Goal: Task Accomplishment & Management: Use online tool/utility

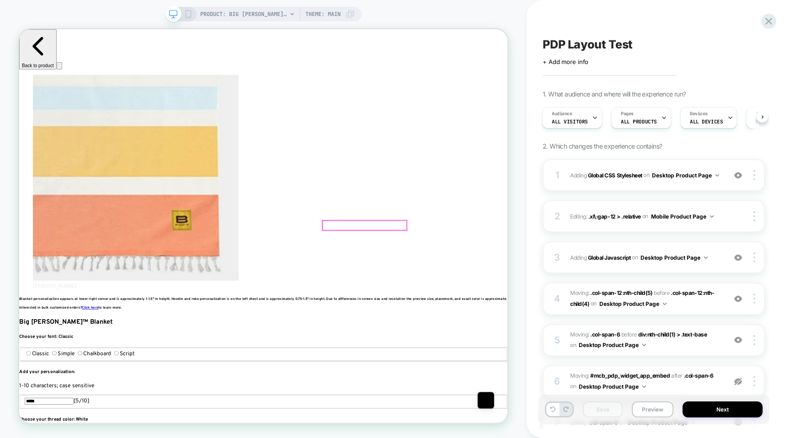
click at [447, 292] on div at bounding box center [480, 290] width 112 height 13
click at [484, 303] on div "Edit Visual" at bounding box center [500, 303] width 56 height 9
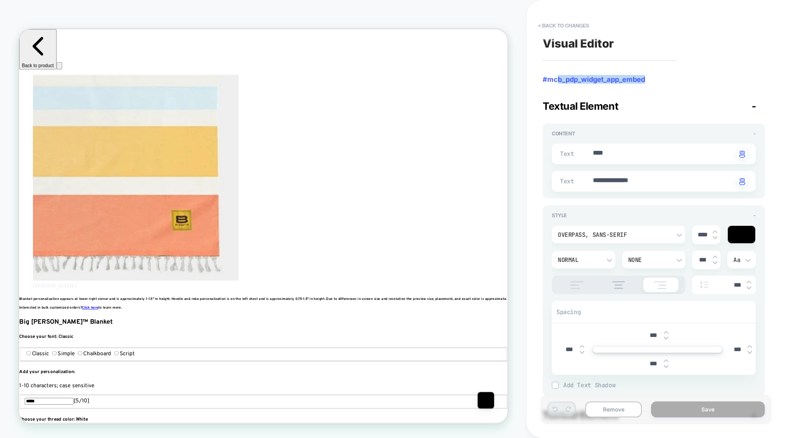
scroll to position [0, 0]
drag, startPoint x: 650, startPoint y: 82, endPoint x: 541, endPoint y: 78, distance: 108.9
click at [541, 78] on div "**********" at bounding box center [653, 219] width 231 height 420
copy span "#mcb_pdp_widget_app_embed"
click at [546, 27] on button "< Back to changes" at bounding box center [564, 25] width 60 height 15
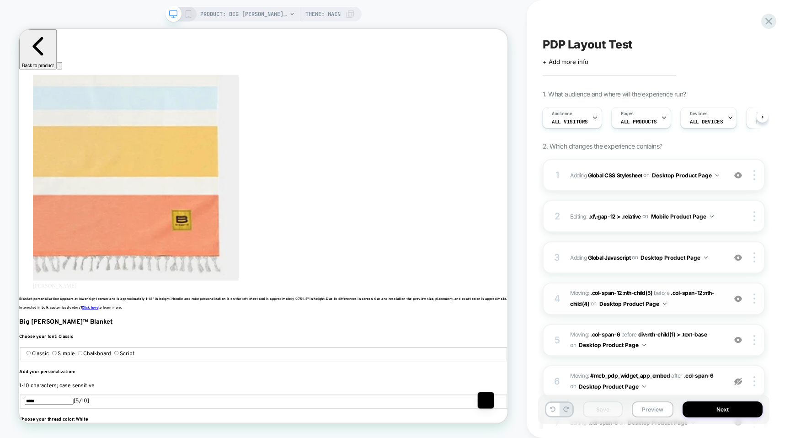
scroll to position [110, 0]
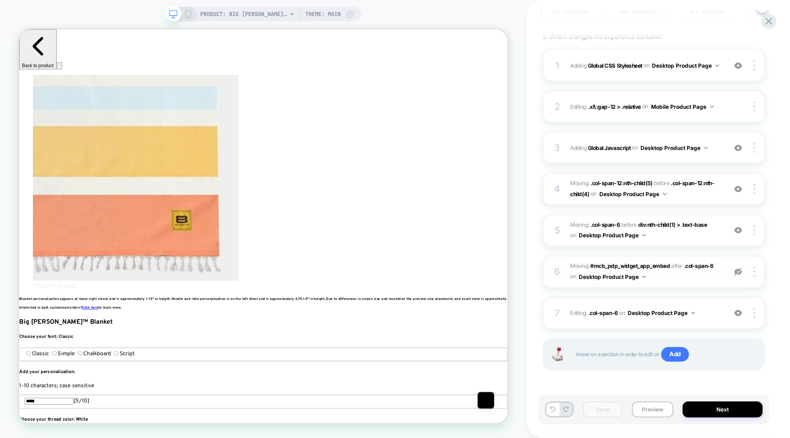
click at [664, 271] on span "Moving: #mcb_pdp_widget_app_embed #mcb_pdp_widget_app_embed after .col-span-6 .…" at bounding box center [645, 271] width 151 height 21
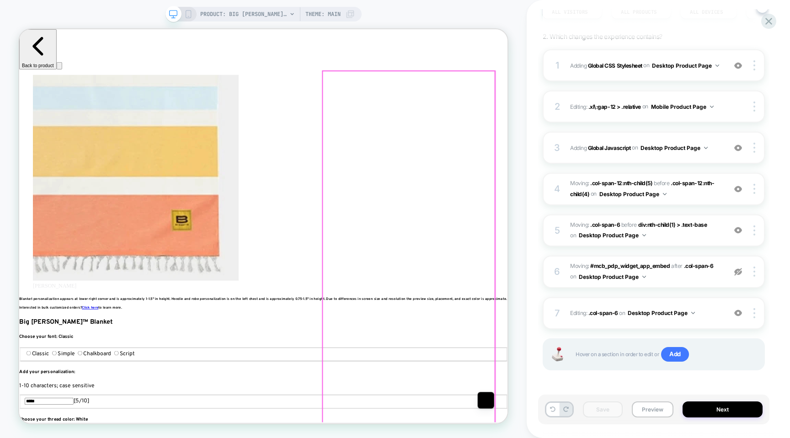
scroll to position [0, 611]
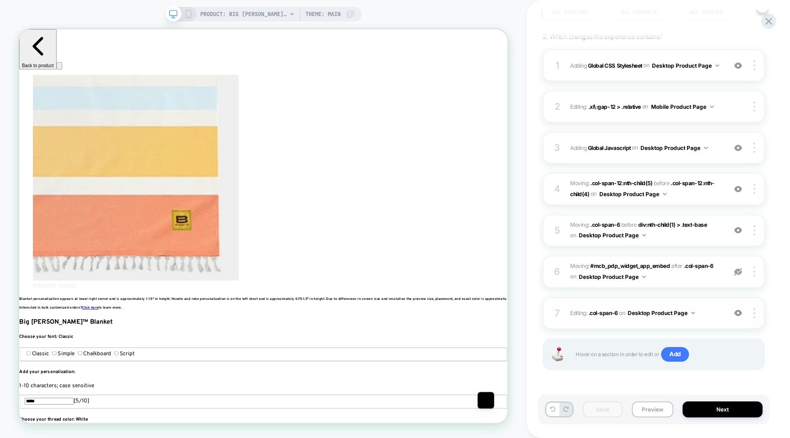
click at [739, 313] on img at bounding box center [738, 313] width 8 height 8
click at [754, 311] on img at bounding box center [755, 313] width 2 height 10
click at [700, 340] on div "Delete" at bounding box center [699, 337] width 81 height 25
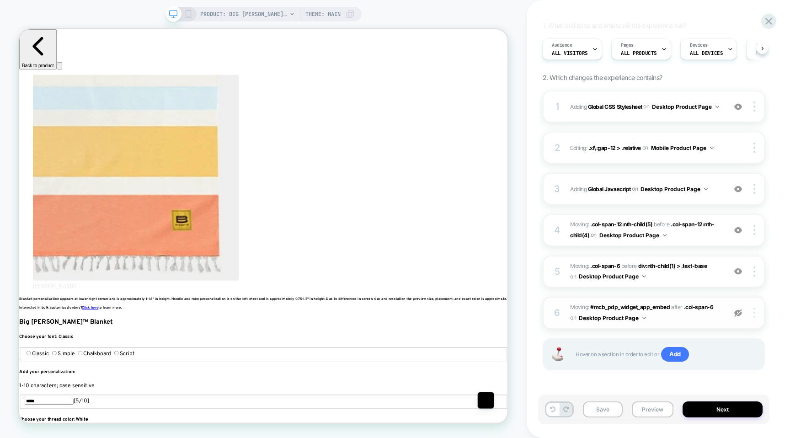
click at [750, 314] on div at bounding box center [755, 313] width 17 height 10
click at [674, 308] on div "Delete" at bounding box center [699, 312] width 81 height 25
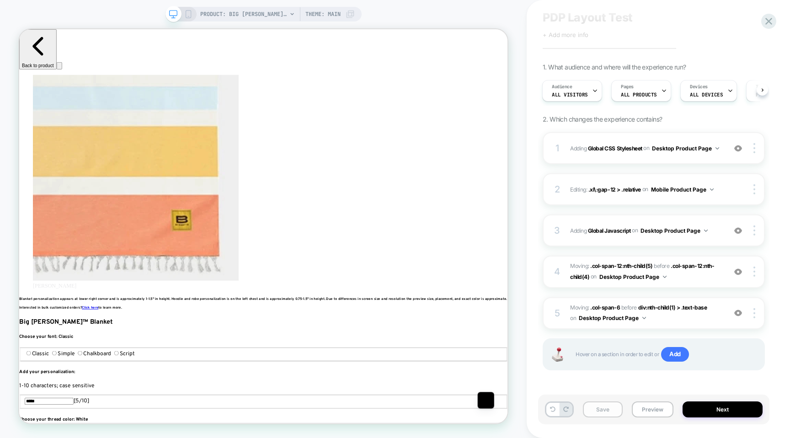
scroll to position [0, 1833]
click at [611, 411] on button "Save" at bounding box center [603, 410] width 40 height 16
click at [767, 17] on icon at bounding box center [769, 21] width 12 height 12
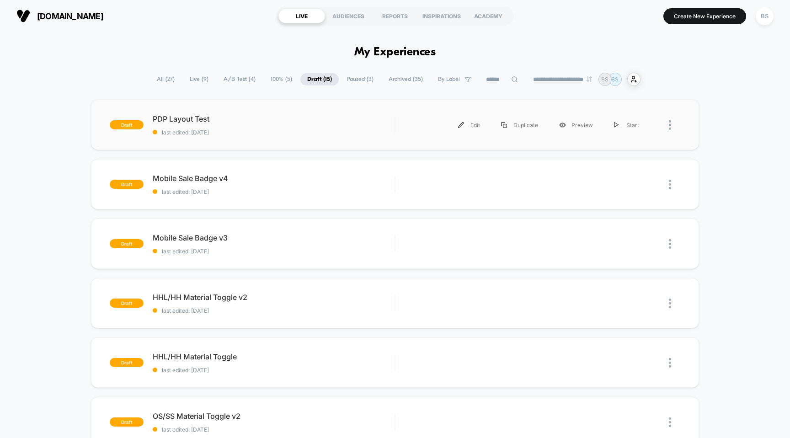
click at [233, 139] on div "draft PDP Layout Test last edited: [DATE] Edit Duplicate Preview Start" at bounding box center [395, 125] width 609 height 50
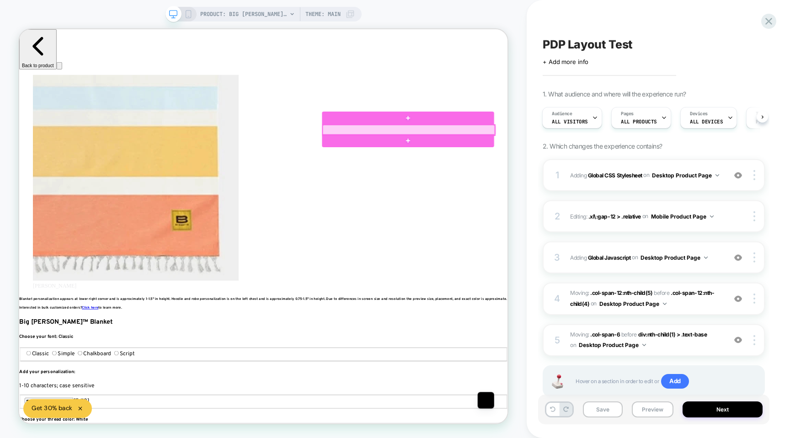
click at [498, 163] on div at bounding box center [539, 164] width 230 height 14
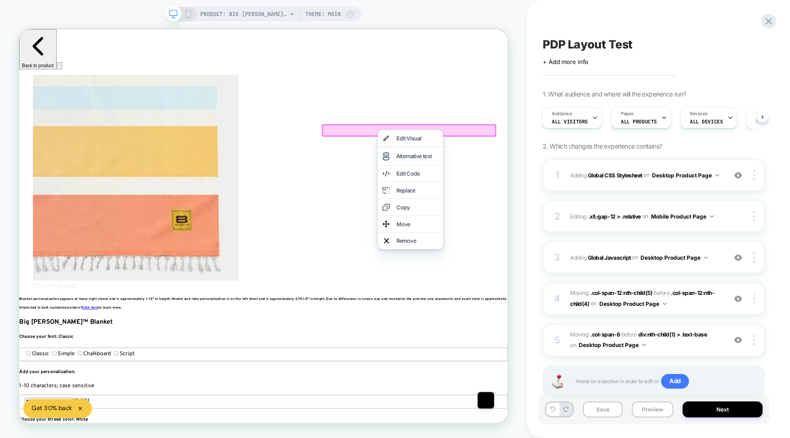
scroll to position [0, 1222]
click at [734, 293] on div "4 Moving: .col-span-12:nth-child(5) .col-span-12:nth-child(5) before .col-span-…" at bounding box center [654, 299] width 222 height 32
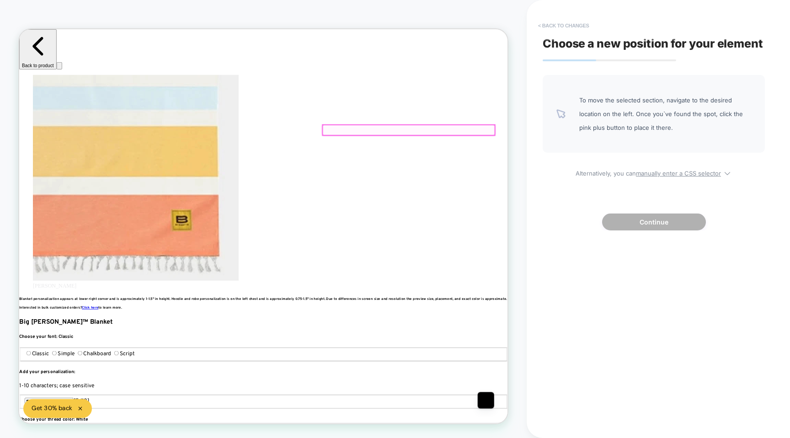
click at [547, 26] on button "< Back to changes" at bounding box center [564, 25] width 60 height 15
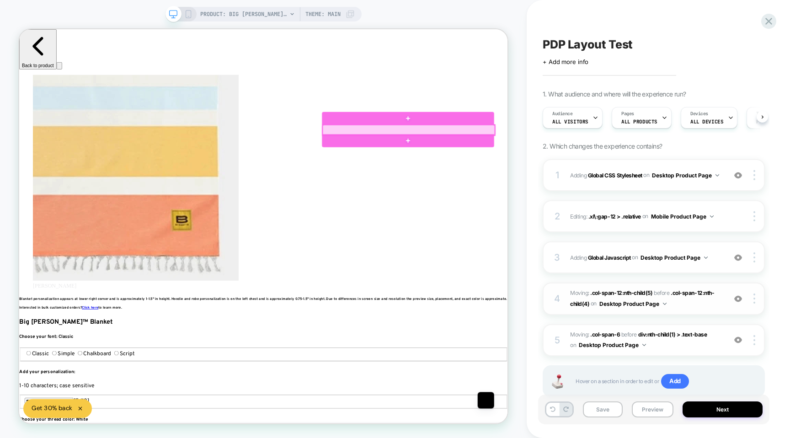
scroll to position [0, 0]
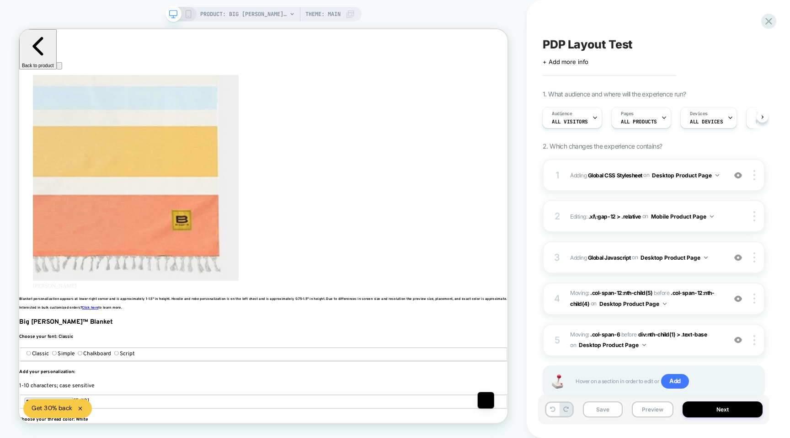
click at [740, 298] on img at bounding box center [738, 299] width 8 height 8
click at [755, 298] on img at bounding box center [755, 299] width 2 height 10
click at [752, 300] on div at bounding box center [755, 299] width 17 height 10
click at [683, 297] on div "Delete" at bounding box center [699, 298] width 81 height 25
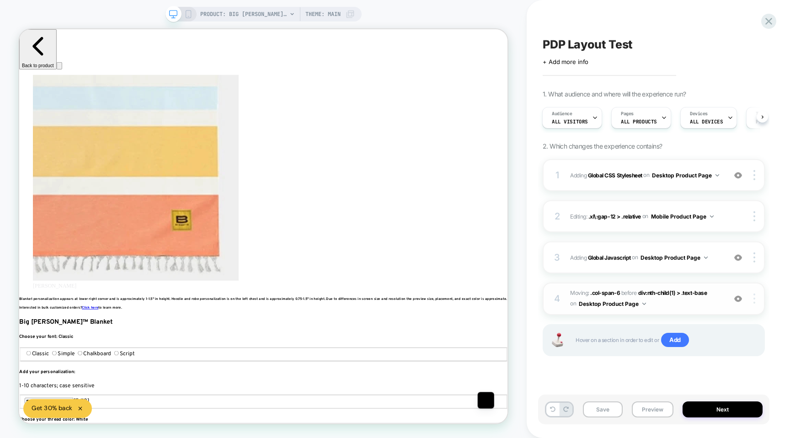
click at [749, 299] on div at bounding box center [755, 299] width 17 height 10
click at [692, 319] on div "Delete" at bounding box center [699, 323] width 81 height 25
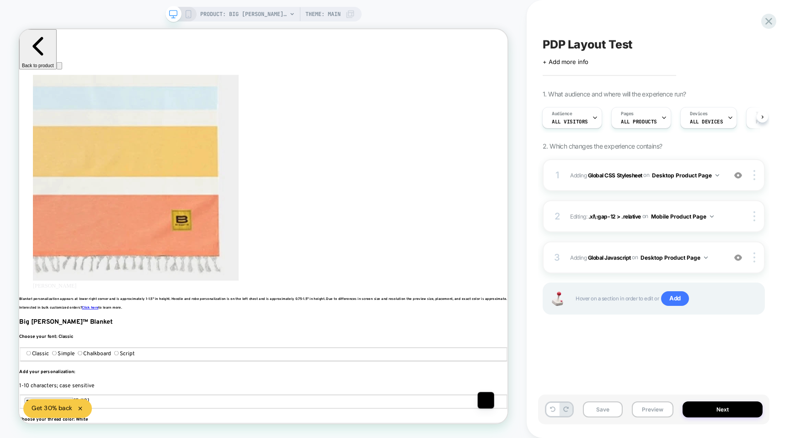
scroll to position [0, 611]
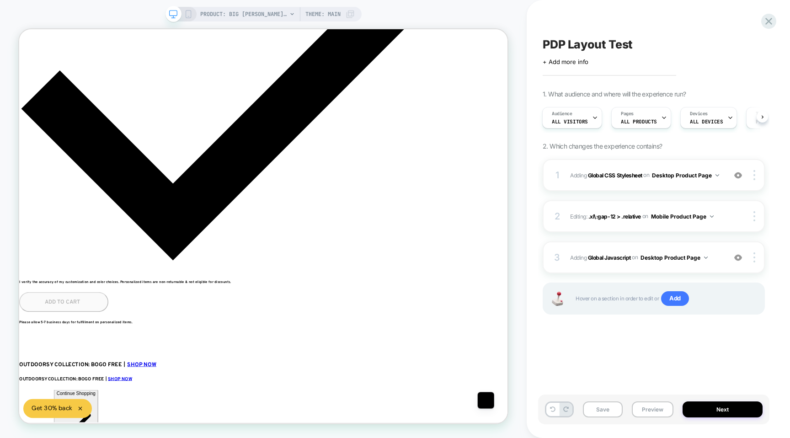
scroll to position [0, 0]
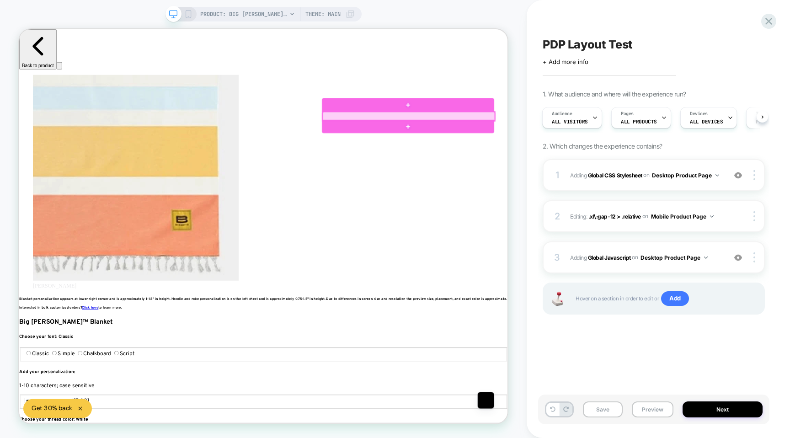
click at [558, 143] on div at bounding box center [539, 145] width 230 height 12
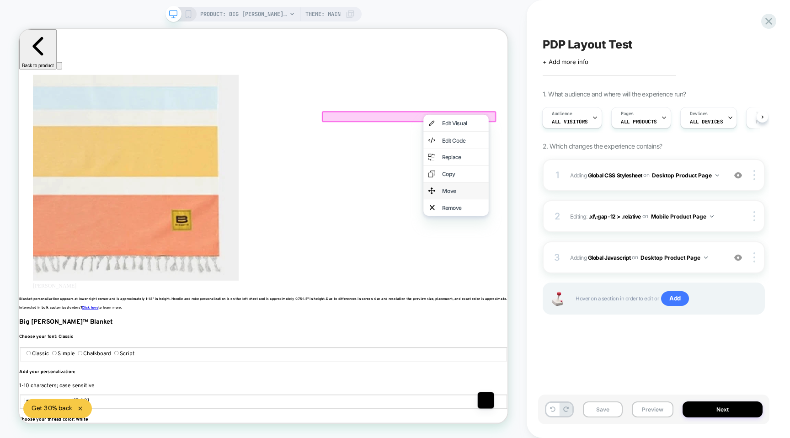
click at [587, 248] on div "Move" at bounding box center [611, 244] width 56 height 9
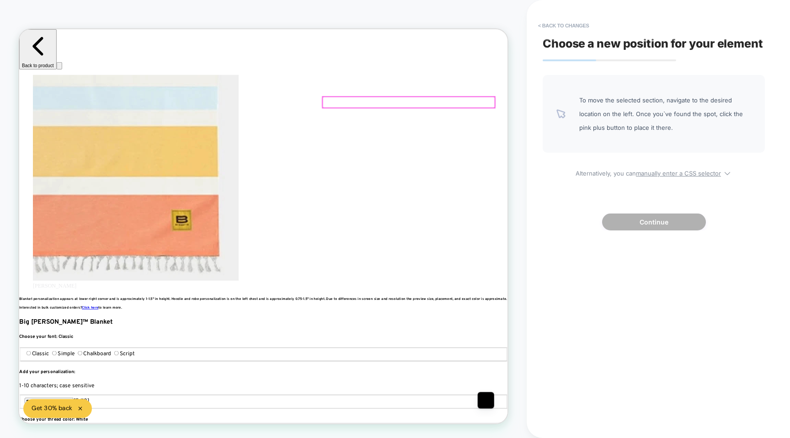
scroll to position [0, 1833]
click at [544, 129] on div at bounding box center [539, 126] width 230 height 15
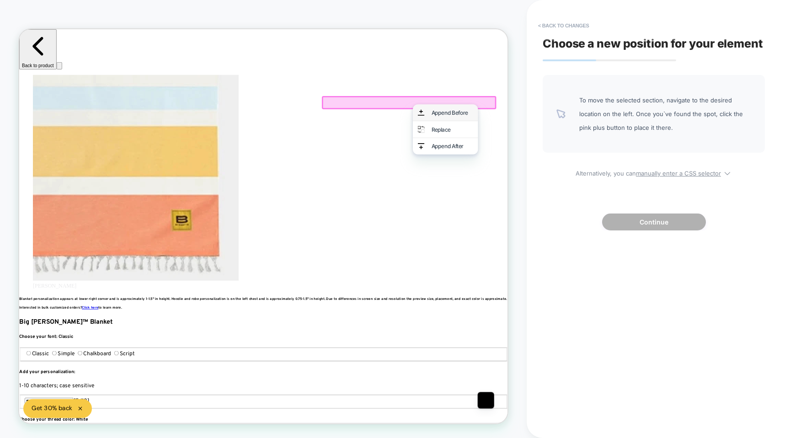
click at [558, 143] on div "Append Before" at bounding box center [587, 140] width 87 height 22
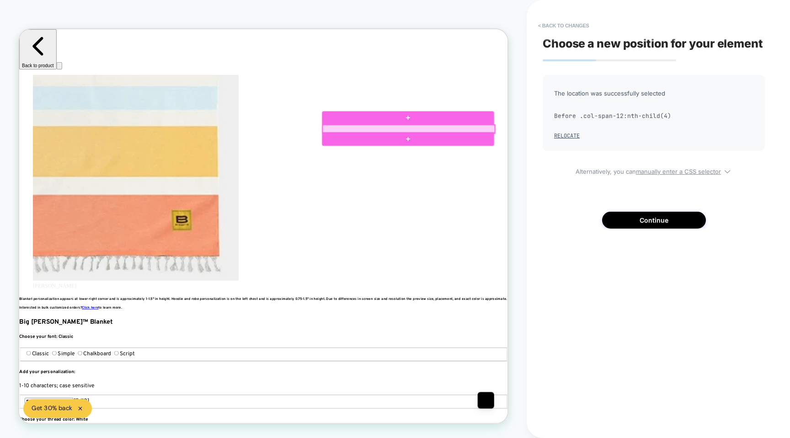
click at [534, 166] on div at bounding box center [539, 162] width 230 height 11
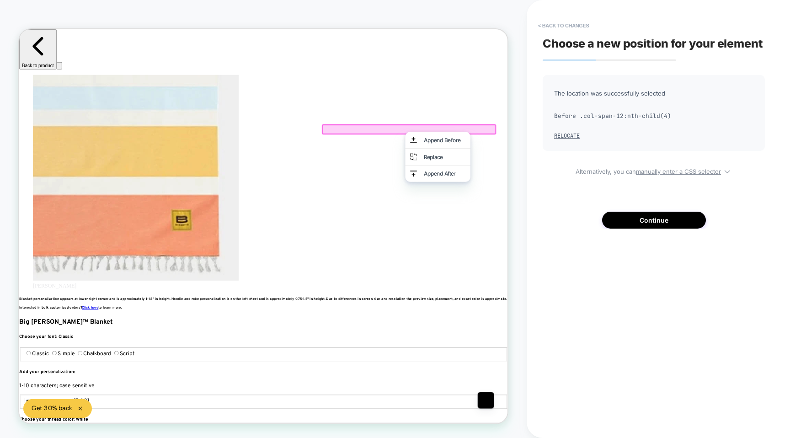
scroll to position [0, 0]
click at [622, 221] on button "Continue" at bounding box center [654, 220] width 104 height 17
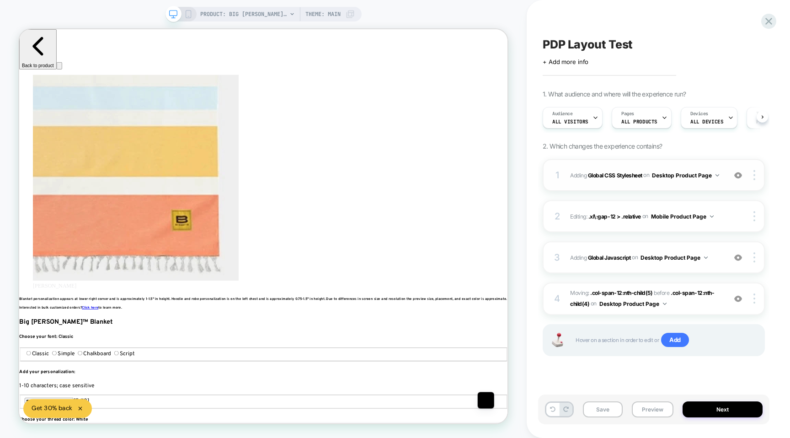
scroll to position [0, 0]
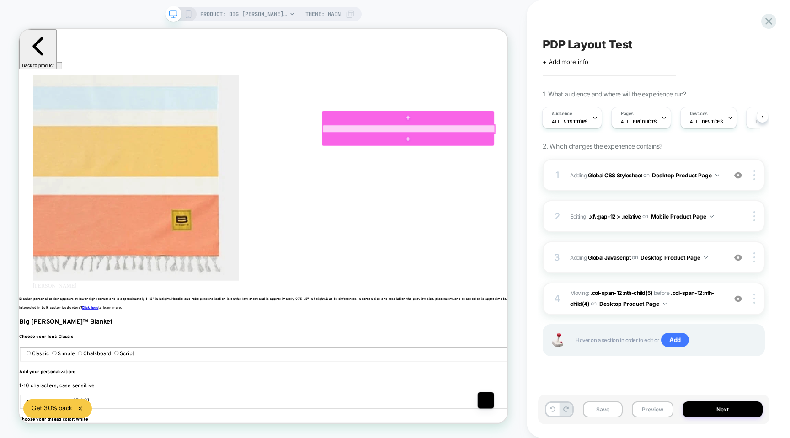
click at [536, 161] on div at bounding box center [539, 162] width 230 height 11
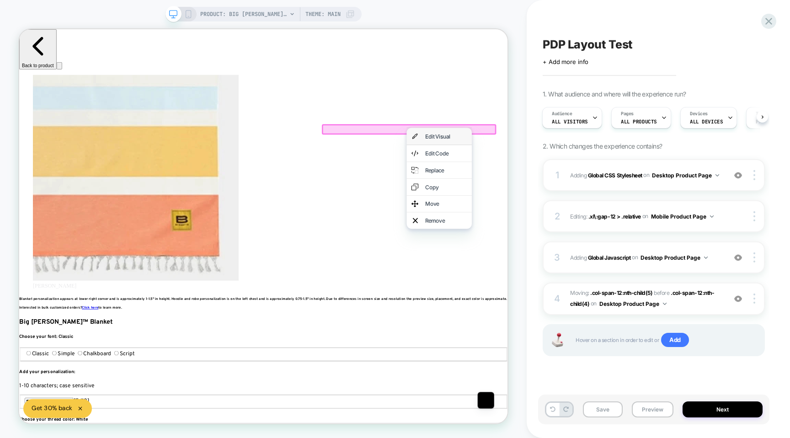
click at [560, 172] on div "Edit Visual" at bounding box center [579, 172] width 87 height 22
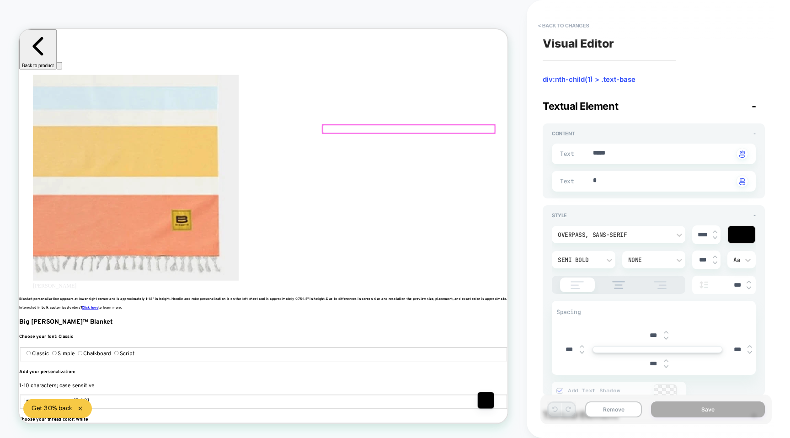
scroll to position [0, 0]
click at [665, 331] on img at bounding box center [666, 333] width 5 height 4
type textarea "*"
type input "***"
click at [665, 331] on img at bounding box center [666, 333] width 5 height 4
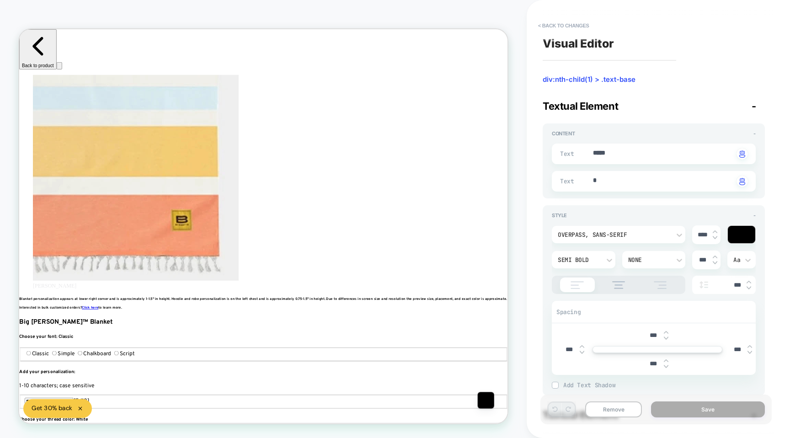
type textarea "*"
type input "***"
click at [665, 331] on img at bounding box center [666, 333] width 5 height 4
type textarea "*"
type input "***"
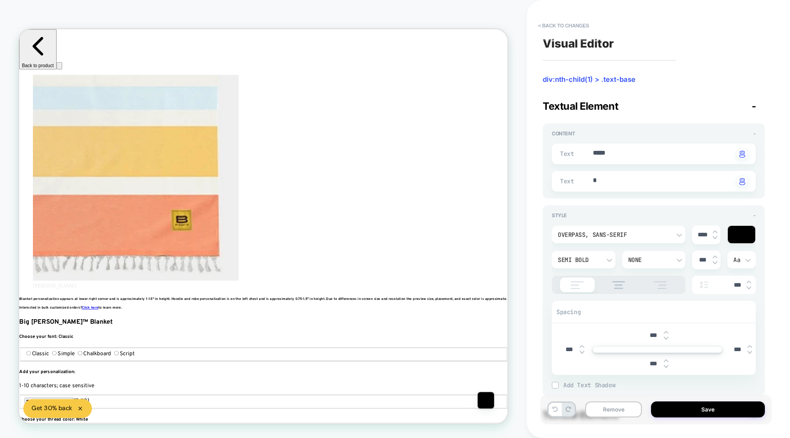
click at [665, 331] on img at bounding box center [666, 333] width 5 height 4
type textarea "*"
type input "***"
click at [665, 331] on img at bounding box center [666, 333] width 5 height 4
type textarea "*"
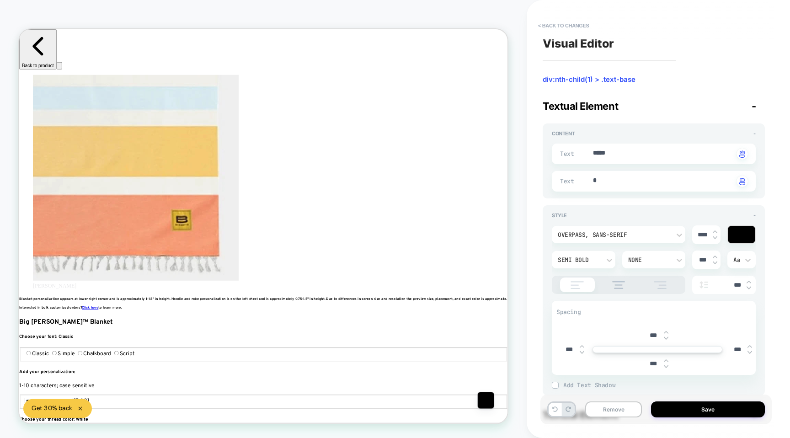
type input "***"
click at [665, 331] on img at bounding box center [666, 333] width 5 height 4
type textarea "*"
type input "***"
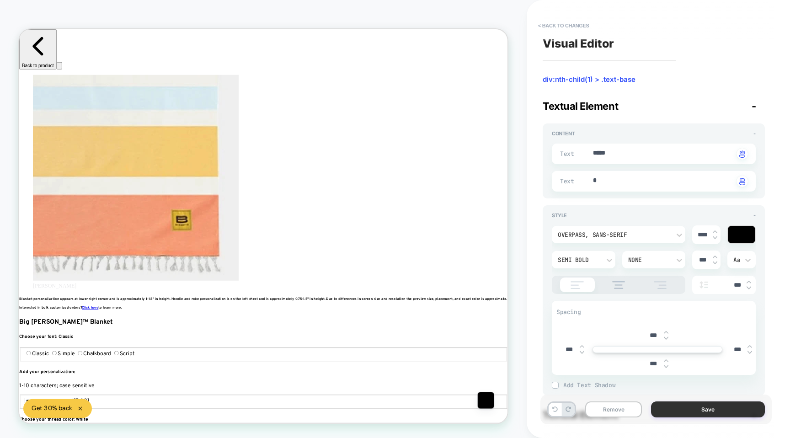
click at [684, 412] on button "Save" at bounding box center [708, 410] width 114 height 16
type textarea "*"
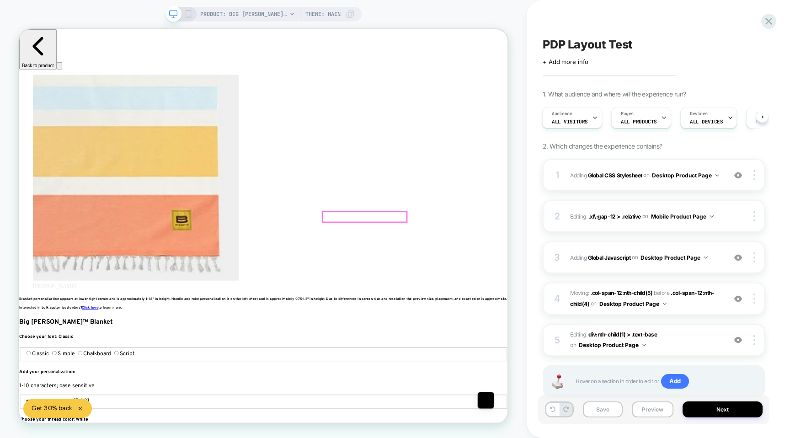
scroll to position [0, 0]
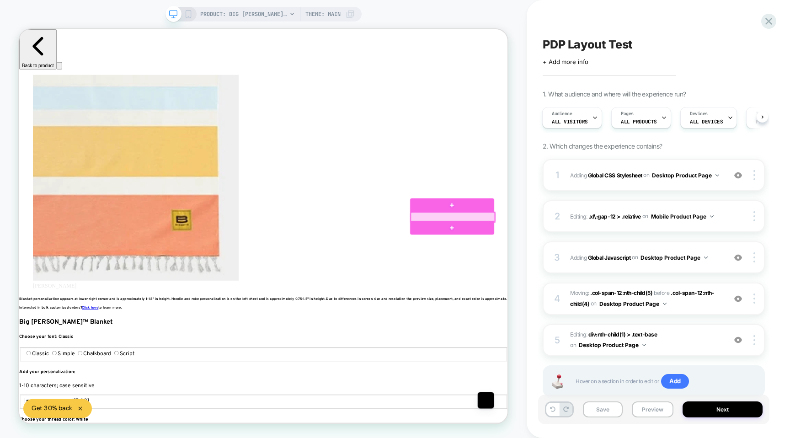
scroll to position [0, 611]
click at [542, 280] on div at bounding box center [597, 279] width 112 height 13
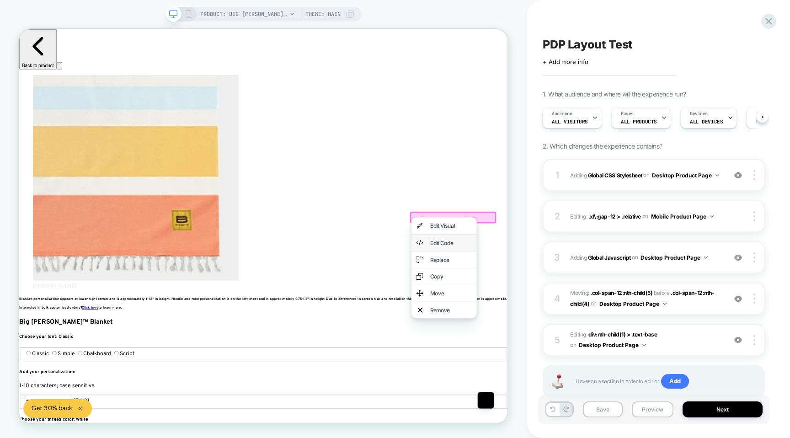
click at [557, 315] on div "Edit Code" at bounding box center [585, 314] width 87 height 22
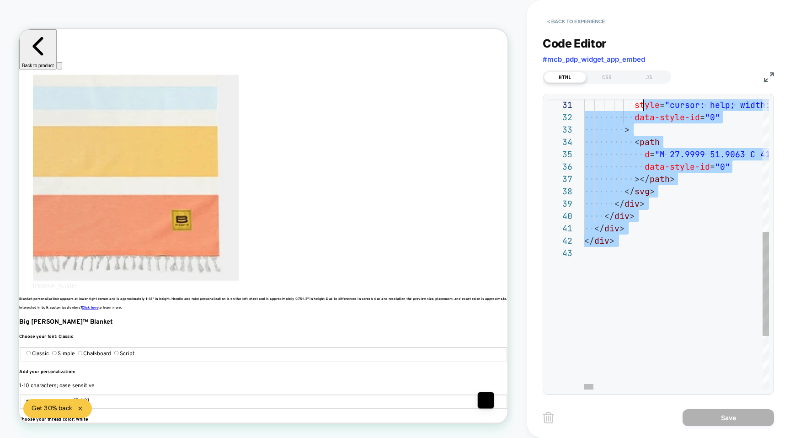
scroll to position [62, 0]
type textarea "**********"
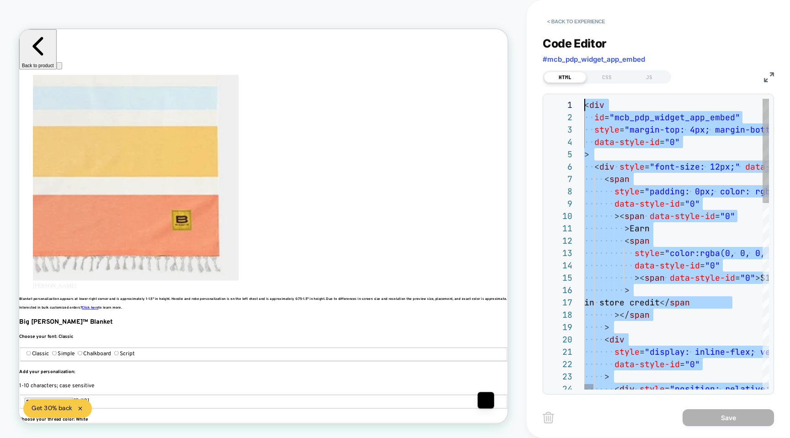
drag, startPoint x: 637, startPoint y: 289, endPoint x: 631, endPoint y: 0, distance: 289.1
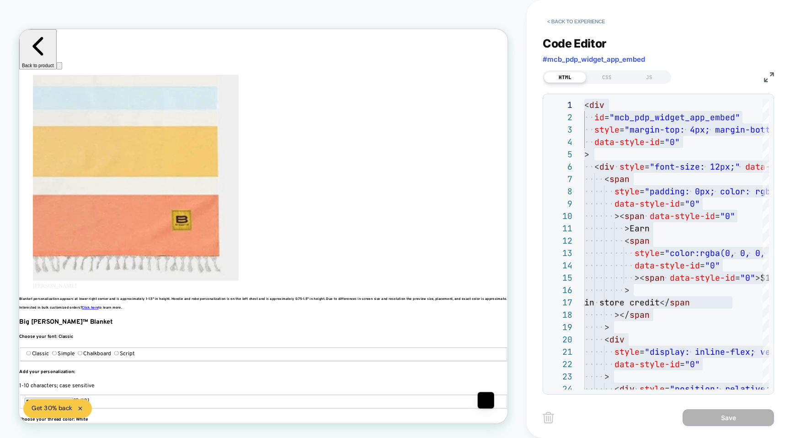
click at [761, 75] on div "HTML CSS JS" at bounding box center [658, 76] width 231 height 16
click at [765, 75] on img at bounding box center [769, 77] width 10 height 10
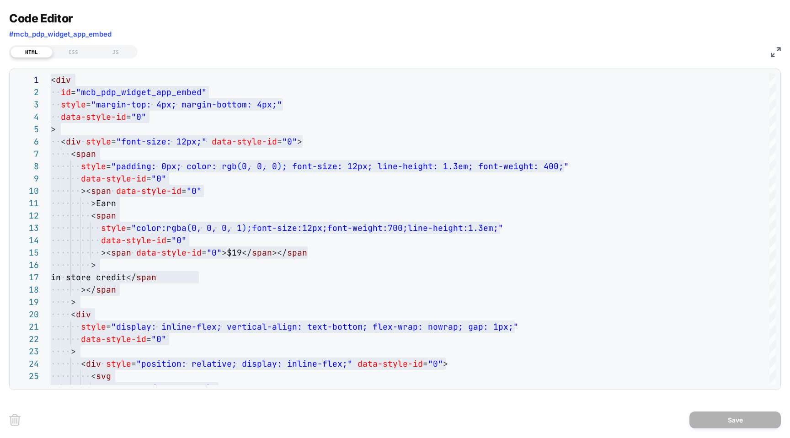
click at [752, 45] on div "HTML CSS JS" at bounding box center [395, 51] width 772 height 16
click at [765, 56] on div "HTML CSS JS" at bounding box center [395, 51] width 772 height 16
click at [776, 52] on img at bounding box center [776, 52] width 10 height 10
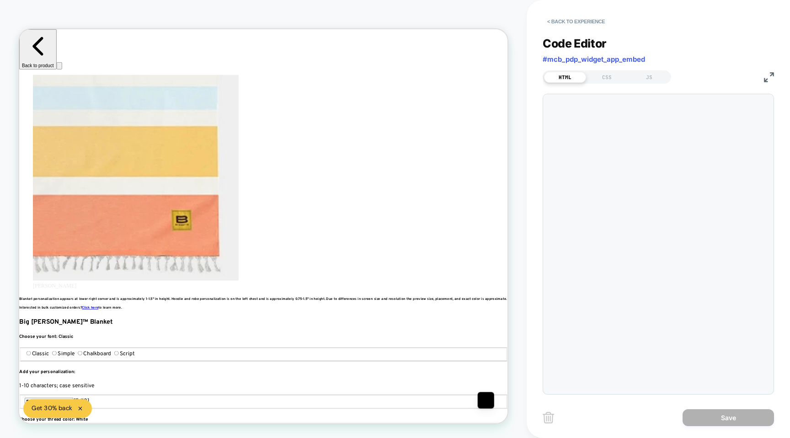
scroll to position [0, 0]
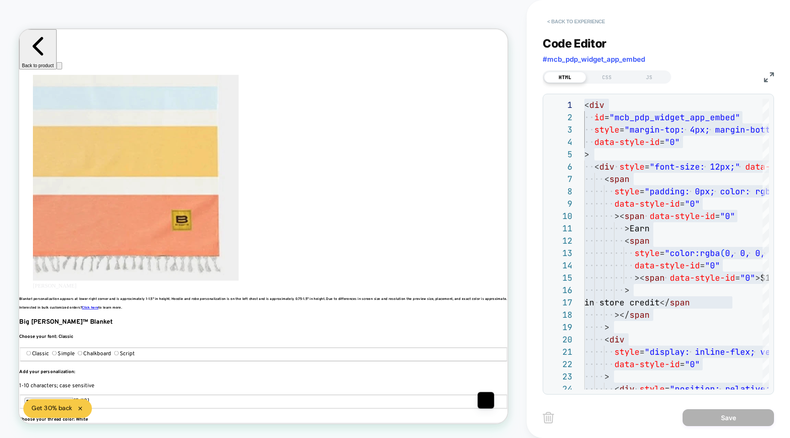
click at [563, 27] on button "< Back to experience" at bounding box center [576, 21] width 67 height 15
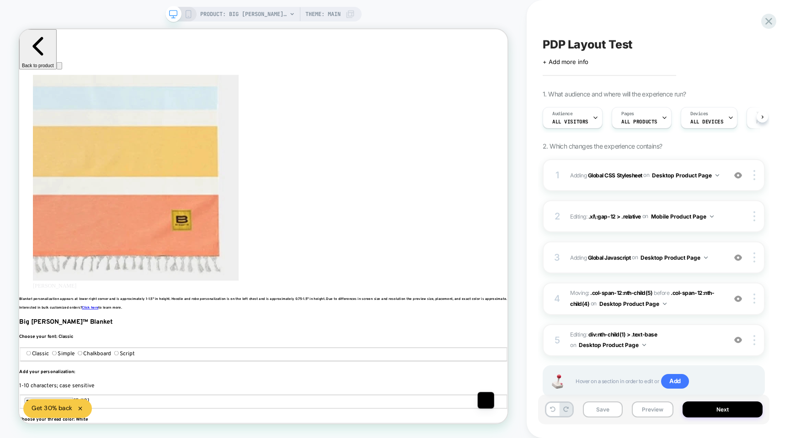
scroll to position [0, 0]
click at [509, 276] on div at bounding box center [480, 280] width 112 height 14
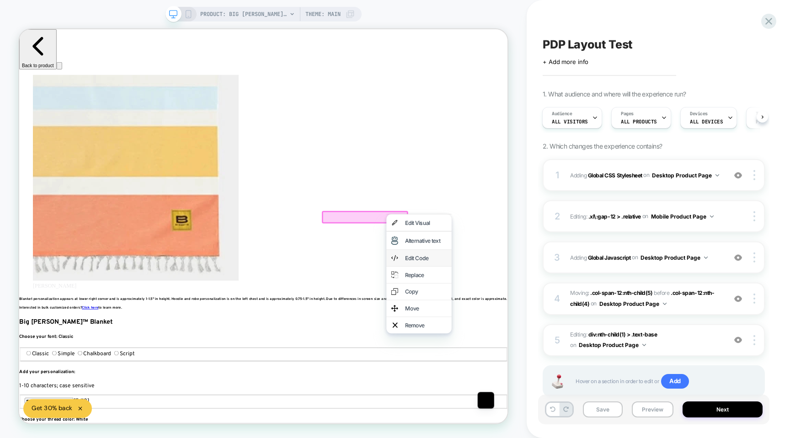
click at [543, 334] on div "Edit Code" at bounding box center [562, 334] width 56 height 9
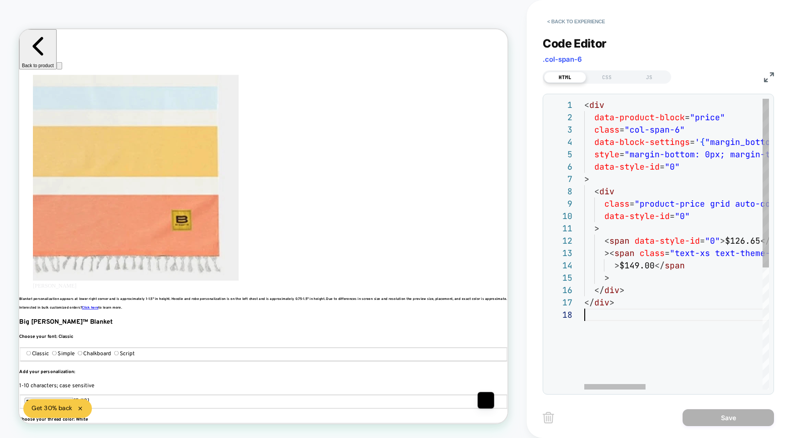
scroll to position [0, 20]
type textarea "**********"
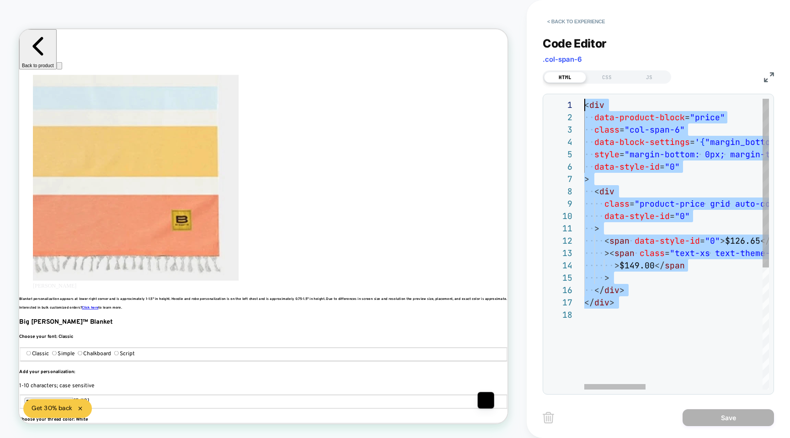
scroll to position [0, 0]
drag, startPoint x: 659, startPoint y: 346, endPoint x: 609, endPoint y: 11, distance: 339.0
click at [558, 21] on button "< Back to experience" at bounding box center [576, 21] width 67 height 15
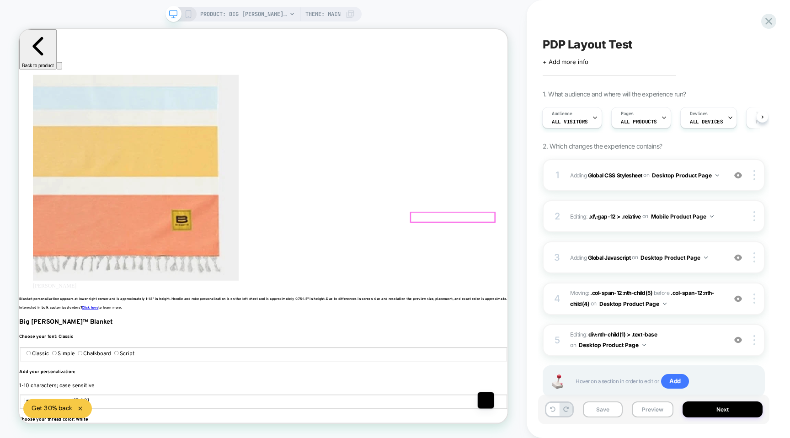
scroll to position [0, 1833]
click at [568, 278] on div at bounding box center [597, 279] width 112 height 13
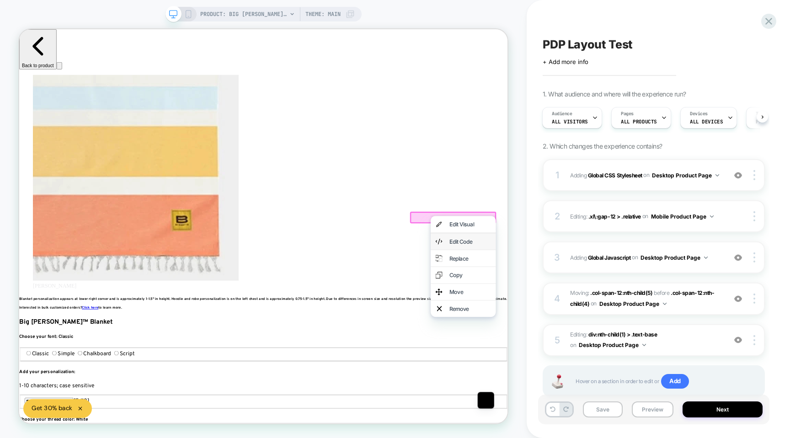
scroll to position [0, 0]
click at [594, 315] on div "Edit Code" at bounding box center [621, 312] width 56 height 9
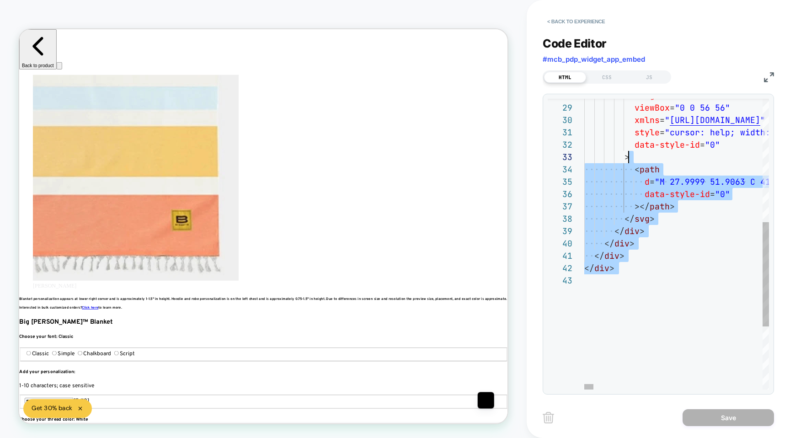
scroll to position [86, 0]
type textarea "**********"
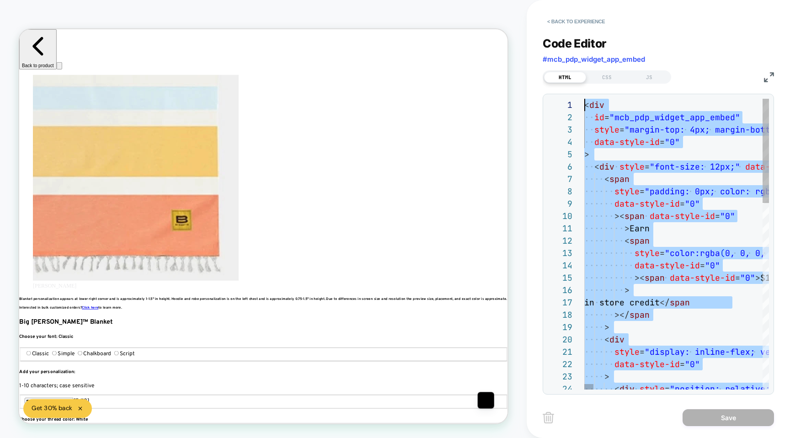
drag, startPoint x: 649, startPoint y: 269, endPoint x: 635, endPoint y: -9, distance: 278.4
click at [569, 18] on button "< Back to experience" at bounding box center [576, 21] width 67 height 15
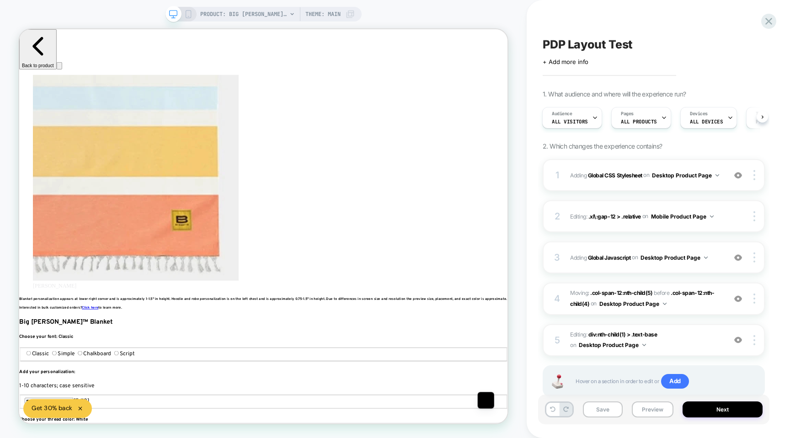
scroll to position [0, 1833]
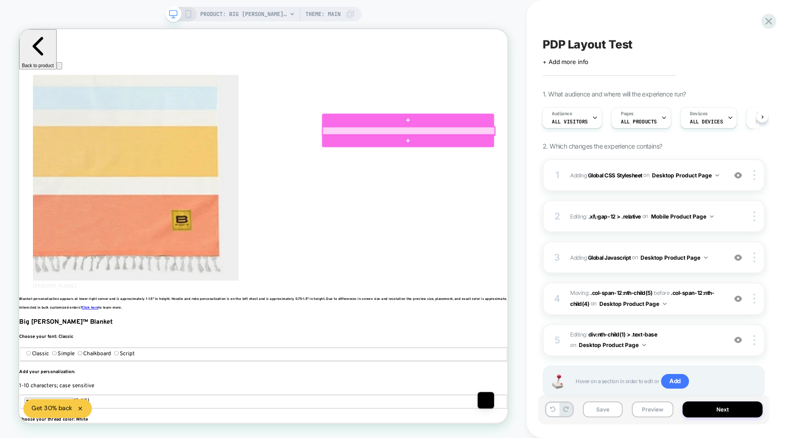
click at [565, 165] on div at bounding box center [539, 165] width 230 height 11
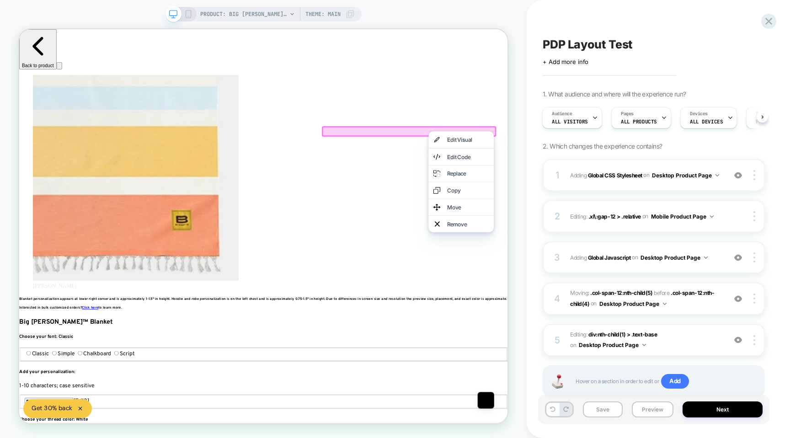
scroll to position [0, 0]
click at [565, 165] on div at bounding box center [608, 165] width 87 height 0
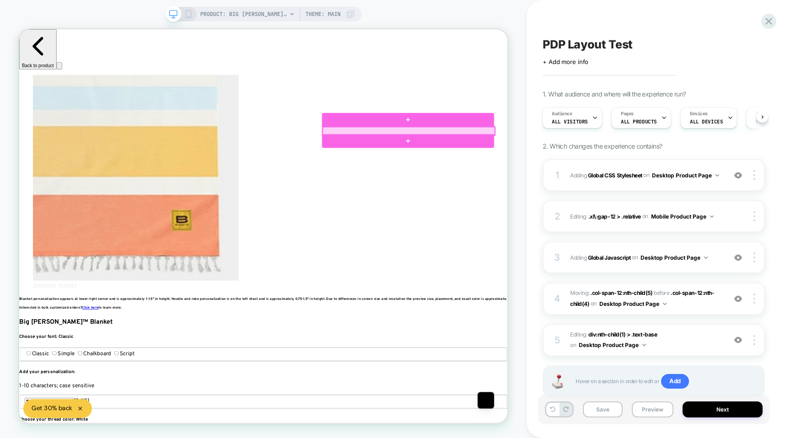
scroll to position [0, 611]
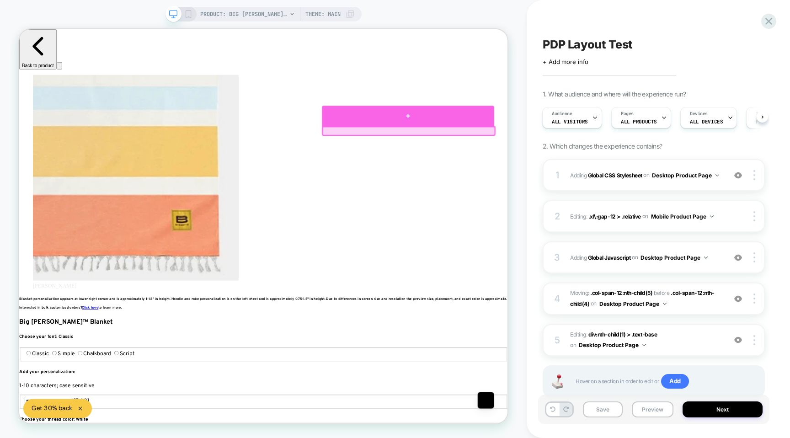
click at [543, 148] on div at bounding box center [538, 144] width 230 height 27
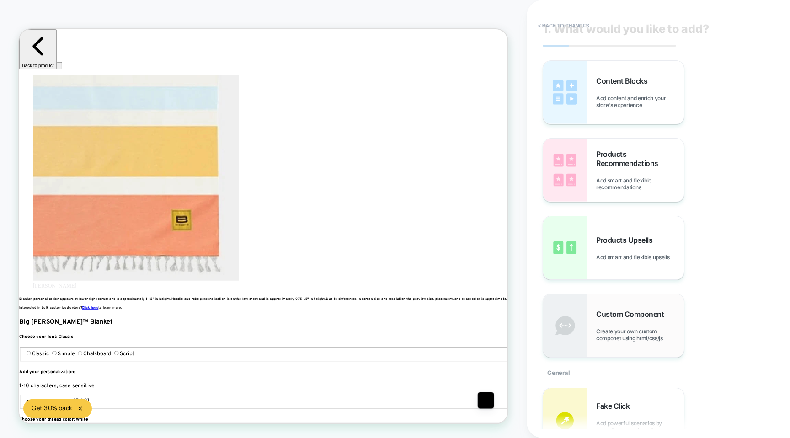
scroll to position [35, 0]
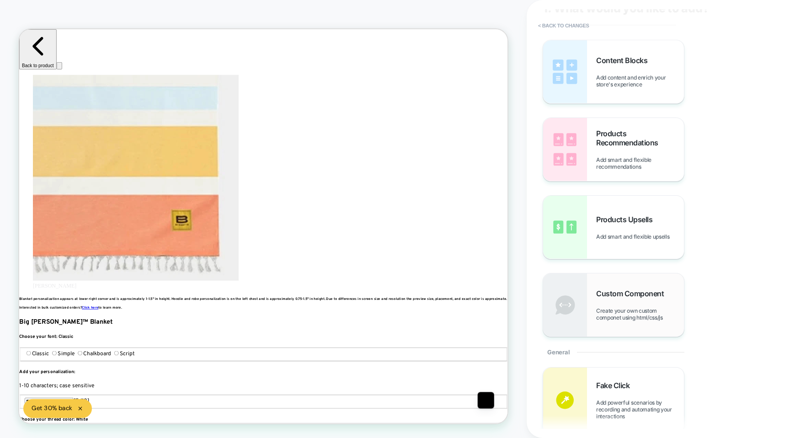
click at [590, 304] on div "Custom Component Create your own custom componet using html/css/js" at bounding box center [613, 304] width 141 height 63
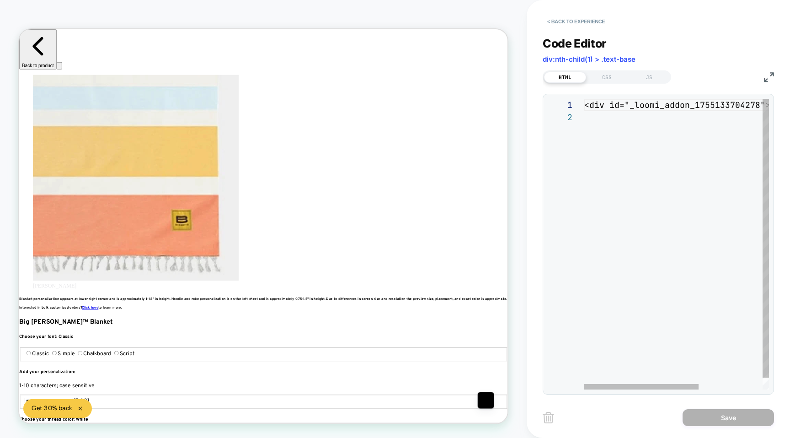
scroll to position [0, 0]
click at [602, 99] on div "< div id = "_loomi_addon_1755133704278" > Change Me! </ div >" at bounding box center [728, 250] width 288 height 303
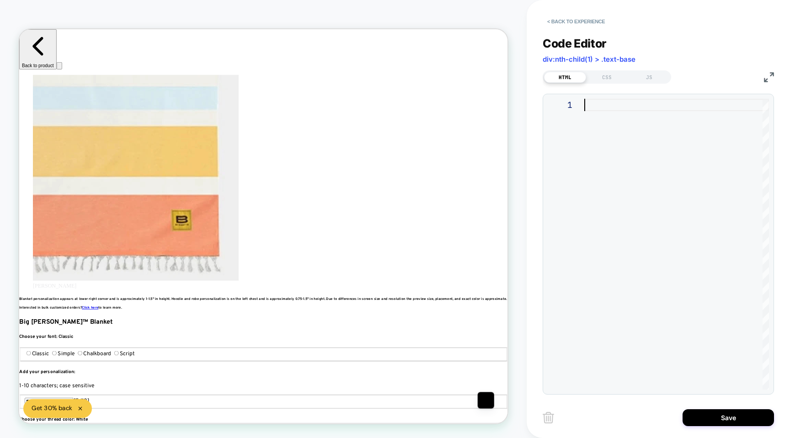
scroll to position [0, 1222]
type textarea "**********"
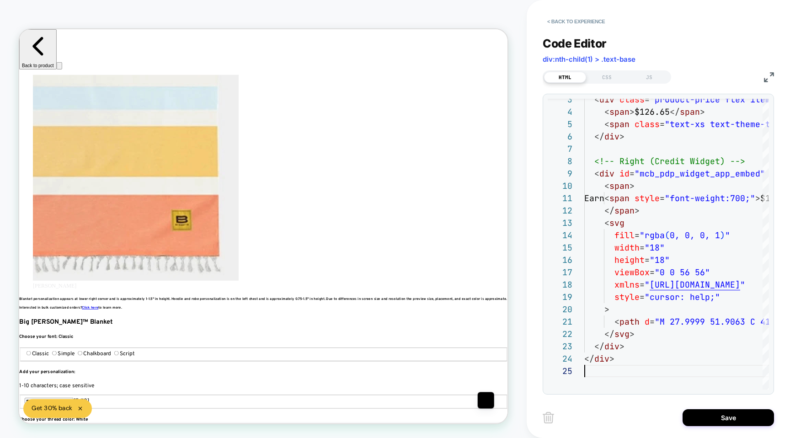
scroll to position [0, 611]
click at [602, 78] on div "CSS" at bounding box center [607, 77] width 42 height 11
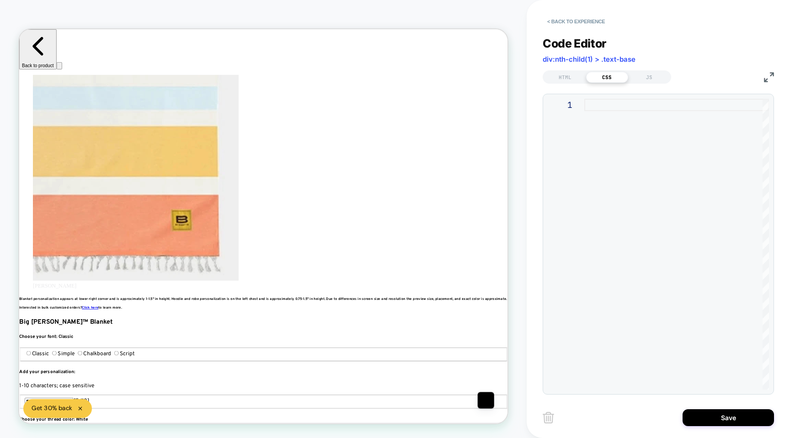
click at [613, 126] on div at bounding box center [676, 244] width 185 height 291
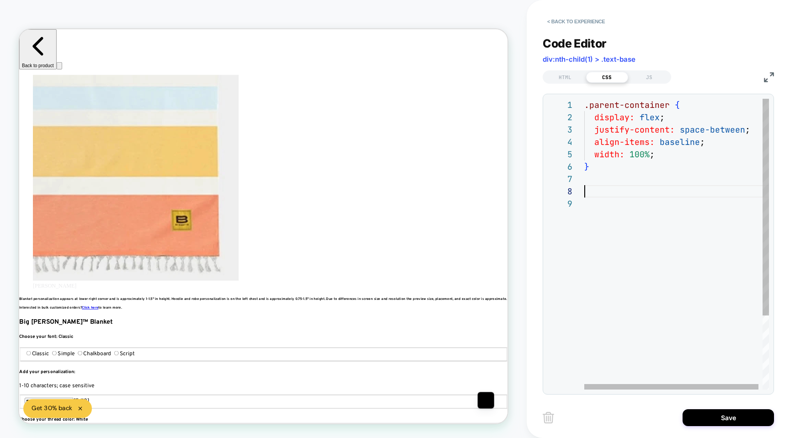
scroll to position [86, 0]
click at [593, 192] on div ".parent-container { display: flex ; justify-content: space-between ; align-item…" at bounding box center [678, 294] width 189 height 390
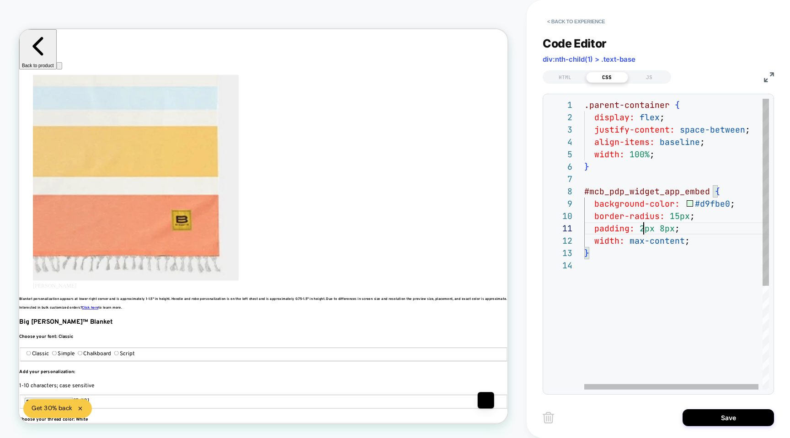
scroll to position [0, 59]
click at [644, 228] on div ".parent-container { display: flex ; justify-content: space-between ; align-item…" at bounding box center [678, 324] width 189 height 451
click at [669, 228] on div ".parent-container { display: flex ; justify-content: space-between ; align-item…" at bounding box center [678, 324] width 189 height 451
click at [666, 227] on div ".parent-container { display: flex ; justify-content: space-between ; align-item…" at bounding box center [678, 324] width 189 height 451
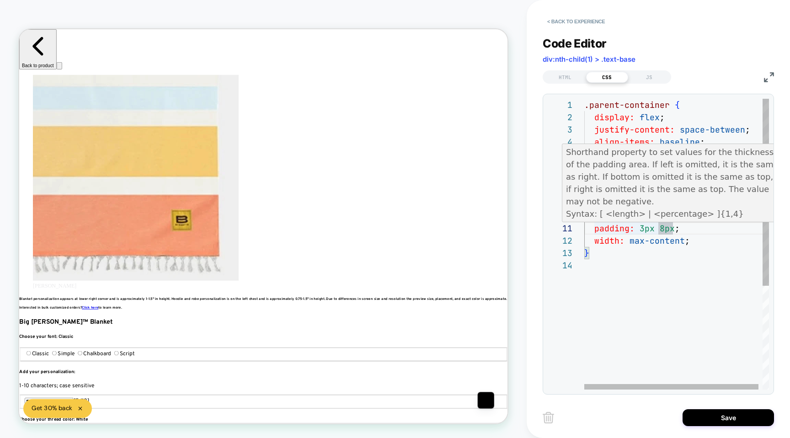
scroll to position [0, 79]
click at [663, 228] on div ".parent-container { display: flex ; justify-content: space-between ; align-item…" at bounding box center [678, 324] width 189 height 451
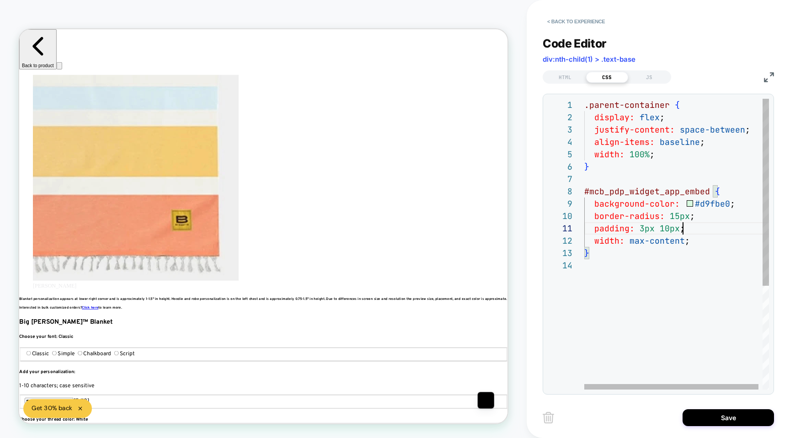
scroll to position [0, 99]
click at [691, 227] on div ".parent-container { display: flex ; justify-content: space-between ; align-item…" at bounding box center [678, 324] width 189 height 451
click at [670, 268] on div ".parent-container { display: flex ; justify-content: space-between ; align-item…" at bounding box center [678, 324] width 189 height 451
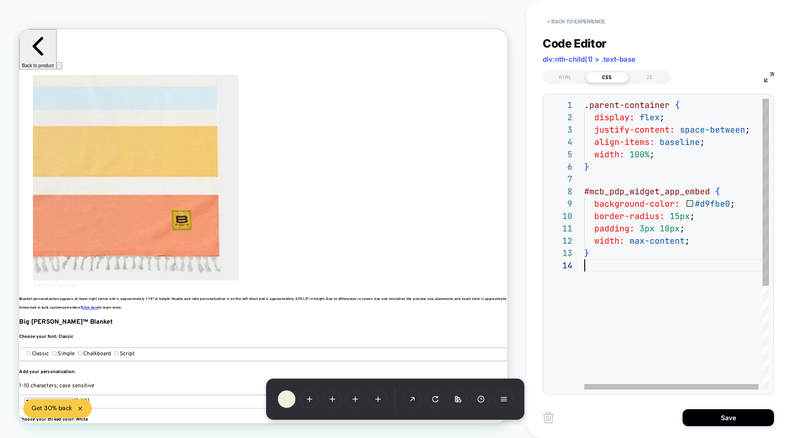
scroll to position [0, 1833]
drag, startPoint x: 727, startPoint y: 203, endPoint x: 700, endPoint y: 203, distance: 27.5
click at [700, 203] on div ".parent-container { display: flex ; justify-content: space-between ; align-item…" at bounding box center [678, 324] width 189 height 451
click at [680, 244] on div ".parent-container { display: flex ; justify-content: space-between ; align-item…" at bounding box center [678, 324] width 189 height 451
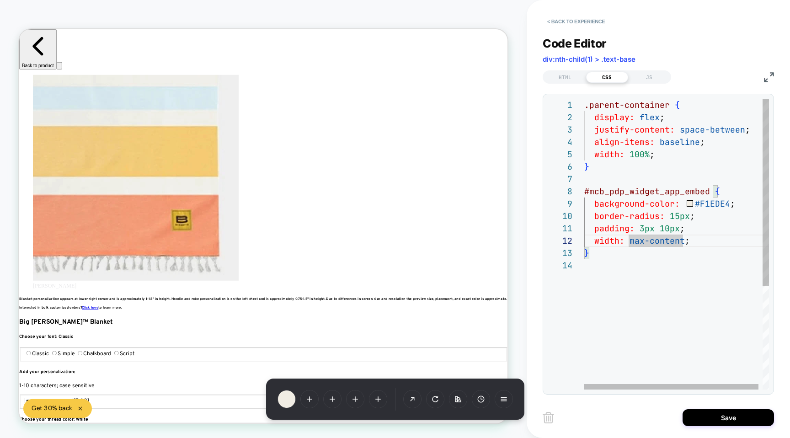
scroll to position [0, 64]
click at [648, 227] on div ".parent-container { display: flex ; justify-content: space-between ; align-item…" at bounding box center [678, 324] width 189 height 451
click at [646, 227] on div ".parent-container { display: flex ; justify-content: space-between ; align-item…" at bounding box center [678, 324] width 189 height 451
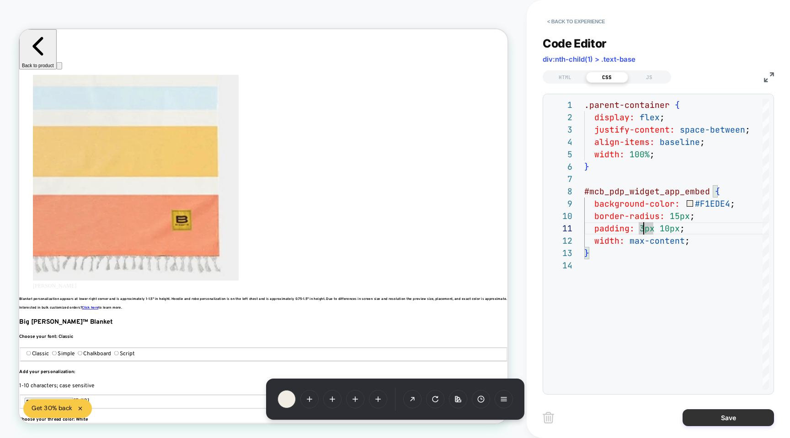
type textarea "**********"
click at [699, 420] on button "Save" at bounding box center [728, 417] width 91 height 17
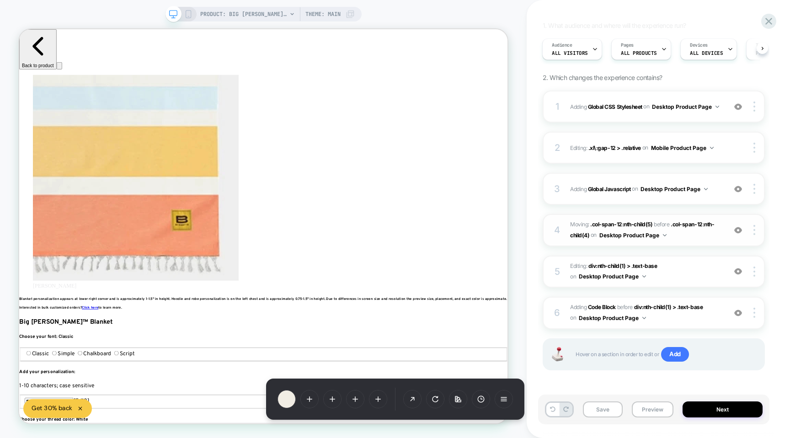
scroll to position [0, 611]
click at [558, 299] on div at bounding box center [582, 297] width 83 height 16
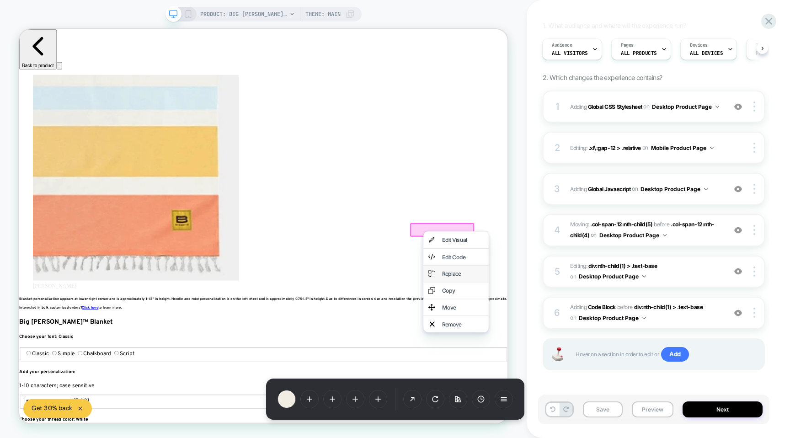
scroll to position [0, 1222]
click at [589, 427] on div "Remove" at bounding box center [611, 422] width 56 height 9
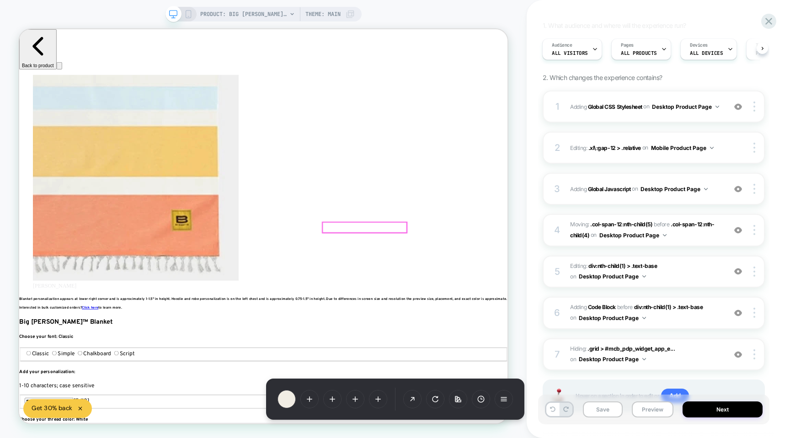
click at [500, 293] on div at bounding box center [480, 294] width 112 height 14
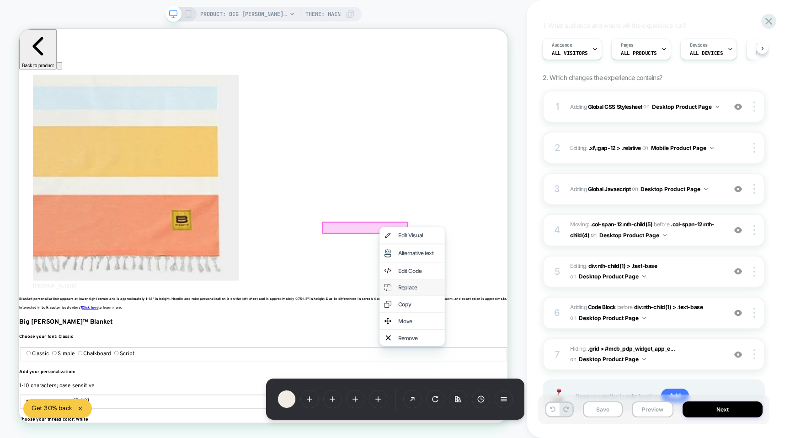
scroll to position [0, 1833]
click at [525, 438] on div "Remove" at bounding box center [553, 440] width 56 height 9
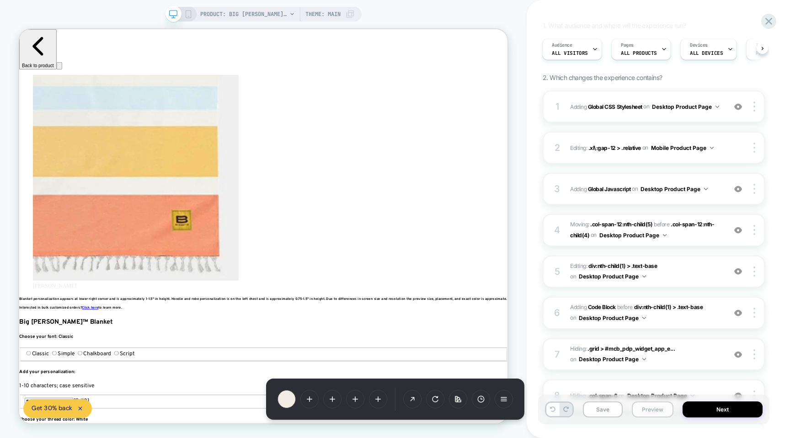
click at [642, 412] on button "Preview" at bounding box center [653, 410] width 42 height 16
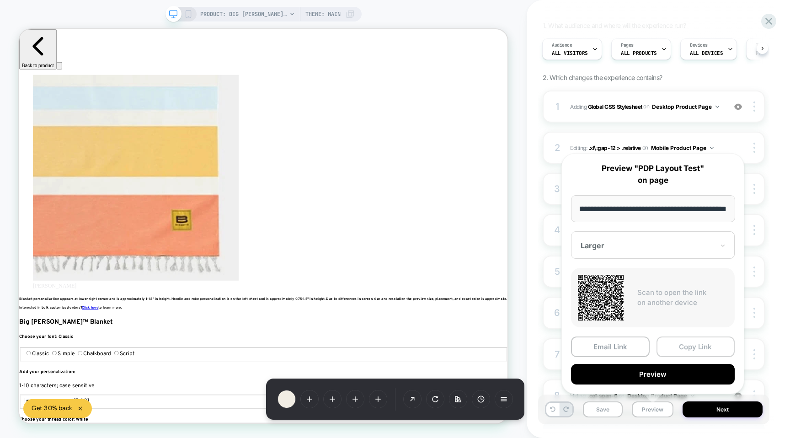
scroll to position [0, 0]
click at [669, 350] on button "Copy Link" at bounding box center [696, 347] width 79 height 21
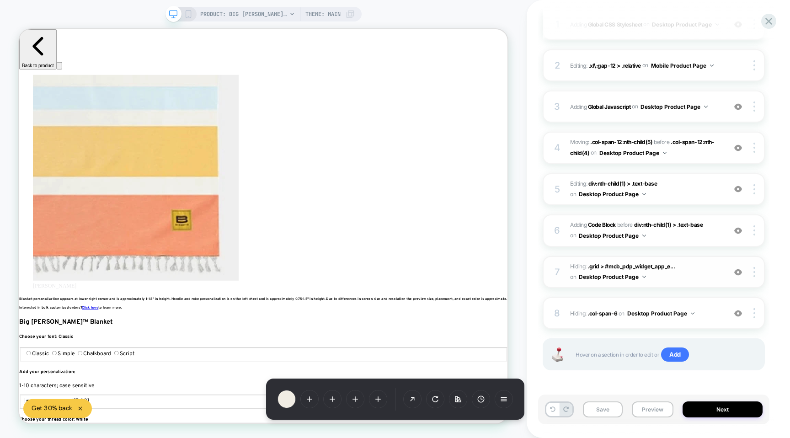
scroll to position [0, 1222]
click at [740, 311] on img at bounding box center [738, 314] width 8 height 8
click at [488, 292] on div at bounding box center [480, 294] width 112 height 14
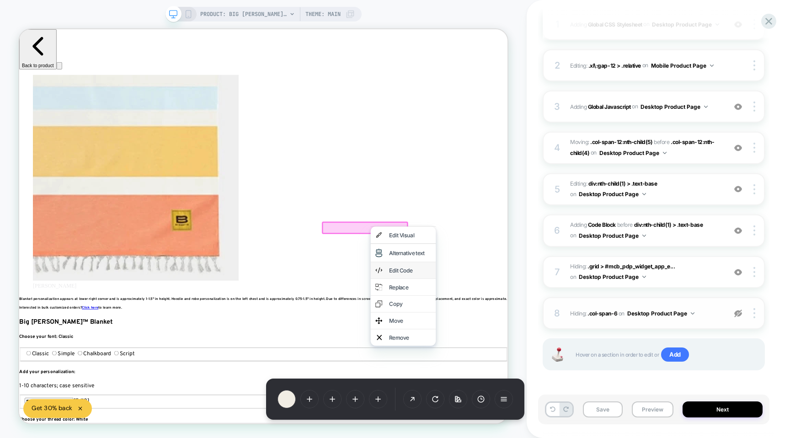
scroll to position [0, 1833]
click at [519, 353] on div "Edit Code" at bounding box center [541, 350] width 56 height 9
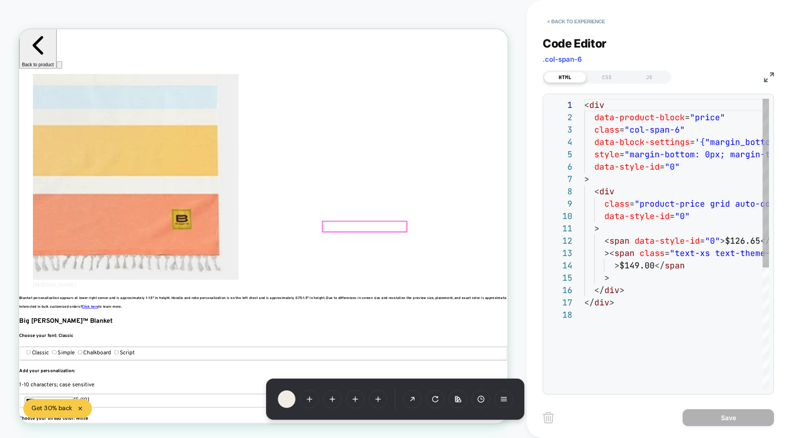
scroll to position [123, 0]
click at [603, 73] on div "CSS" at bounding box center [607, 77] width 42 height 11
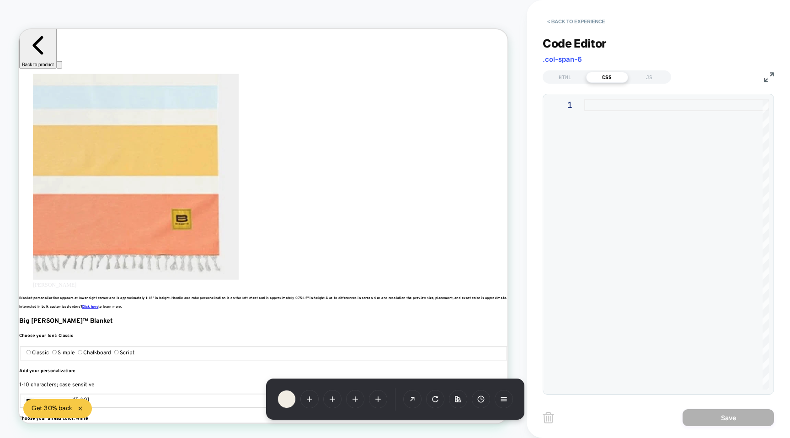
scroll to position [0, 0]
click at [657, 82] on div "HTML CSS JS" at bounding box center [607, 76] width 129 height 13
click at [650, 76] on div "JS" at bounding box center [649, 77] width 42 height 11
click at [577, 80] on div "HTML" at bounding box center [565, 77] width 42 height 11
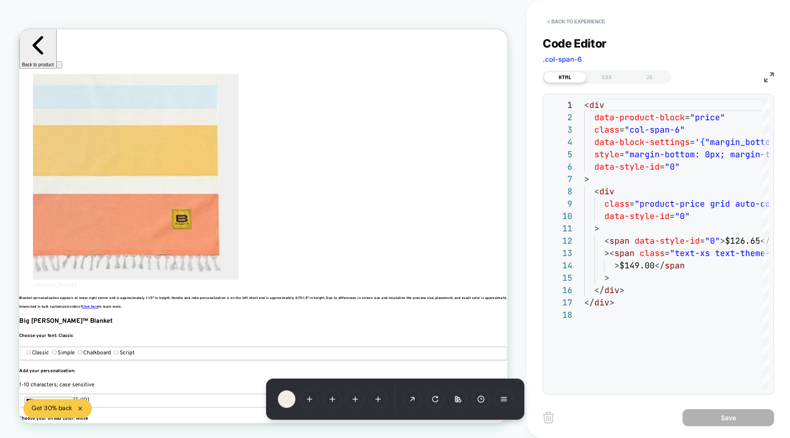
scroll to position [0, 611]
click at [555, 23] on button "< Back to experience" at bounding box center [576, 21] width 67 height 15
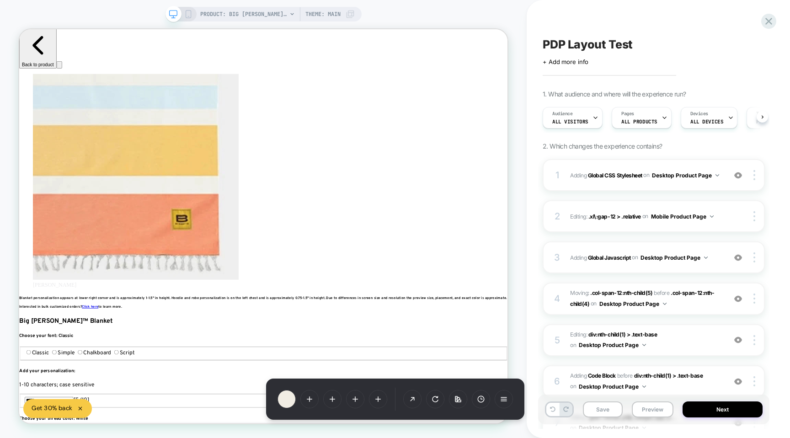
scroll to position [0, 0]
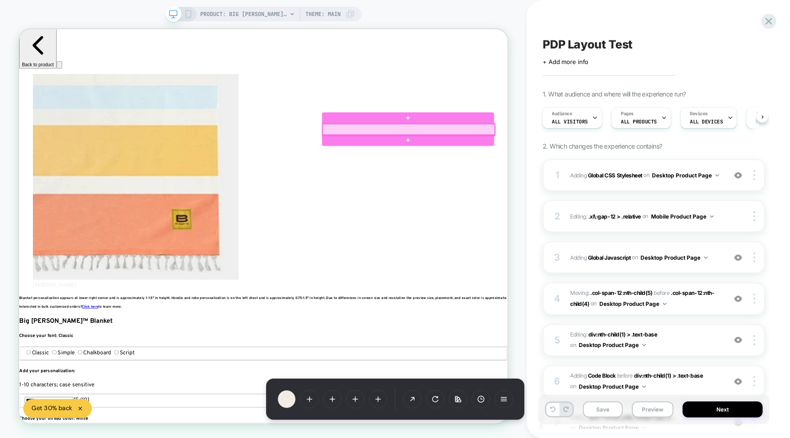
click at [569, 162] on div at bounding box center [539, 162] width 230 height 15
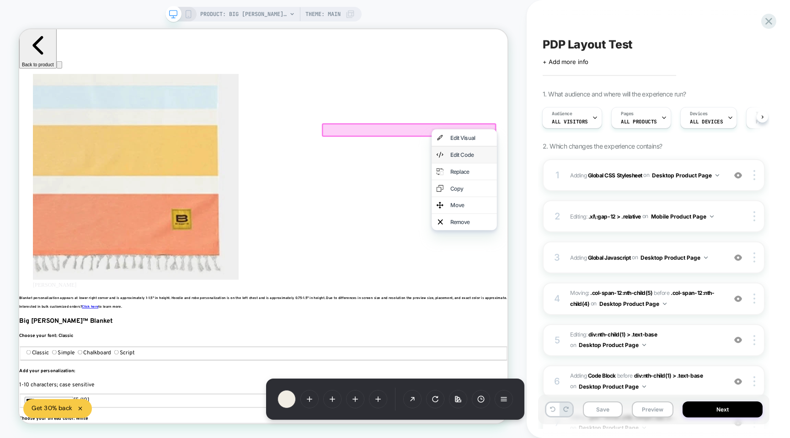
click at [595, 196] on div "Edit Code" at bounding box center [622, 196] width 56 height 9
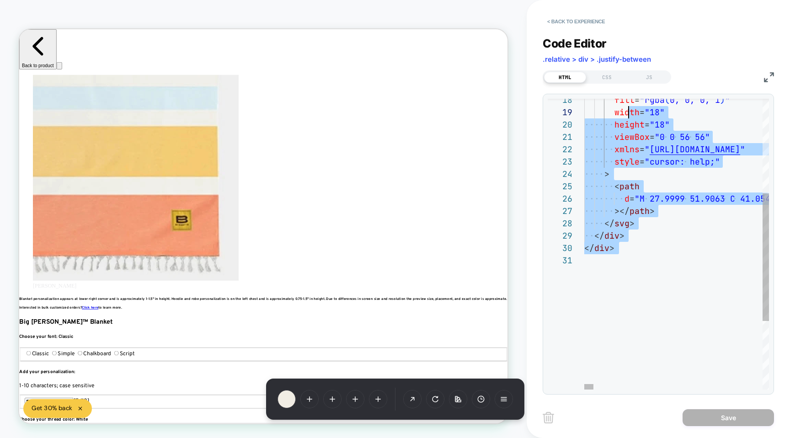
scroll to position [0, 1833]
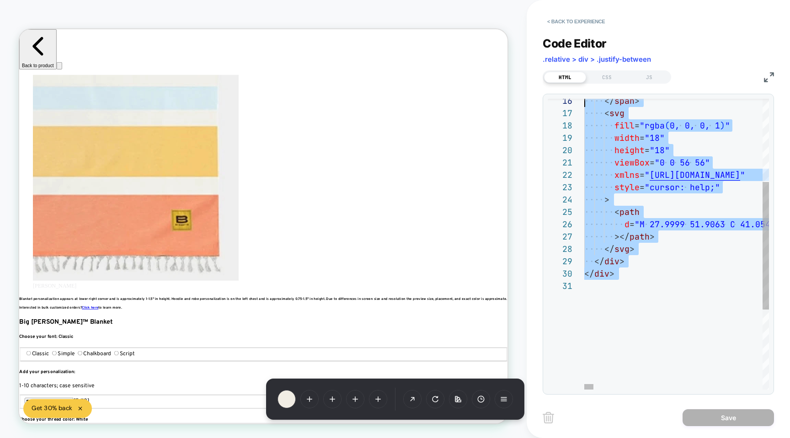
type textarea "**********"
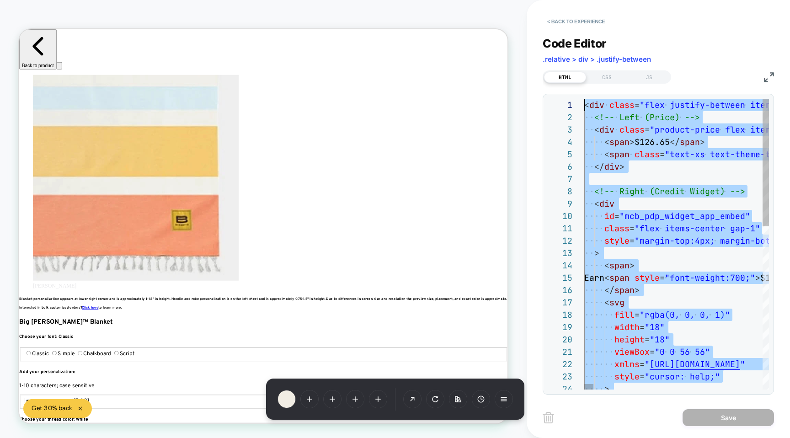
drag, startPoint x: 644, startPoint y: 280, endPoint x: 616, endPoint y: -70, distance: 350.5
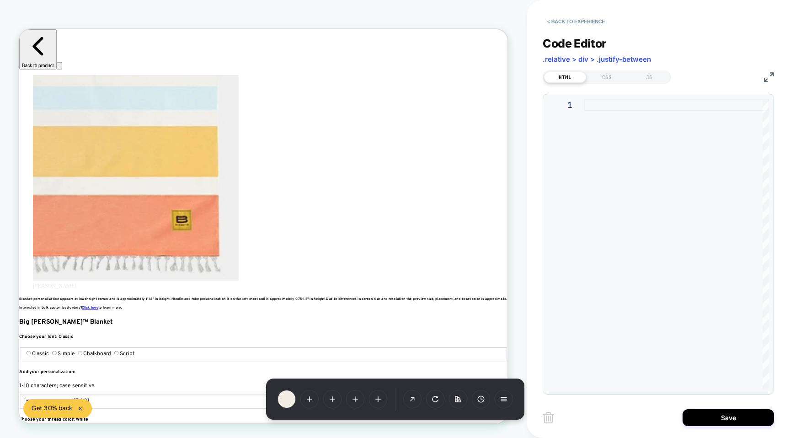
type textarea "**********"
click at [561, 22] on button "< Back to experience" at bounding box center [576, 21] width 67 height 15
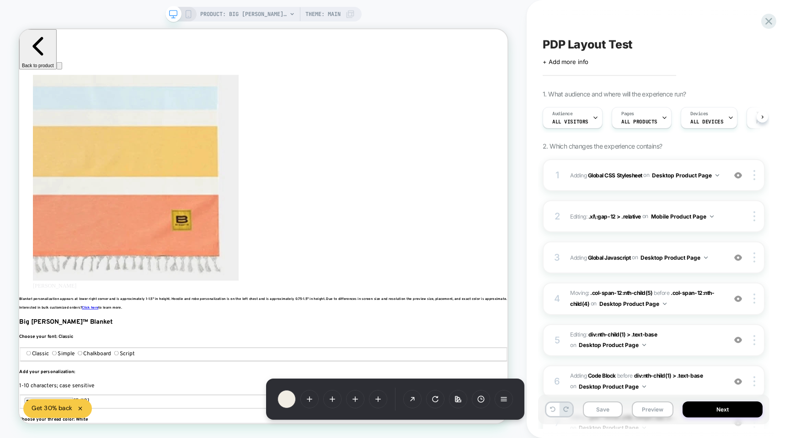
scroll to position [0, 0]
click at [599, 413] on button "Save" at bounding box center [603, 410] width 40 height 16
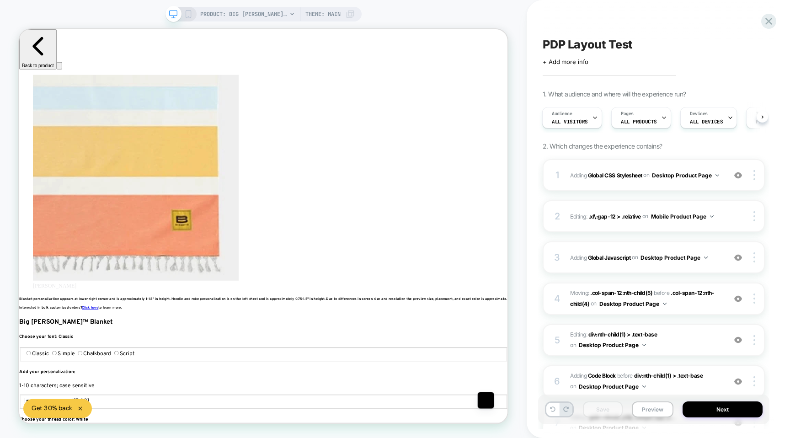
scroll to position [0, 611]
click at [492, 294] on div at bounding box center [480, 294] width 112 height 14
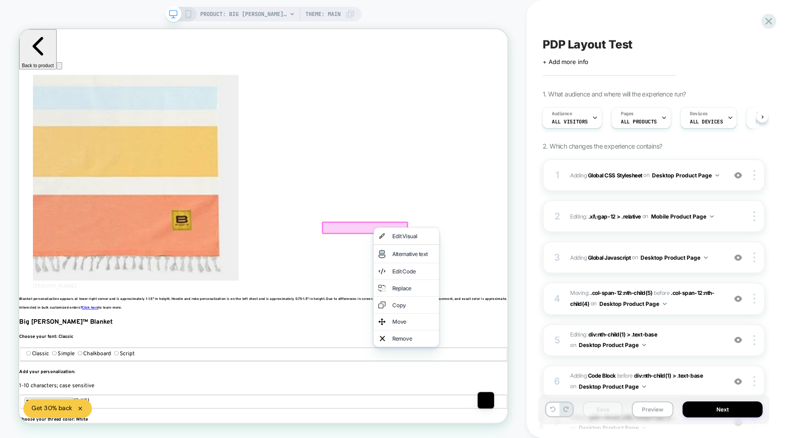
scroll to position [0, 1222]
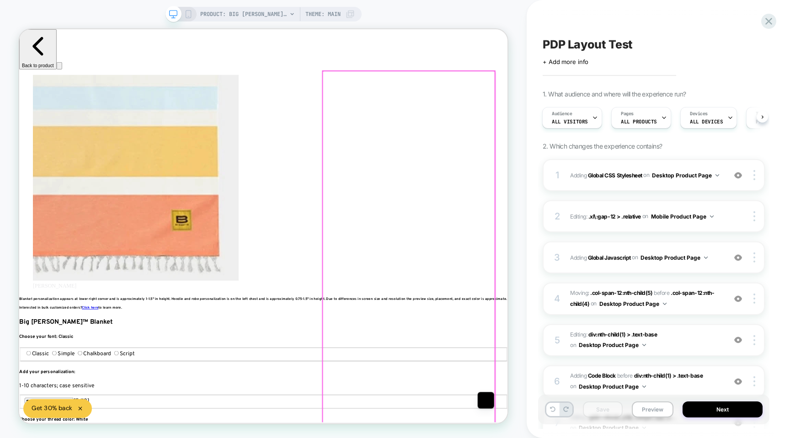
click at [517, 167] on div at bounding box center [539, 338] width 230 height 506
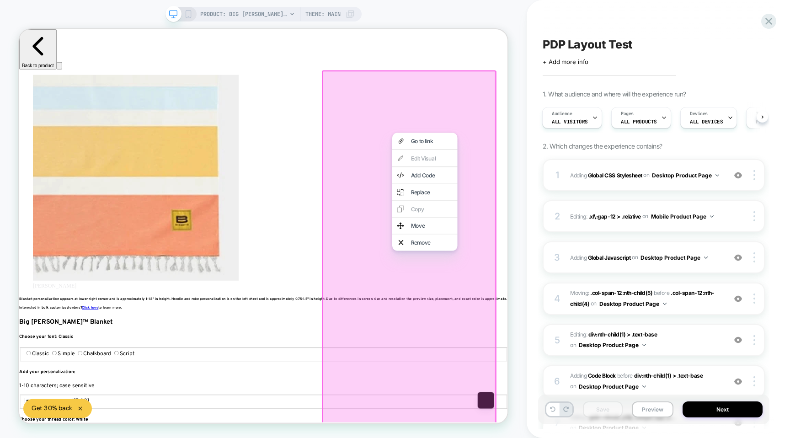
click at [460, 148] on div at bounding box center [539, 338] width 232 height 509
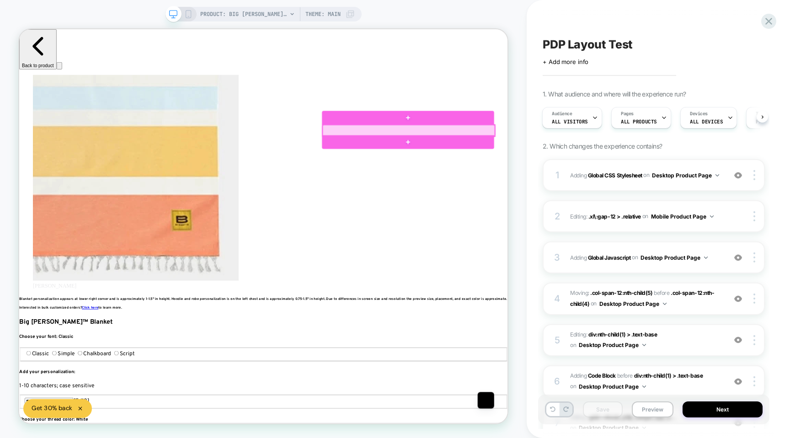
click at [535, 166] on div at bounding box center [539, 164] width 230 height 15
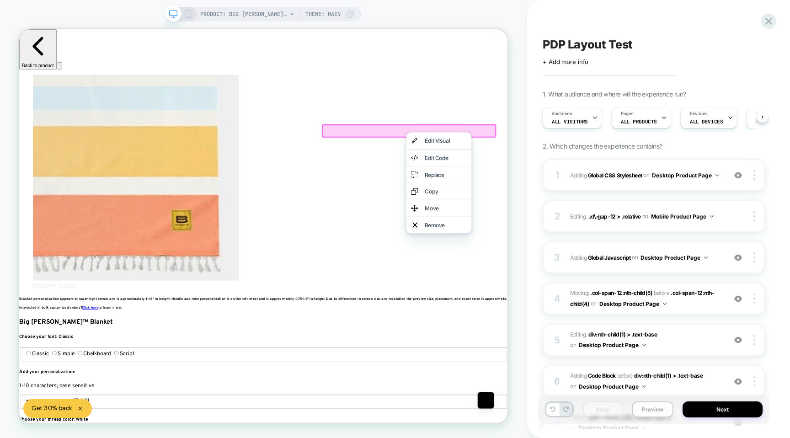
scroll to position [0, 1833]
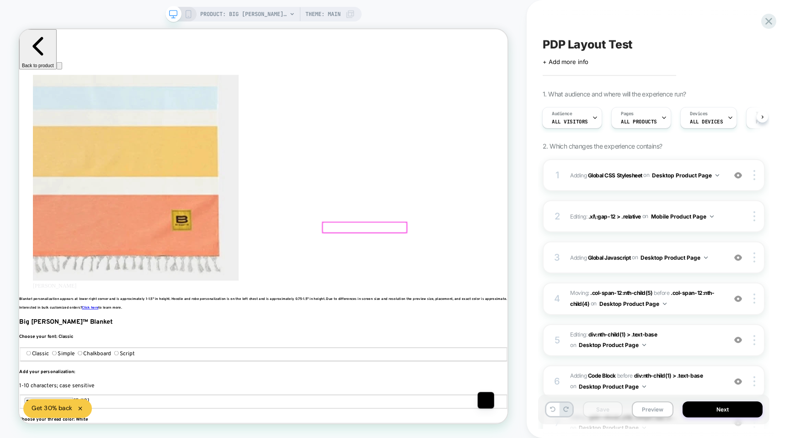
click at [487, 292] on div at bounding box center [480, 294] width 112 height 14
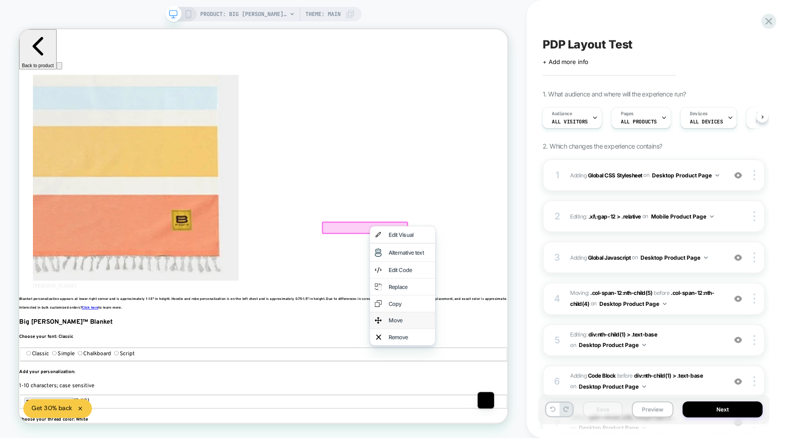
click at [517, 422] on div "Move" at bounding box center [540, 417] width 56 height 9
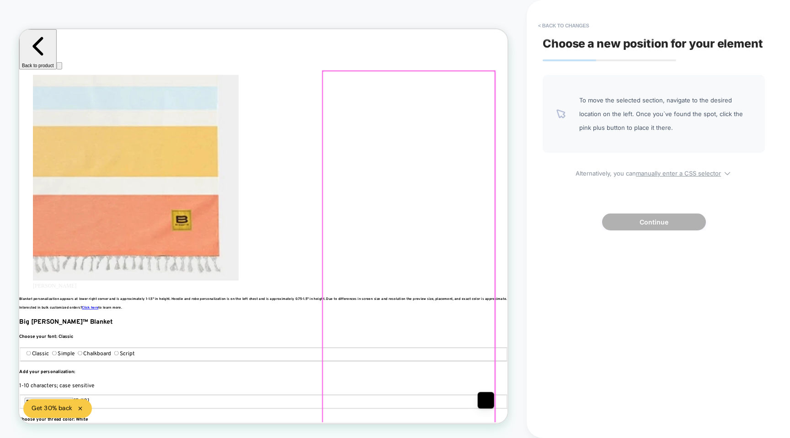
scroll to position [0, 0]
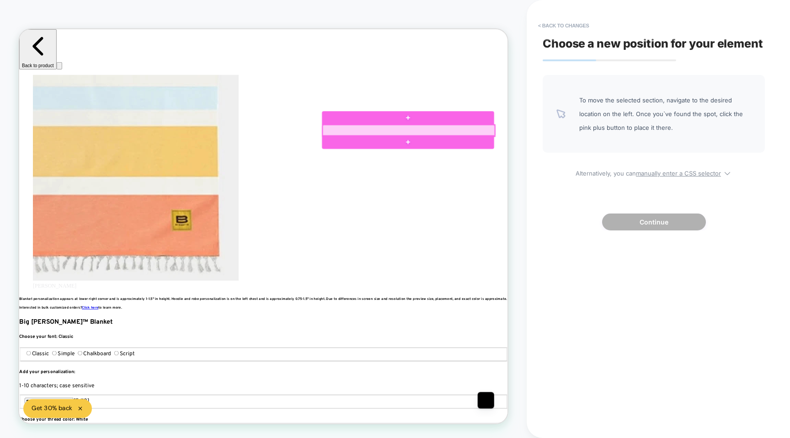
click at [491, 166] on div at bounding box center [539, 164] width 230 height 15
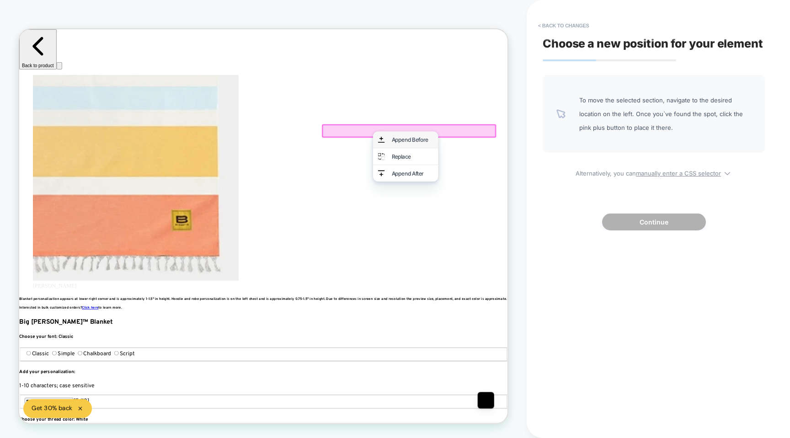
scroll to position [0, 611]
click at [511, 179] on div "Append Before" at bounding box center [534, 177] width 87 height 22
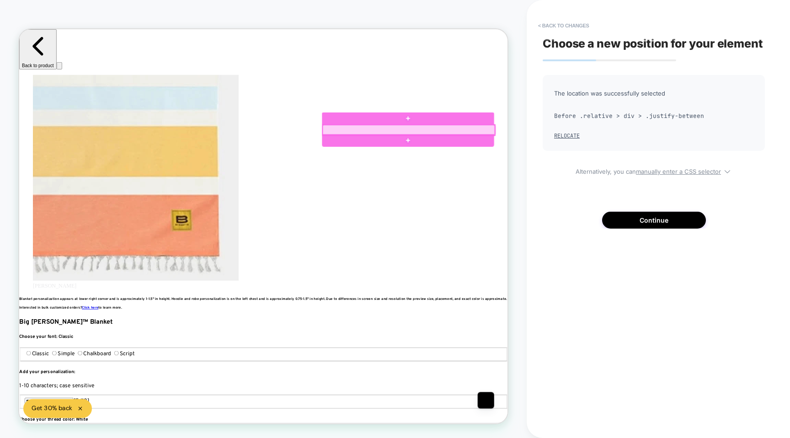
click at [514, 164] on div at bounding box center [539, 164] width 230 height 14
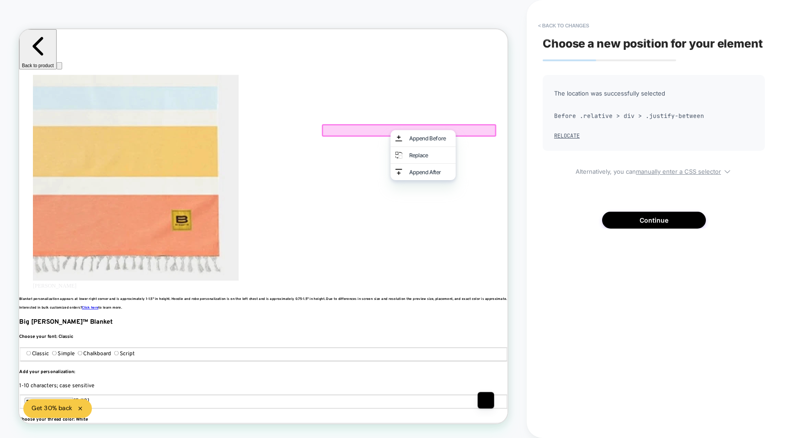
scroll to position [0, 1222]
click at [553, 18] on button "< Back to changes" at bounding box center [564, 25] width 60 height 15
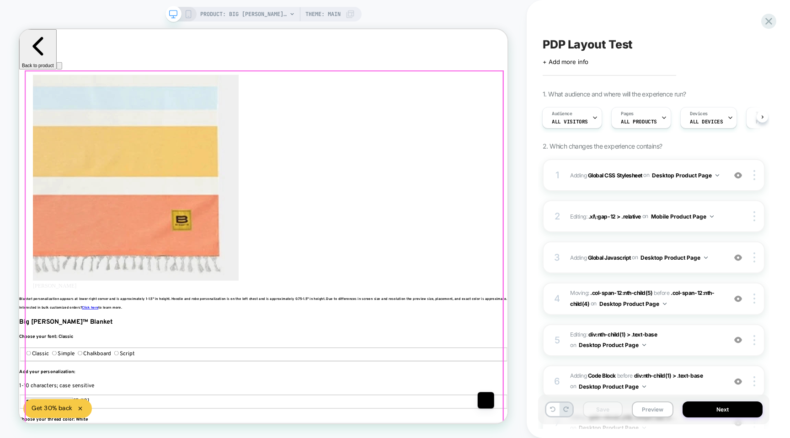
scroll to position [0, 1833]
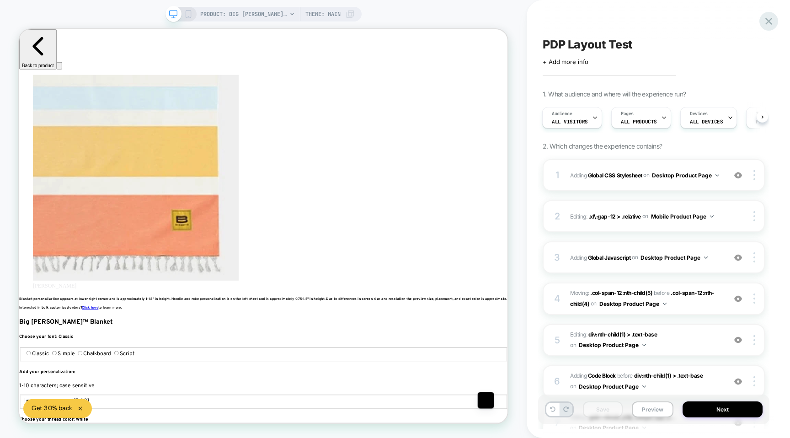
click at [768, 16] on icon at bounding box center [769, 21] width 12 height 12
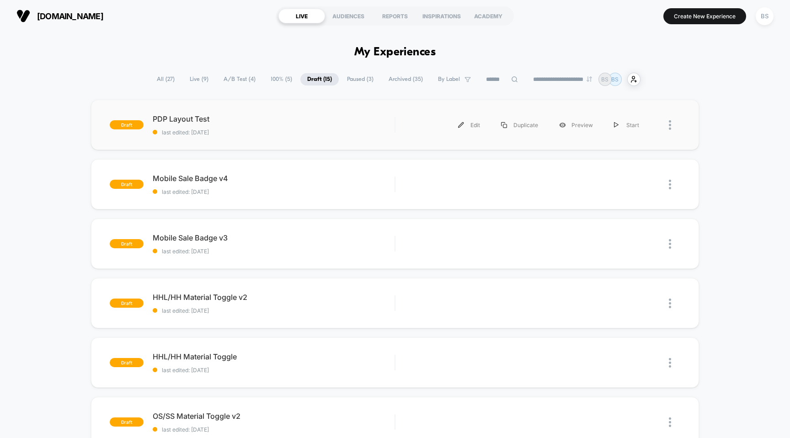
click at [446, 137] on div "draft PDP Layout Test last edited: 8/14/2025 Edit Duplicate Preview Start" at bounding box center [395, 125] width 609 height 50
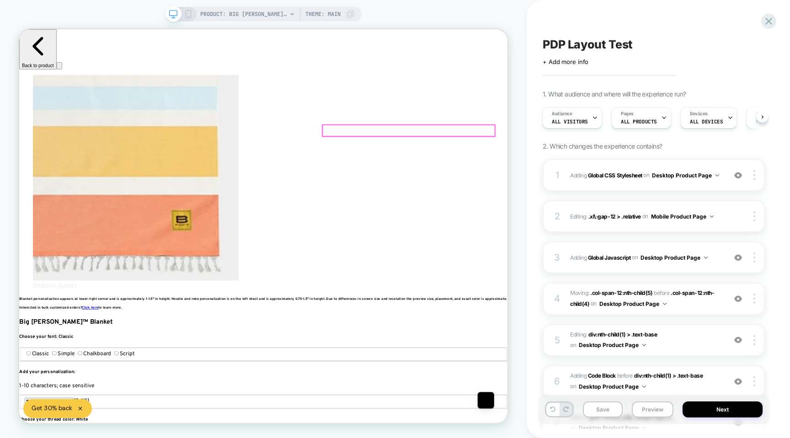
scroll to position [0, 611]
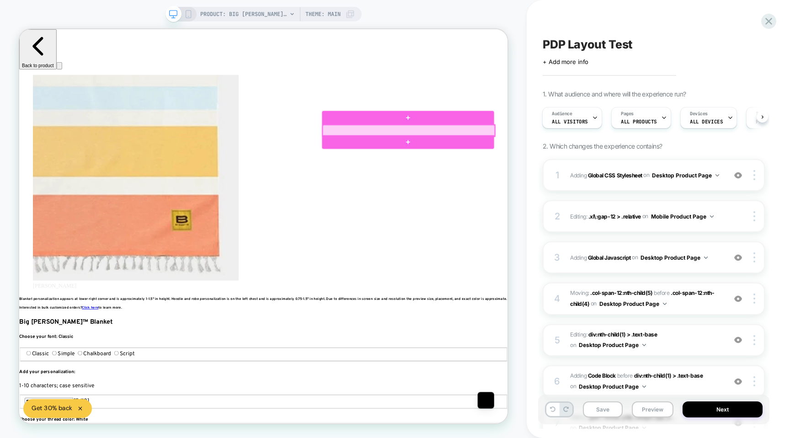
click at [527, 166] on div at bounding box center [539, 164] width 230 height 15
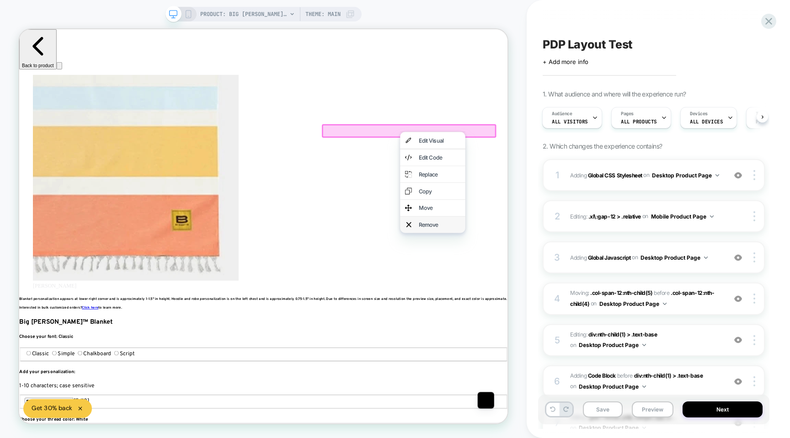
click at [557, 294] on div "Remove" at bounding box center [580, 289] width 56 height 9
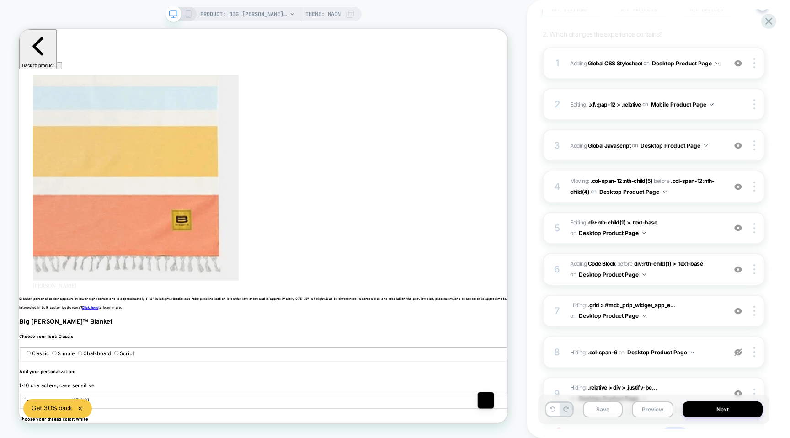
scroll to position [127, 0]
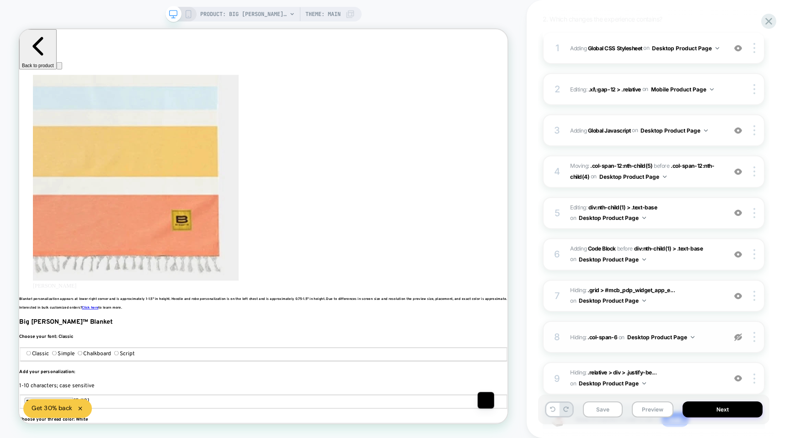
click at [736, 336] on img at bounding box center [738, 337] width 8 height 8
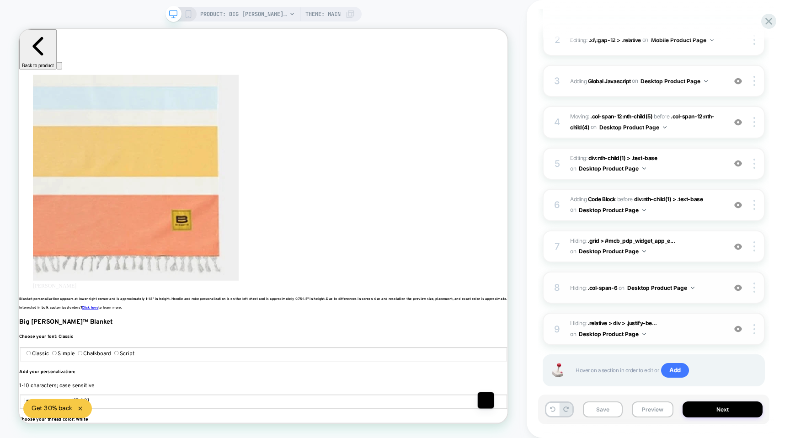
scroll to position [192, 0]
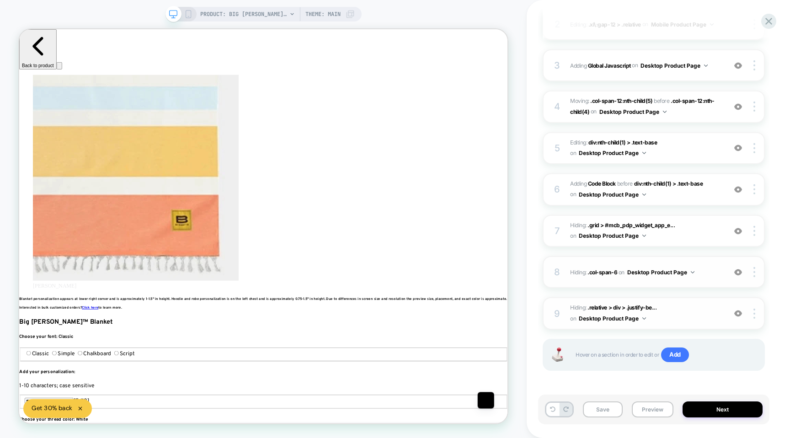
click at [737, 310] on img at bounding box center [738, 314] width 8 height 8
click at [737, 275] on div at bounding box center [738, 272] width 17 height 10
click at [735, 228] on img at bounding box center [738, 231] width 8 height 8
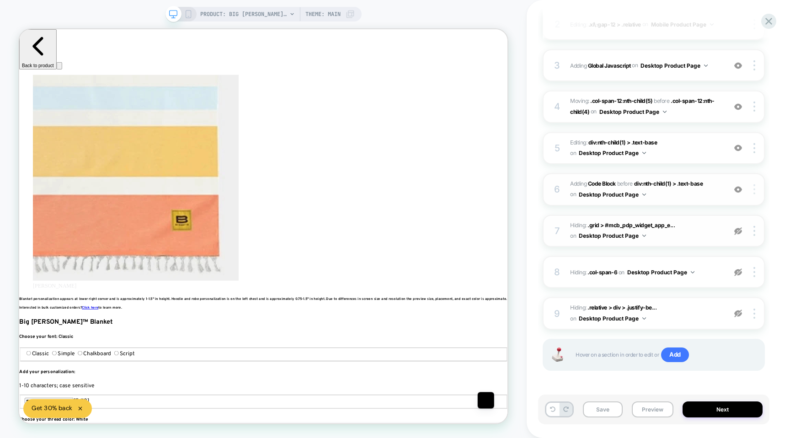
click at [753, 191] on div at bounding box center [755, 189] width 17 height 10
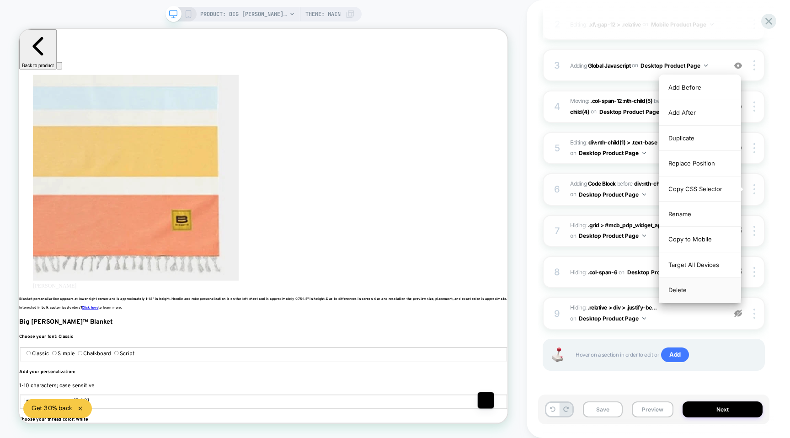
click at [691, 292] on div "Delete" at bounding box center [699, 290] width 81 height 25
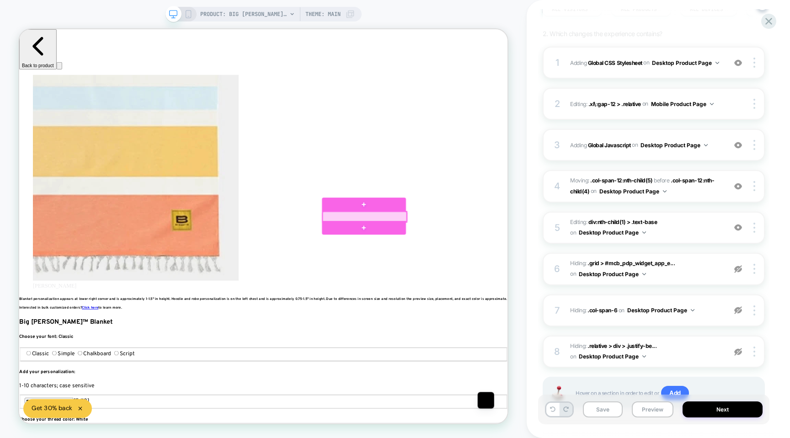
scroll to position [0, 1222]
click at [518, 278] on div at bounding box center [480, 280] width 112 height 14
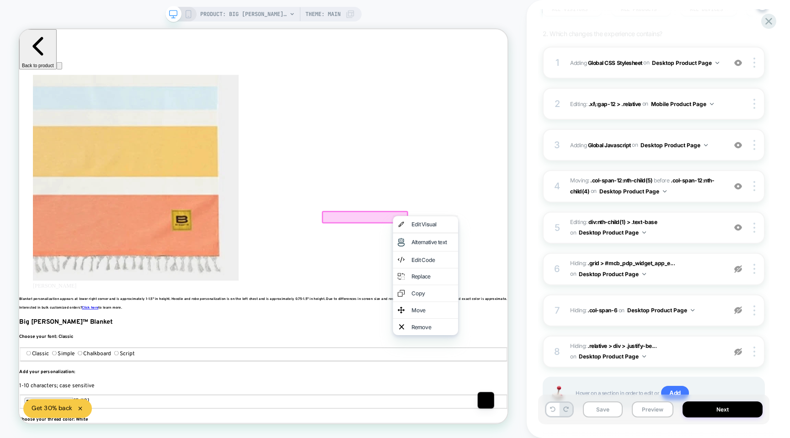
scroll to position [0, 1833]
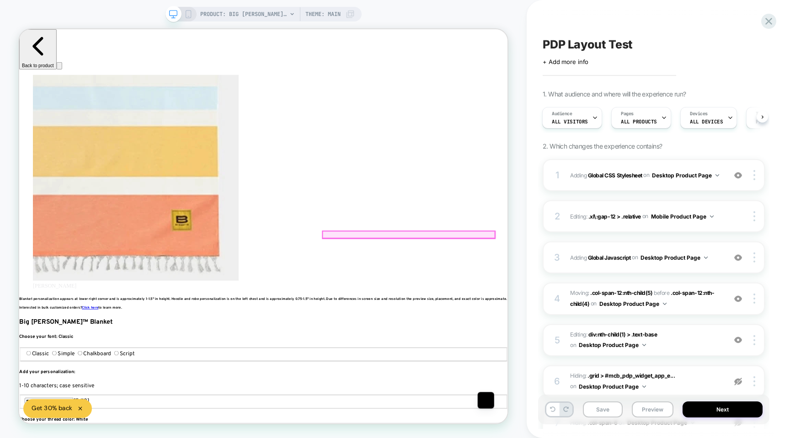
scroll to position [0, 3]
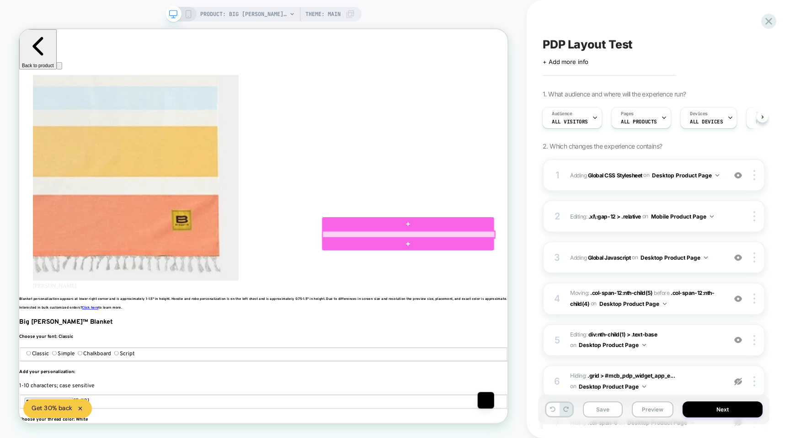
click at [503, 301] on div at bounding box center [539, 303] width 230 height 9
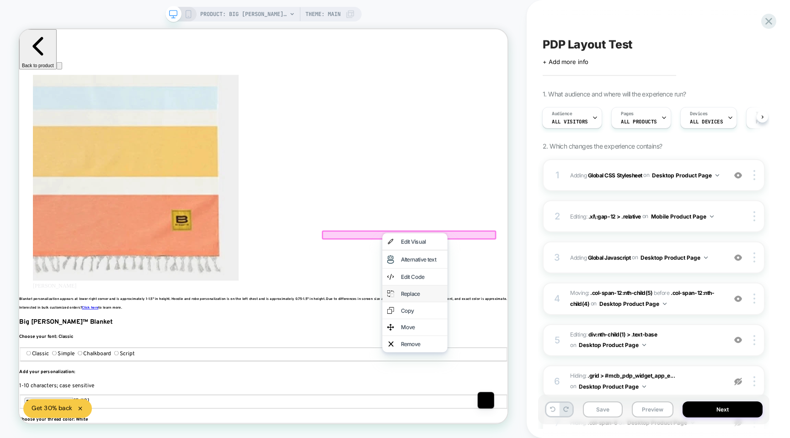
click at [533, 386] on div "Replace" at bounding box center [556, 381] width 56 height 9
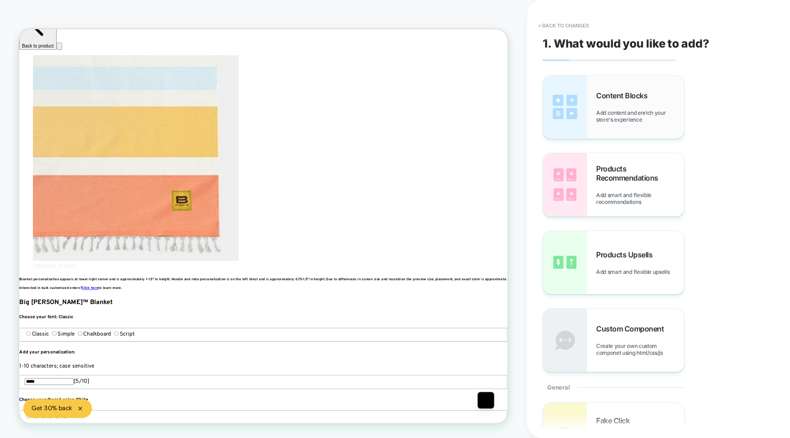
click at [606, 123] on div "Content Blocks Add content and enrich your store's experience" at bounding box center [613, 106] width 141 height 63
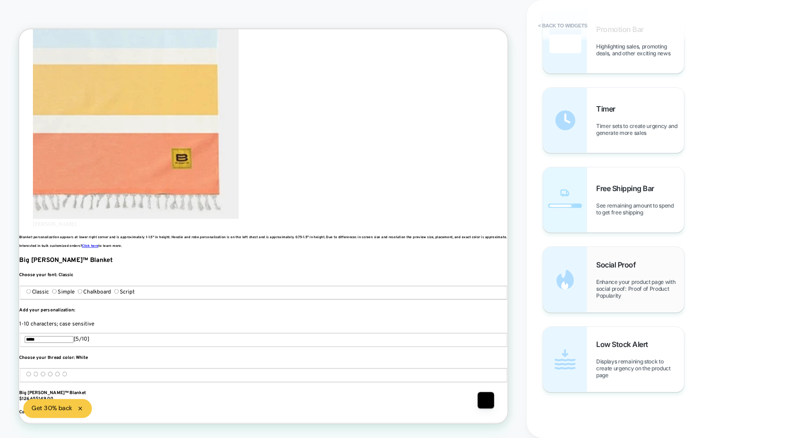
scroll to position [0, 1222]
click at [593, 277] on div "Social Proof Enhance your product page with social proof: Proof of Product Popu…" at bounding box center [613, 279] width 141 height 65
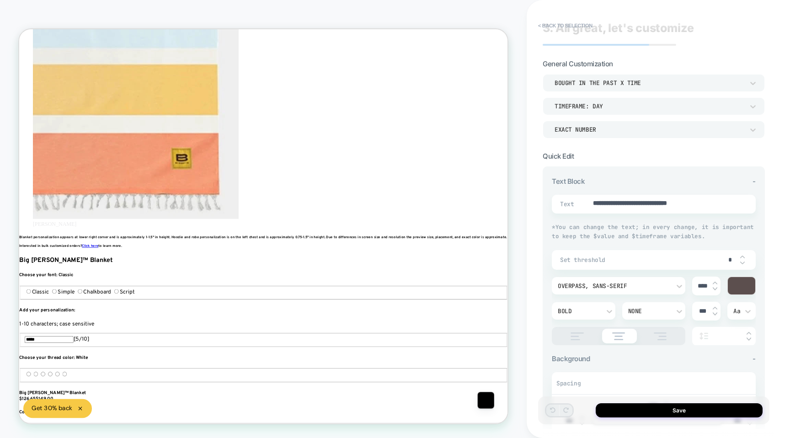
scroll to position [25, 0]
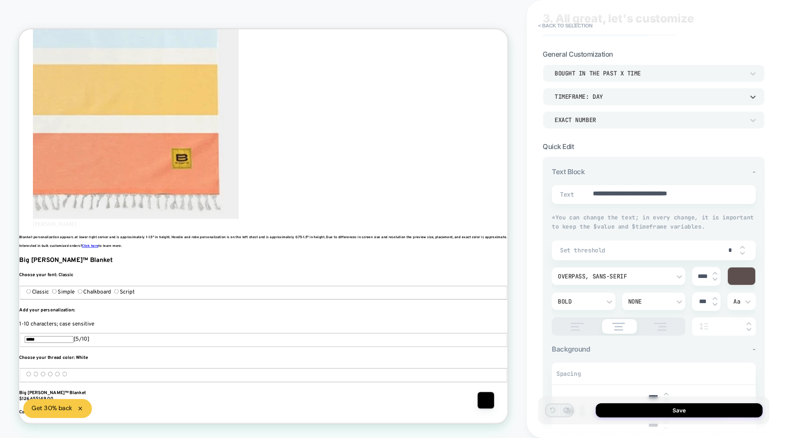
click at [615, 96] on div "TIMEFRAME: day" at bounding box center [649, 97] width 189 height 8
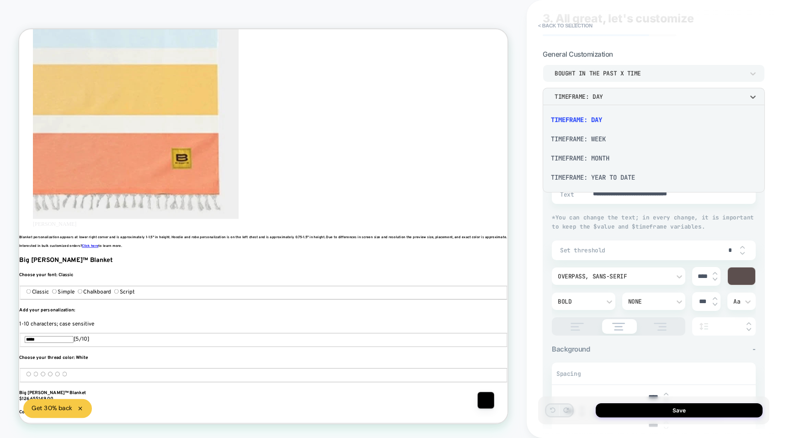
scroll to position [0, 1833]
click at [603, 177] on div "TIMEFRAME: YEAR TO DATE" at bounding box center [653, 177] width 215 height 19
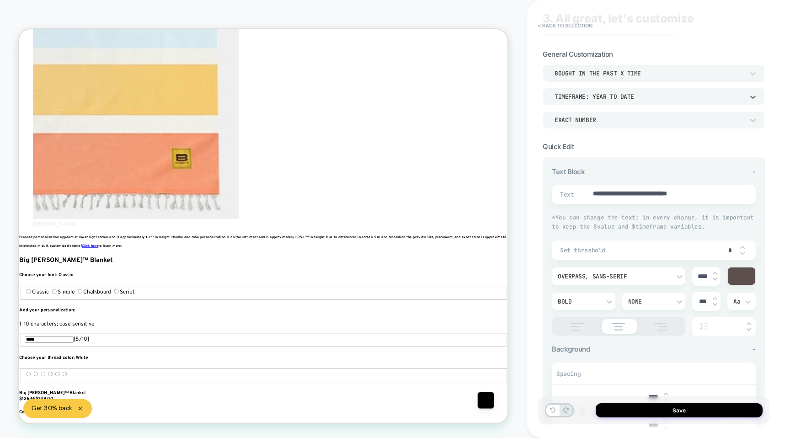
click at [612, 75] on div "bought in the past x time" at bounding box center [649, 74] width 189 height 8
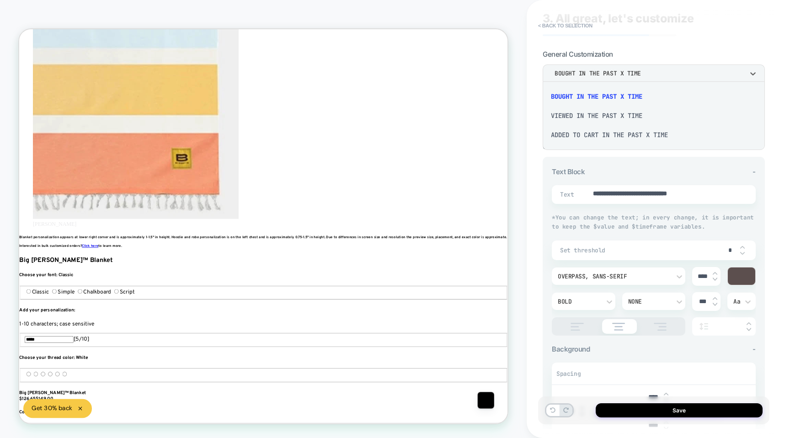
click at [600, 114] on div "viewed in the past x time" at bounding box center [653, 115] width 215 height 19
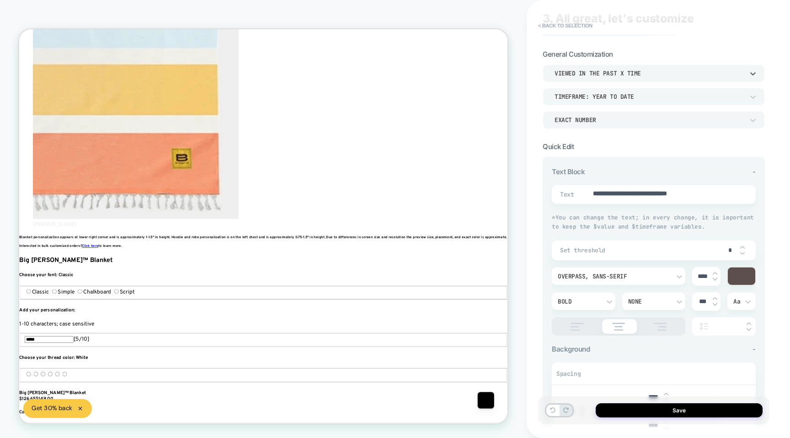
click at [607, 99] on div "TIMEFRAME: YEAR TO DATE" at bounding box center [649, 97] width 189 height 8
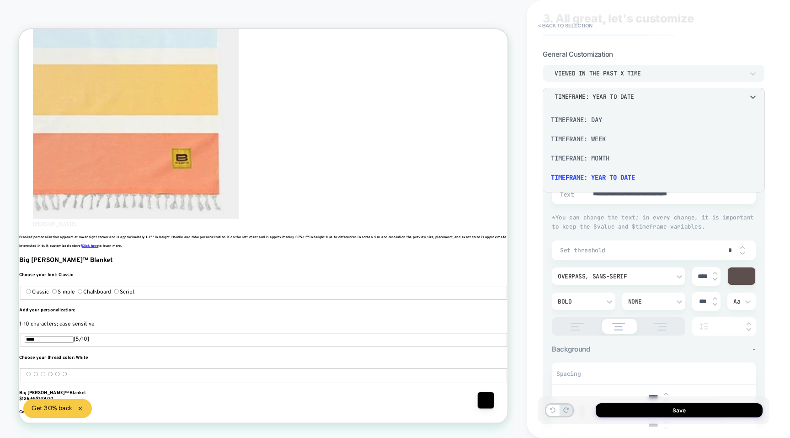
scroll to position [0, 287]
click at [595, 139] on div "TIMEFRAME: WEEK" at bounding box center [653, 138] width 215 height 19
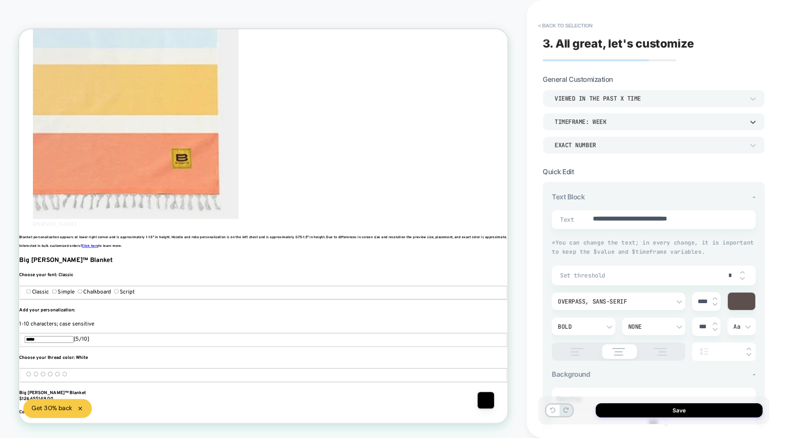
scroll to position [0, 1833]
click at [613, 148] on div "EXACT NUMBER" at bounding box center [649, 145] width 189 height 8
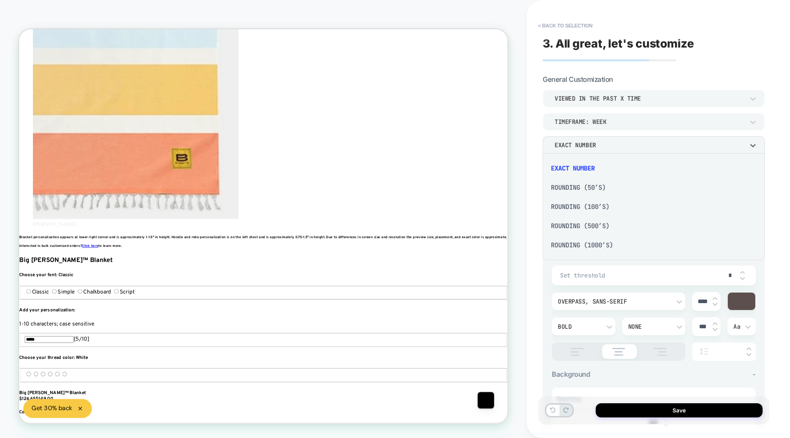
click at [615, 123] on div at bounding box center [395, 219] width 790 height 438
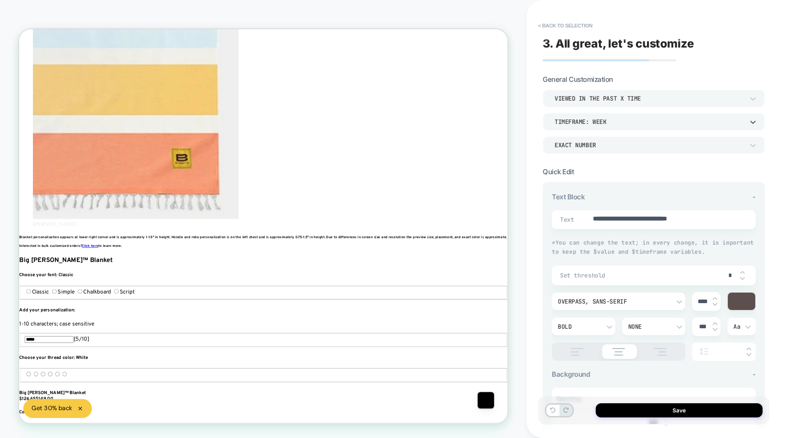
click at [614, 122] on div "TIMEFRAME: WEEK" at bounding box center [649, 122] width 189 height 8
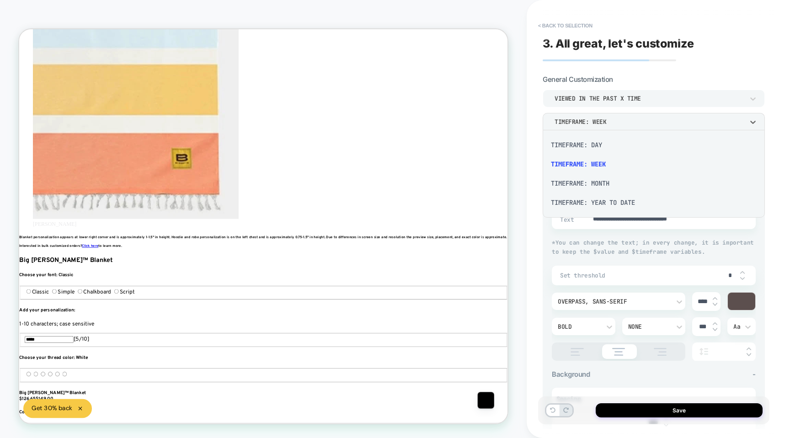
click at [597, 142] on div "TIMEFRAME: DAY" at bounding box center [653, 144] width 215 height 19
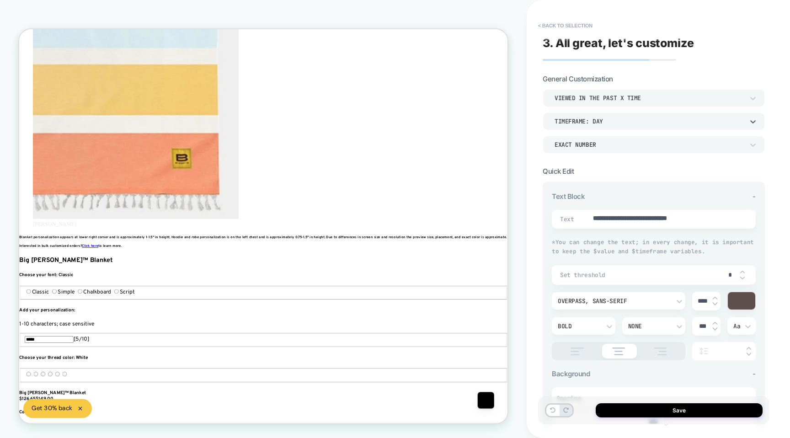
scroll to position [0, 611]
drag, startPoint x: 640, startPoint y: 217, endPoint x: 620, endPoint y: 218, distance: 19.7
type textarea "*"
type textarea "**********"
type textarea "*"
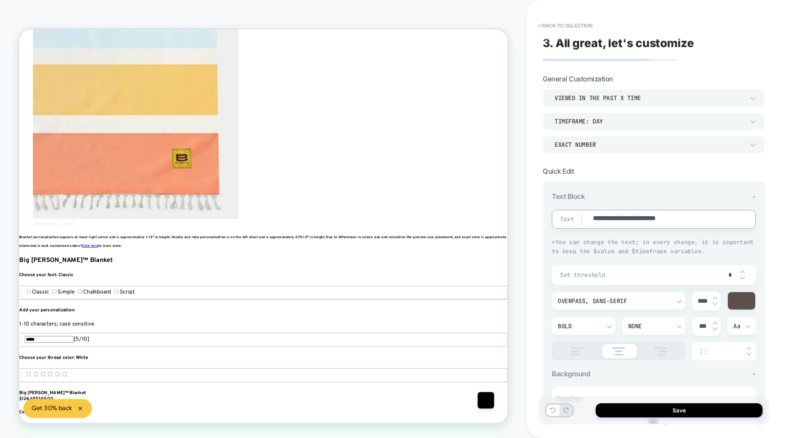
type textarea "**********"
type textarea "*"
type textarea "**********"
type textarea "*"
type textarea "**********"
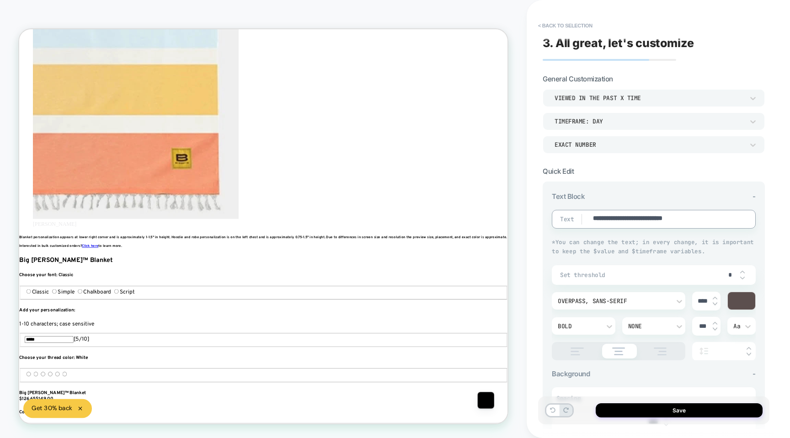
type textarea "*"
type textarea "**********"
type textarea "*"
type textarea "**********"
type textarea "*"
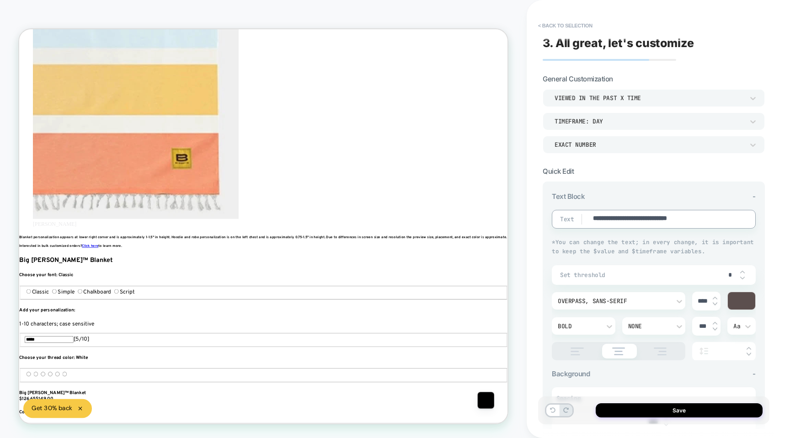
type textarea "**********"
click at [591, 215] on div at bounding box center [582, 219] width 21 height 11
click at [572, 216] on div at bounding box center [582, 219] width 21 height 11
click at [571, 218] on span "Text" at bounding box center [565, 219] width 11 height 8
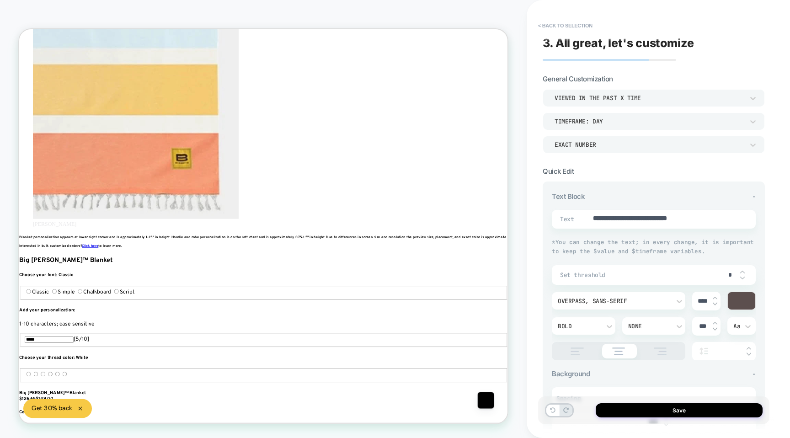
click at [557, 223] on div "**********" at bounding box center [654, 219] width 204 height 19
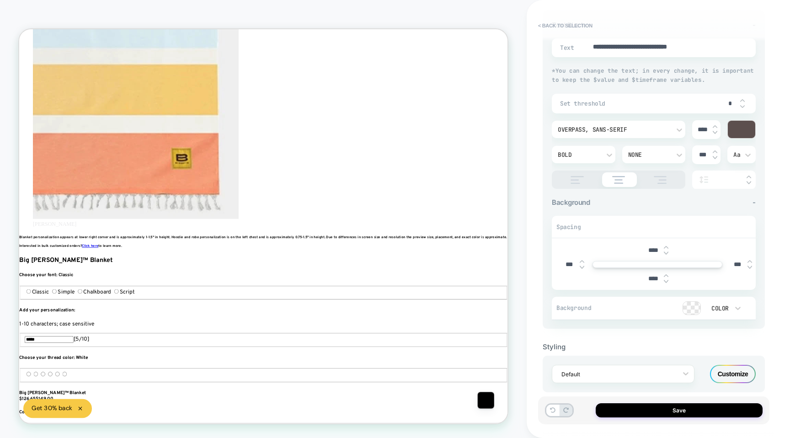
scroll to position [183, 0]
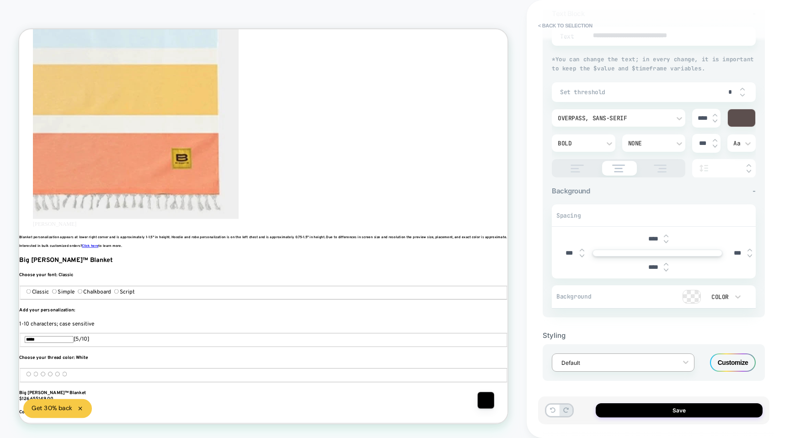
click at [581, 362] on div at bounding box center [618, 363] width 112 height 9
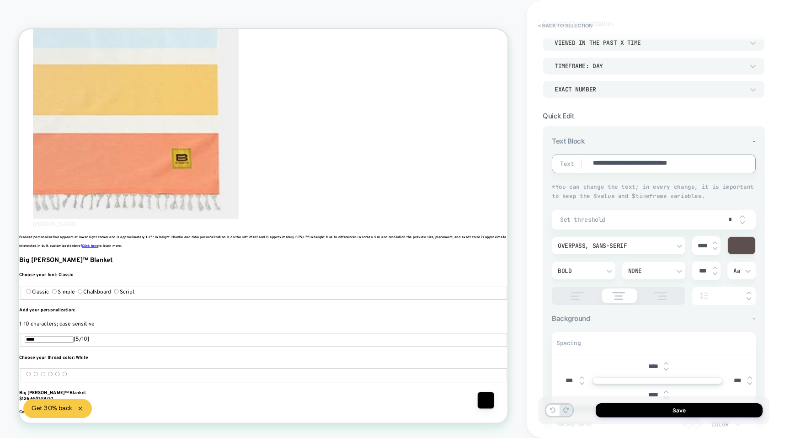
scroll to position [0, 611]
drag, startPoint x: 668, startPoint y: 163, endPoint x: 648, endPoint y: 162, distance: 20.1
click at [648, 162] on textarea "**********" at bounding box center [663, 164] width 142 height 11
click at [670, 163] on textarea "**********" at bounding box center [663, 164] width 142 height 11
drag, startPoint x: 669, startPoint y: 162, endPoint x: 619, endPoint y: 163, distance: 50.3
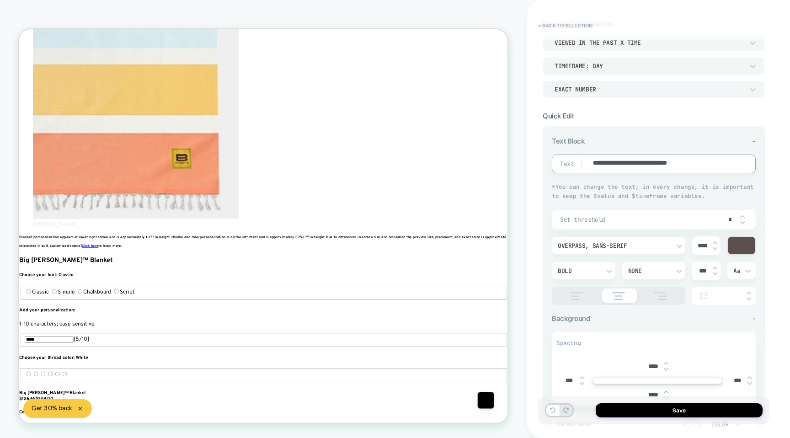
click at [619, 163] on textarea "**********" at bounding box center [663, 164] width 142 height 11
type textarea "*"
type textarea "**********"
type textarea "*"
type textarea "**********"
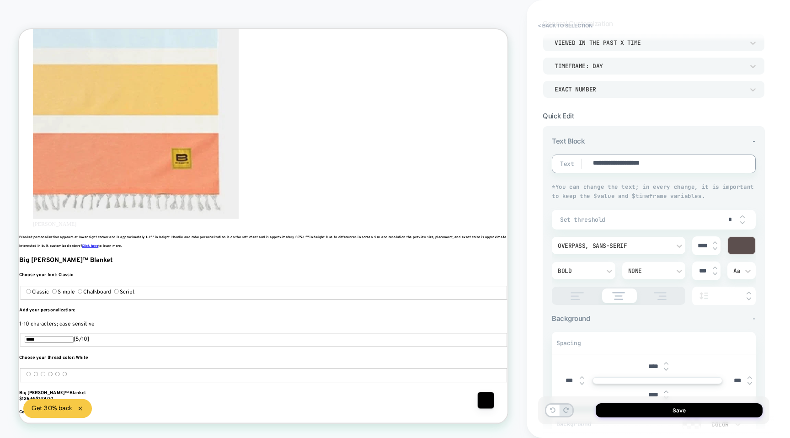
type textarea "*"
type textarea "**********"
type textarea "*"
type textarea "**********"
type textarea "*"
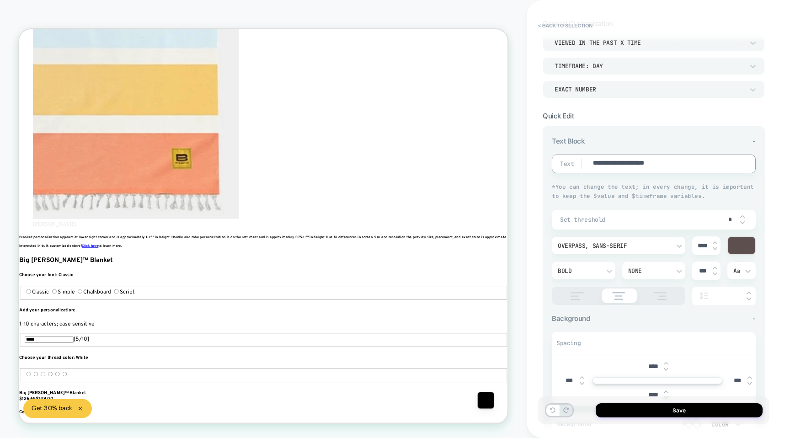
type textarea "**********"
type textarea "*"
type textarea "**********"
type textarea "*"
type textarea "**********"
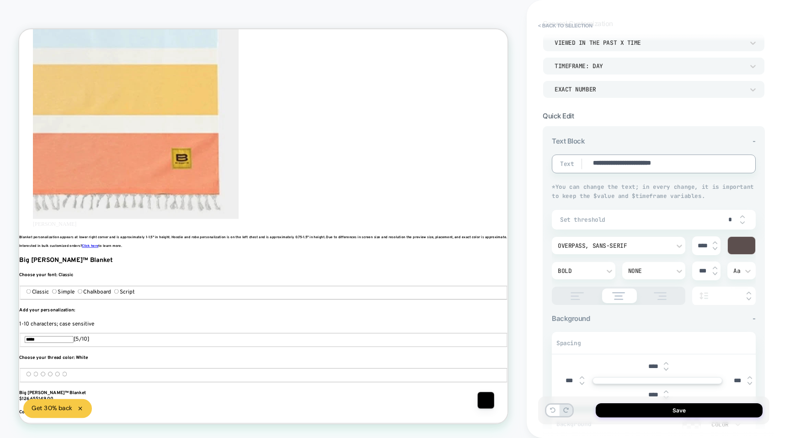
type textarea "*"
type textarea "**********"
type textarea "*"
type textarea "**********"
type textarea "*"
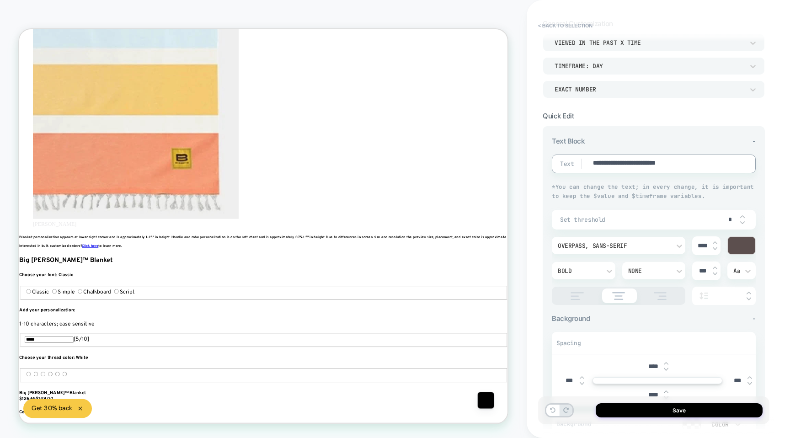
type textarea "**********"
type textarea "*"
type textarea "**********"
type textarea "*"
type textarea "**********"
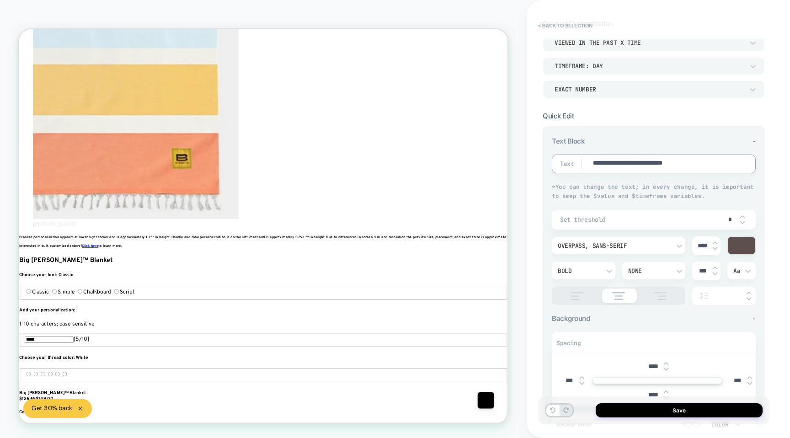
scroll to position [0, 1222]
type textarea "*"
type textarea "**********"
type textarea "*"
type textarea "**********"
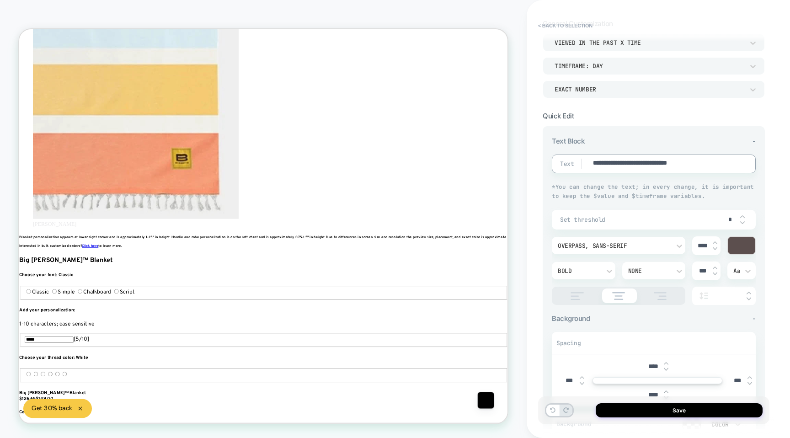
type textarea "*"
type textarea "**********"
type textarea "*"
type textarea "**********"
type textarea "*"
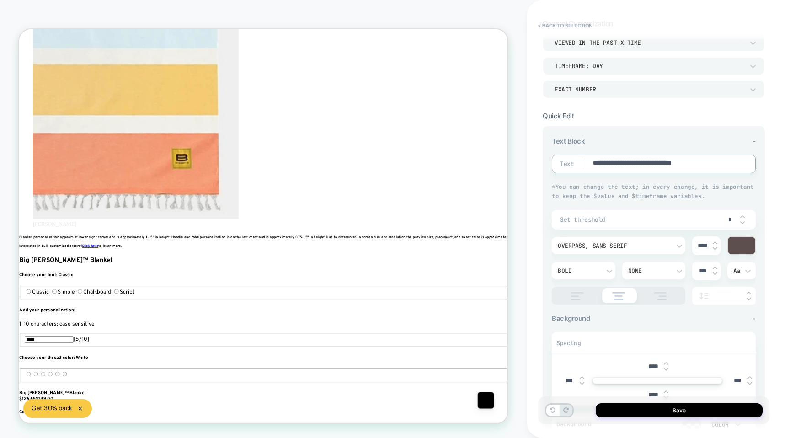
type textarea "**********"
type textarea "*"
type textarea "**********"
type textarea "*"
type textarea "**********"
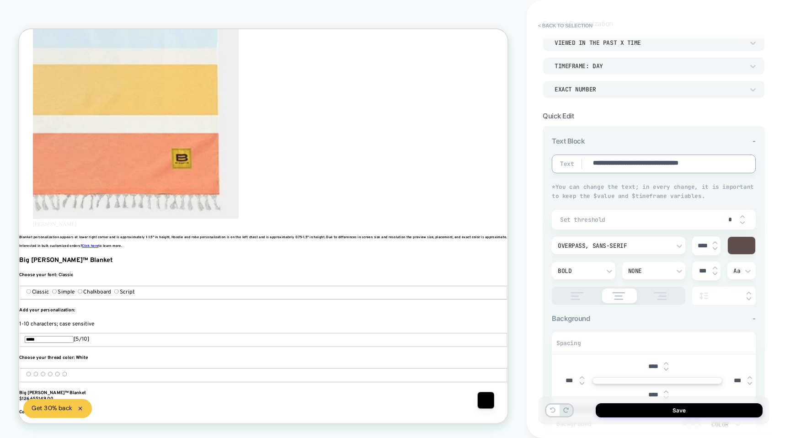
type textarea "*"
type textarea "**********"
type textarea "*"
type textarea "**********"
type textarea "*"
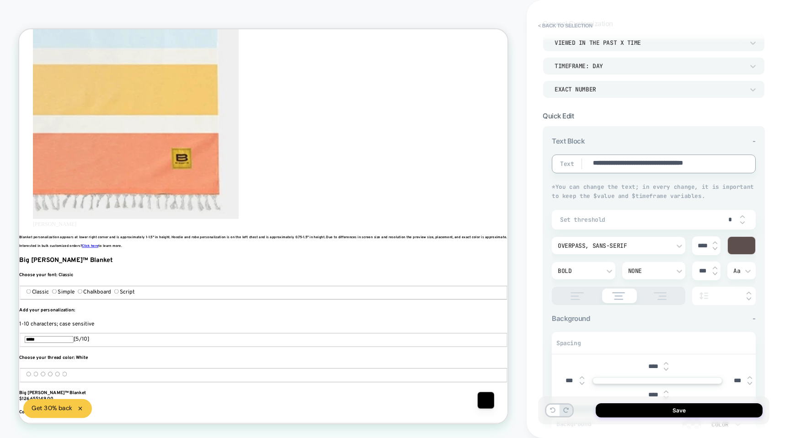
type textarea "**********"
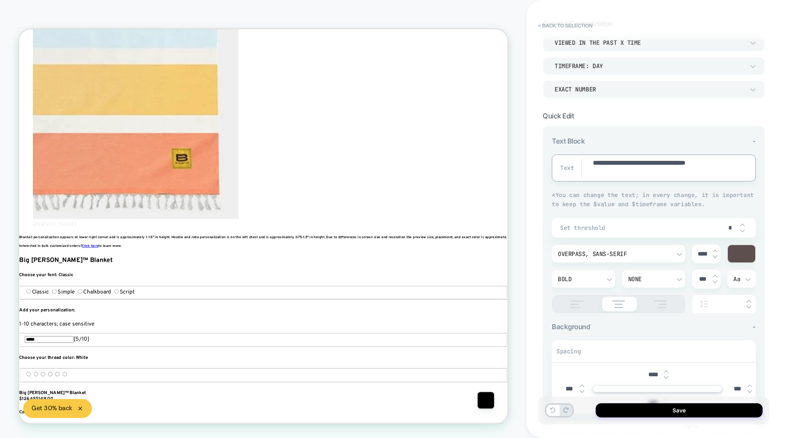
type textarea "*"
type textarea "**********"
type textarea "*"
type textarea "**********"
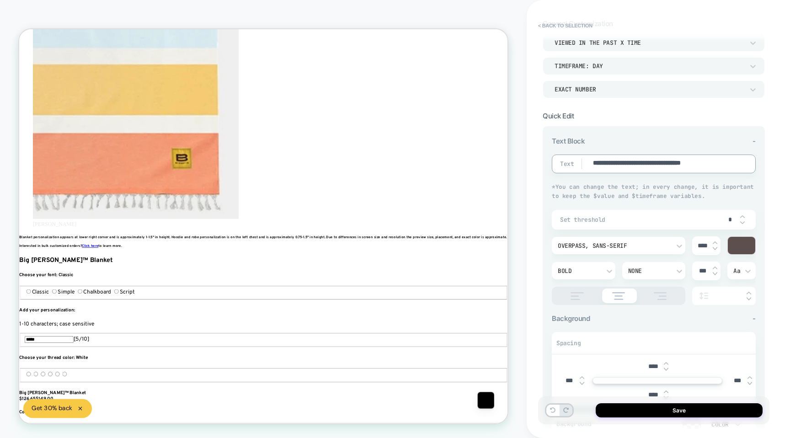
type textarea "*"
type textarea "**********"
type textarea "*"
type textarea "**********"
type textarea "*"
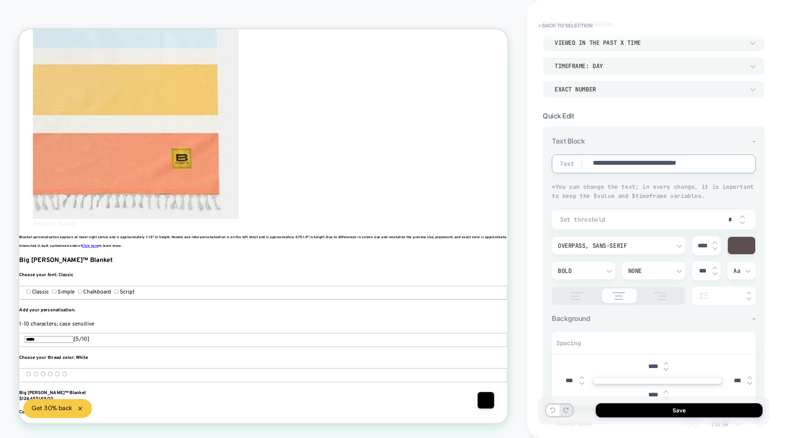
type textarea "**********"
type textarea "*"
type textarea "**********"
type textarea "*"
type textarea "**********"
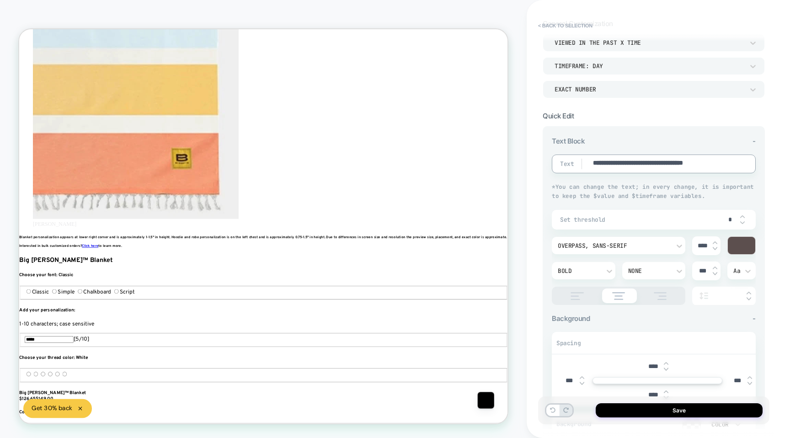
type textarea "*"
type textarea "**********"
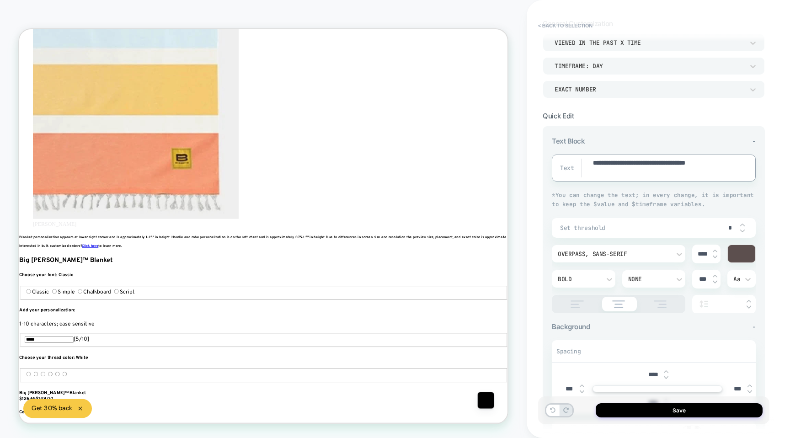
type textarea "*"
type textarea "**********"
type textarea "*"
type textarea "**********"
type textarea "*"
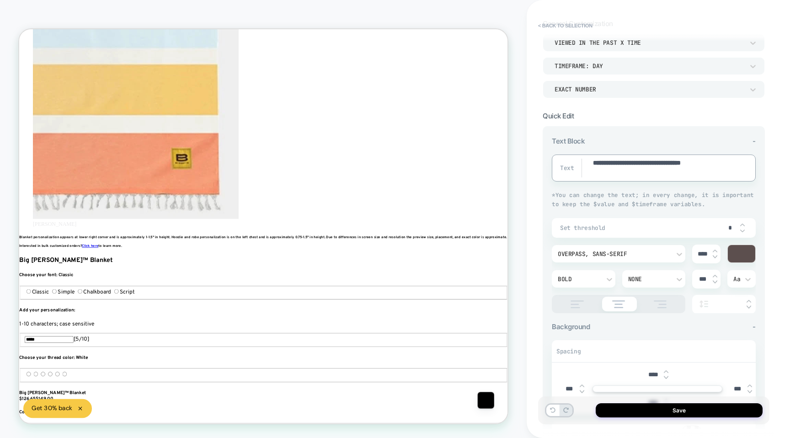
type textarea "**********"
type textarea "*"
type textarea "**********"
type textarea "*"
type textarea "**********"
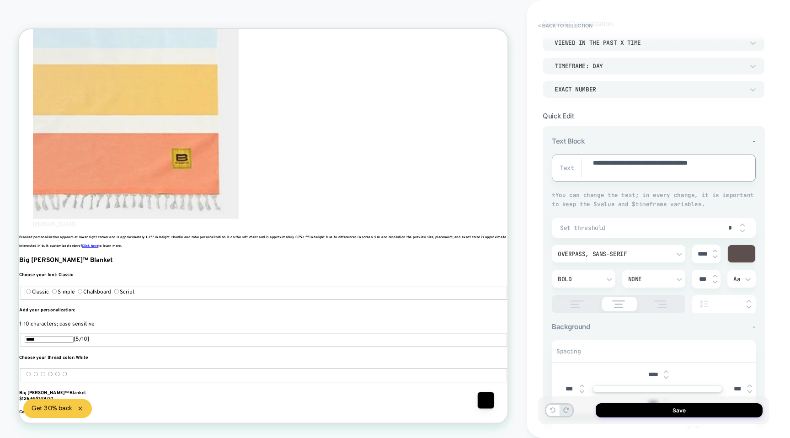
type textarea "*"
type textarea "**********"
type textarea "*"
type textarea "**********"
type textarea "*"
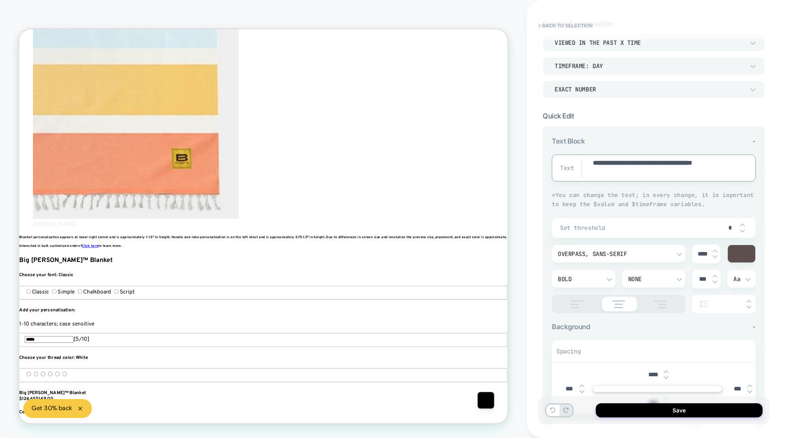
type textarea "**********"
type textarea "*"
type textarea "**********"
type textarea "*"
type textarea "**********"
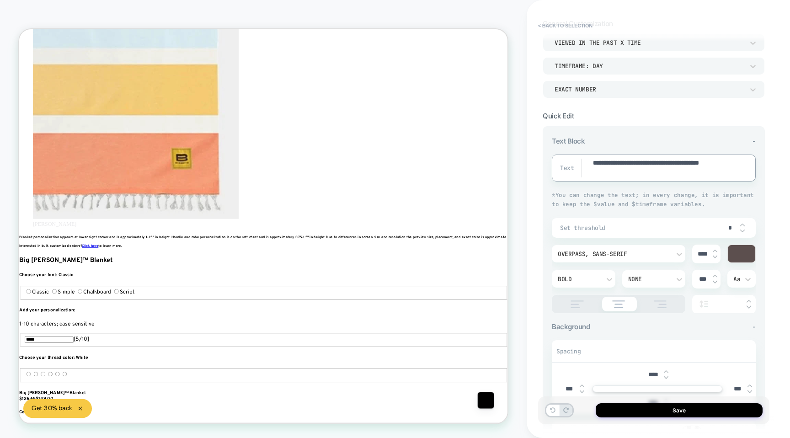
type textarea "*"
type textarea "**********"
type textarea "*"
type textarea "**********"
type textarea "*"
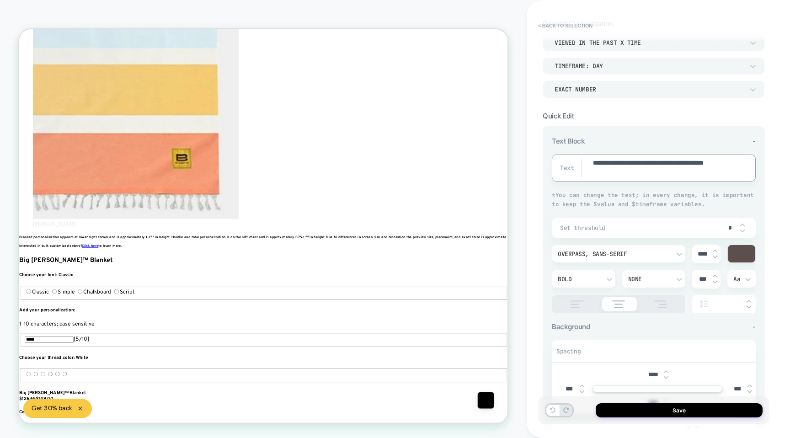
type textarea "**********"
type textarea "*"
type textarea "**********"
click at [707, 168] on textarea "**********" at bounding box center [663, 168] width 142 height 19
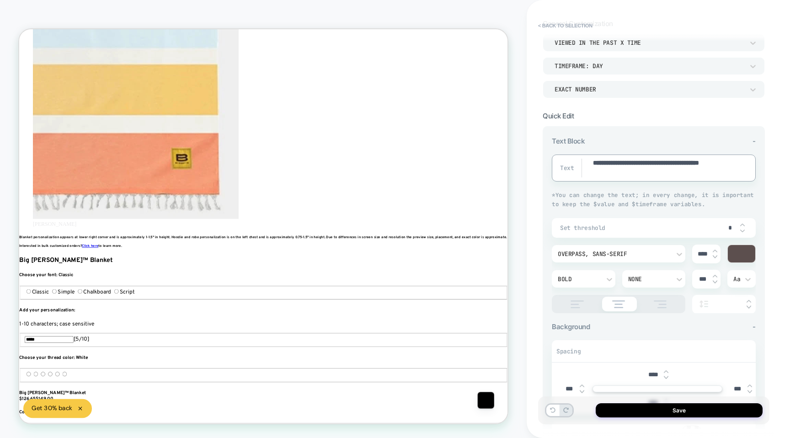
drag, startPoint x: 698, startPoint y: 170, endPoint x: 590, endPoint y: 170, distance: 107.5
click at [590, 170] on div "**********" at bounding box center [654, 168] width 204 height 27
type textarea "*"
type textarea "**********"
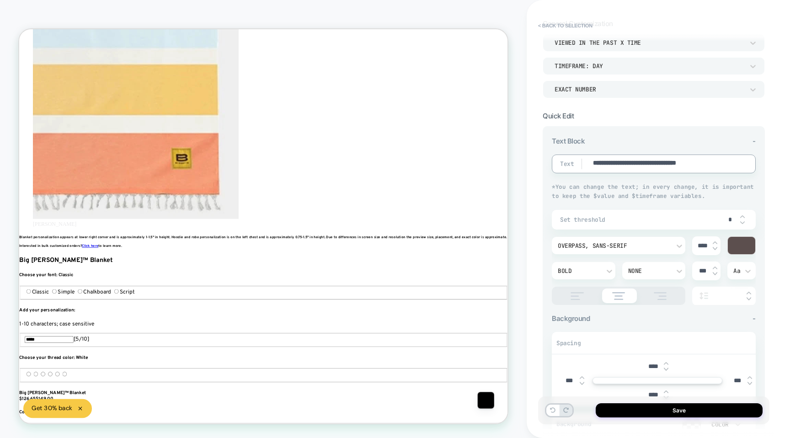
type textarea "*"
type textarea "**********"
type textarea "*"
type textarea "**********"
type textarea "*"
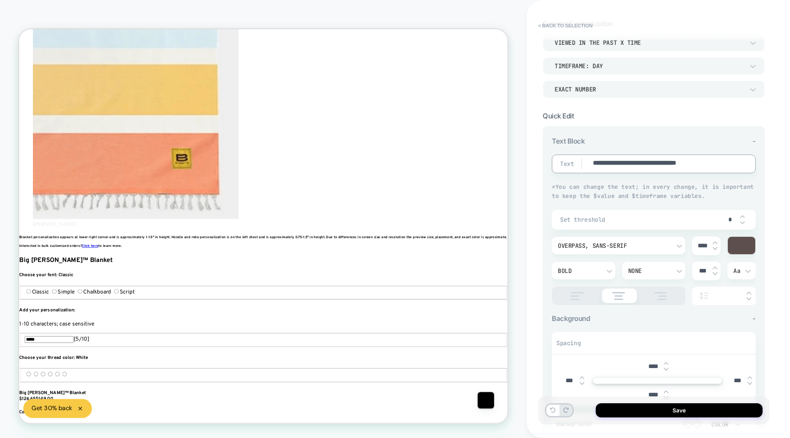
type textarea "**********"
type textarea "*"
type textarea "**********"
type textarea "*"
type textarea "**********"
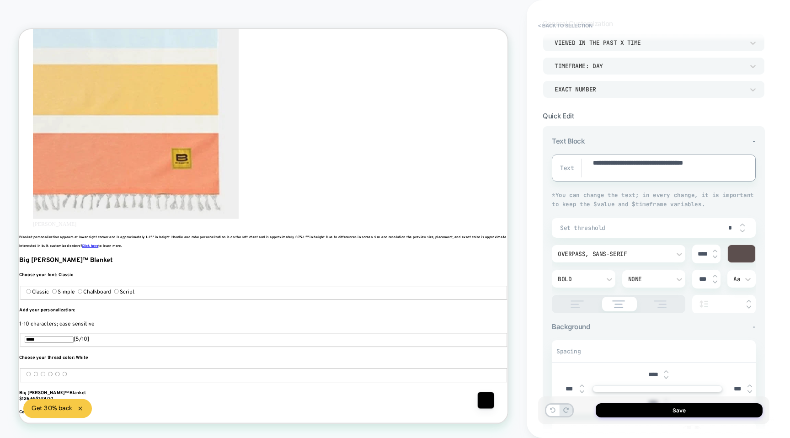
scroll to position [0, 0]
type textarea "*"
type textarea "**********"
type textarea "*"
type textarea "**********"
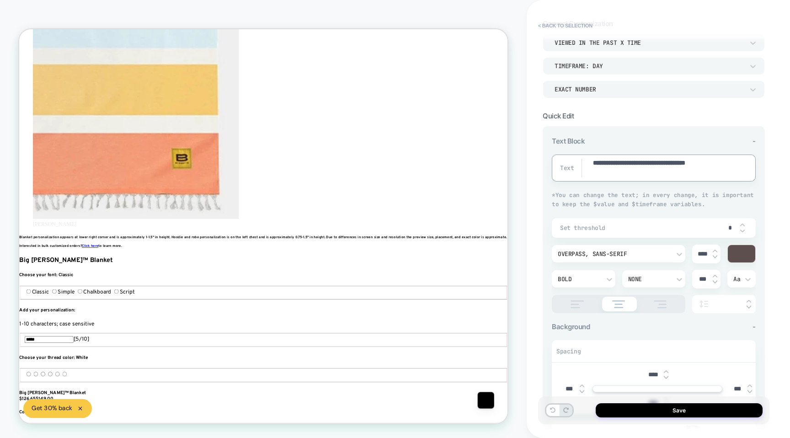
scroll to position [0, 611]
click at [619, 162] on textarea "**********" at bounding box center [663, 168] width 142 height 19
type textarea "*"
type textarea "**********"
type textarea "*"
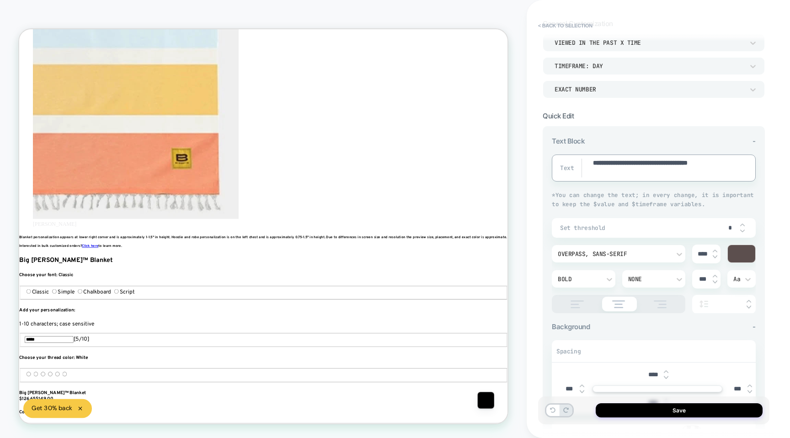
type textarea "**********"
type textarea "*"
type textarea "**********"
type textarea "*"
type textarea "**********"
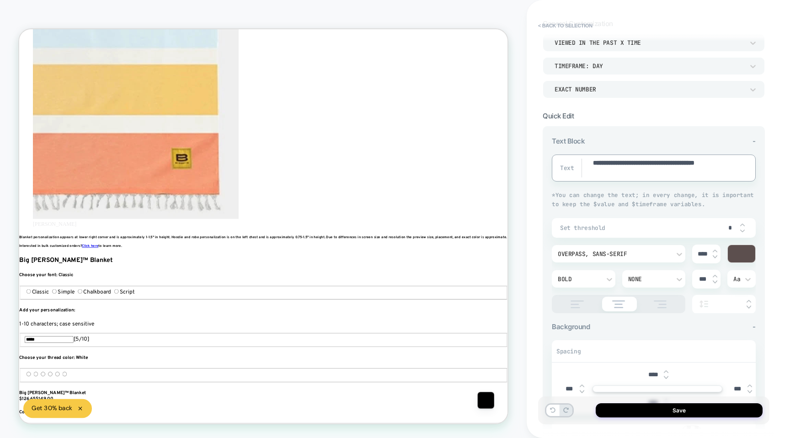
type textarea "*"
type textarea "**********"
type textarea "*"
type textarea "**********"
type textarea "*"
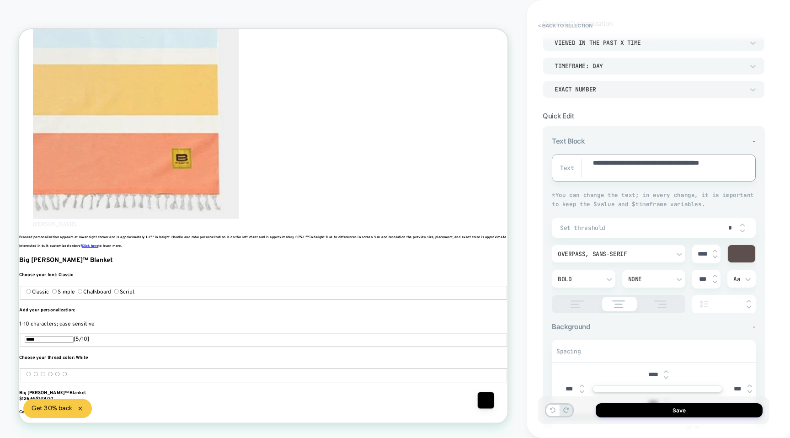
type textarea "**********"
type textarea "*"
type textarea "**********"
type textarea "*"
type textarea "**********"
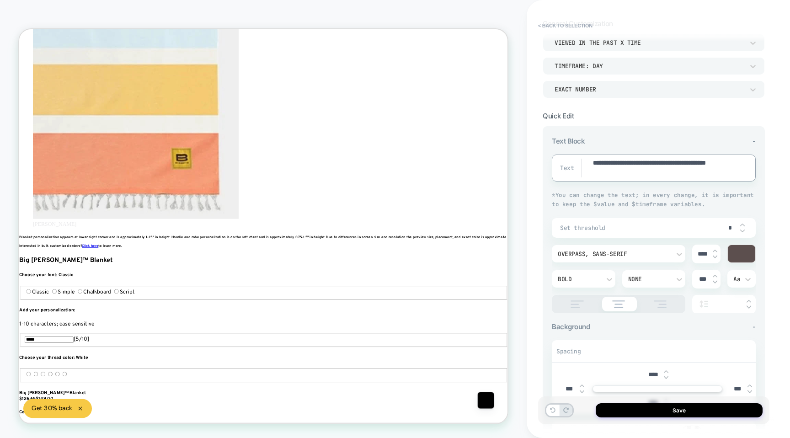
type textarea "*"
type textarea "**********"
type textarea "*"
type textarea "**********"
type textarea "*"
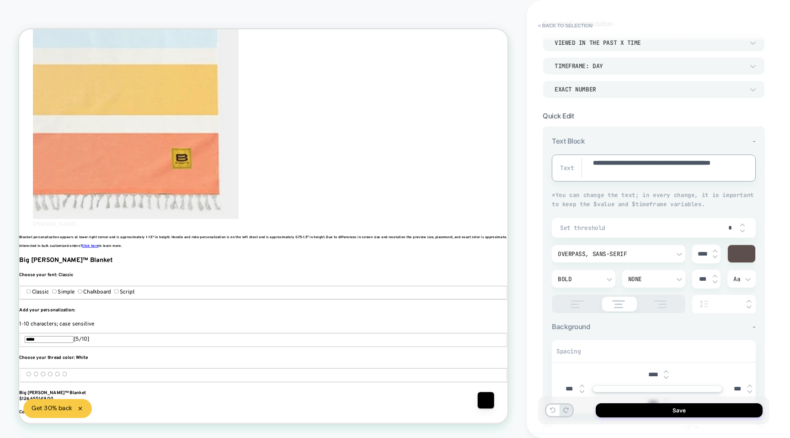
drag, startPoint x: 637, startPoint y: 169, endPoint x: 602, endPoint y: 149, distance: 40.6
click at [602, 149] on div "**********" at bounding box center [654, 231] width 204 height 166
type textarea "**********"
click at [714, 256] on img at bounding box center [715, 257] width 5 height 4
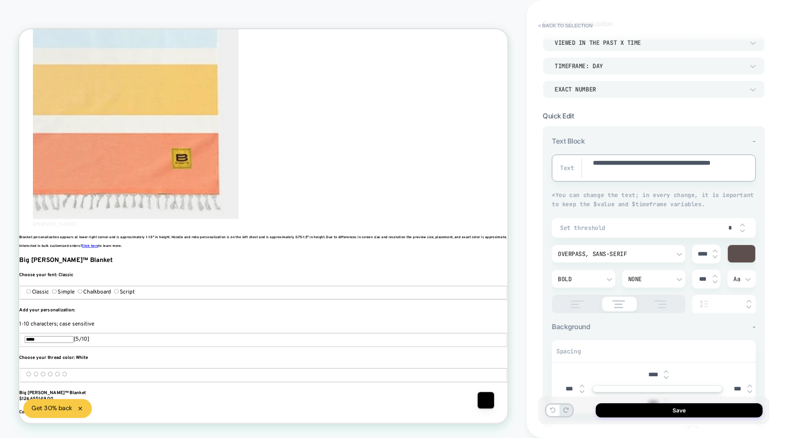
type textarea "*"
type input "****"
click at [714, 256] on img at bounding box center [715, 257] width 5 height 4
type textarea "*"
type input "****"
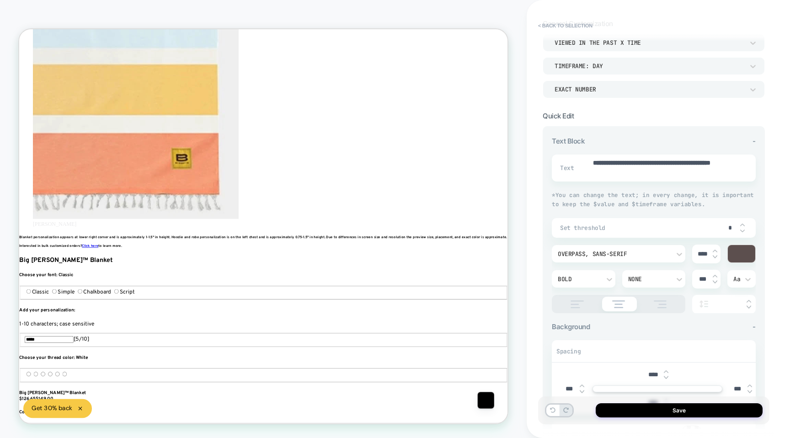
click at [714, 256] on img at bounding box center [715, 257] width 5 height 4
type textarea "*"
type input "****"
click at [611, 278] on icon at bounding box center [609, 279] width 5 height 3
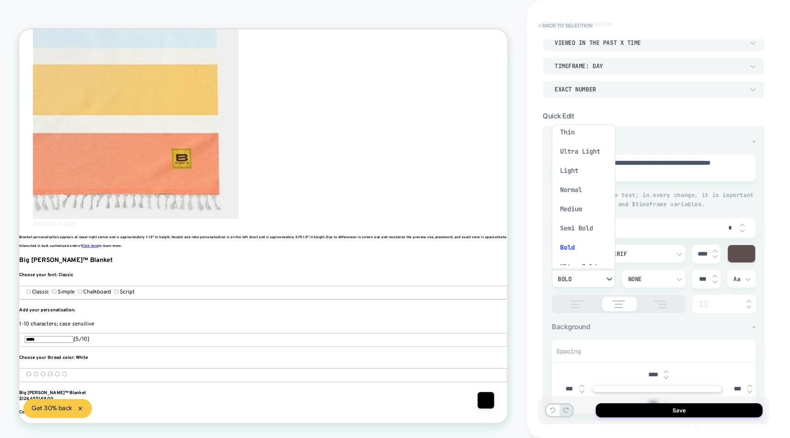
click at [575, 206] on div "Medium" at bounding box center [584, 208] width 56 height 19
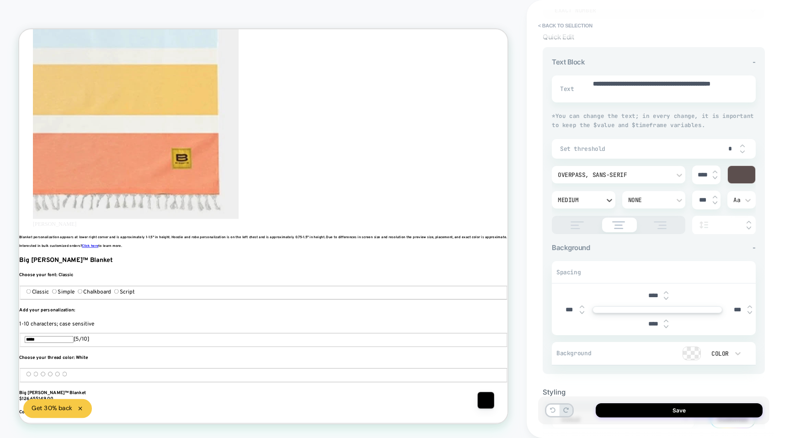
scroll to position [0, 0]
click at [691, 349] on div at bounding box center [691, 353] width 17 height 13
type textarea "*"
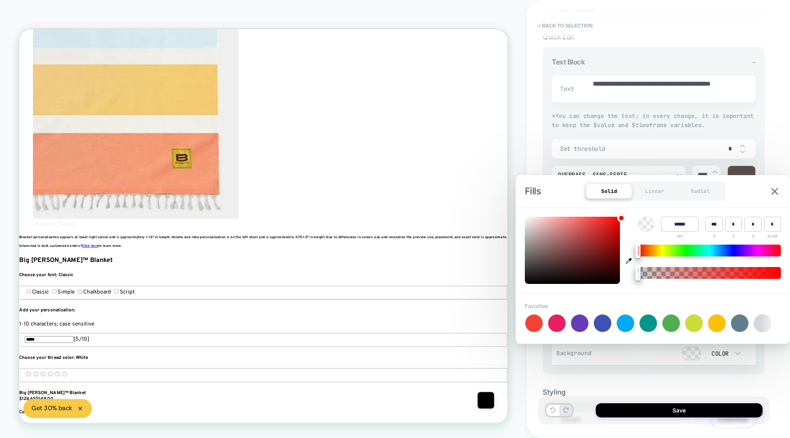
scroll to position [0, 611]
click at [685, 223] on input "******" at bounding box center [679, 224] width 37 height 15
paste input
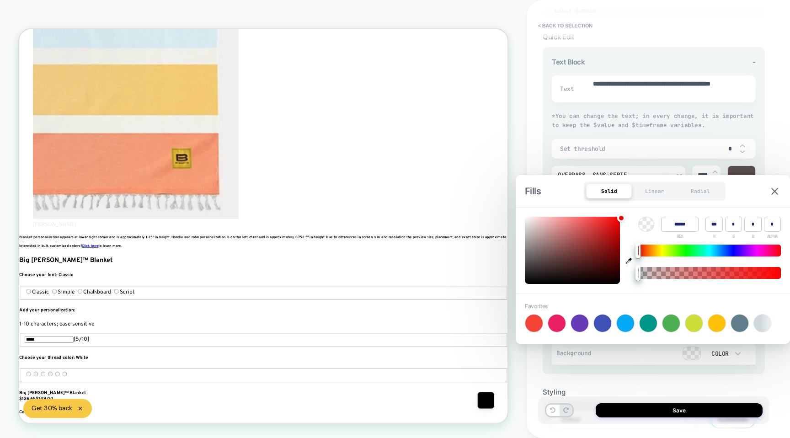
type input "******"
type input "***"
type input "*"
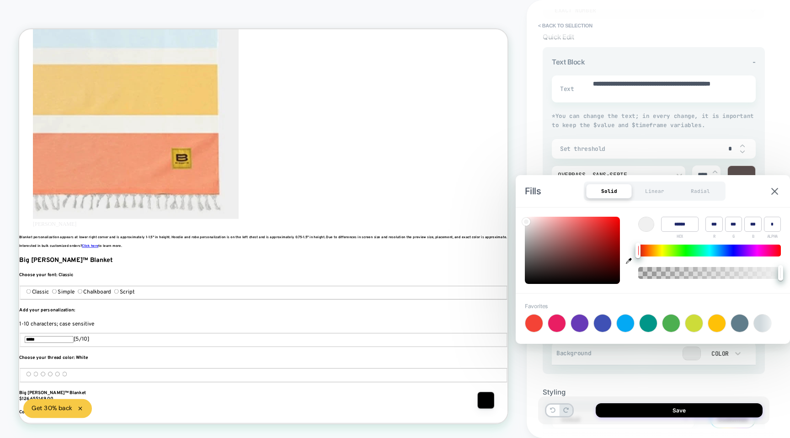
type textarea "*"
type input "******"
click at [685, 211] on div "Color ****** HEX *** R *** G *** B * ALPHA" at bounding box center [653, 251] width 274 height 86
click at [777, 158] on div "**********" at bounding box center [658, 219] width 263 height 438
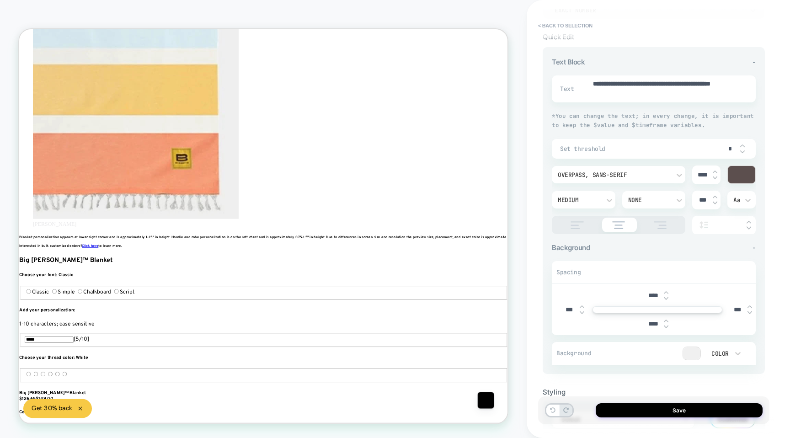
click at [664, 298] on img at bounding box center [666, 299] width 5 height 4
type textarea "*"
type input "****"
click at [664, 298] on img at bounding box center [666, 299] width 5 height 4
type textarea "*"
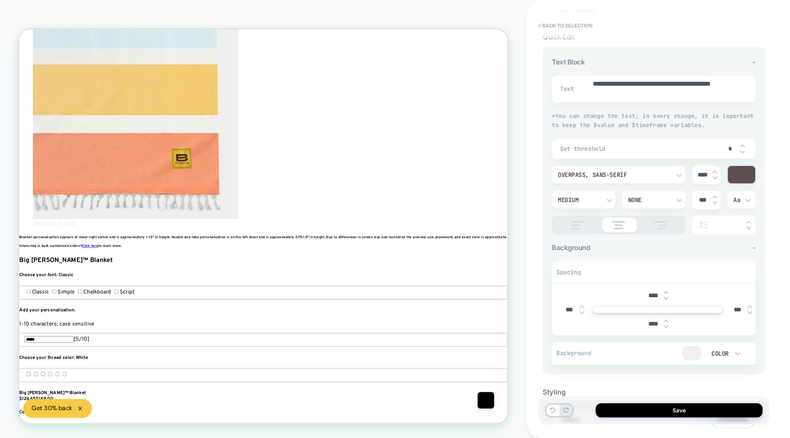
type input "****"
click at [664, 298] on img at bounding box center [666, 299] width 5 height 4
type textarea "*"
type input "****"
click at [664, 298] on img at bounding box center [666, 299] width 5 height 4
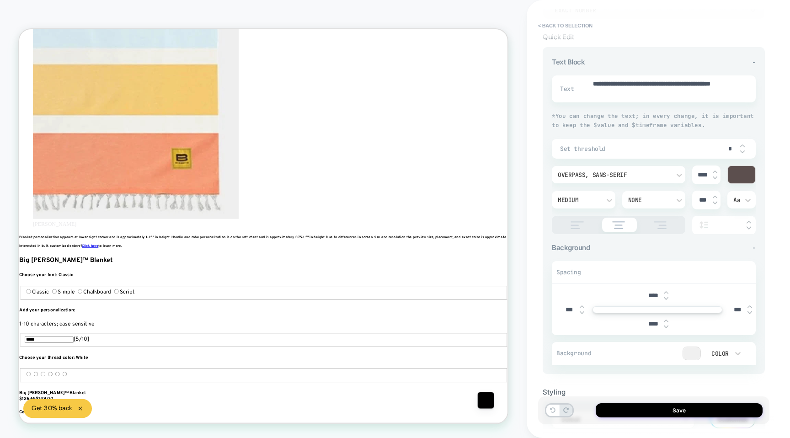
type textarea "*"
type input "****"
click at [664, 298] on img at bounding box center [666, 299] width 5 height 4
type textarea "*"
type input "****"
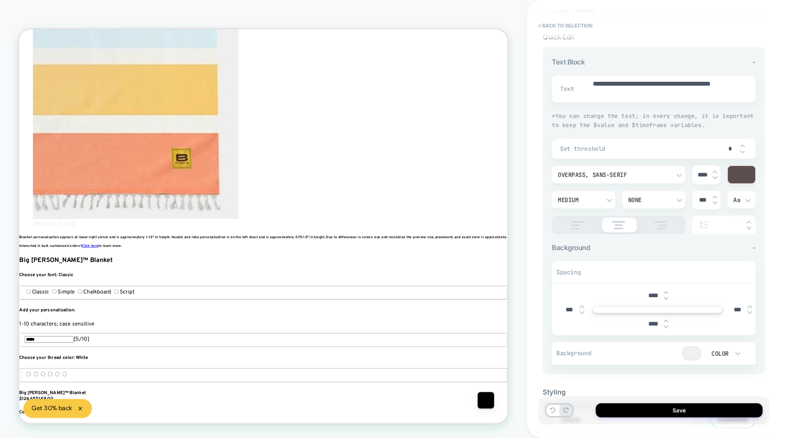
click at [664, 298] on img at bounding box center [666, 299] width 5 height 4
type textarea "*"
type input "****"
click at [664, 298] on img at bounding box center [666, 299] width 5 height 4
type textarea "*"
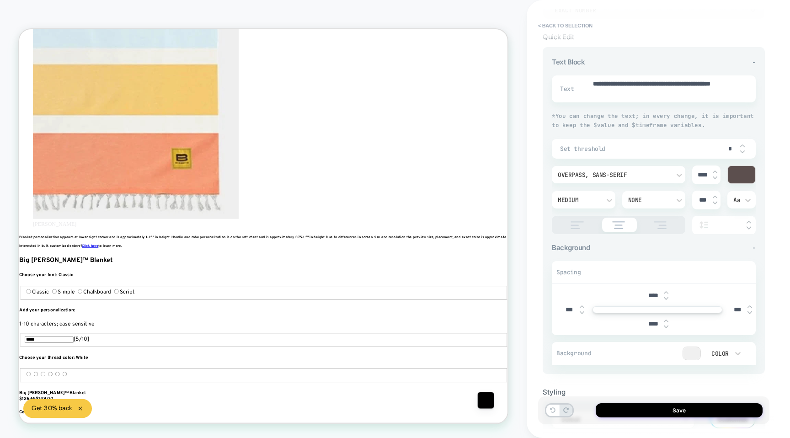
type input "****"
click at [664, 298] on img at bounding box center [666, 299] width 5 height 4
type textarea "*"
type input "****"
click at [664, 298] on img at bounding box center [666, 299] width 5 height 4
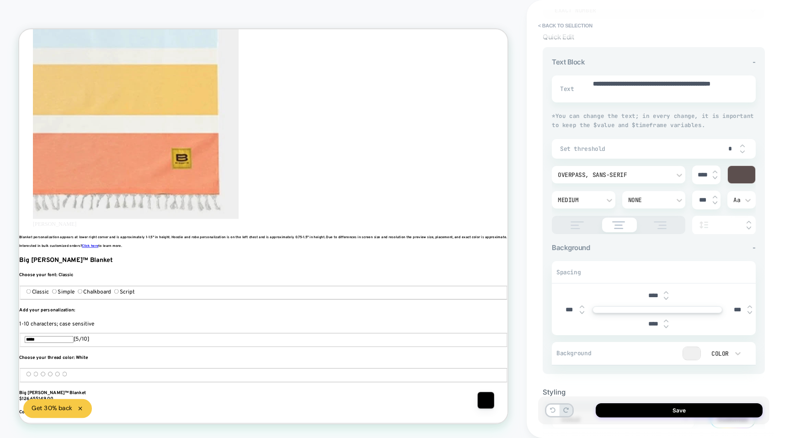
type textarea "*"
type input "****"
click at [664, 298] on img at bounding box center [666, 299] width 5 height 4
type textarea "*"
type input "****"
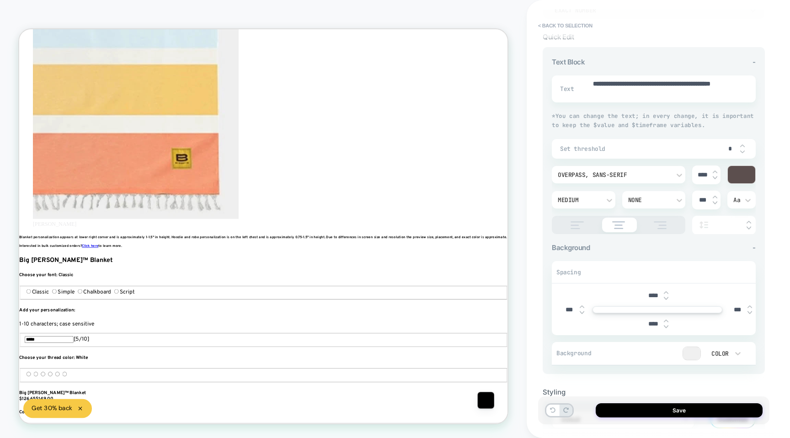
type textarea "*"
type input "***"
click at [664, 298] on img at bounding box center [666, 299] width 5 height 4
type textarea "*"
type input "***"
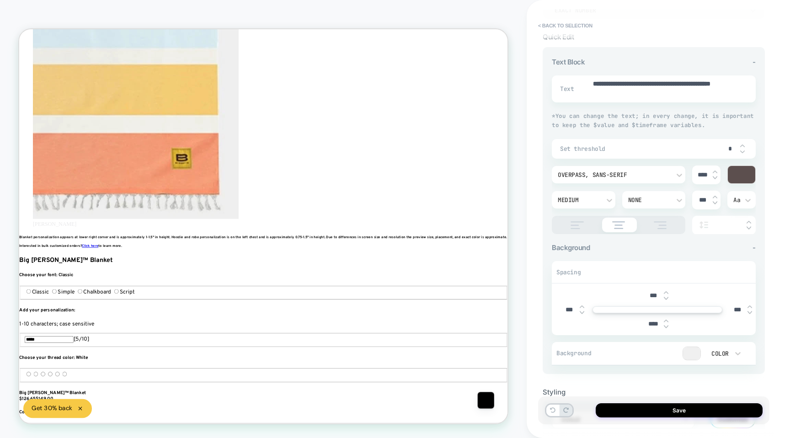
click at [664, 298] on img at bounding box center [666, 299] width 5 height 4
type textarea "*"
type input "***"
click at [664, 298] on img at bounding box center [666, 299] width 5 height 4
type textarea "*"
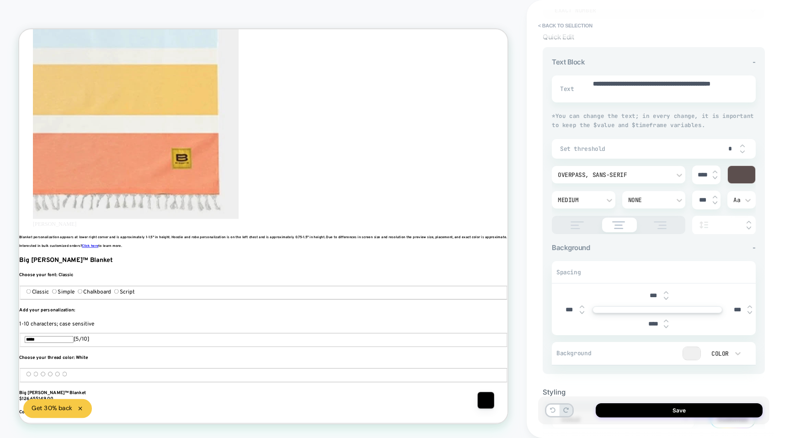
type input "***"
click at [664, 298] on img at bounding box center [666, 299] width 5 height 4
type textarea "*"
type input "***"
click at [664, 298] on img at bounding box center [666, 299] width 5 height 4
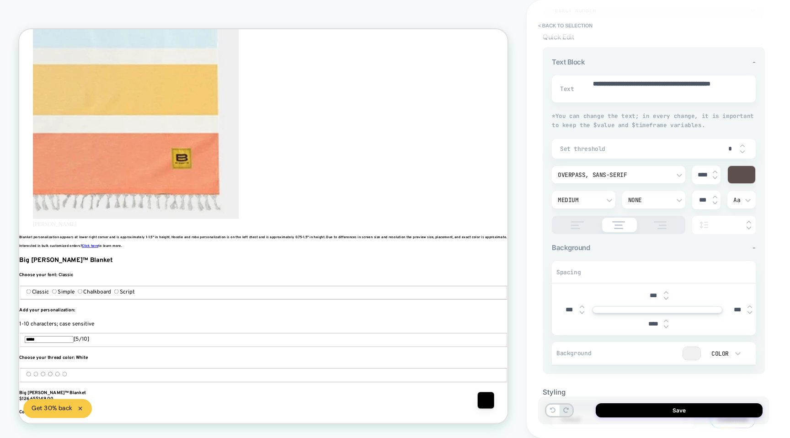
type textarea "*"
type input "***"
click at [664, 298] on img at bounding box center [666, 299] width 5 height 4
type textarea "*"
type input "***"
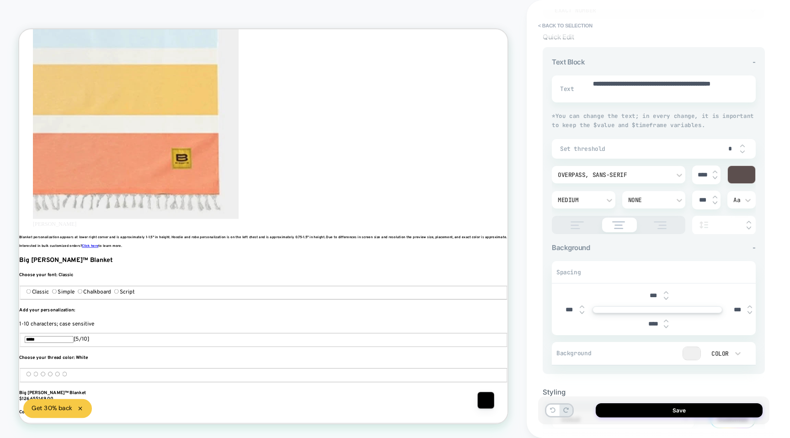
click at [667, 291] on img at bounding box center [666, 293] width 5 height 4
type textarea "*"
type input "***"
click at [667, 291] on img at bounding box center [666, 293] width 5 height 4
type textarea "*"
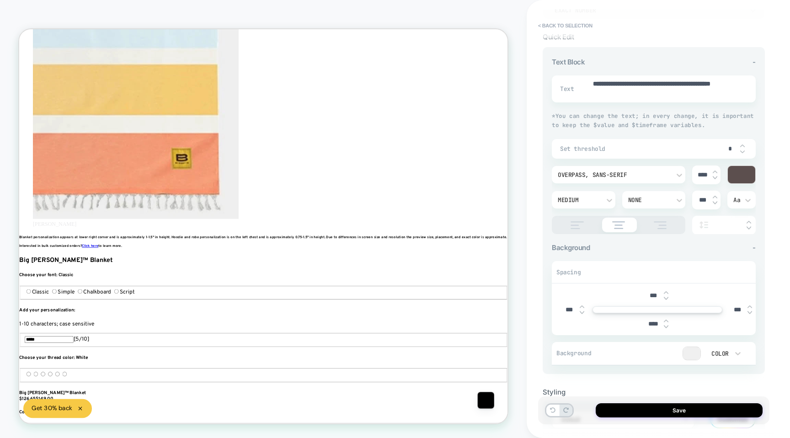
type input "***"
click at [667, 291] on img at bounding box center [666, 293] width 5 height 4
type textarea "*"
type input "***"
click at [667, 291] on img at bounding box center [666, 293] width 5 height 4
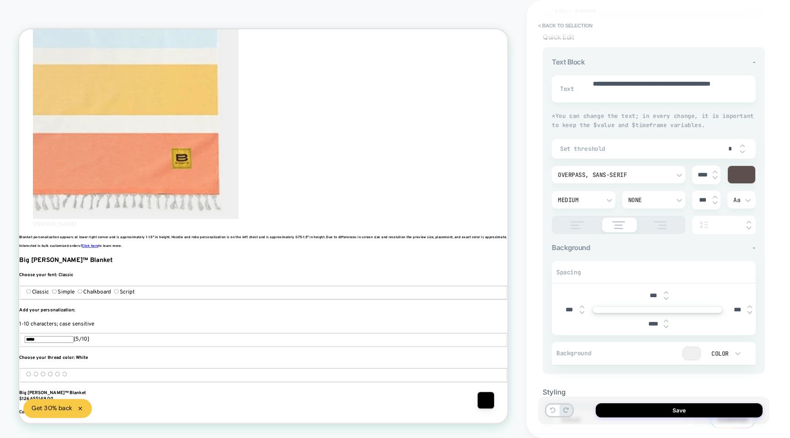
type textarea "*"
type input "***"
click at [667, 291] on img at bounding box center [666, 293] width 5 height 4
type textarea "*"
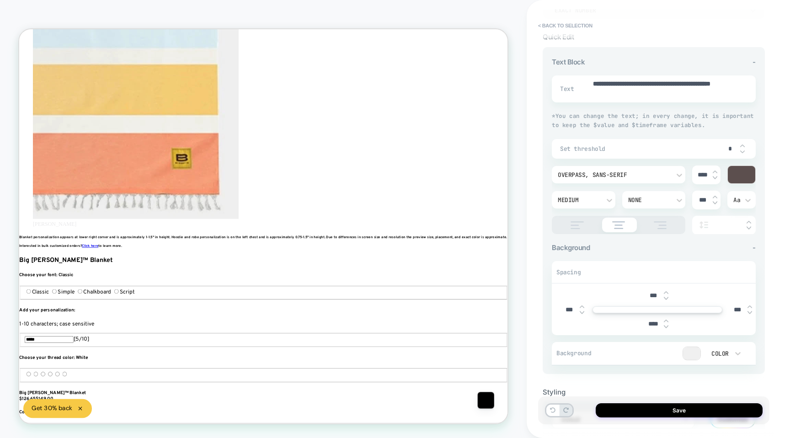
type input "***"
click at [667, 291] on img at bounding box center [666, 293] width 5 height 4
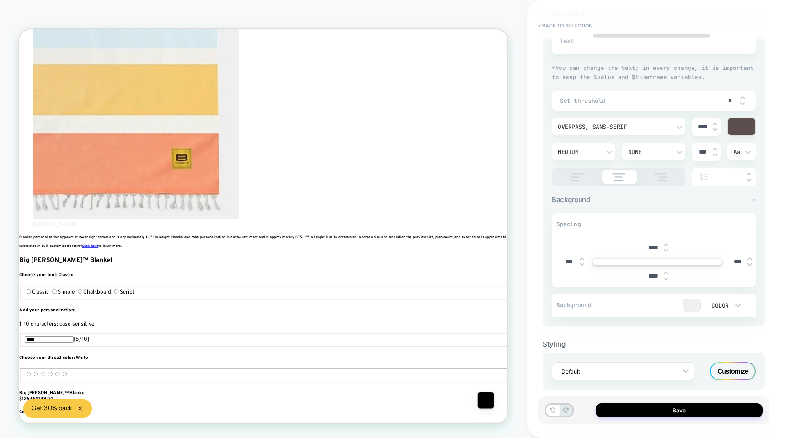
scroll to position [192, 0]
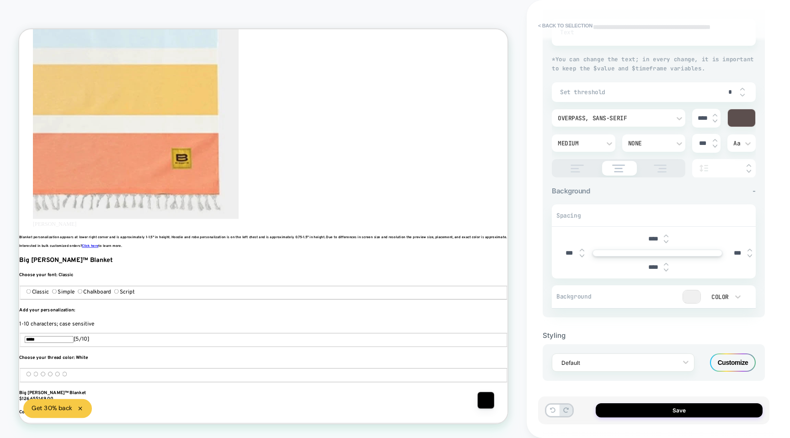
click at [665, 268] on img at bounding box center [666, 270] width 5 height 4
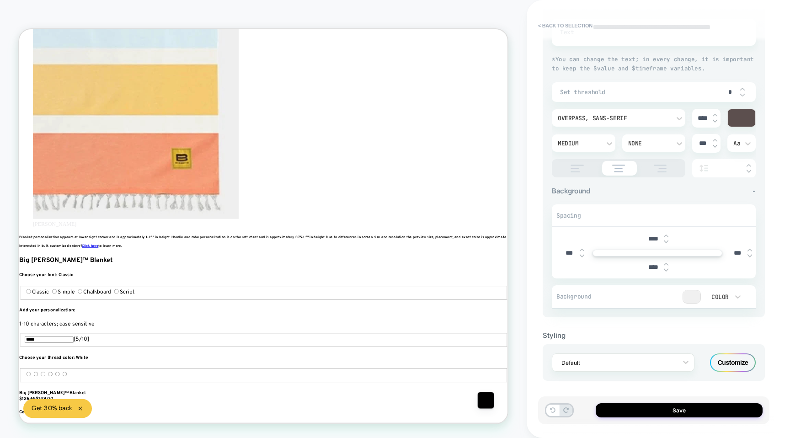
click at [665, 268] on img at bounding box center [666, 270] width 5 height 4
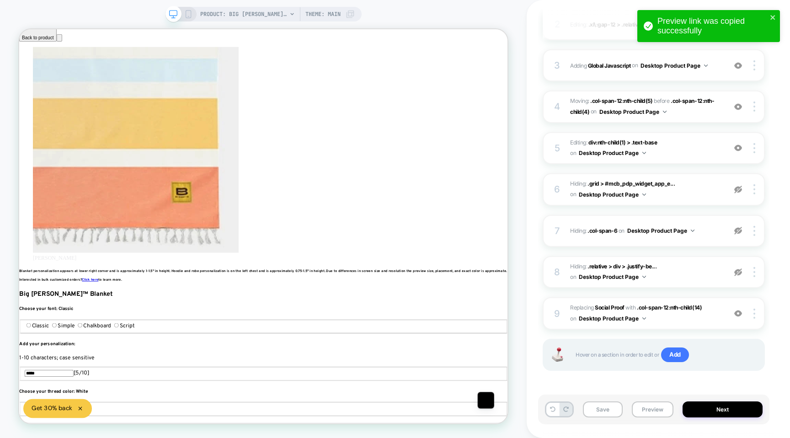
scroll to position [37, 0]
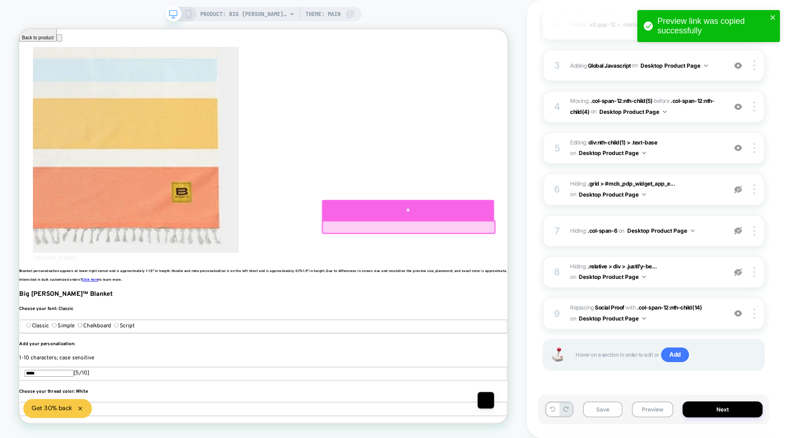
drag, startPoint x: 455, startPoint y: 292, endPoint x: 459, endPoint y: 278, distance: 14.5
click at [459, 284] on div at bounding box center [538, 284] width 230 height 0
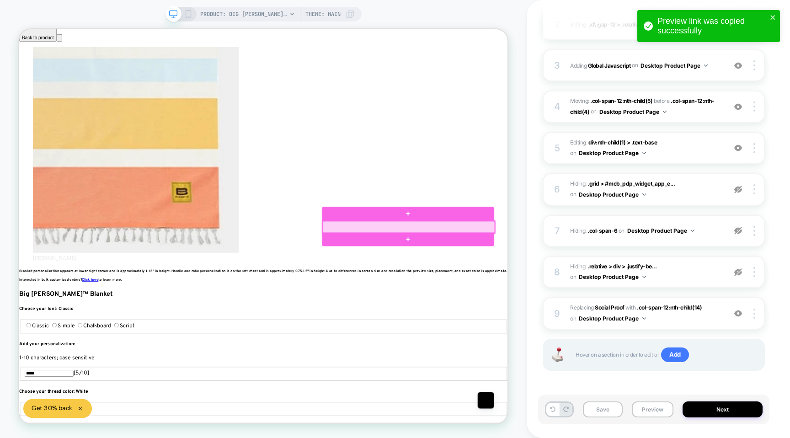
click at [519, 285] on div at bounding box center [539, 293] width 230 height 16
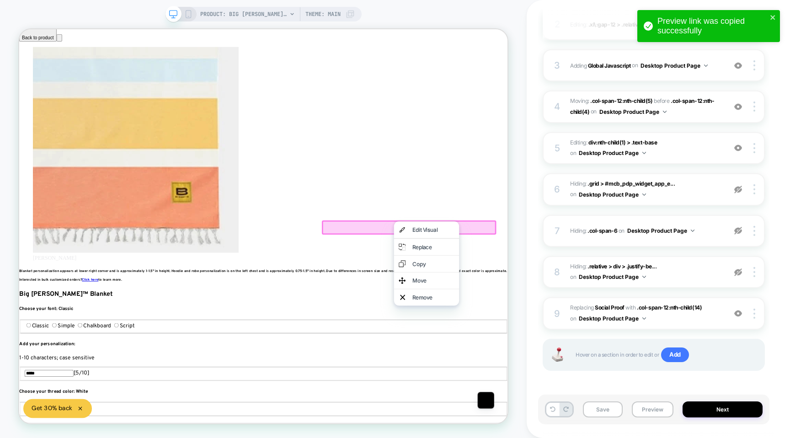
scroll to position [0, 1833]
click at [546, 368] on div "Move" at bounding box center [572, 364] width 56 height 9
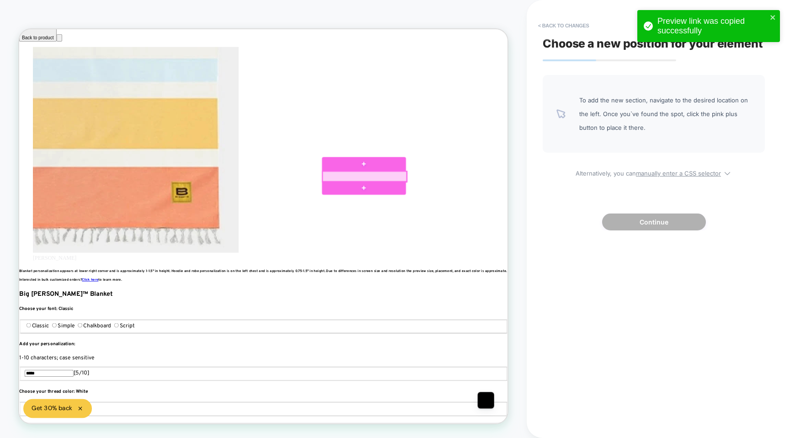
scroll to position [0, 0]
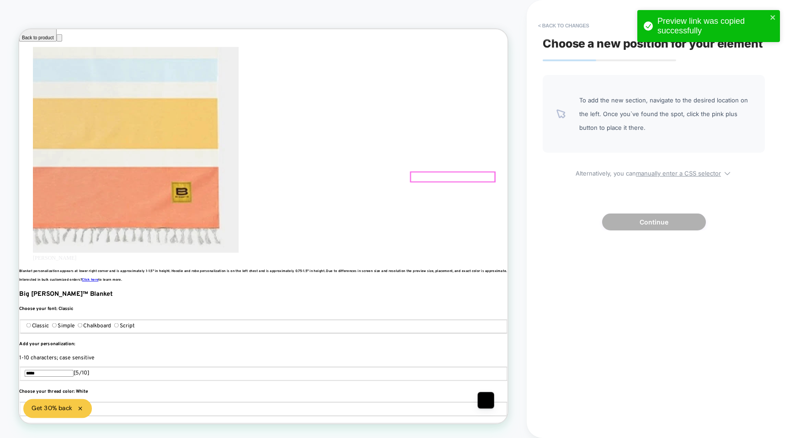
click at [561, 248] on div at bounding box center [597, 245] width 112 height 27
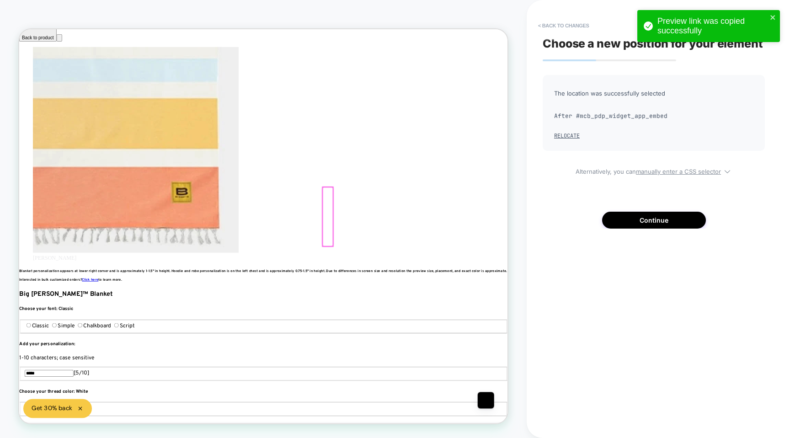
scroll to position [0, 611]
click at [428, 301] on div at bounding box center [431, 279] width 14 height 79
click at [560, 21] on button "< Back to changes" at bounding box center [564, 25] width 60 height 15
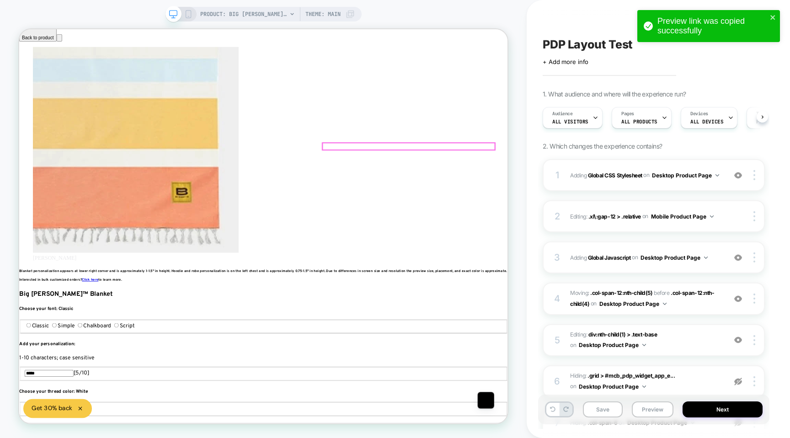
scroll to position [0, 0]
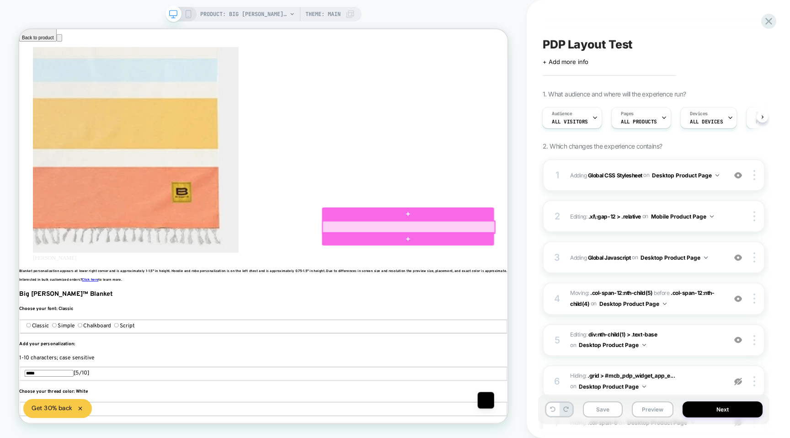
scroll to position [0, 1222]
click at [593, 293] on div at bounding box center [539, 293] width 230 height 16
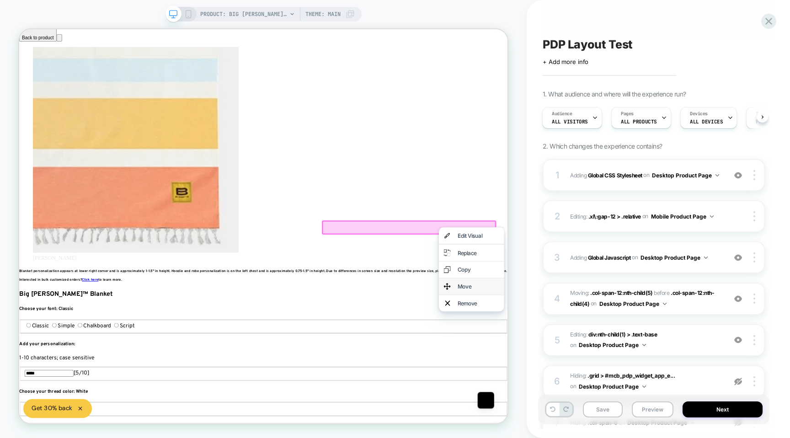
click at [605, 372] on div "Move" at bounding box center [622, 372] width 87 height 22
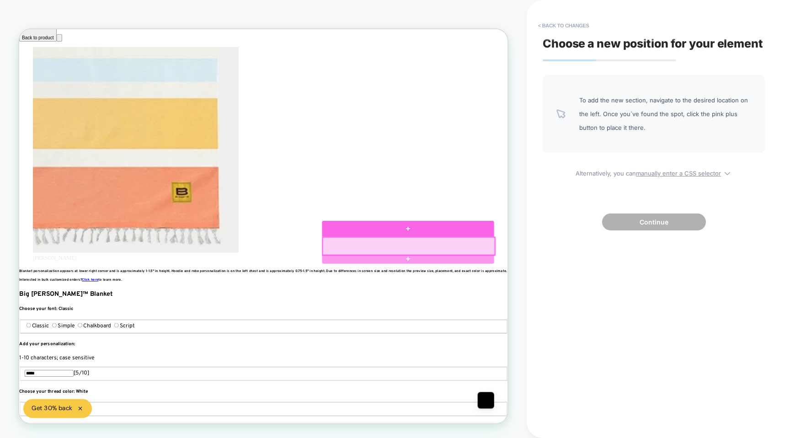
scroll to position [0, 1833]
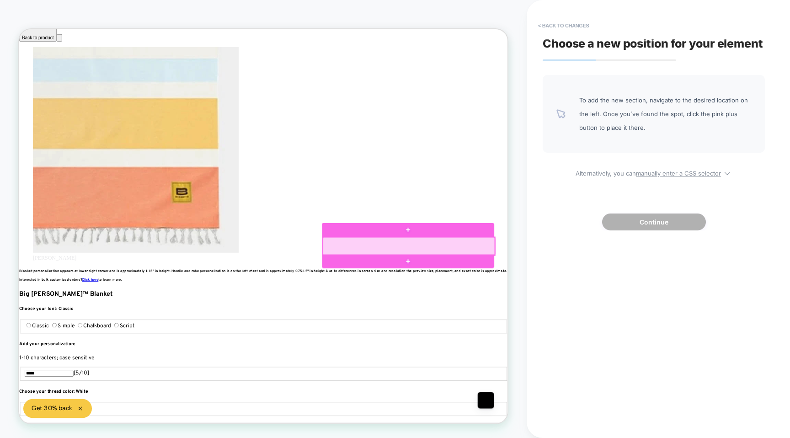
click at [594, 312] on div at bounding box center [539, 319] width 230 height 24
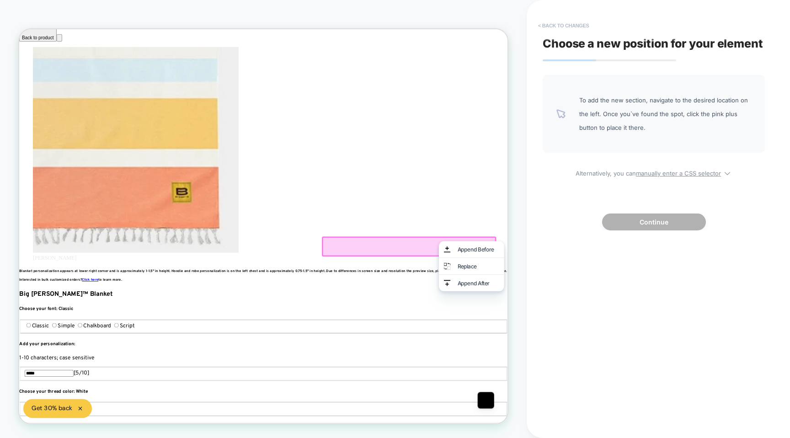
click at [558, 27] on button "< Back to changes" at bounding box center [564, 25] width 60 height 15
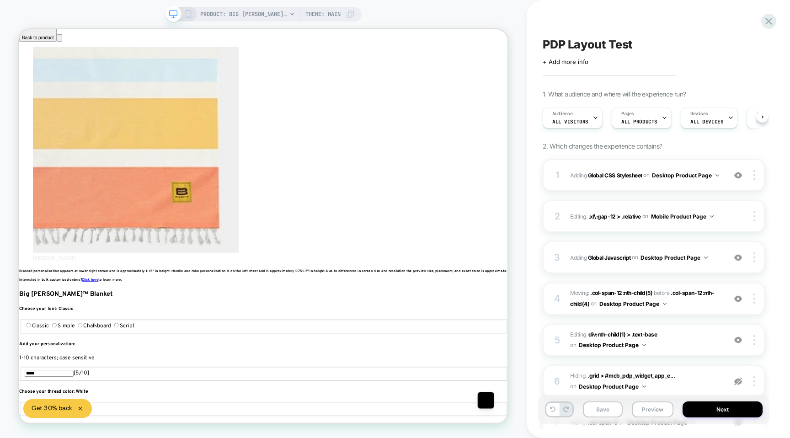
scroll to position [0, 0]
click at [622, 291] on div at bounding box center [539, 293] width 230 height 16
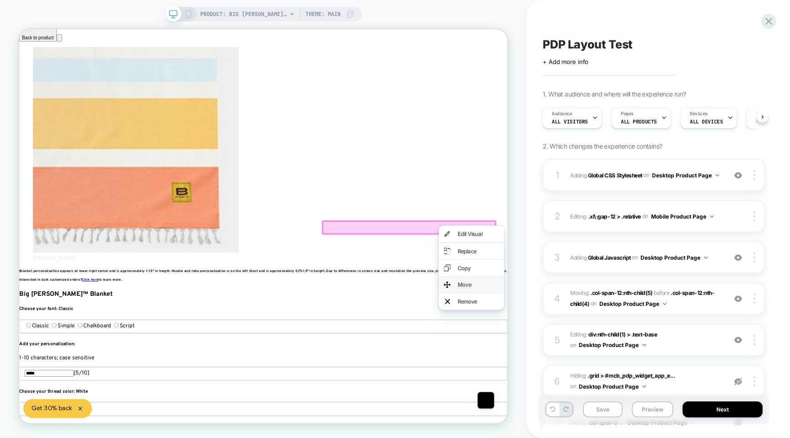
click at [610, 374] on div "Move" at bounding box center [632, 369] width 56 height 9
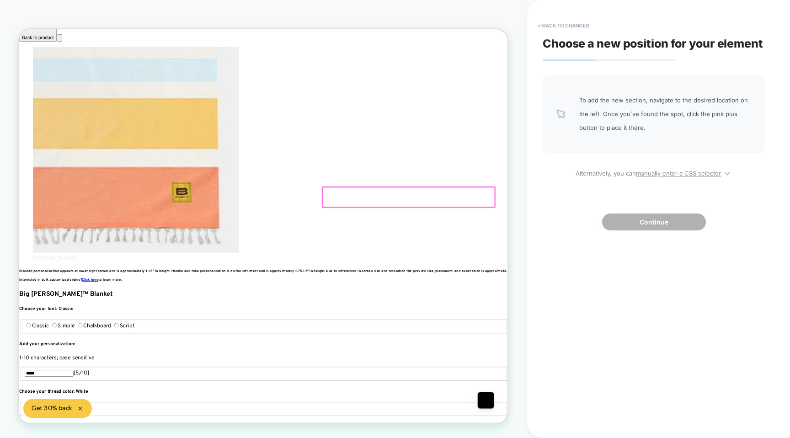
scroll to position [0, 0]
click at [643, 245] on div at bounding box center [539, 253] width 230 height 27
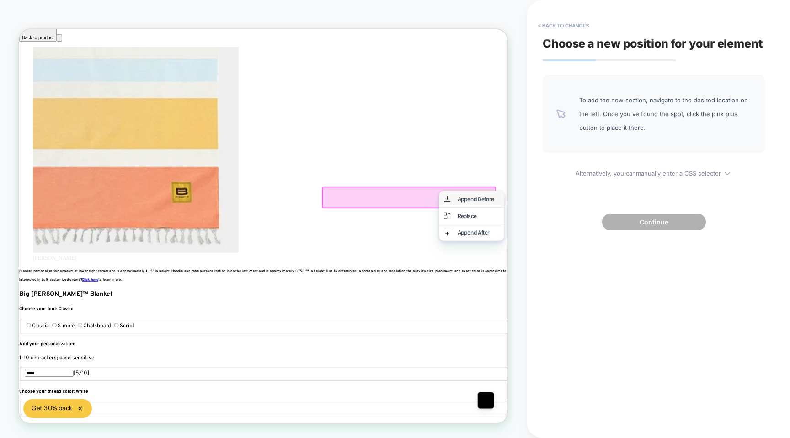
click at [631, 256] on div "Append Before" at bounding box center [632, 255] width 56 height 9
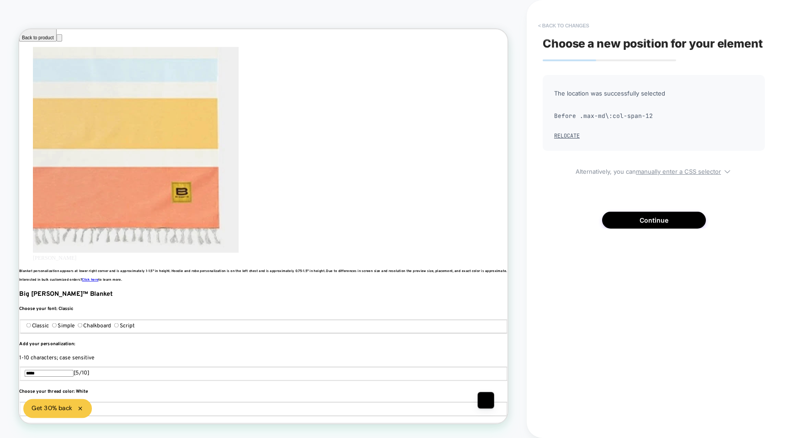
click at [546, 21] on button "< Back to changes" at bounding box center [564, 25] width 60 height 15
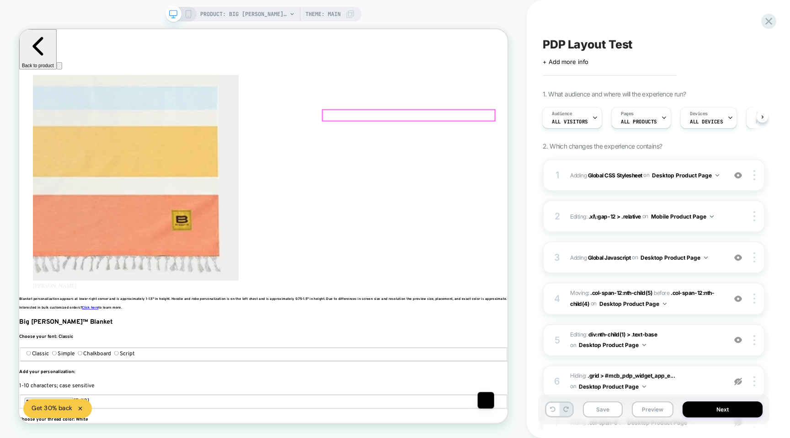
scroll to position [0, 1222]
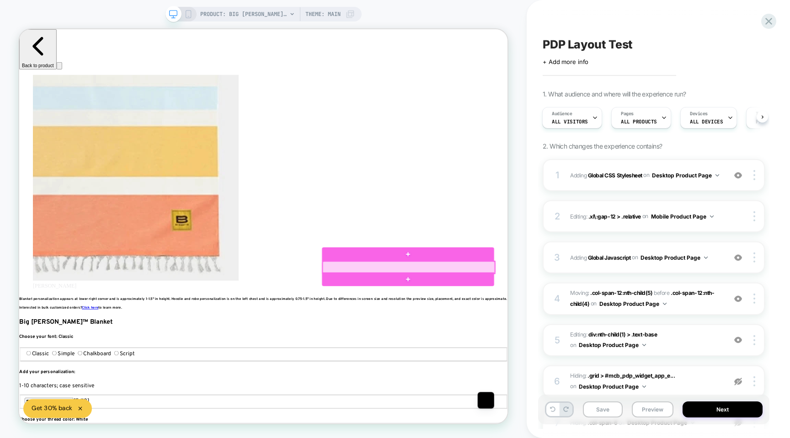
click at [621, 346] on div at bounding box center [539, 347] width 230 height 16
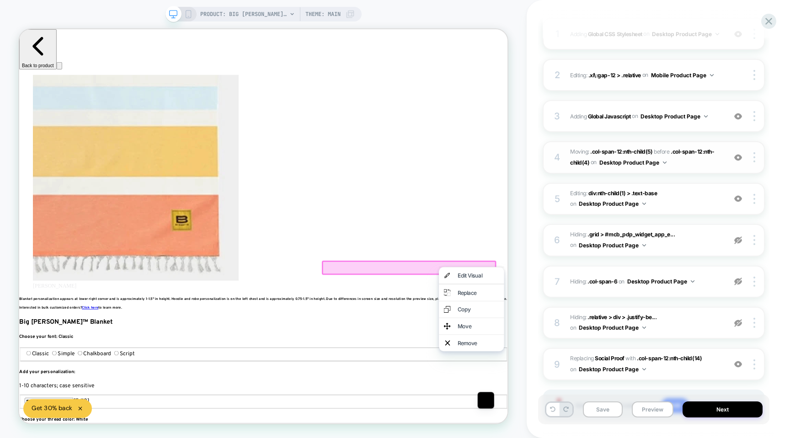
scroll to position [192, 0]
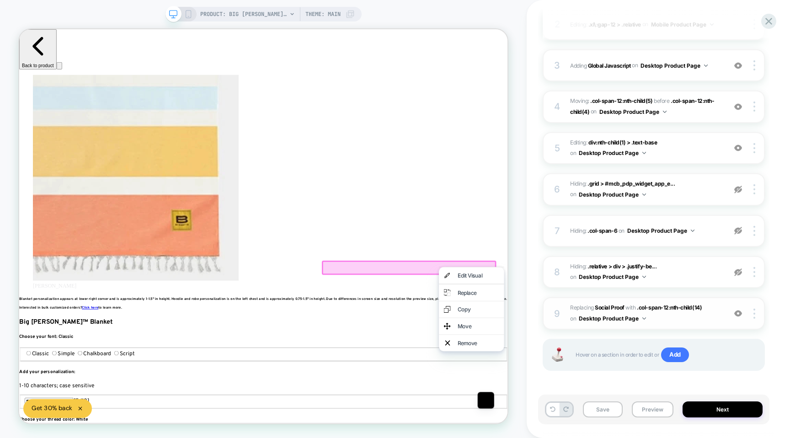
click at [664, 311] on span "#_loomi_addon_1755134116364 Replacing Social Proof WITH .col-span-12:nth-child(…" at bounding box center [645, 313] width 151 height 21
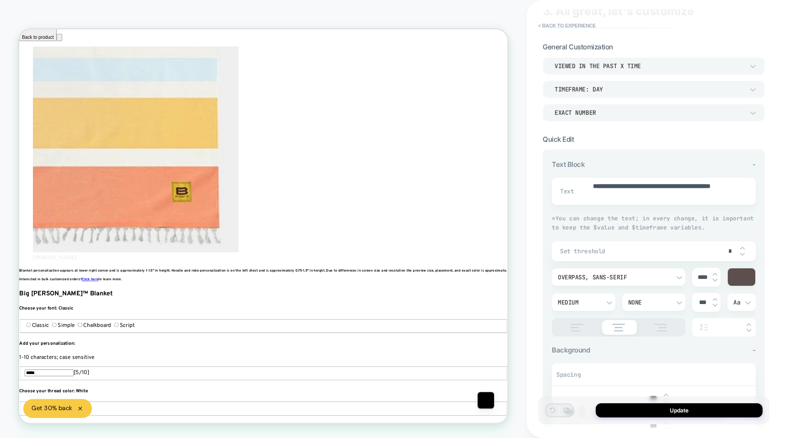
scroll to position [34, 0]
click at [656, 56] on div "viewed in the past x time" at bounding box center [654, 64] width 222 height 17
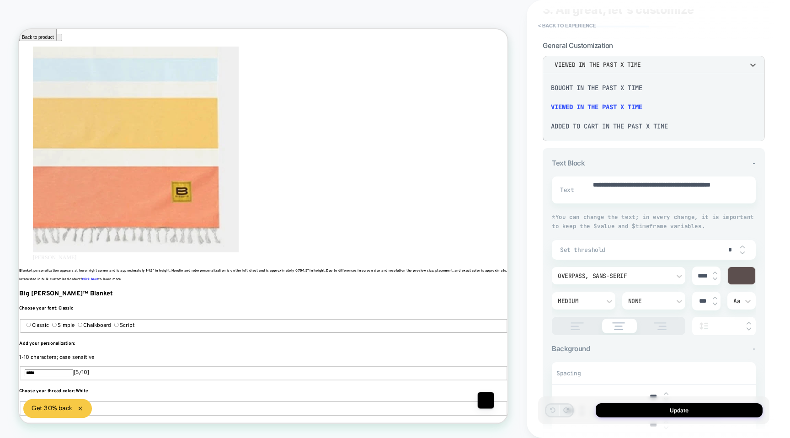
scroll to position [0, 0]
click at [660, 43] on div at bounding box center [395, 219] width 790 height 438
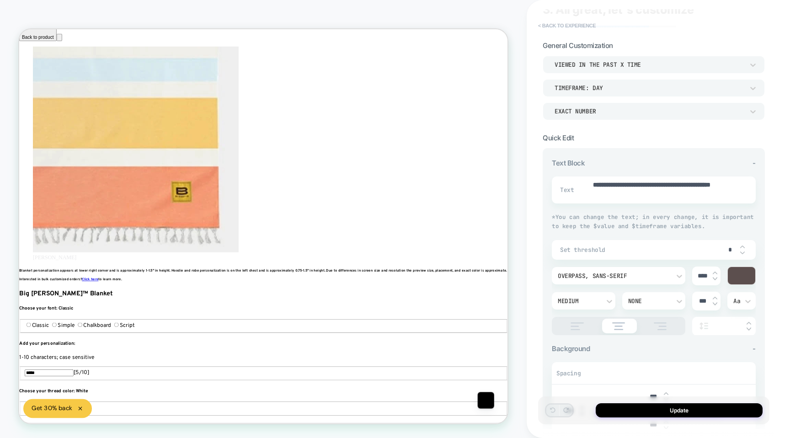
click at [568, 24] on button "< Back to experience" at bounding box center [567, 25] width 67 height 15
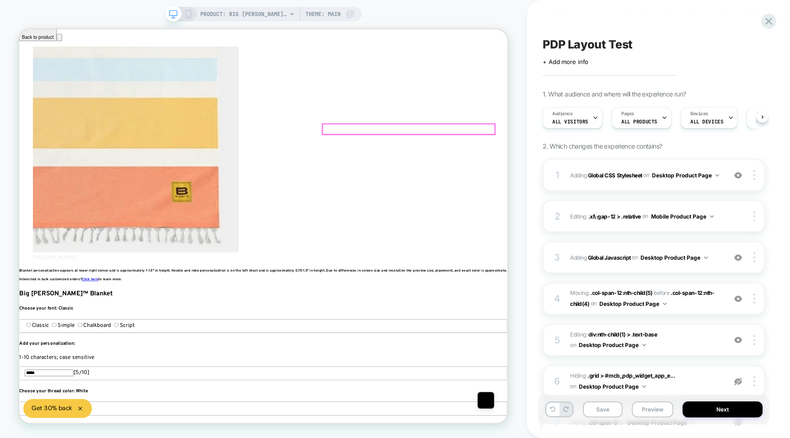
scroll to position [0, 0]
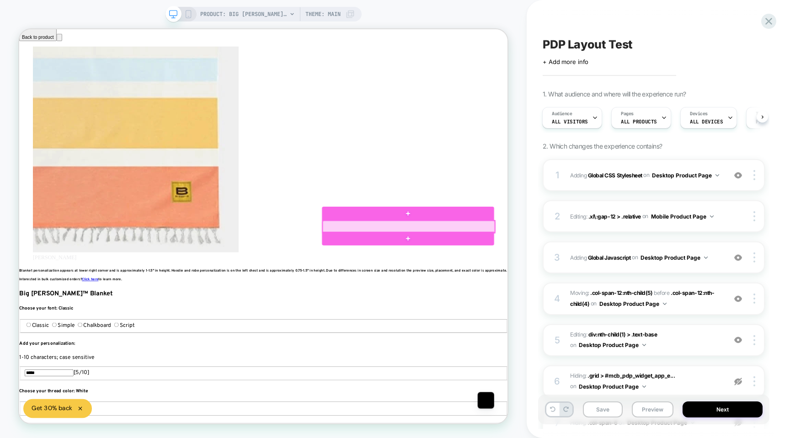
click at [428, 290] on div at bounding box center [539, 292] width 230 height 16
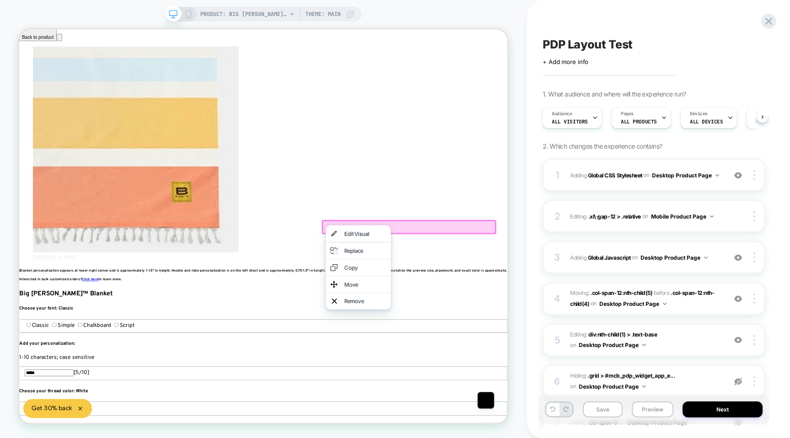
scroll to position [0, 611]
drag, startPoint x: 428, startPoint y: 288, endPoint x: 434, endPoint y: 255, distance: 33.0
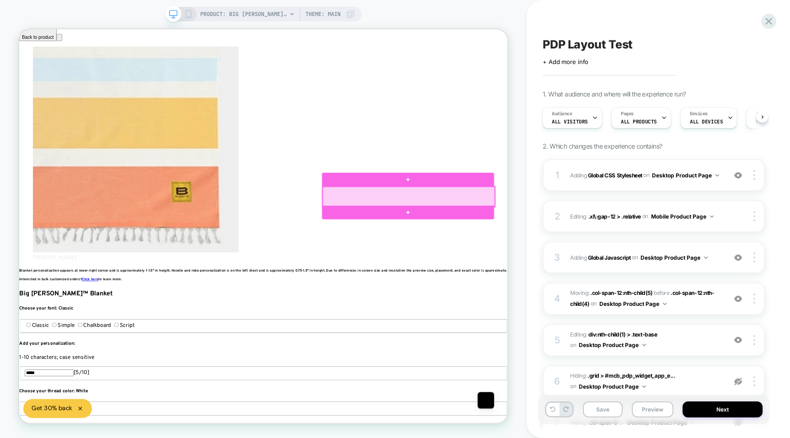
scroll to position [0, 1222]
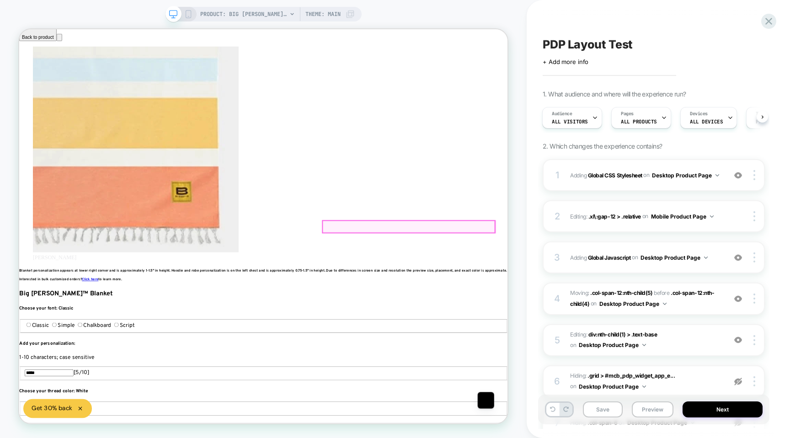
scroll to position [0, 1833]
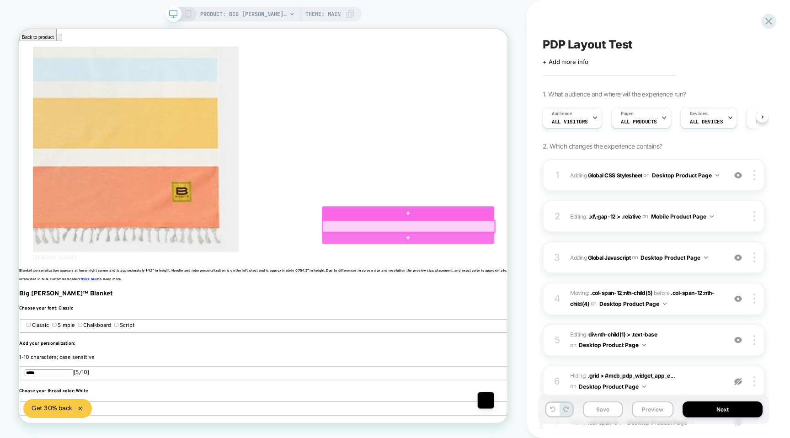
drag, startPoint x: 428, startPoint y: 296, endPoint x: 433, endPoint y: 253, distance: 43.3
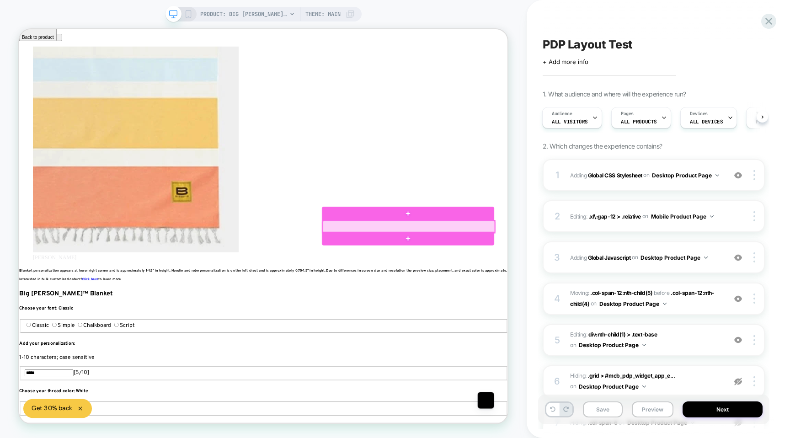
click at [472, 289] on div at bounding box center [539, 292] width 230 height 16
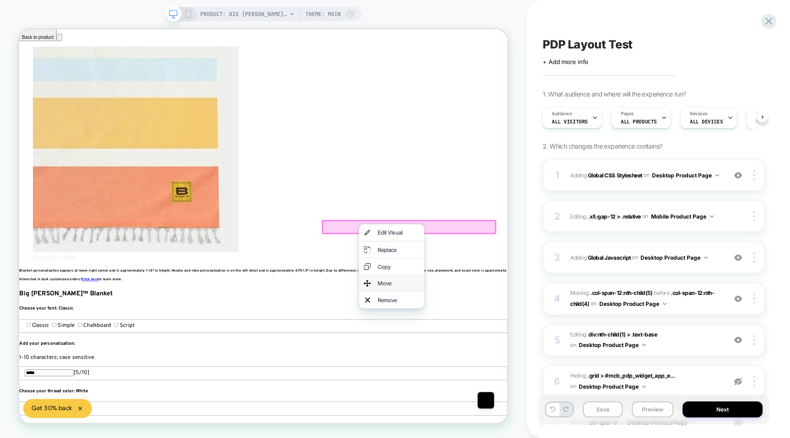
scroll to position [0, 0]
click at [644, 414] on button "Preview" at bounding box center [653, 410] width 42 height 16
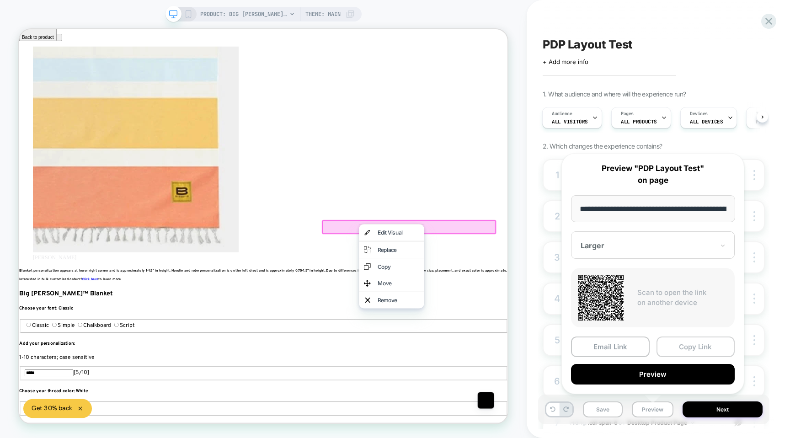
click at [676, 348] on button "Copy Link" at bounding box center [696, 347] width 79 height 21
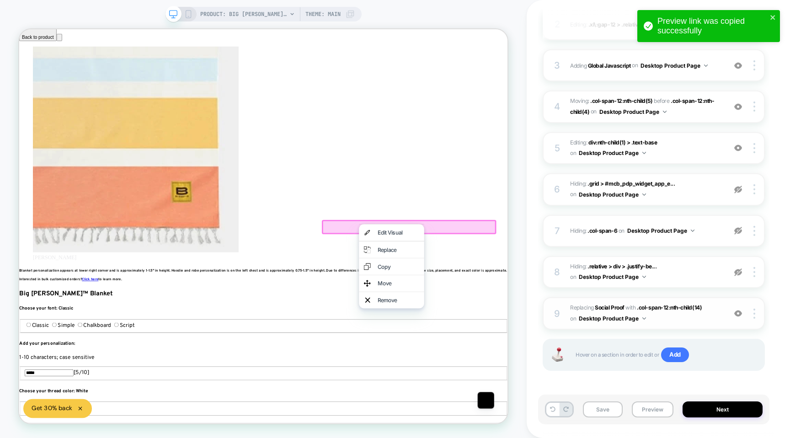
scroll to position [0, 1833]
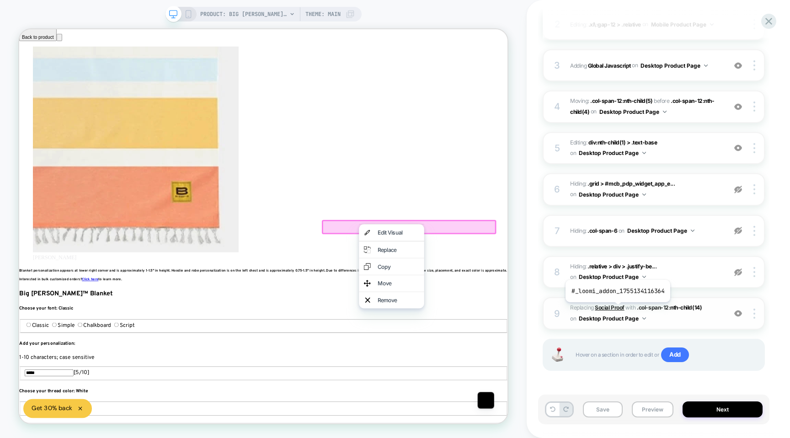
click at [617, 309] on b "Social Proof" at bounding box center [609, 307] width 29 height 7
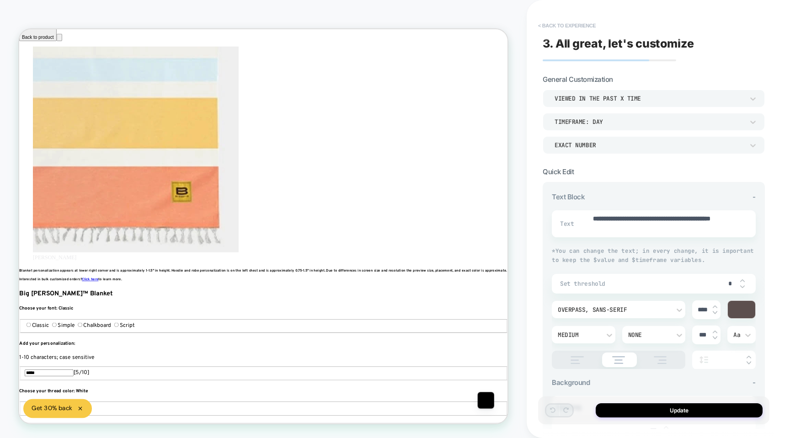
click at [558, 25] on button "< Back to experience" at bounding box center [567, 25] width 67 height 15
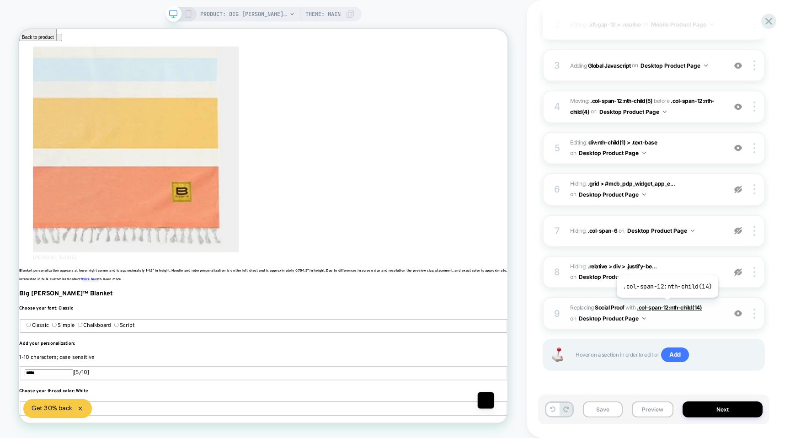
scroll to position [0, 0]
click at [666, 305] on span ".col-span-12:nth-child(14)" at bounding box center [669, 307] width 65 height 7
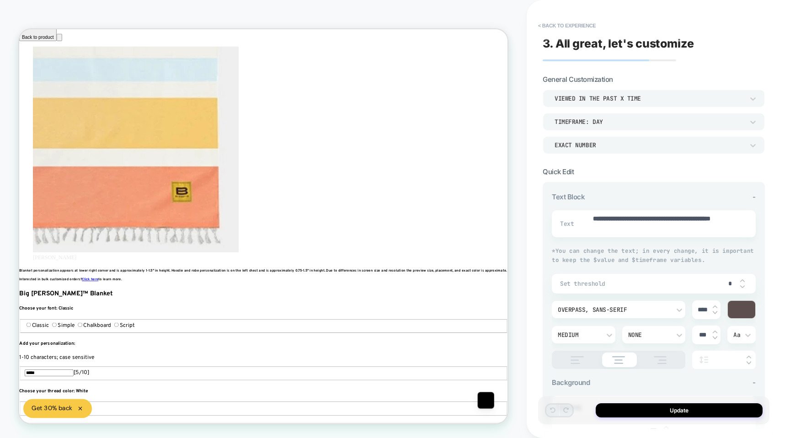
type textarea "*"
click at [587, 28] on button "< Back to experience" at bounding box center [567, 25] width 67 height 15
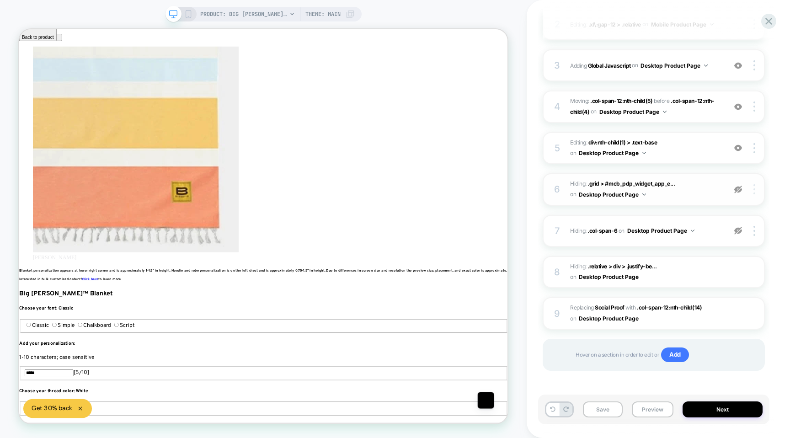
scroll to position [0, 611]
click at [754, 314] on img at bounding box center [755, 314] width 2 height 10
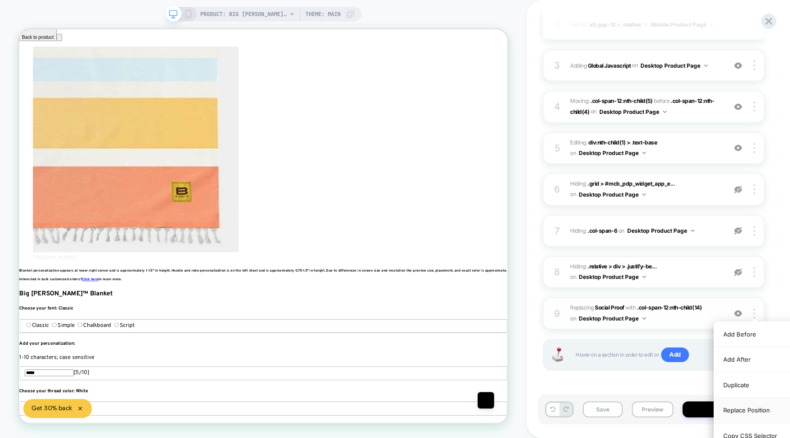
click at [734, 410] on div "Replace Position" at bounding box center [754, 410] width 81 height 25
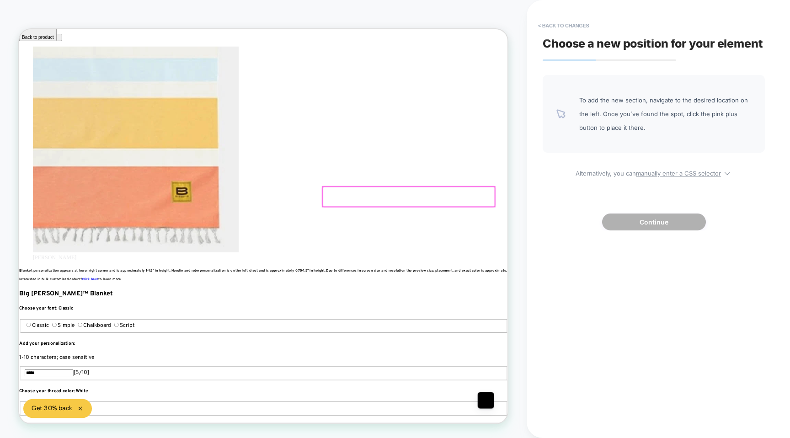
scroll to position [0, 1222]
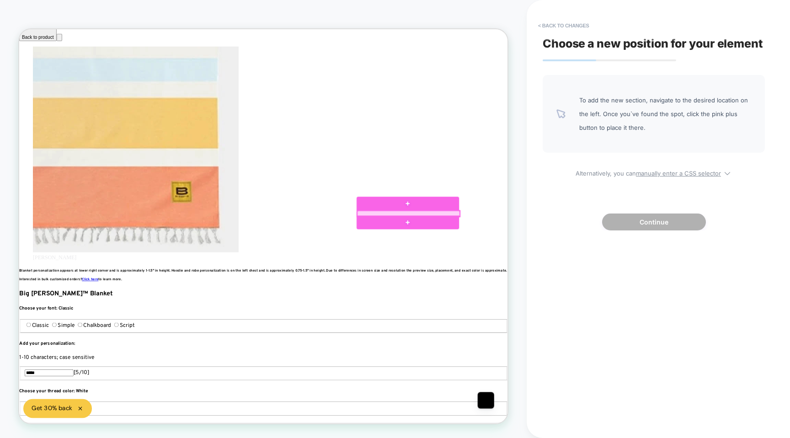
click at [579, 273] on div at bounding box center [538, 275] width 137 height 8
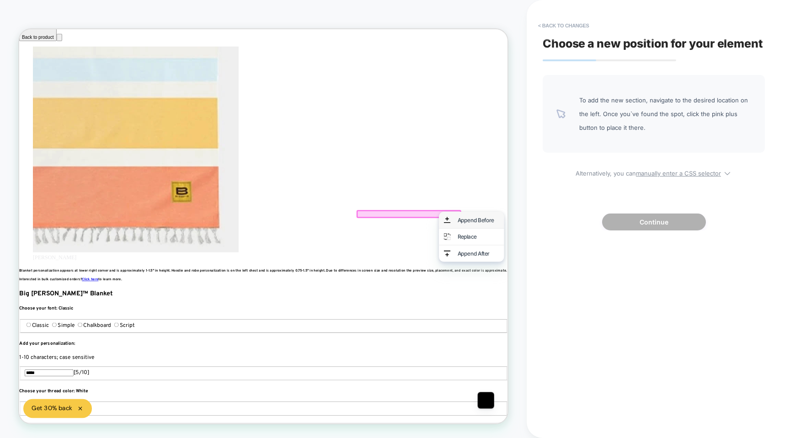
click at [606, 288] on div "Append Before" at bounding box center [632, 283] width 56 height 9
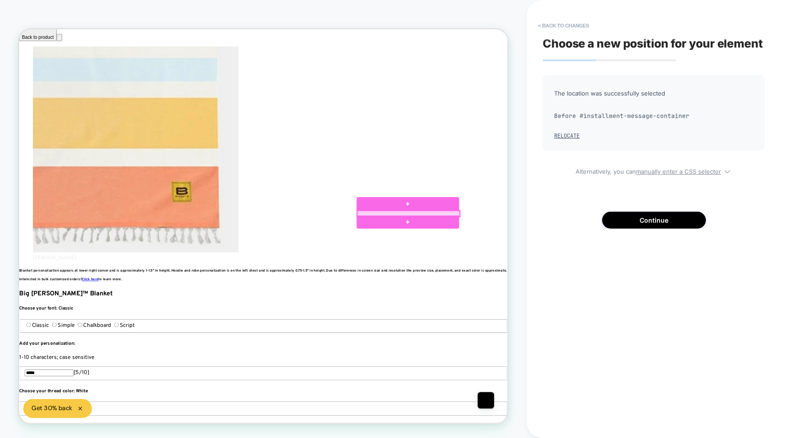
scroll to position [0, 1833]
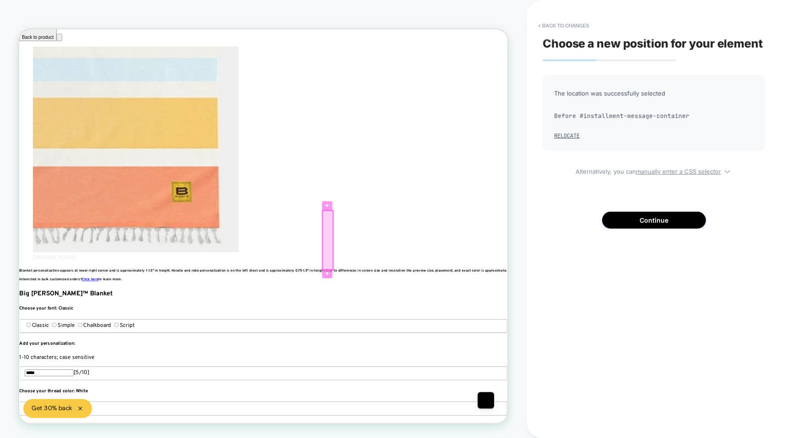
click at [435, 321] on div at bounding box center [431, 310] width 14 height 79
click at [645, 171] on u "manually enter a CSS selector" at bounding box center [678, 171] width 85 height 7
select select "**********"
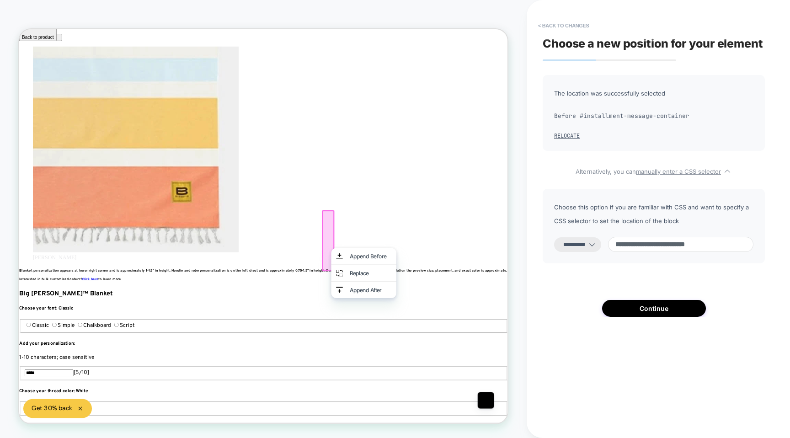
scroll to position [0, 1222]
click at [688, 250] on input "**********" at bounding box center [680, 244] width 145 height 15
type input "**********"
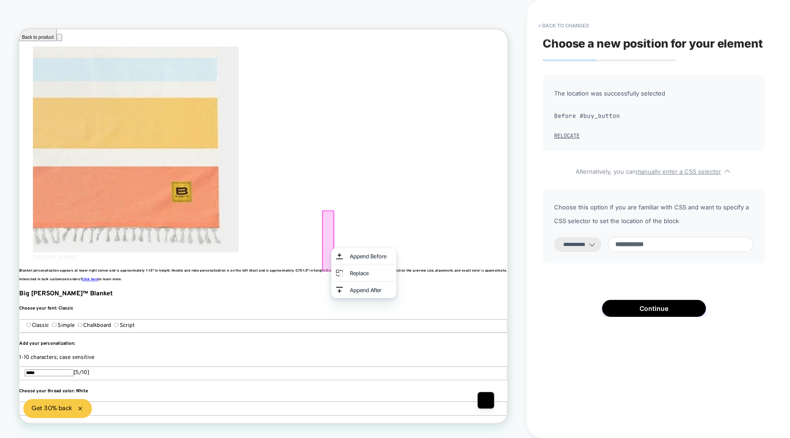
scroll to position [0, 1833]
click at [670, 228] on div "**********" at bounding box center [654, 226] width 222 height 75
click at [554, 24] on button "< Back to changes" at bounding box center [564, 25] width 60 height 15
select select "*******"
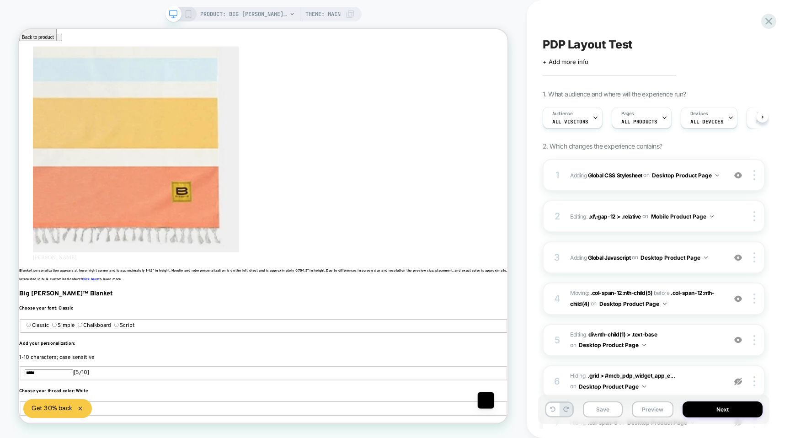
scroll to position [0, 0]
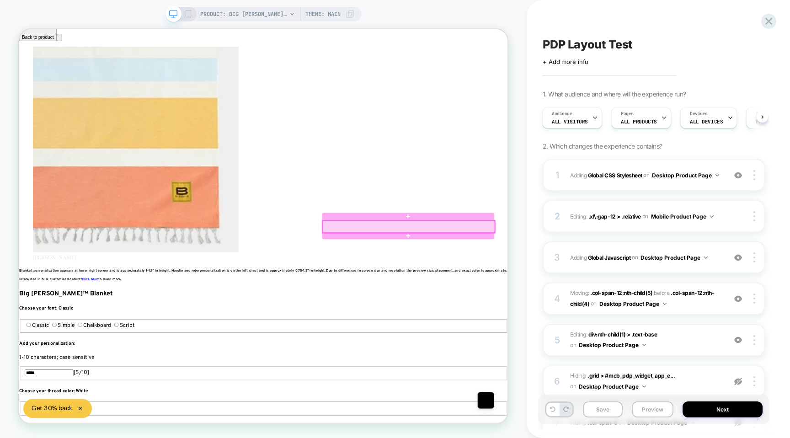
click at [630, 292] on div at bounding box center [539, 292] width 230 height 16
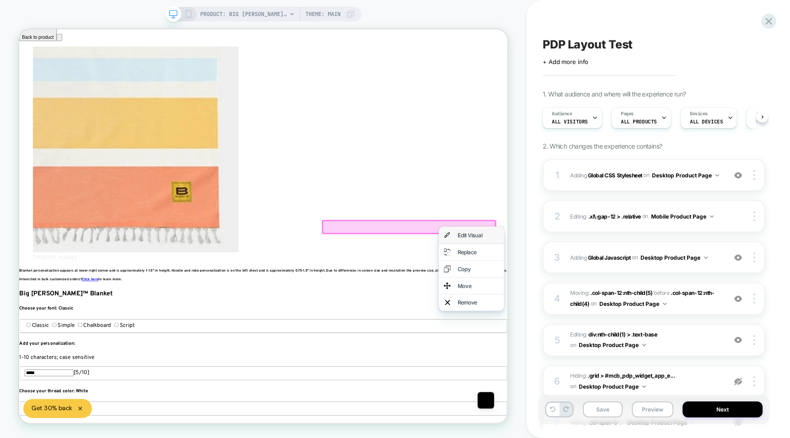
click at [602, 301] on div "Edit Visual" at bounding box center [622, 304] width 87 height 22
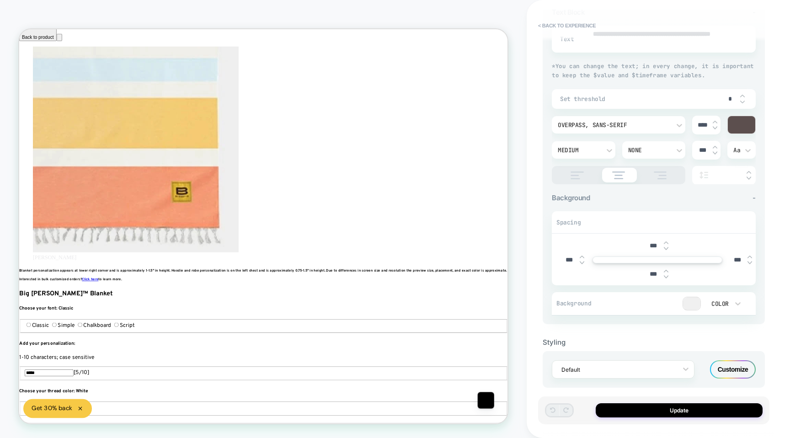
scroll to position [192, 0]
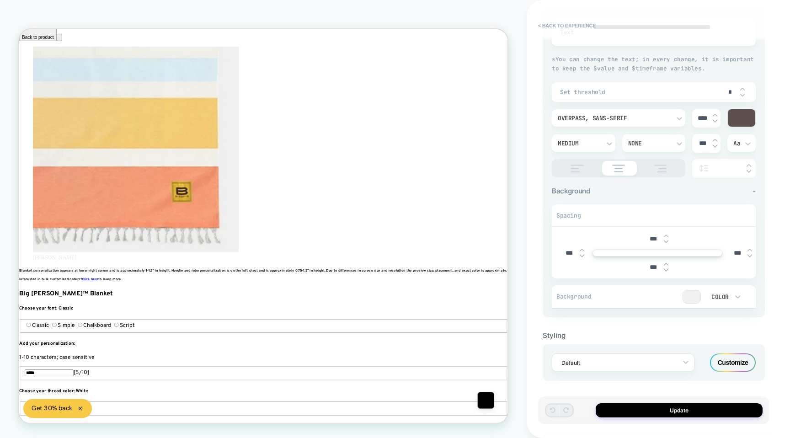
click at [667, 268] on img at bounding box center [666, 270] width 5 height 4
type textarea "*"
type input "****"
click at [667, 268] on img at bounding box center [666, 270] width 5 height 4
type textarea "*"
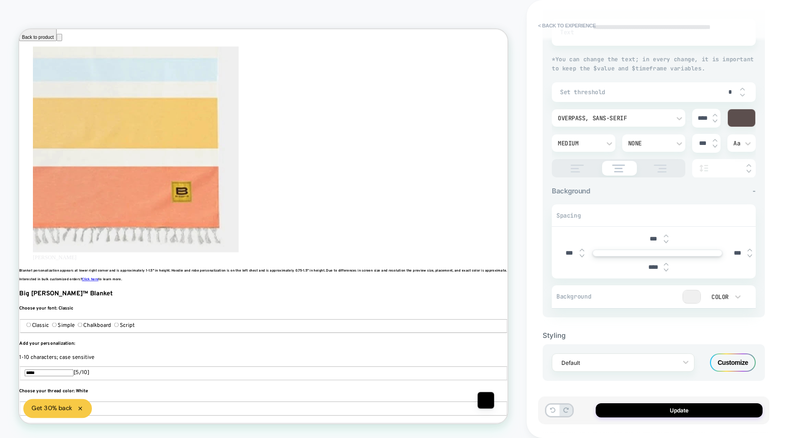
type input "****"
type textarea "*"
type input "****"
click at [668, 263] on img at bounding box center [666, 264] width 5 height 4
type textarea "*"
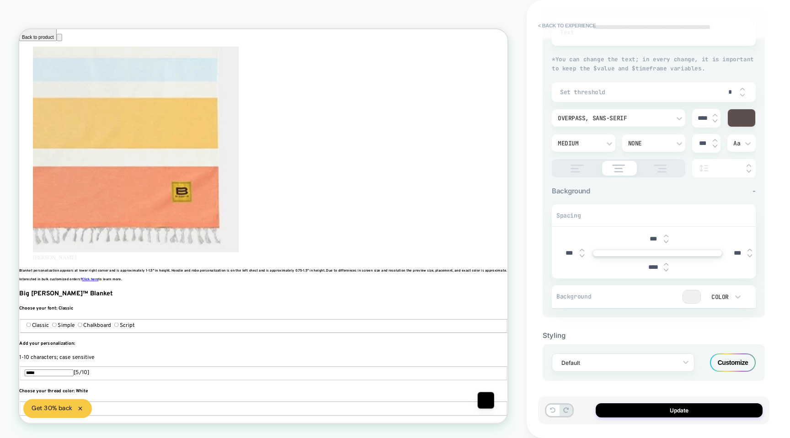
type input "***"
click at [668, 263] on img at bounding box center [666, 264] width 5 height 4
type textarea "*"
type input "***"
click at [668, 263] on img at bounding box center [666, 264] width 5 height 4
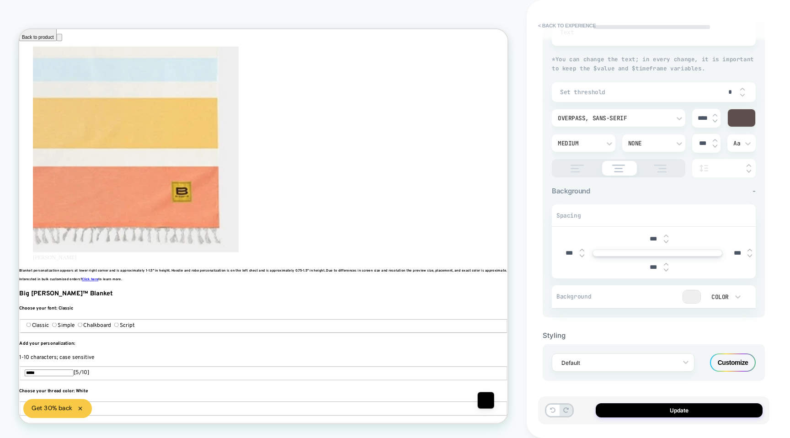
type textarea "*"
type input "***"
click at [668, 263] on img at bounding box center [666, 264] width 5 height 4
type textarea "*"
type input "***"
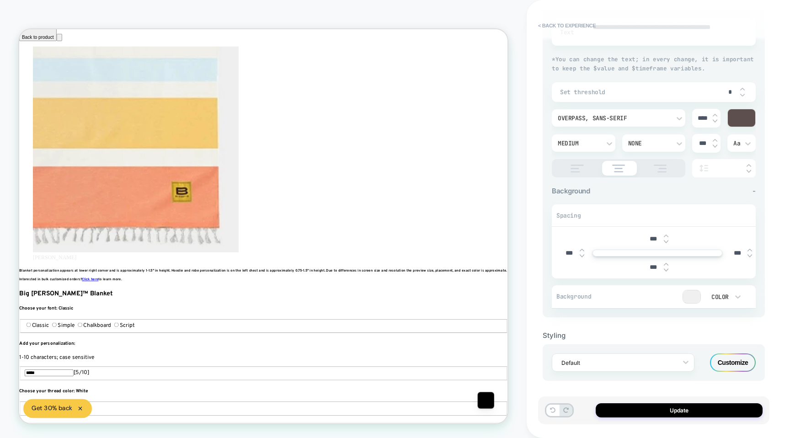
click at [668, 263] on img at bounding box center [666, 264] width 5 height 4
type textarea "*"
type input "***"
click at [668, 263] on img at bounding box center [666, 264] width 5 height 4
type textarea "*"
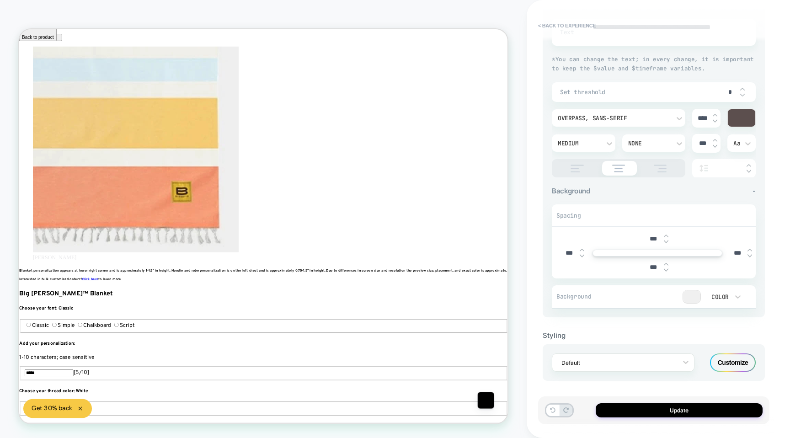
type input "***"
click at [729, 366] on div "Customize" at bounding box center [733, 362] width 46 height 18
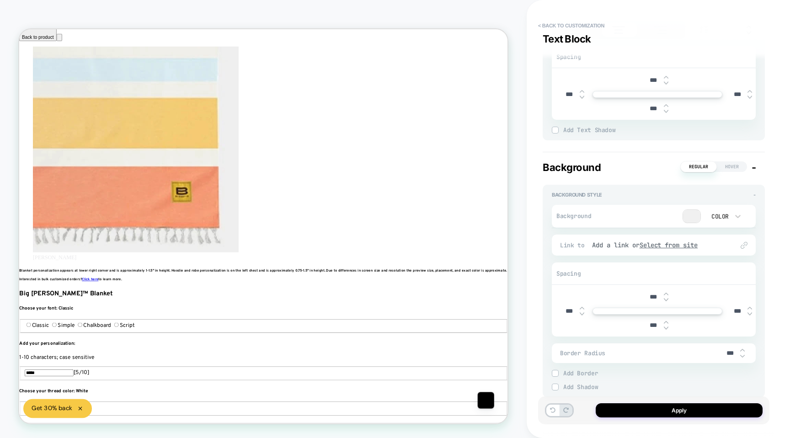
scroll to position [325, 0]
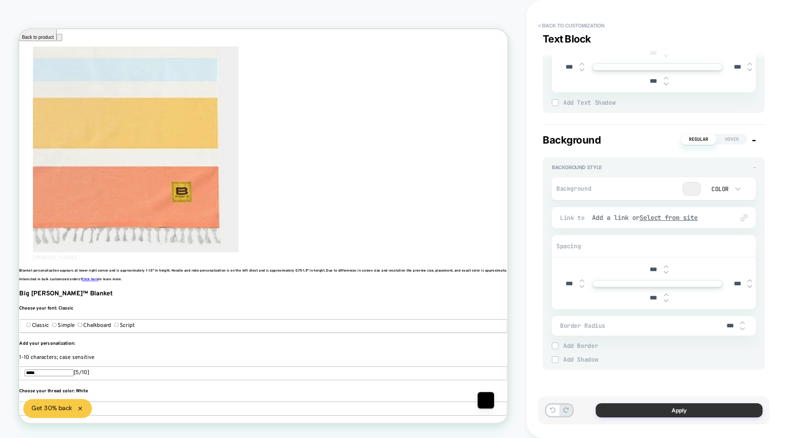
click at [647, 412] on button "Apply" at bounding box center [679, 410] width 167 height 14
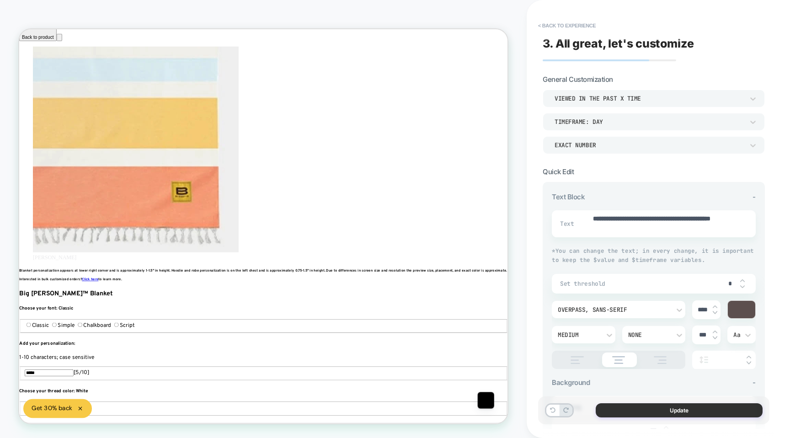
scroll to position [0, 611]
click at [636, 411] on button "Update" at bounding box center [679, 410] width 167 height 14
type textarea "*"
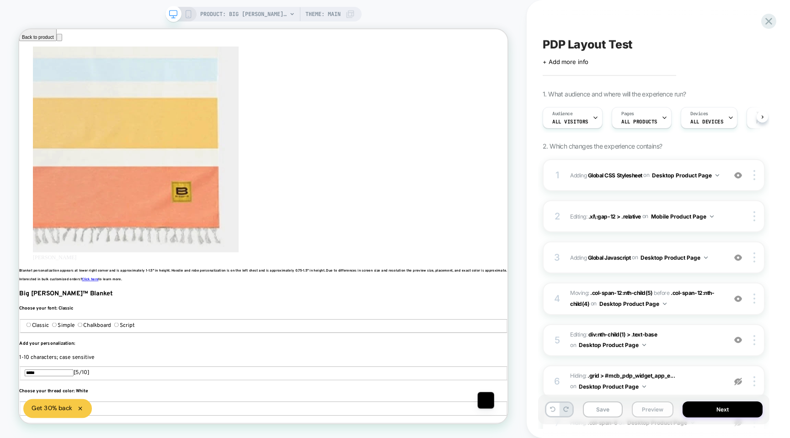
scroll to position [0, 0]
click at [656, 407] on button "Preview" at bounding box center [653, 410] width 42 height 16
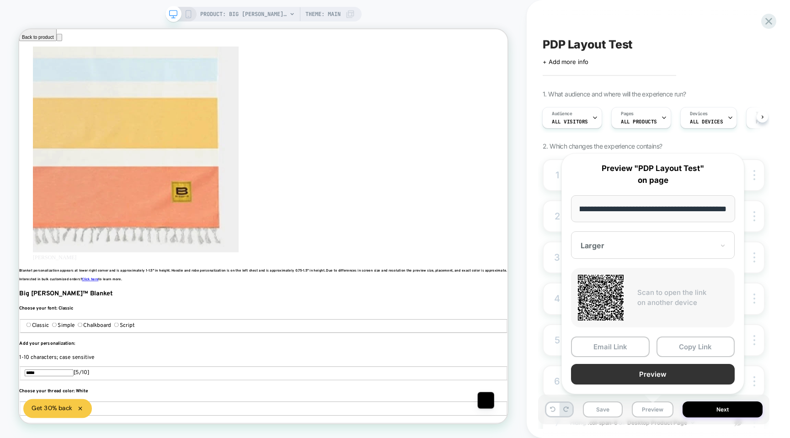
scroll to position [0, 0]
click at [647, 370] on button "Preview" at bounding box center [653, 374] width 164 height 21
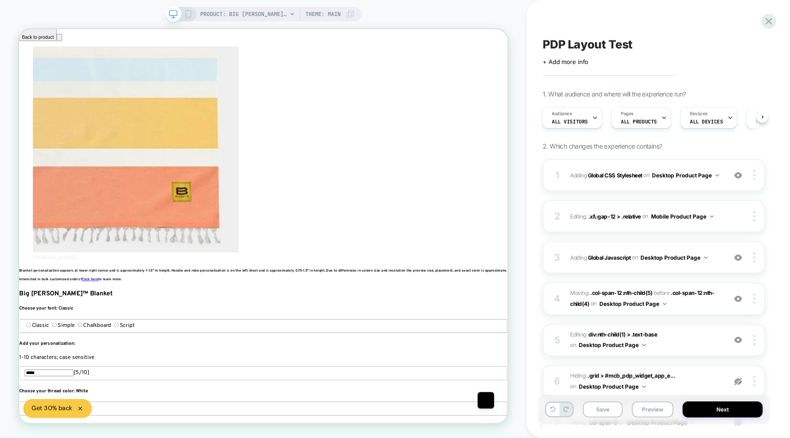
scroll to position [0, 1222]
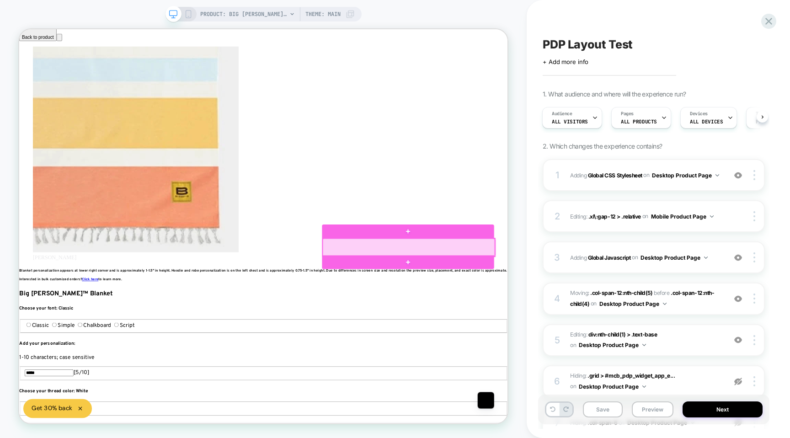
click at [450, 317] on div at bounding box center [539, 320] width 230 height 24
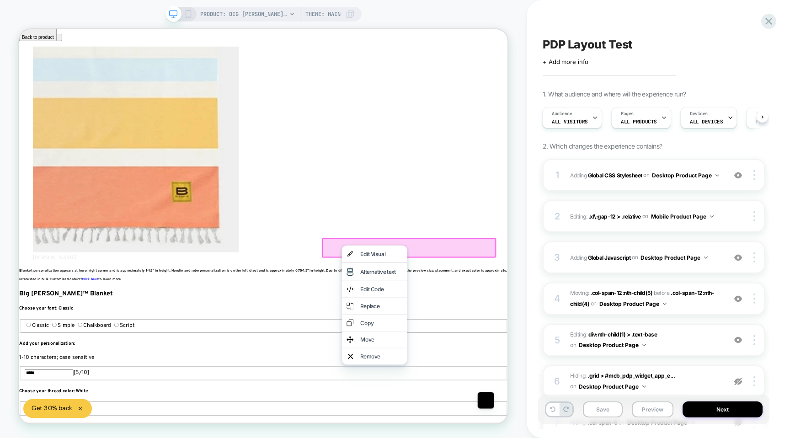
scroll to position [0, 1833]
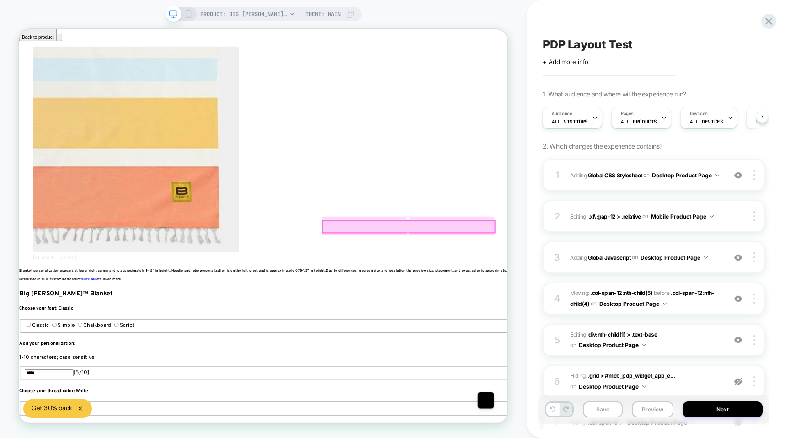
click at [466, 294] on div at bounding box center [539, 292] width 230 height 16
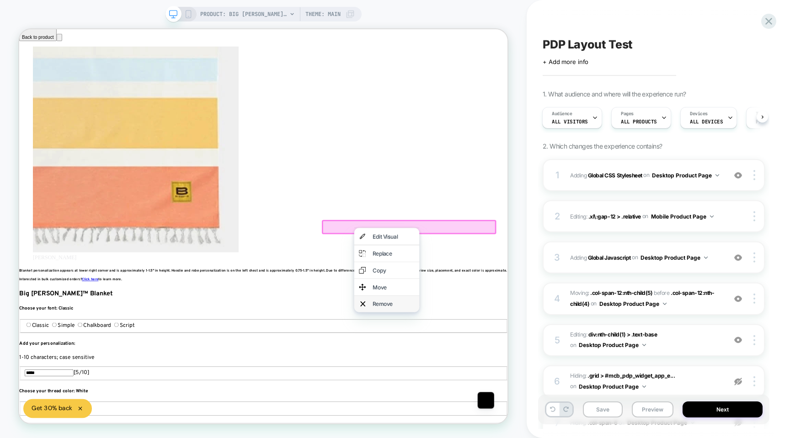
click at [482, 397] on div "Remove" at bounding box center [509, 396] width 87 height 22
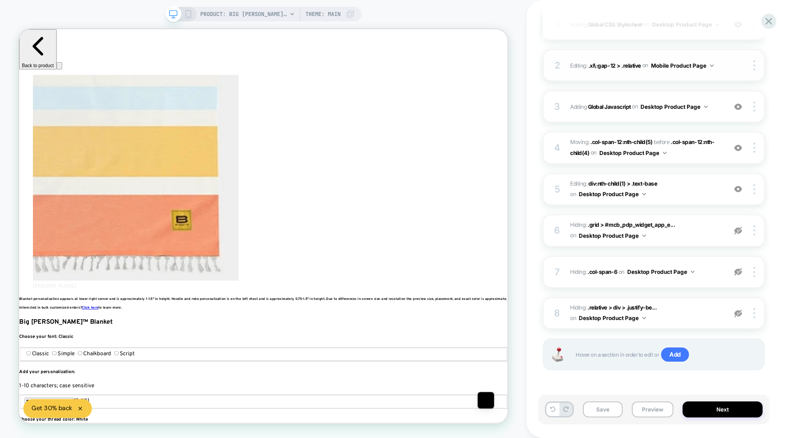
scroll to position [0, 611]
click at [572, 321] on span "on" at bounding box center [573, 318] width 6 height 10
click at [766, 16] on icon at bounding box center [769, 21] width 12 height 12
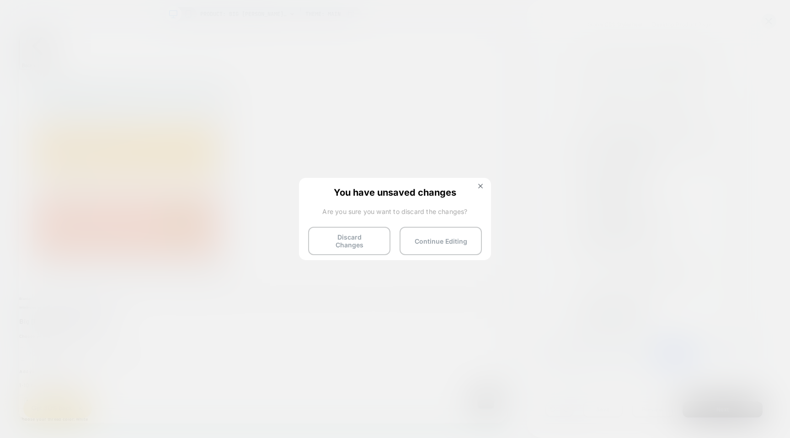
click at [482, 182] on div "You have unsaved changes Are you sure you want to discard the changes? Discard …" at bounding box center [395, 218] width 192 height 81
click at [463, 233] on button "Continue Editing" at bounding box center [441, 241] width 82 height 28
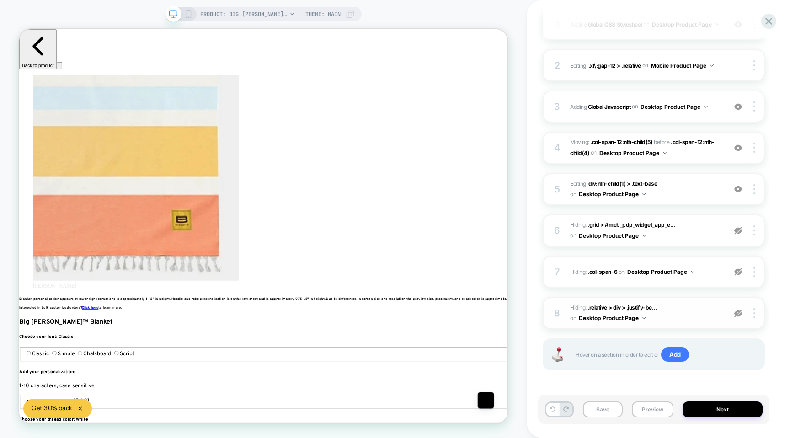
scroll to position [0, 1833]
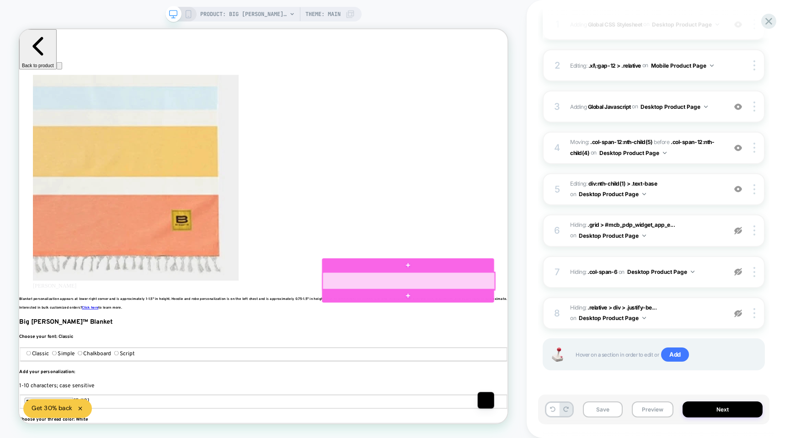
click at [636, 368] on div at bounding box center [539, 365] width 230 height 24
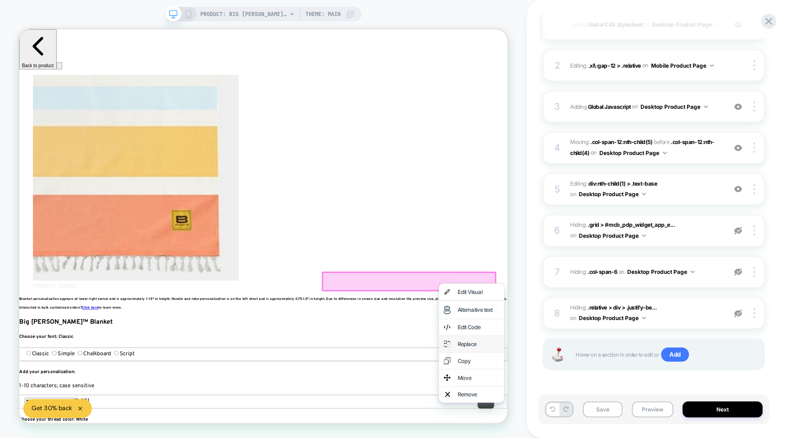
scroll to position [0, 0]
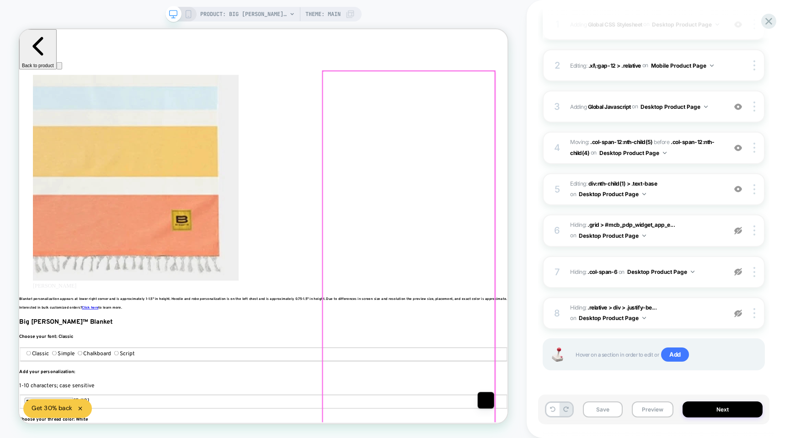
click at [568, 385] on div at bounding box center [539, 332] width 230 height 494
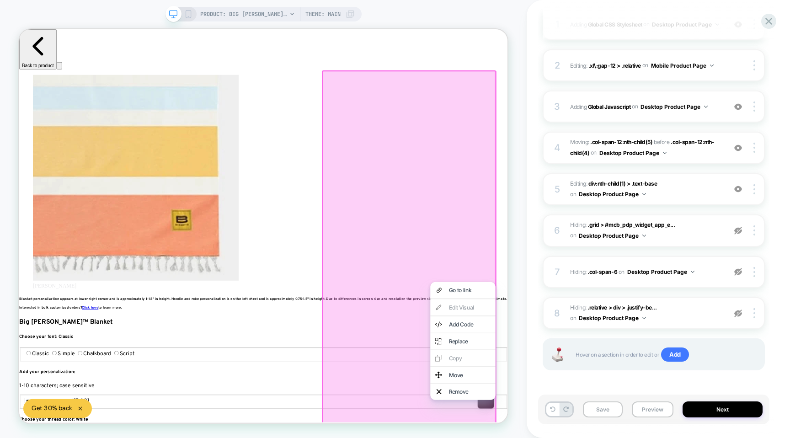
click at [512, 385] on div at bounding box center [539, 332] width 232 height 497
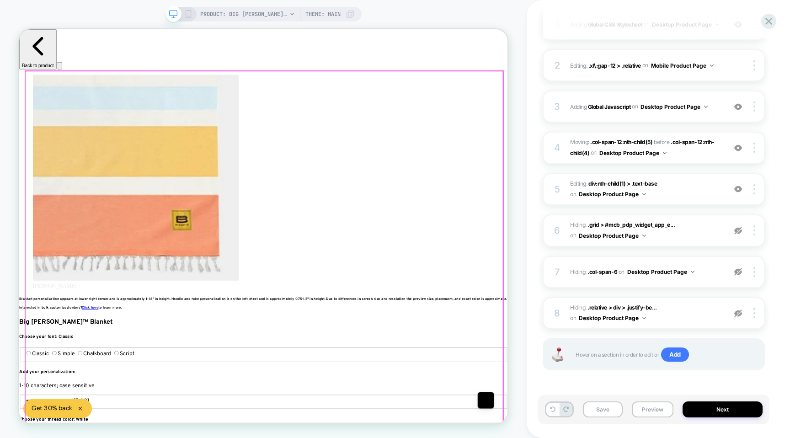
click at [413, 341] on div at bounding box center [345, 354] width 637 height 538
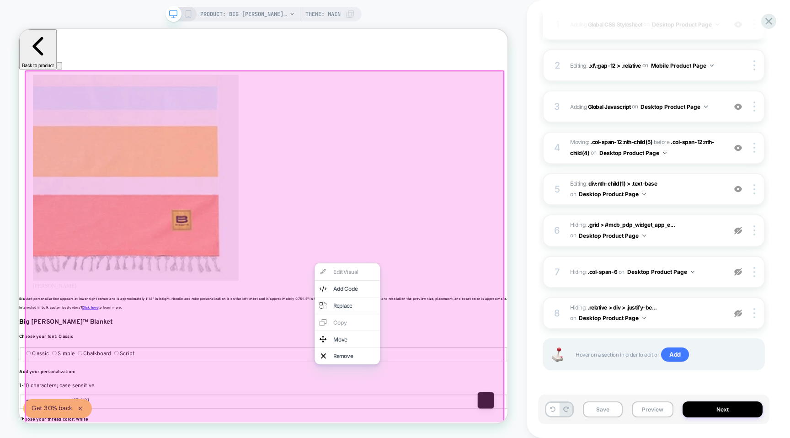
click at [518, 365] on div at bounding box center [347, 354] width 640 height 541
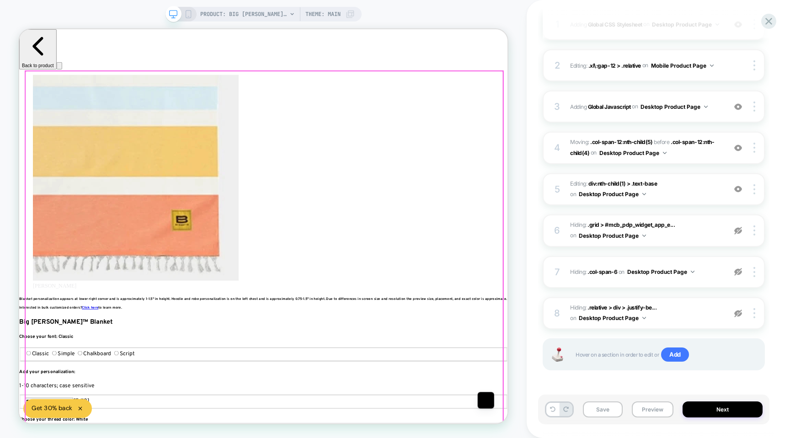
scroll to position [0, 611]
click at [543, 366] on div at bounding box center [345, 354] width 637 height 538
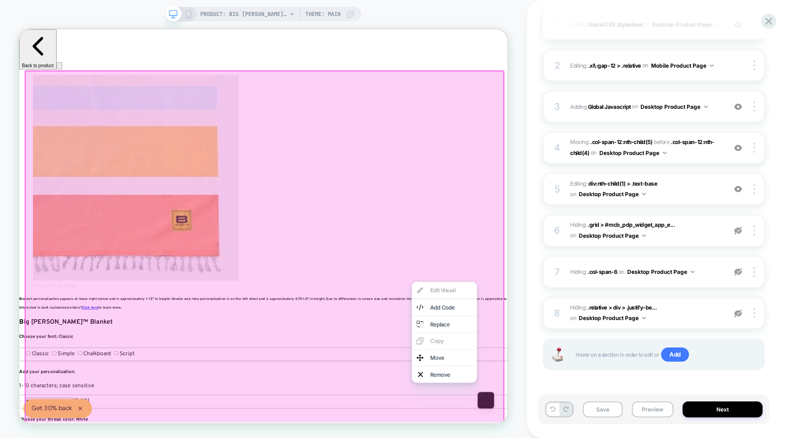
click at [608, 299] on div at bounding box center [347, 354] width 640 height 541
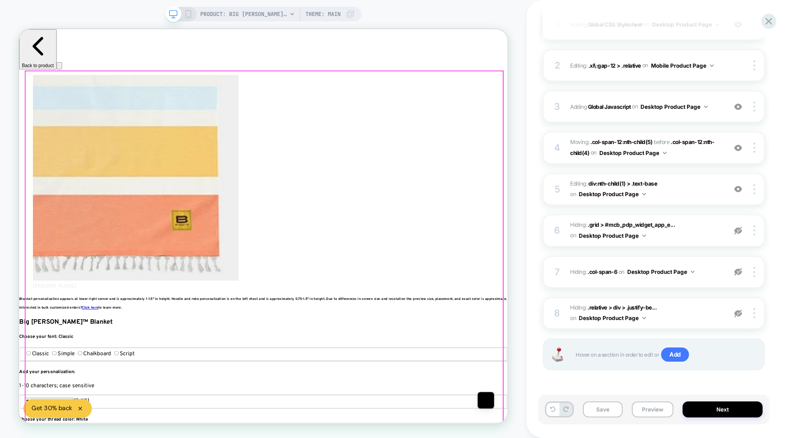
click at [629, 248] on div at bounding box center [345, 354] width 637 height 538
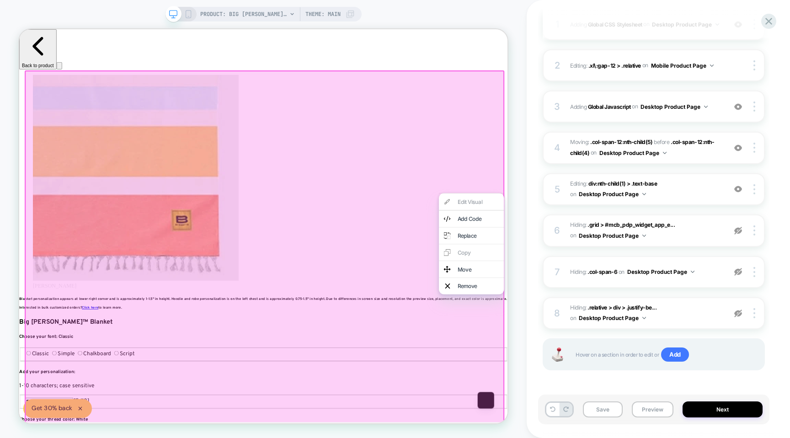
click at [510, 199] on div "PRODUCT: Big Beachy™ Blanket PRODUCT: Big Beachy™ Blanket Theme: MAIN" at bounding box center [263, 219] width 527 height 420
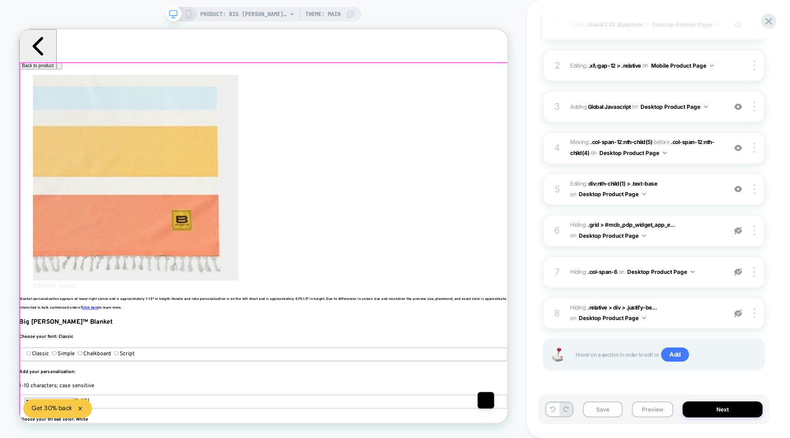
click at [669, 238] on div at bounding box center [346, 354] width 652 height 560
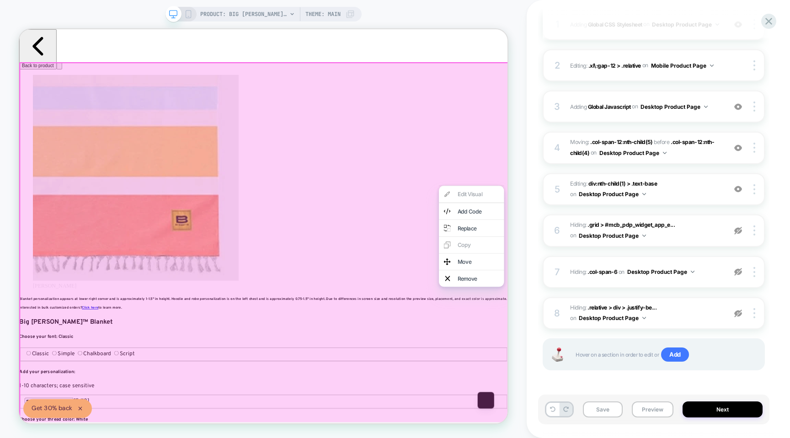
click at [552, 368] on div at bounding box center [346, 354] width 654 height 562
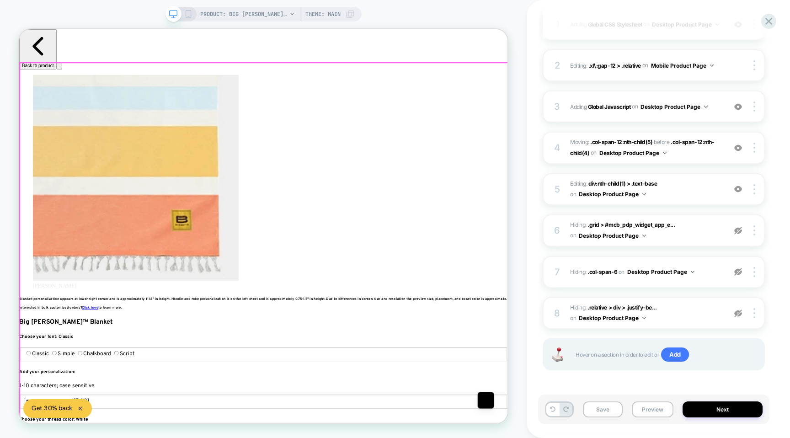
click at [523, 366] on div at bounding box center [346, 354] width 652 height 560
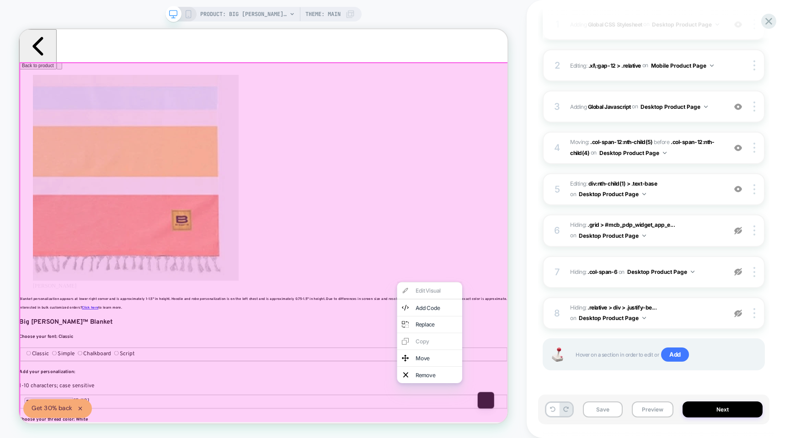
click at [563, 363] on div at bounding box center [346, 354] width 654 height 562
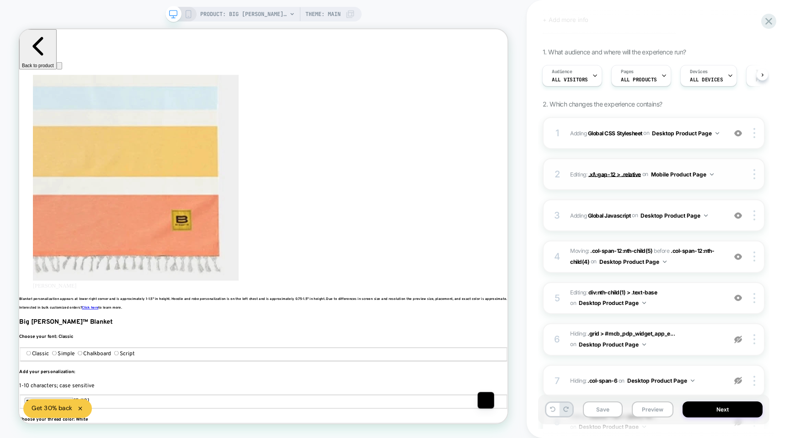
scroll to position [63, 0]
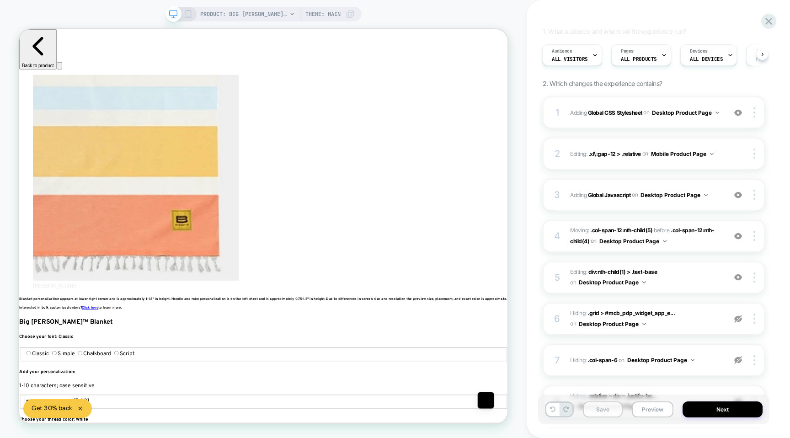
click at [605, 413] on button "Save" at bounding box center [603, 410] width 40 height 16
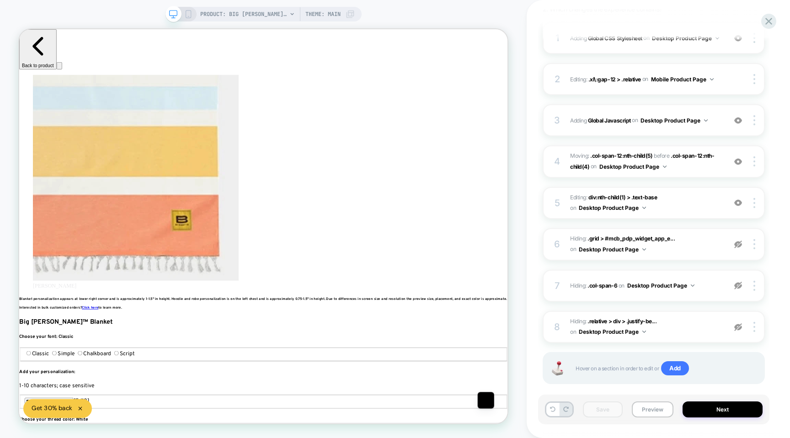
scroll to position [151, 0]
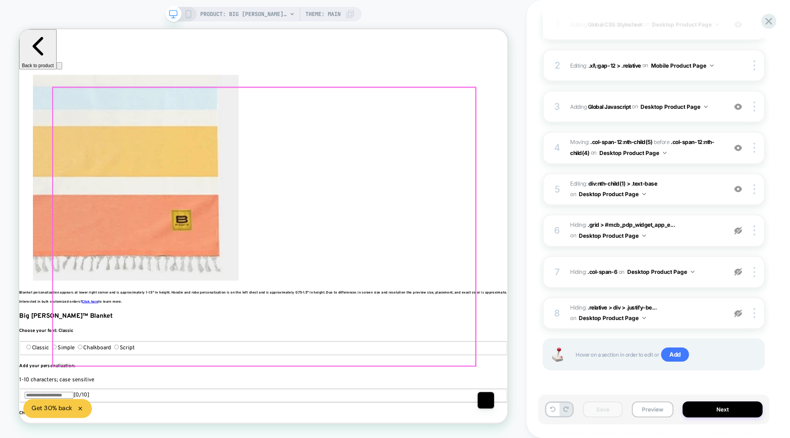
scroll to position [0, 1833]
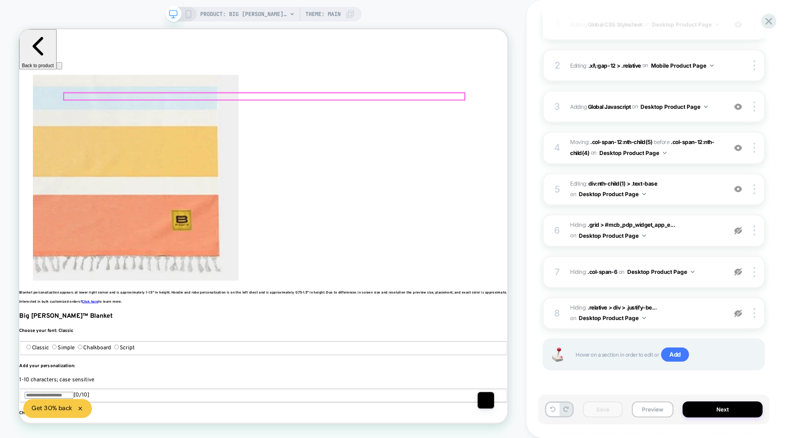
click icon "button"
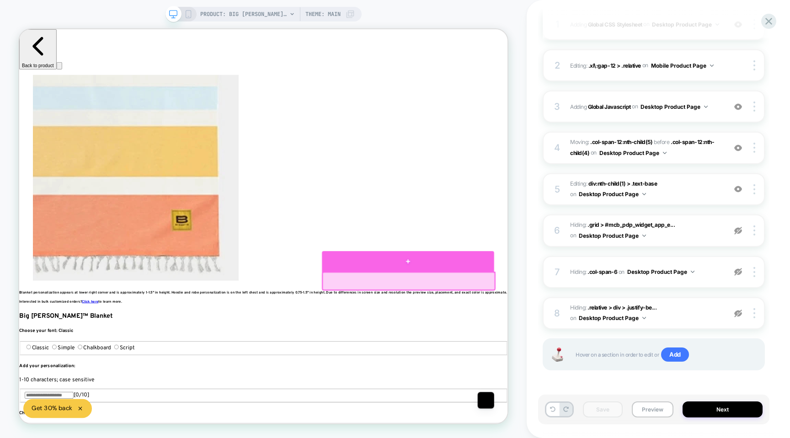
scroll to position [0, 0]
click at [552, 338] on div at bounding box center [538, 338] width 230 height 27
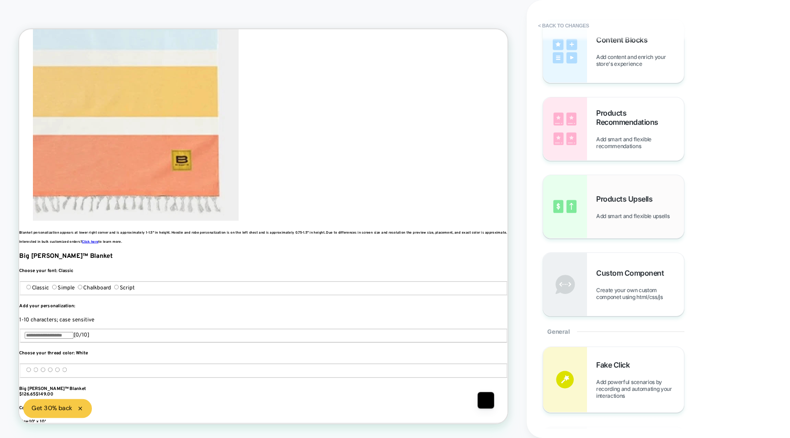
scroll to position [56, 0]
click at [608, 206] on div "Products Upsells Add smart and flexible upsells" at bounding box center [640, 206] width 88 height 25
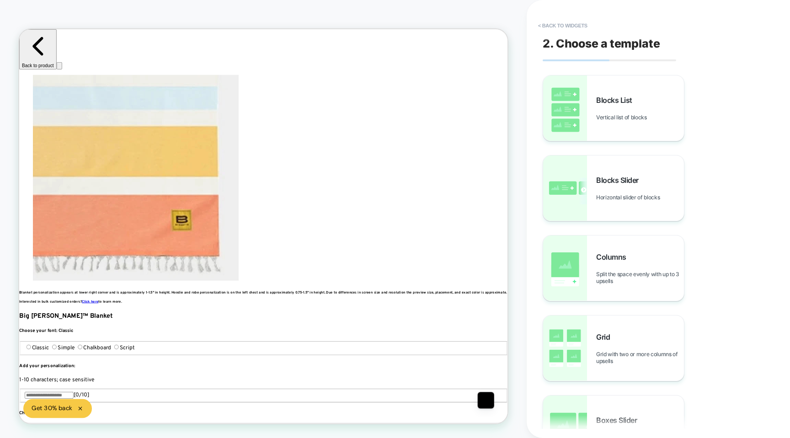
click at [599, 108] on div "Blocks List Vertical list of blocks" at bounding box center [640, 108] width 88 height 25
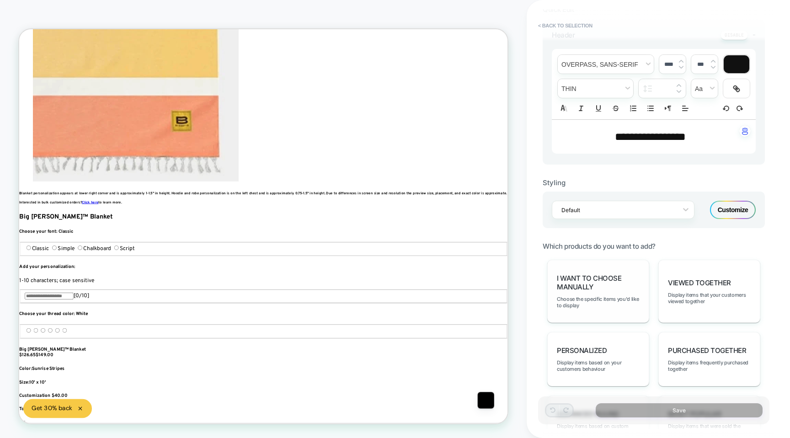
drag, startPoint x: 669, startPoint y: 299, endPoint x: 646, endPoint y: 311, distance: 25.8
click at [660, 302] on div "Viewed Together Display items that your customers viewed together" at bounding box center [710, 291] width 102 height 63
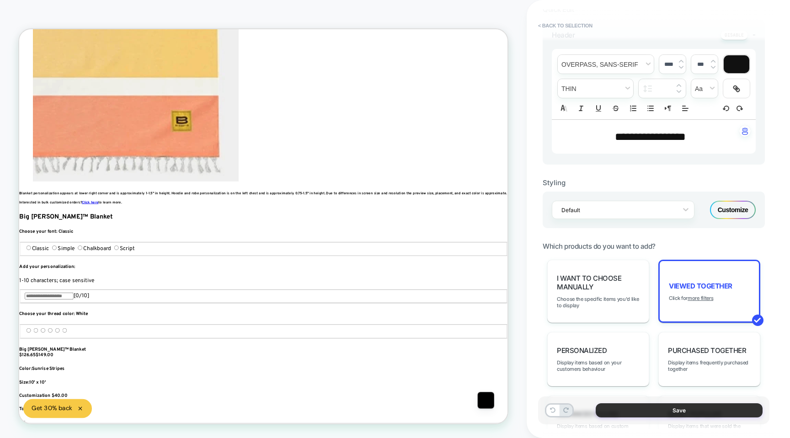
click at [654, 403] on button "Save" at bounding box center [679, 410] width 167 height 14
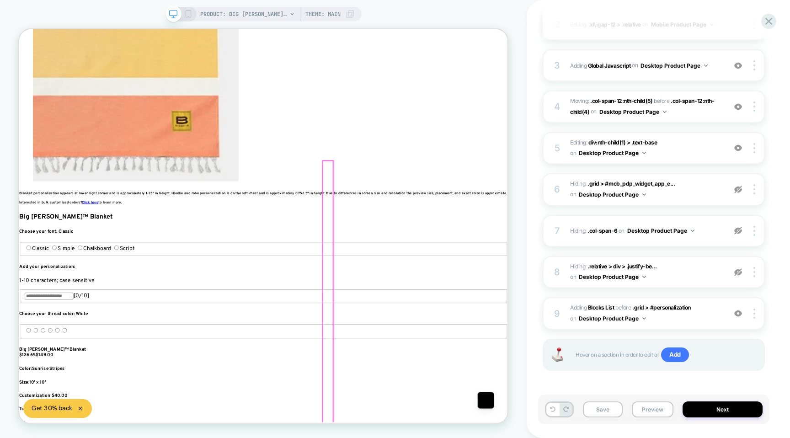
scroll to position [0, 611]
click at [653, 415] on button "Preview" at bounding box center [653, 410] width 42 height 16
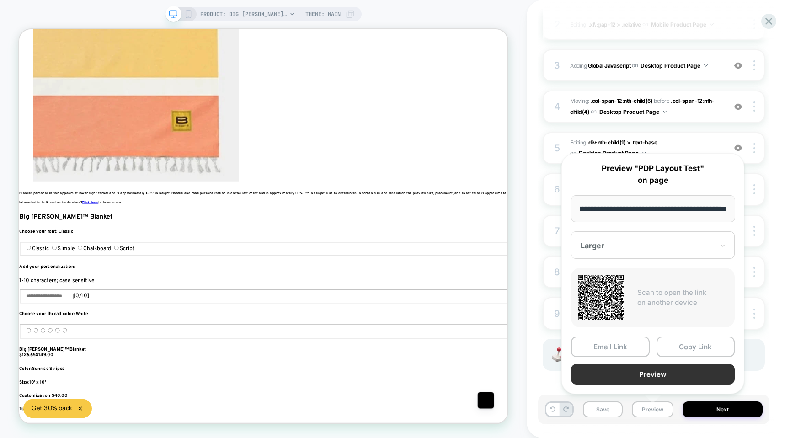
scroll to position [0, 0]
click at [622, 370] on button "Preview" at bounding box center [653, 374] width 164 height 21
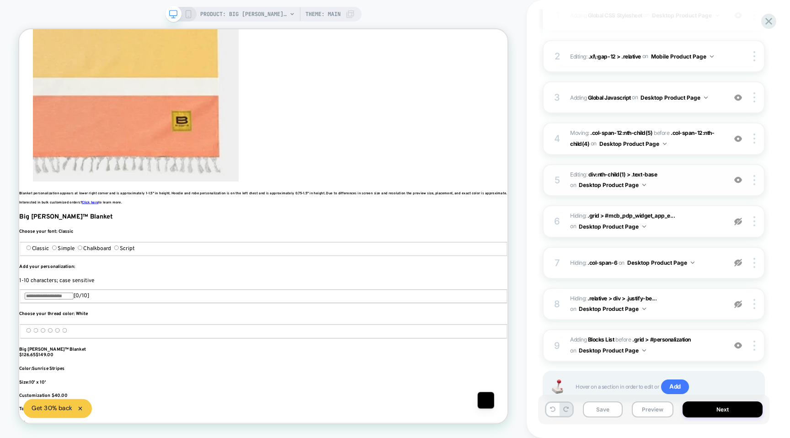
scroll to position [157, 0]
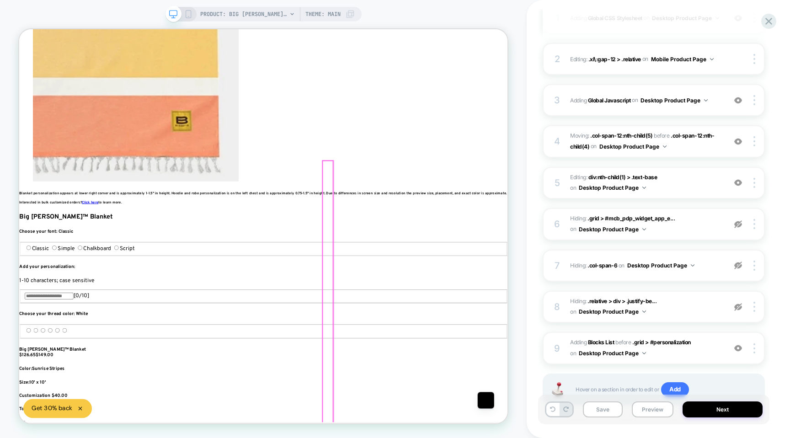
click at [431, 270] on div at bounding box center [431, 381] width 14 height 353
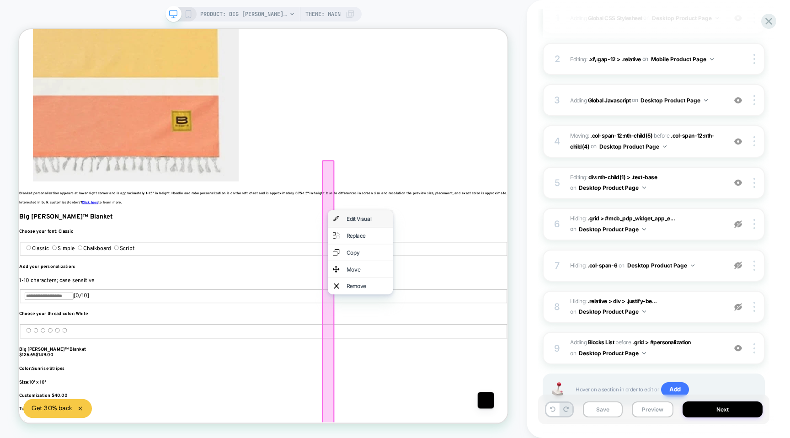
click at [458, 288] on div "Edit Visual" at bounding box center [474, 282] width 87 height 22
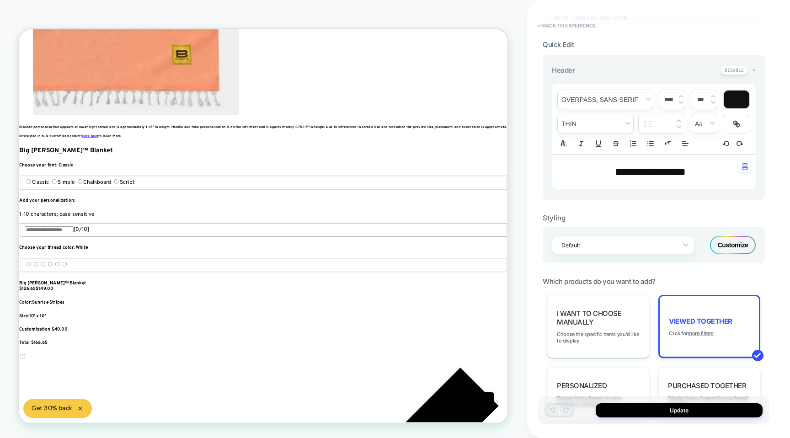
scroll to position [0, 0]
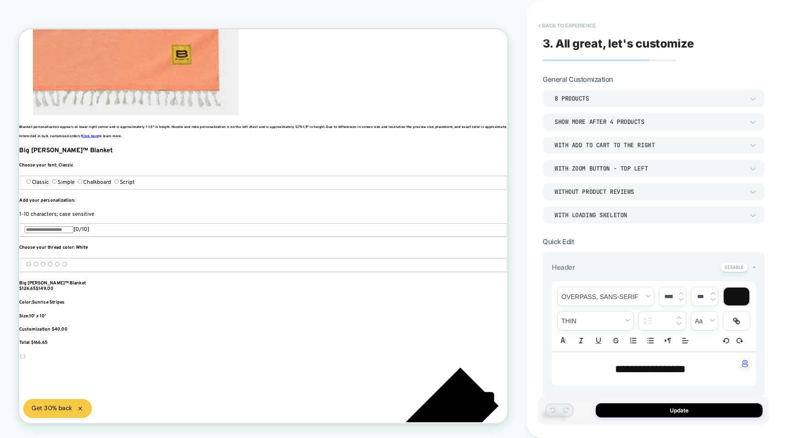
click at [552, 22] on button "< Back to experience" at bounding box center [567, 25] width 67 height 15
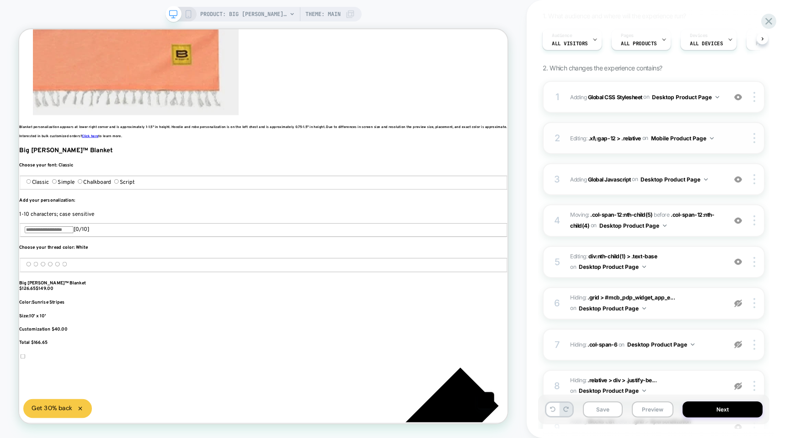
scroll to position [192, 0]
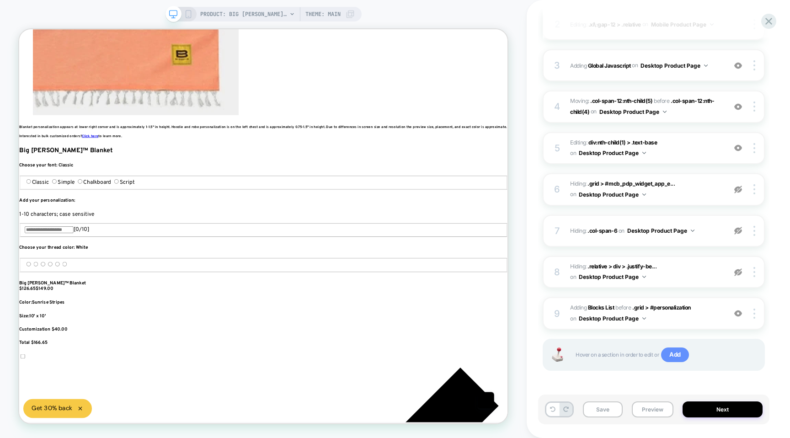
click at [671, 355] on span "Add" at bounding box center [675, 355] width 28 height 15
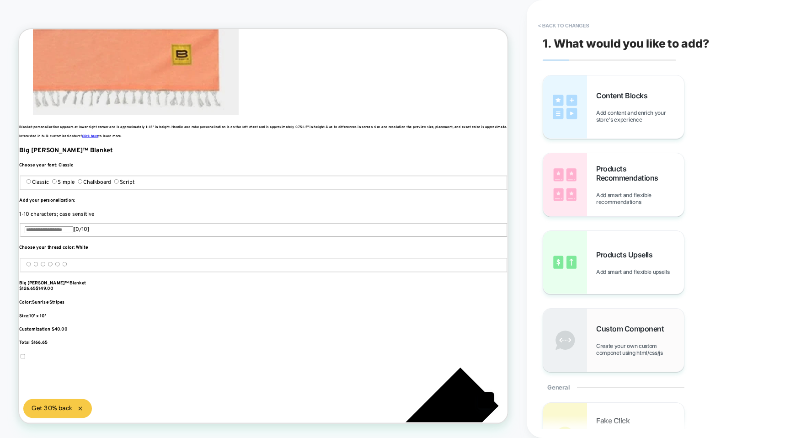
scroll to position [0, 611]
click at [616, 341] on div "Custom Component Create your own custom componet using html/css/js" at bounding box center [640, 340] width 88 height 32
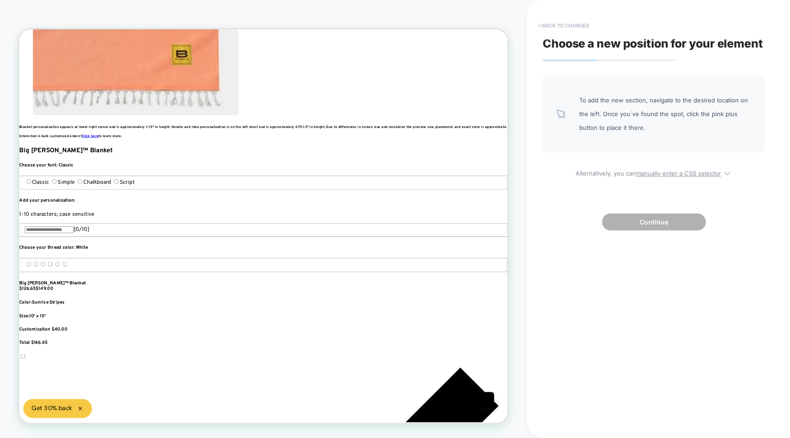
click at [559, 22] on button "< Back to changes" at bounding box center [564, 25] width 60 height 15
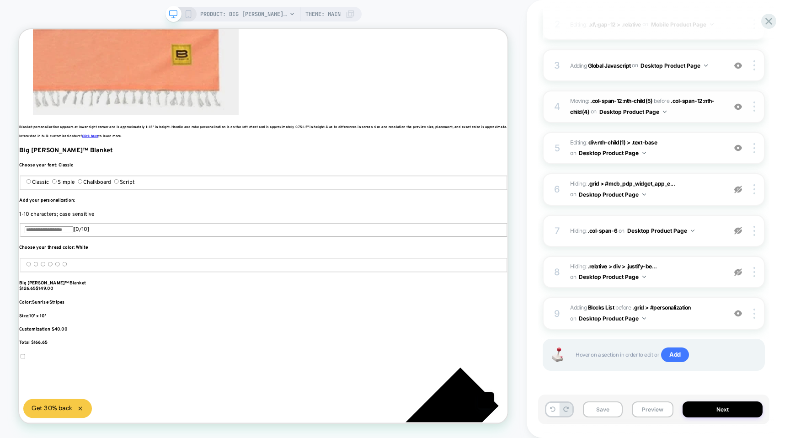
scroll to position [0, 0]
click at [669, 353] on span "Add" at bounding box center [675, 355] width 28 height 15
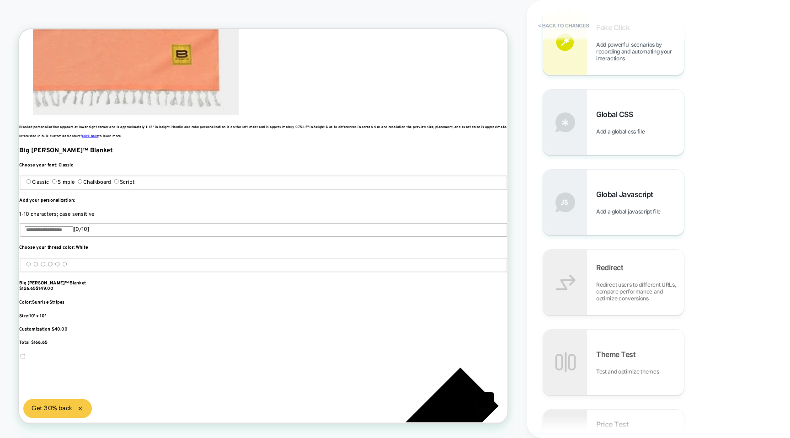
scroll to position [396, 0]
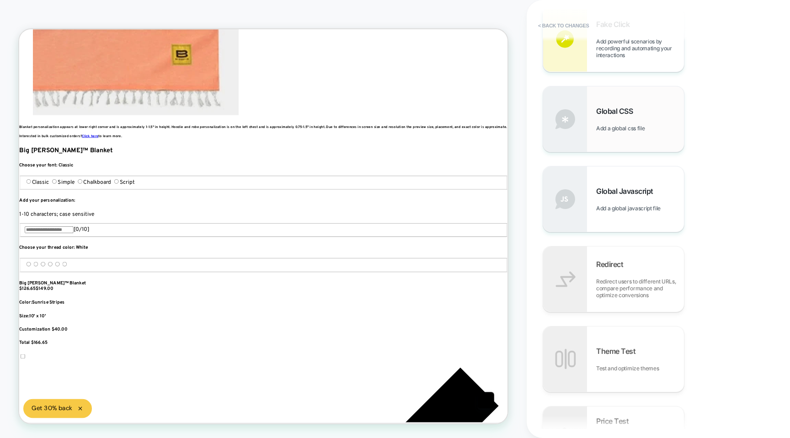
click at [596, 143] on div "Global CSS Add a global css file" at bounding box center [613, 118] width 141 height 65
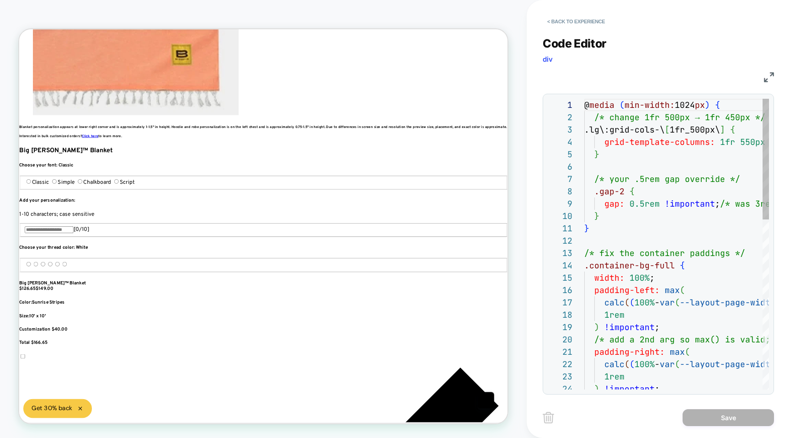
scroll to position [123, 0]
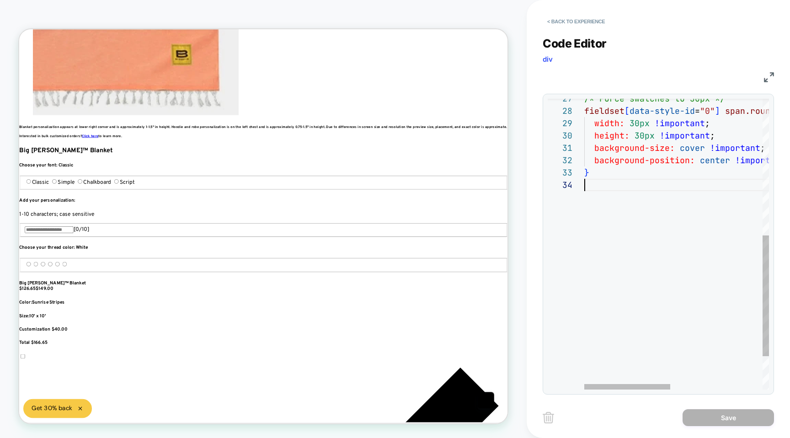
click at [611, 237] on div "} background-position: center !important ; background-size: cover !important ; …" at bounding box center [775, 120] width 382 height 698
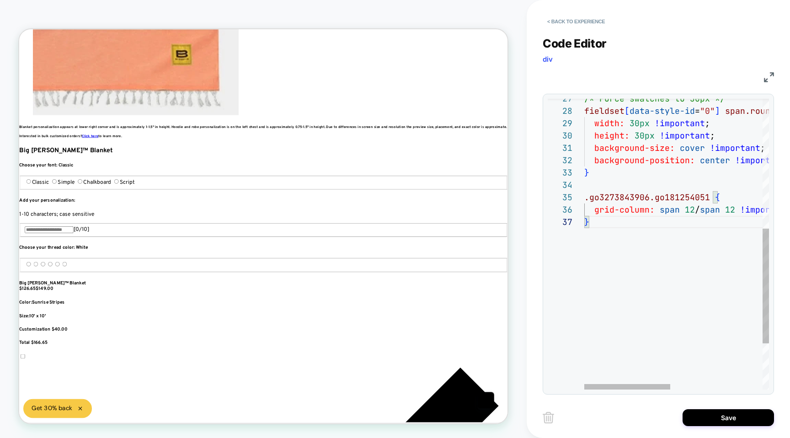
click at [613, 258] on div "} background-position: center !important ; background-size: cover !important ; …" at bounding box center [775, 138] width 382 height 735
click at [637, 284] on div "} background-position: center !important ; background-size: cover !important ; …" at bounding box center [775, 138] width 382 height 735
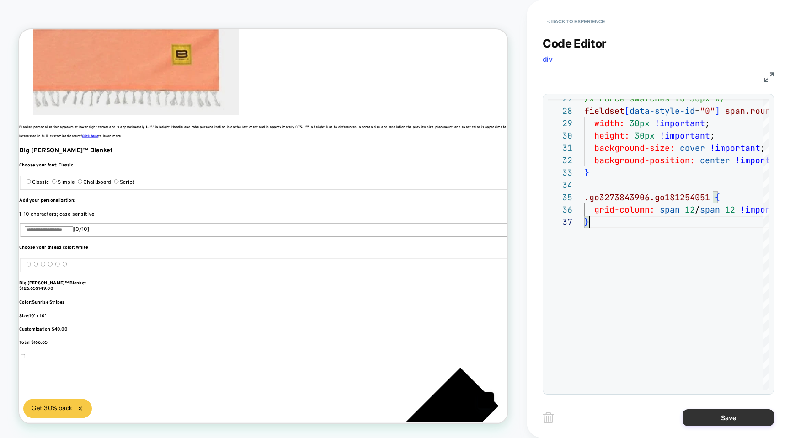
type textarea "**********"
click at [703, 416] on button "Save" at bounding box center [728, 417] width 91 height 17
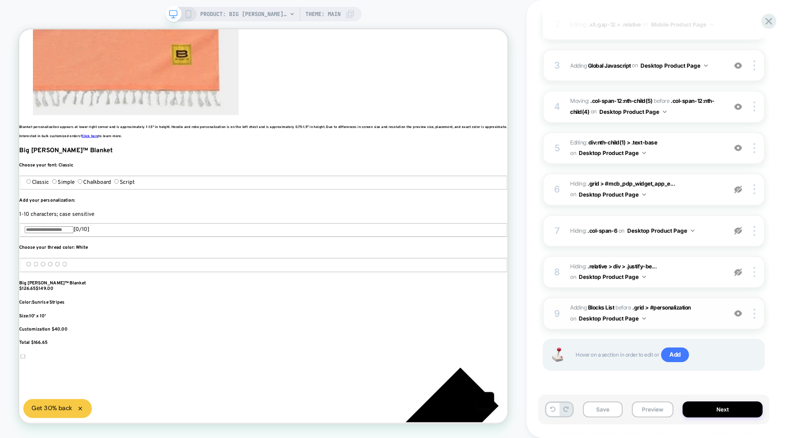
scroll to position [0, 611]
click at [568, 317] on div "9 #_loomi_addon_1755134772743 Adding Blocks List BEFORE .grid > #personalizatio…" at bounding box center [654, 313] width 222 height 32
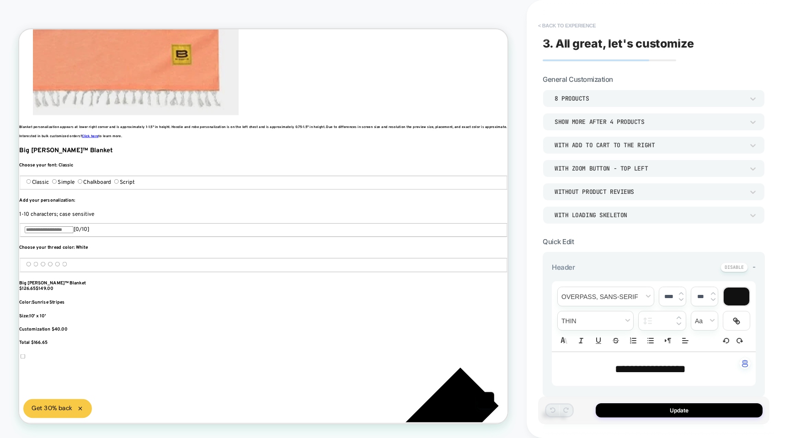
click at [553, 26] on button "< Back to experience" at bounding box center [567, 25] width 67 height 15
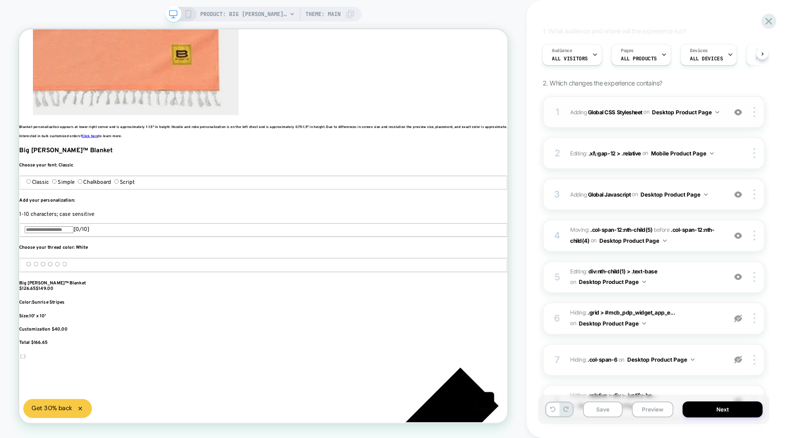
scroll to position [0, 1222]
click at [582, 113] on span "Adding Global CSS Stylesheet on Desktop Product Page" at bounding box center [645, 112] width 151 height 11
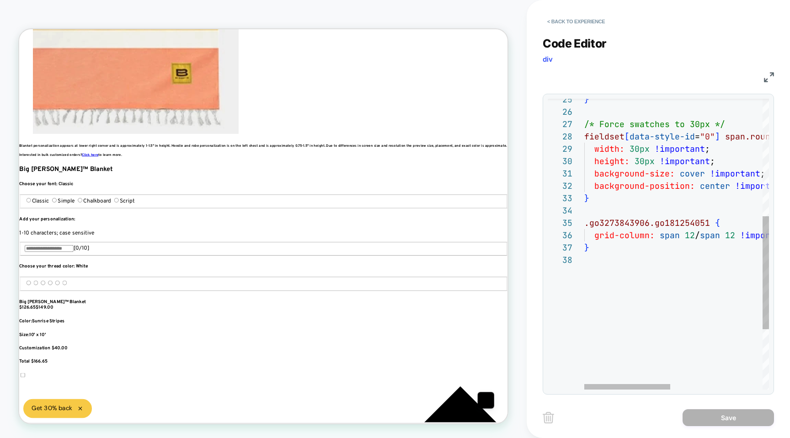
scroll to position [86, 0]
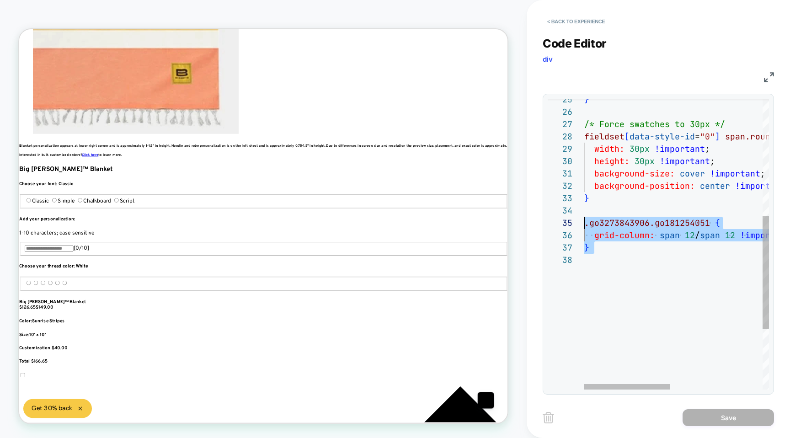
drag, startPoint x: 611, startPoint y: 275, endPoint x: 580, endPoint y: 224, distance: 59.7
click at [584, 224] on div "grid-column: span 12 / span 12 !important ; } .go3273843906.go181254051 { } bac…" at bounding box center [775, 171] width 382 height 748
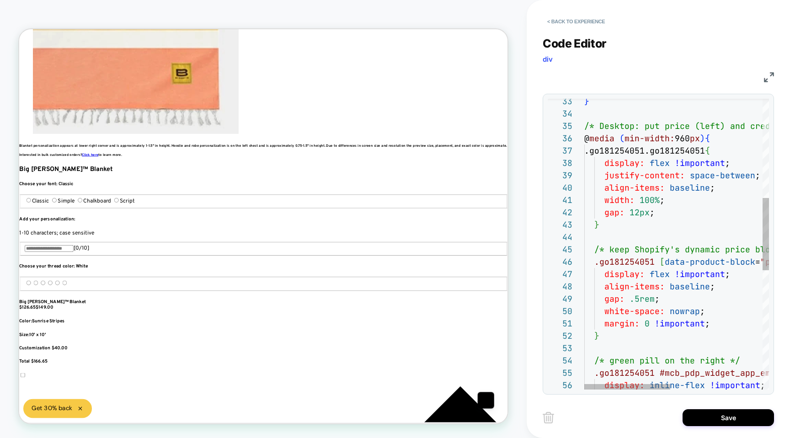
scroll to position [86, 49]
click at [633, 284] on div "white-space: nowrap ; margin: 0 !important ; } /* green pill on the right */ .g…" at bounding box center [775, 283] width 382 height 1167
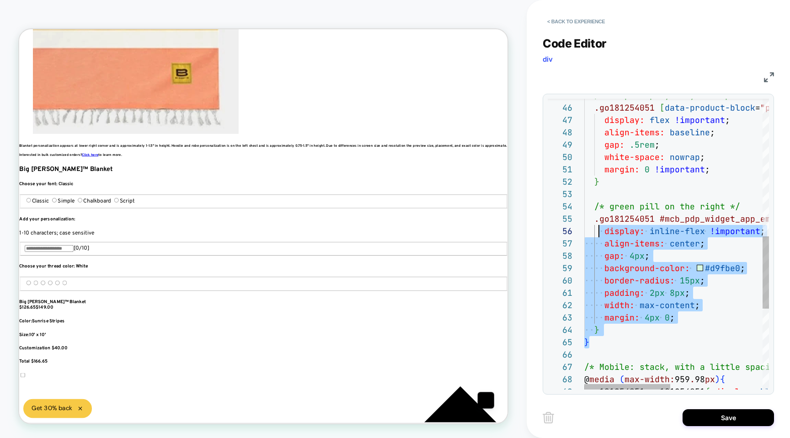
scroll to position [37, 0]
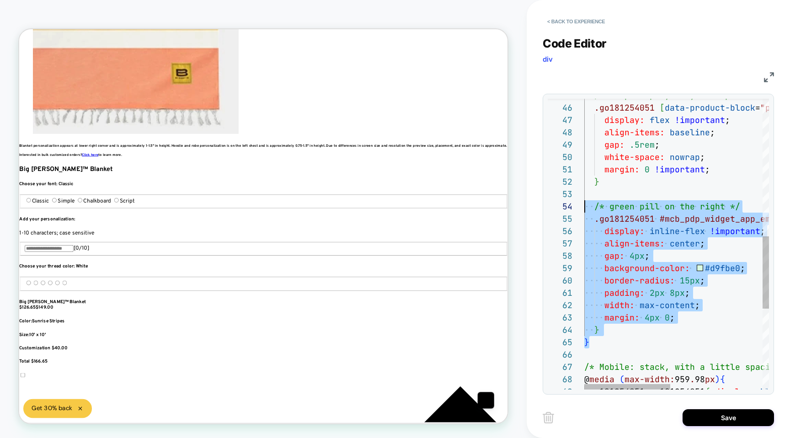
drag, startPoint x: 616, startPoint y: 343, endPoint x: 575, endPoint y: 201, distance: 148.2
click at [584, 201] on div "white-space: nowrap ; margin: 0 !important ; } /* green pill on the right */ .g…" at bounding box center [775, 129] width 382 height 1167
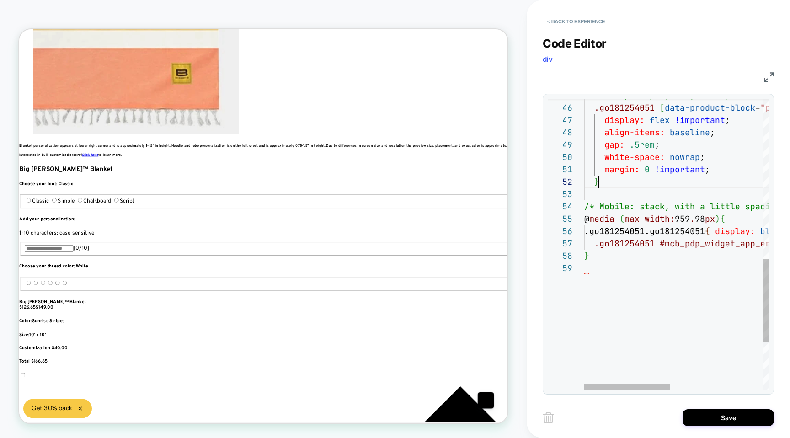
scroll to position [12, 15]
click at [616, 287] on div "white-space: nowrap ; margin: 0 !important ; } gap: .5rem ; align-items: baseli…" at bounding box center [775, 49] width 382 height 1007
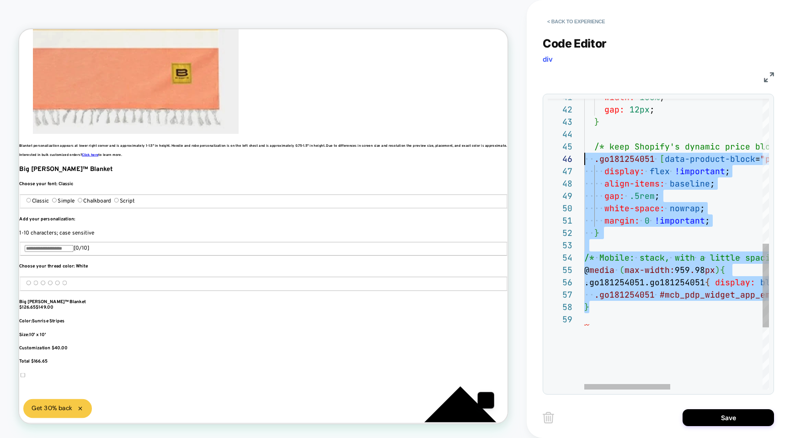
scroll to position [49, 0]
drag, startPoint x: 612, startPoint y: 313, endPoint x: 583, endPoint y: 146, distance: 169.5
click at [584, 146] on div "white-space: nowrap ; margin: 0 !important ; } gap: .5rem ; align-items: baseli…" at bounding box center [775, 100] width 382 height 1007
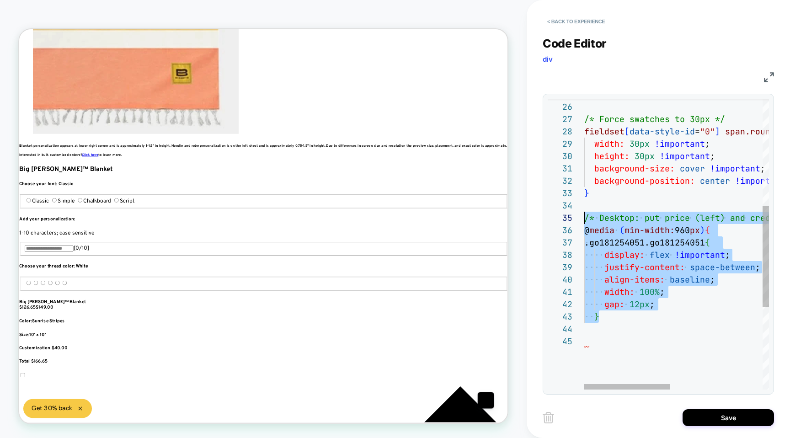
drag, startPoint x: 648, startPoint y: 320, endPoint x: 573, endPoint y: 219, distance: 125.9
click at [584, 219] on div "} gap: 12px ; width: 100% ; align-items: baseline ; justify-content: space-betw…" at bounding box center [775, 209] width 382 height 834
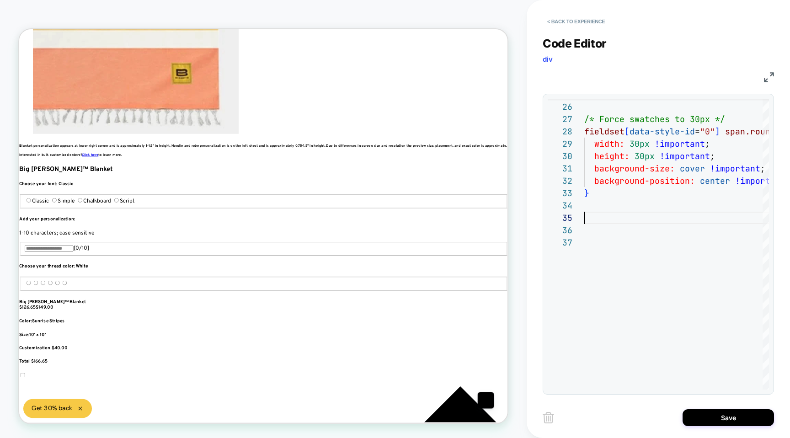
scroll to position [0, 1222]
type textarea "**********"
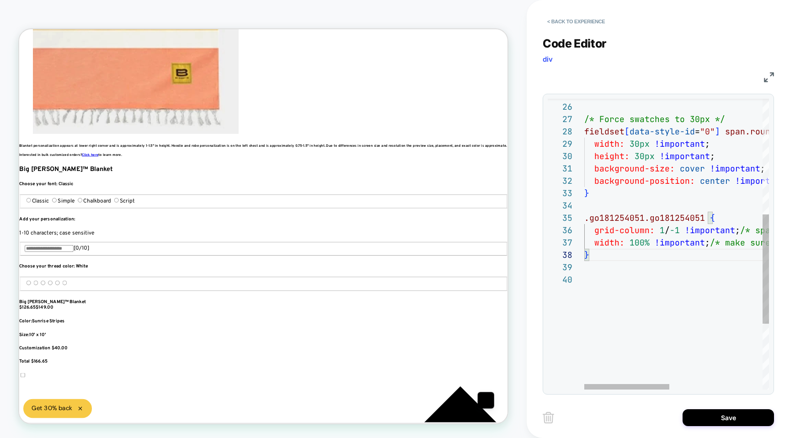
scroll to position [111, 0]
click at [629, 274] on div ".go181254051.go181254051 { } background-position: center !important ; backgroun…" at bounding box center [777, 178] width 386 height 772
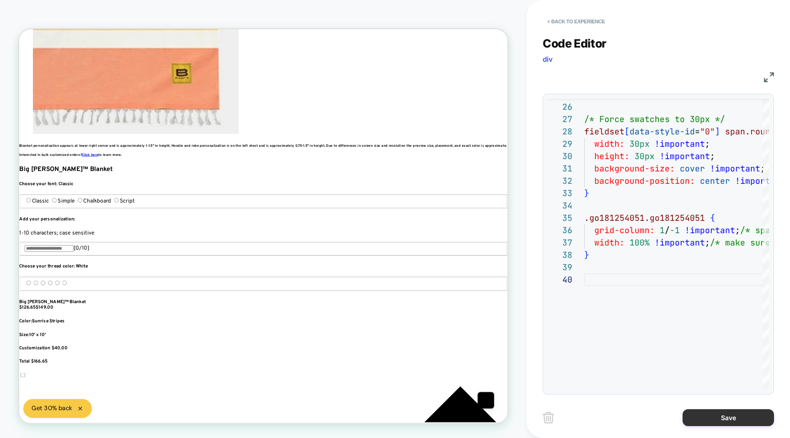
click at [716, 415] on button "Save" at bounding box center [728, 417] width 91 height 17
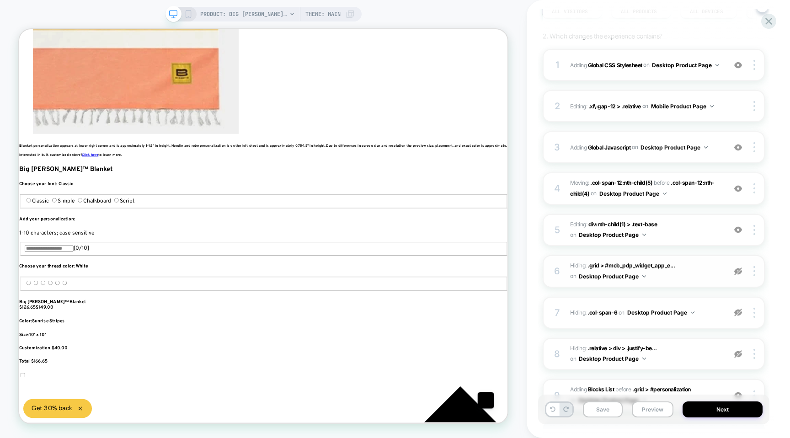
scroll to position [101, 0]
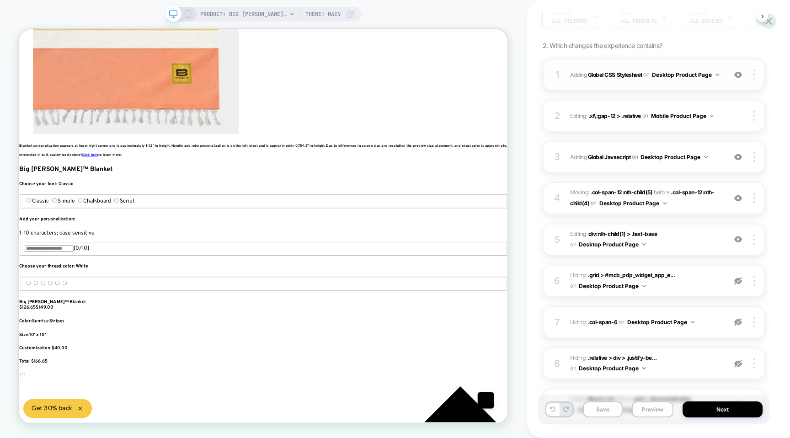
click at [589, 77] on b "Global CSS Stylesheet" at bounding box center [615, 74] width 54 height 7
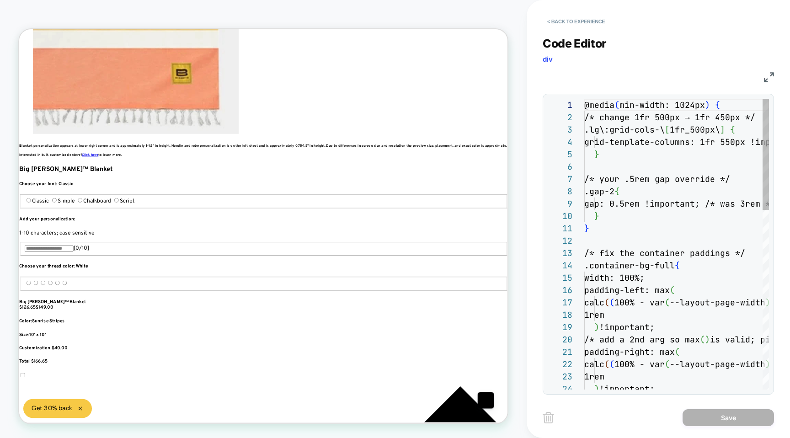
scroll to position [123, 0]
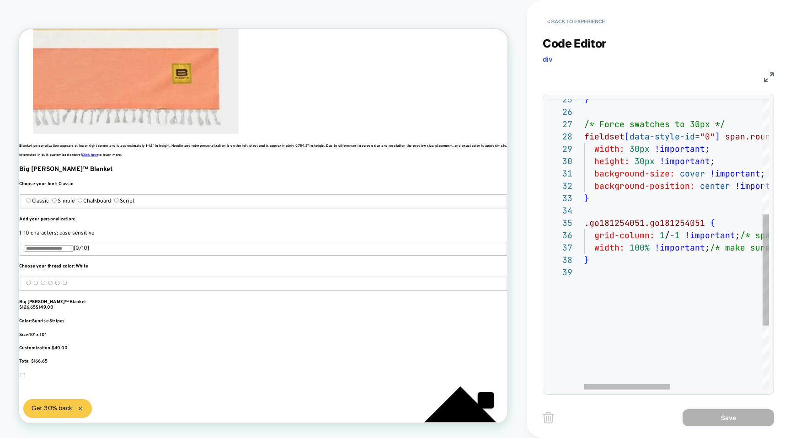
type textarea "**********"
click at [622, 265] on div "} /* Force swatches to 30px */ fieldset [ data-style-id = "0" ] span.rounded-fu…" at bounding box center [775, 177] width 382 height 760
click at [774, 75] on img at bounding box center [769, 77] width 10 height 10
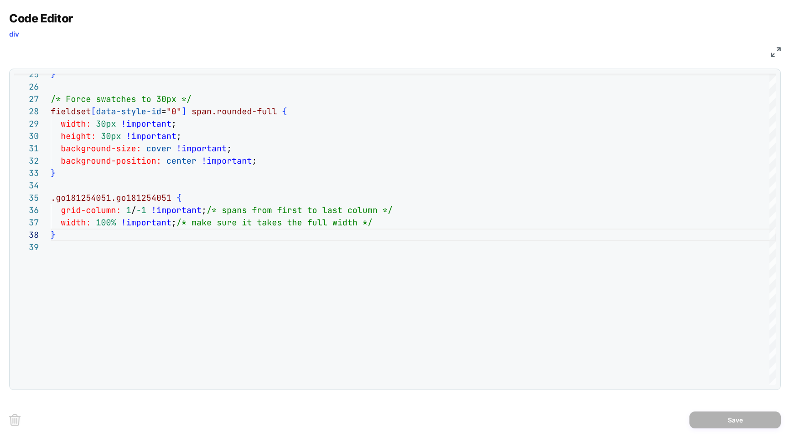
click at [775, 48] on img at bounding box center [776, 52] width 10 height 10
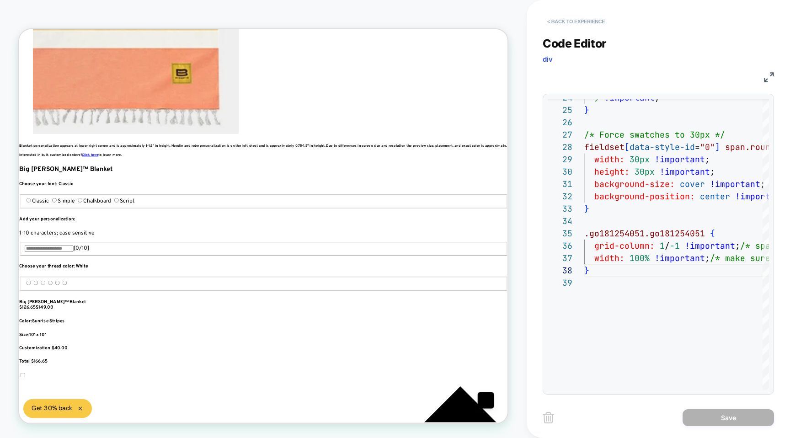
click at [569, 14] on button "< Back to experience" at bounding box center [576, 21] width 67 height 15
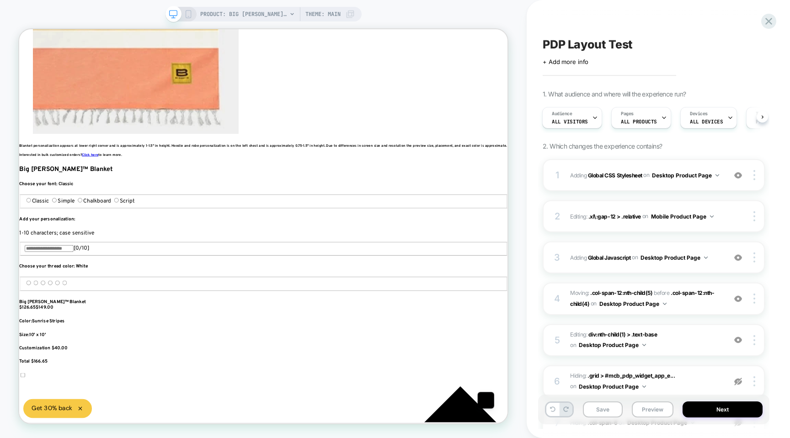
scroll to position [0, 611]
click at [650, 408] on button "Preview" at bounding box center [653, 410] width 42 height 16
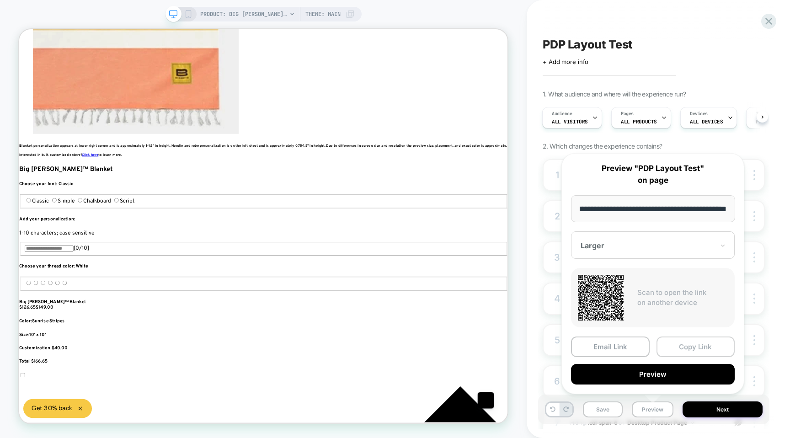
scroll to position [0, 0]
click at [676, 349] on button "Copy Link" at bounding box center [696, 347] width 79 height 21
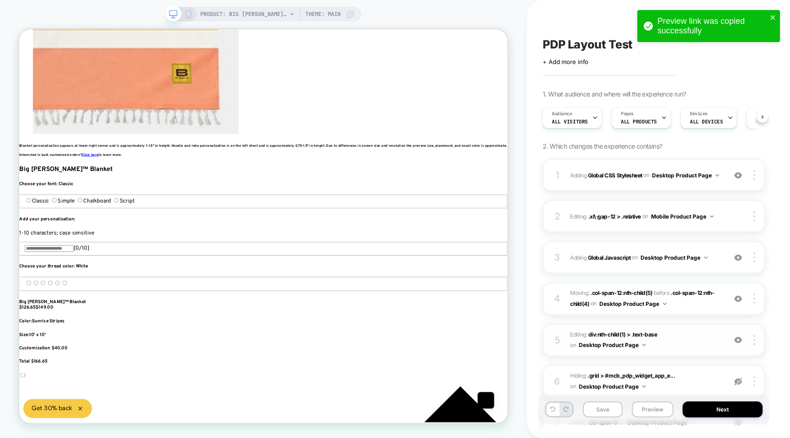
scroll to position [192, 0]
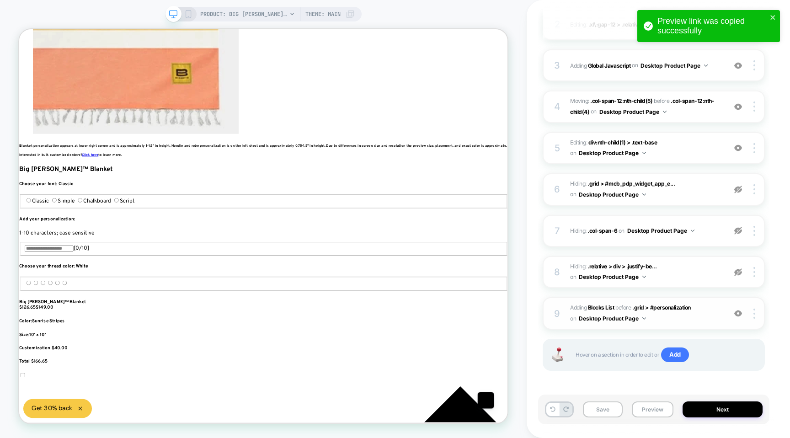
click at [591, 316] on button "Desktop Product Page" at bounding box center [612, 318] width 67 height 11
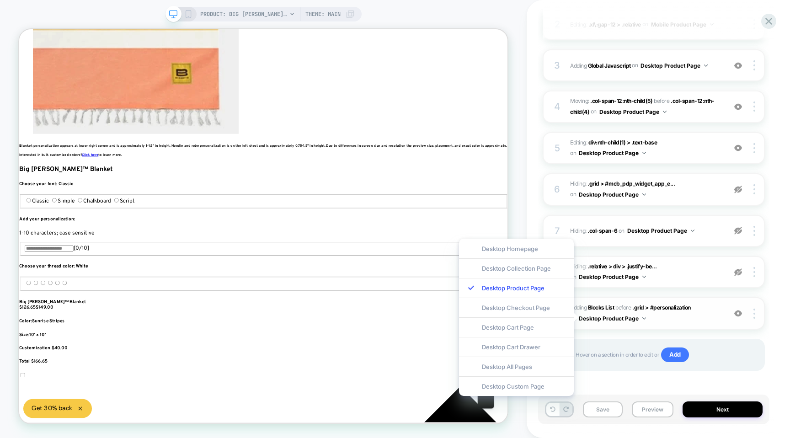
scroll to position [0, 1833]
click at [678, 314] on span "#_loomi_addon_1755134772743 Adding Blocks List BEFORE .grid > #personalization …" at bounding box center [645, 313] width 151 height 21
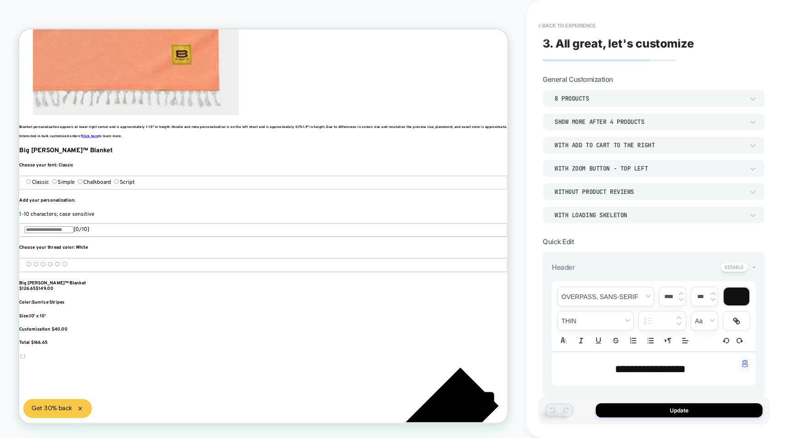
scroll to position [221, 0]
click at [548, 24] on button "< Back to experience" at bounding box center [567, 25] width 67 height 15
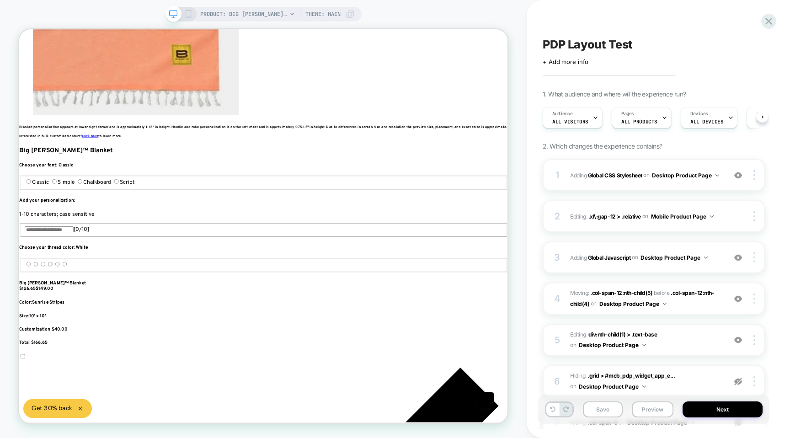
scroll to position [0, 0]
click at [583, 171] on span "Adding Global CSS Stylesheet on Desktop Product Page" at bounding box center [645, 175] width 151 height 11
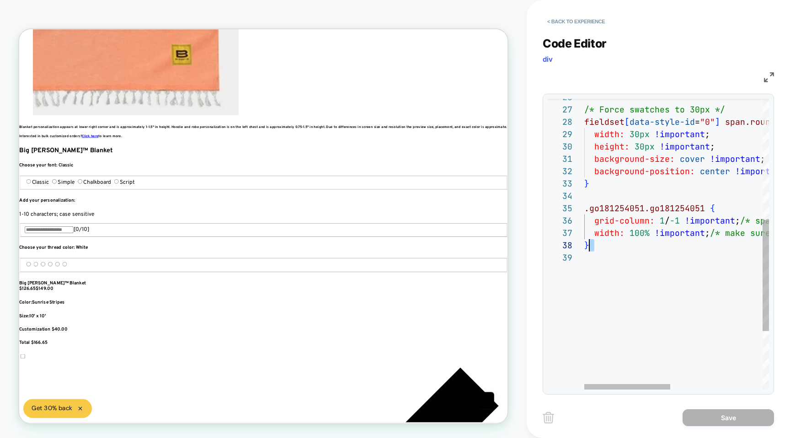
scroll to position [62, 5]
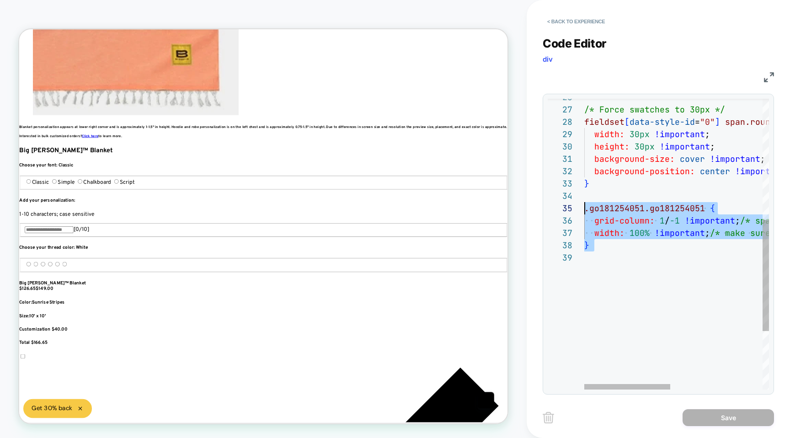
drag, startPoint x: 606, startPoint y: 262, endPoint x: 584, endPoint y: 212, distance: 54.2
click at [584, 212] on div "/* Force swatches to 30px */ fieldset [ data-style-id = "0" ] span.rounded-full…" at bounding box center [775, 162] width 382 height 760
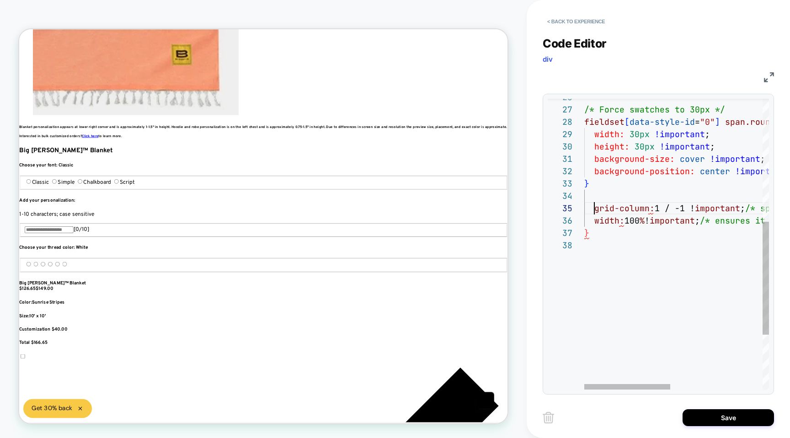
scroll to position [49, 10]
click at [594, 206] on div "/* Force swatches to 30px */ fieldset [ data-style-id = "0" ] span.rounded-full…" at bounding box center [775, 156] width 382 height 748
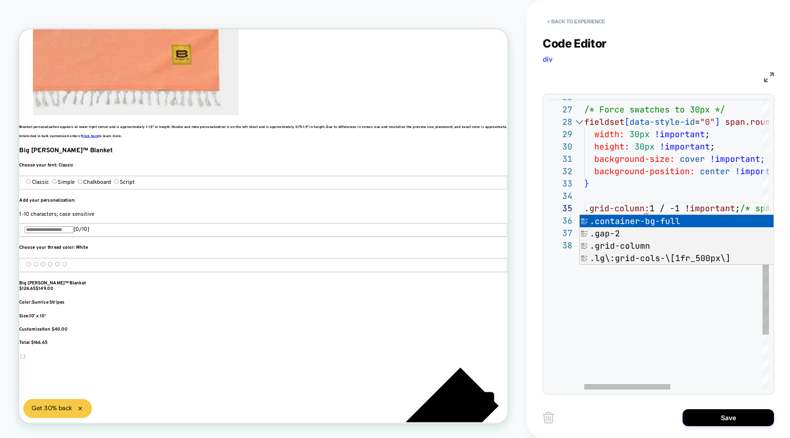
click at [575, 296] on div "26 27 28 29 30 31 32 33 34 35 36 37 38" at bounding box center [566, 156] width 37 height 748
click at [579, 287] on div "26 27 28 29 30 31 32 33 34 35 36 37 38" at bounding box center [566, 156] width 37 height 748
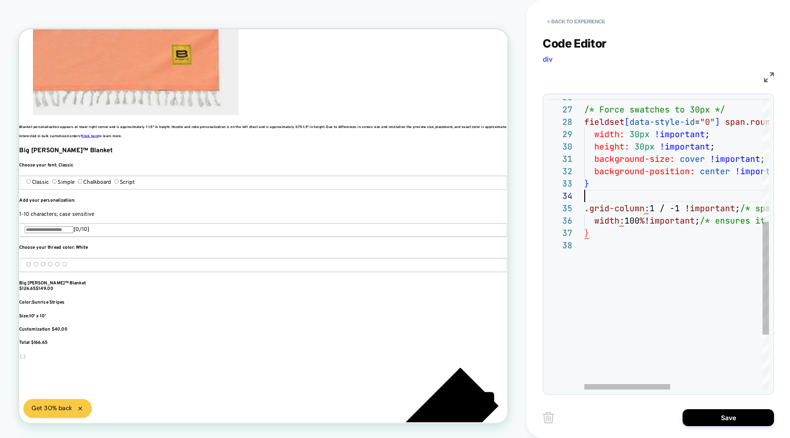
scroll to position [37, 0]
click at [590, 197] on div "/* Force swatches to 30px */ fieldset [ data-style-id = "0" ] span.rounded-full…" at bounding box center [775, 156] width 382 height 748
click at [597, 232] on div "/* Force swatches to 30px */ fieldset [ data-style-id = "0" ] span.rounded-full…" at bounding box center [775, 156] width 382 height 748
click at [591, 252] on div "/* Force swatches to 30px */ fieldset [ data-style-id = "0" ] span.rounded-full…" at bounding box center [775, 156] width 382 height 748
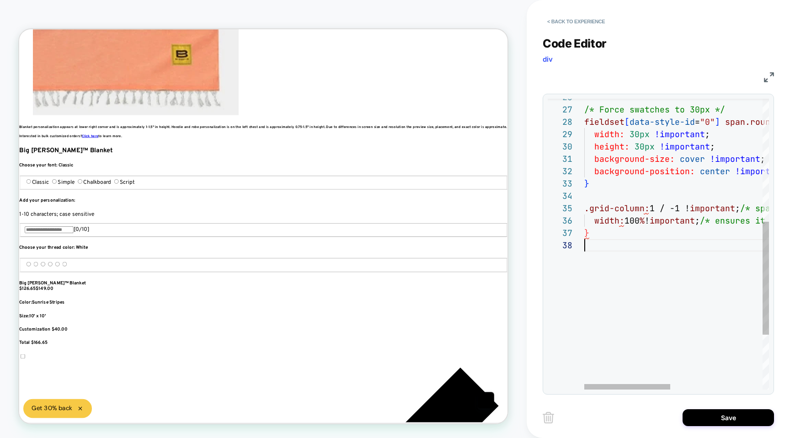
scroll to position [49, 0]
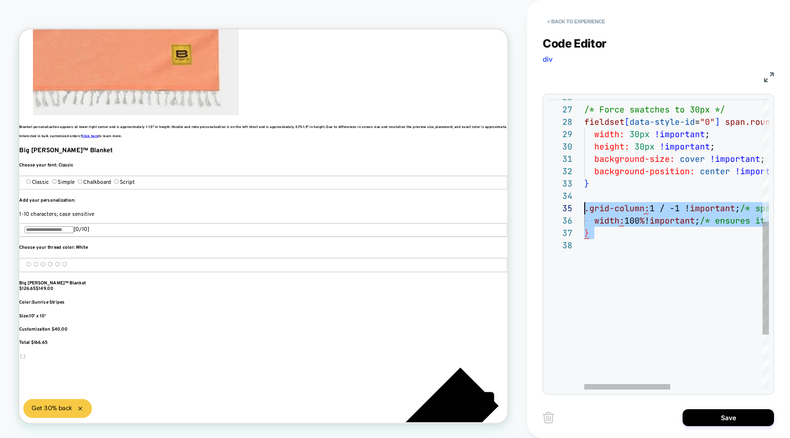
drag, startPoint x: 608, startPoint y: 247, endPoint x: 578, endPoint y: 209, distance: 48.7
click at [584, 209] on div "/* Force swatches to 30px */ fieldset [ data-style-id = "0" ] span.rounded-full…" at bounding box center [775, 156] width 382 height 748
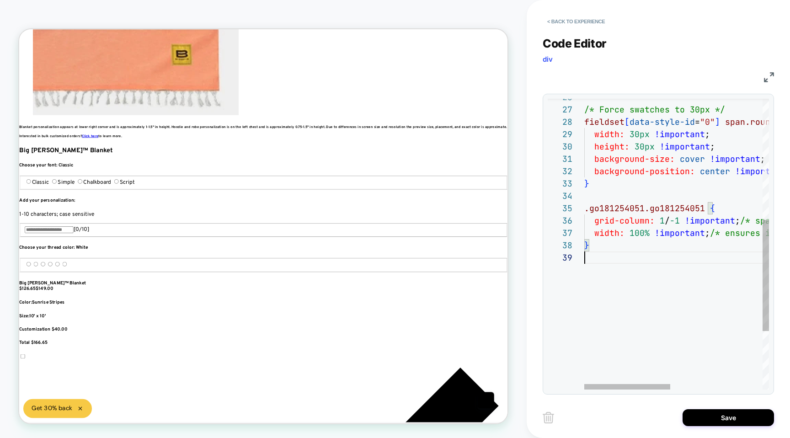
scroll to position [99, 0]
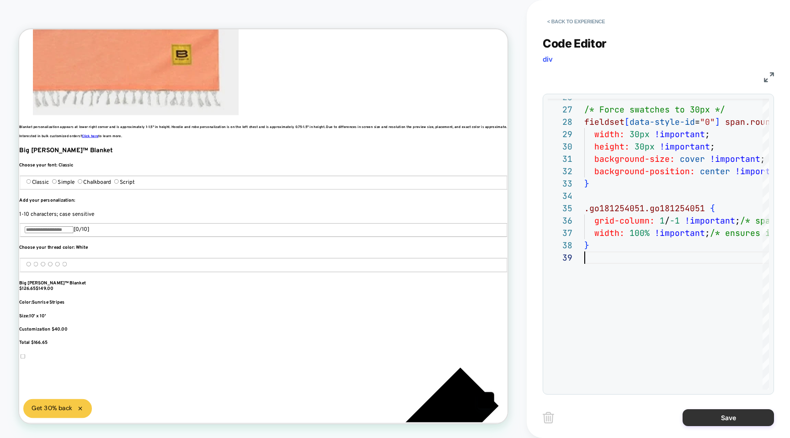
type textarea "**********"
click at [707, 418] on button "Save" at bounding box center [728, 417] width 91 height 17
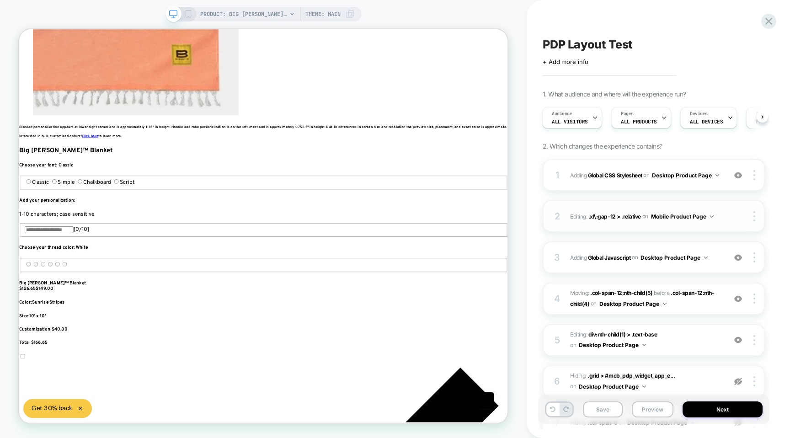
scroll to position [0, 1833]
click at [589, 187] on div "1 Adding Global CSS Stylesheet on Desktop Product Page Add Before Add After Cop…" at bounding box center [654, 175] width 222 height 32
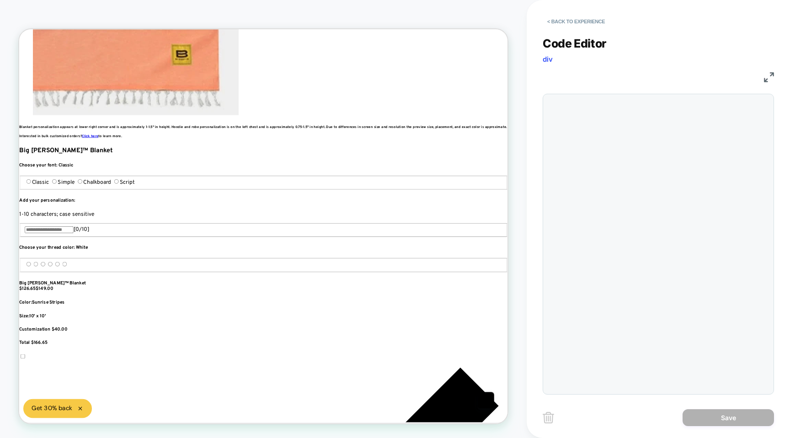
scroll to position [123, 0]
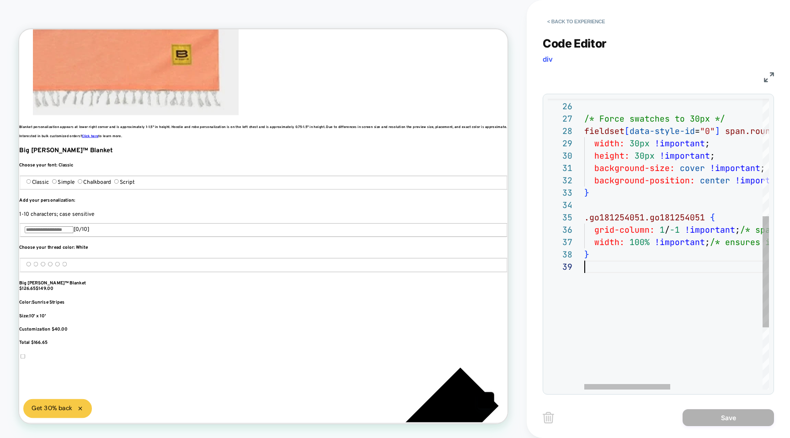
click at [613, 319] on div "} width: 100% !important ; /* ensures it fills available space */ grid-column: …" at bounding box center [775, 171] width 382 height 760
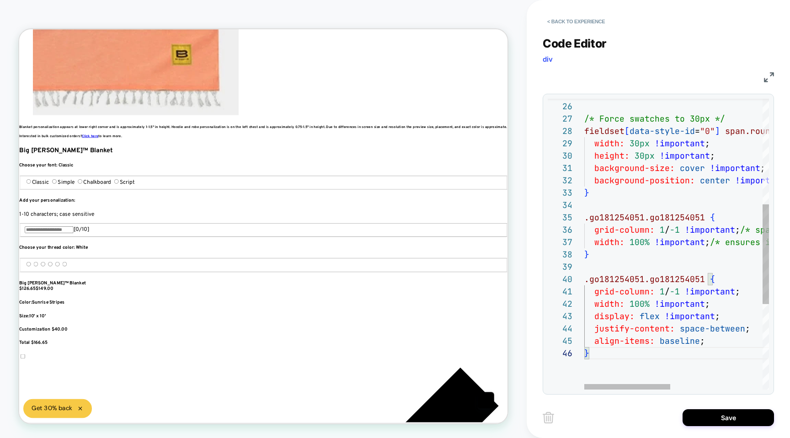
scroll to position [25, 39]
click at [626, 313] on div "} width: 100% !important ; /* ensures it fills available space */ grid-column: …" at bounding box center [775, 214] width 382 height 846
click at [631, 267] on div "} width: 100% !important ; /* ensures it fills available space */ grid-column: …" at bounding box center [775, 214] width 382 height 846
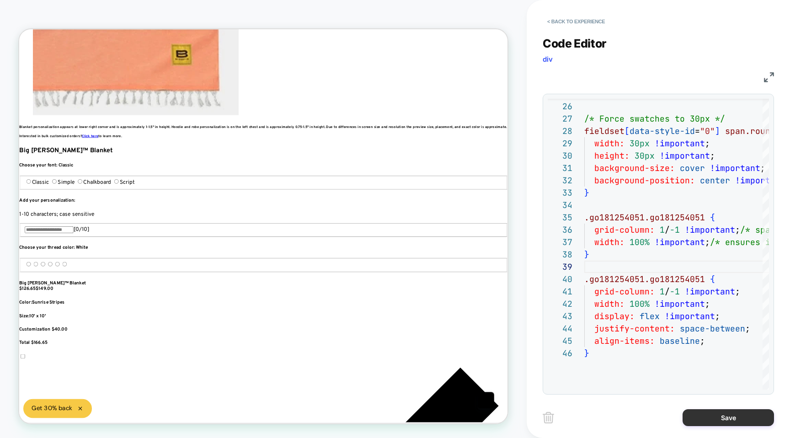
type textarea "**********"
click at [722, 418] on button "Save" at bounding box center [728, 417] width 91 height 17
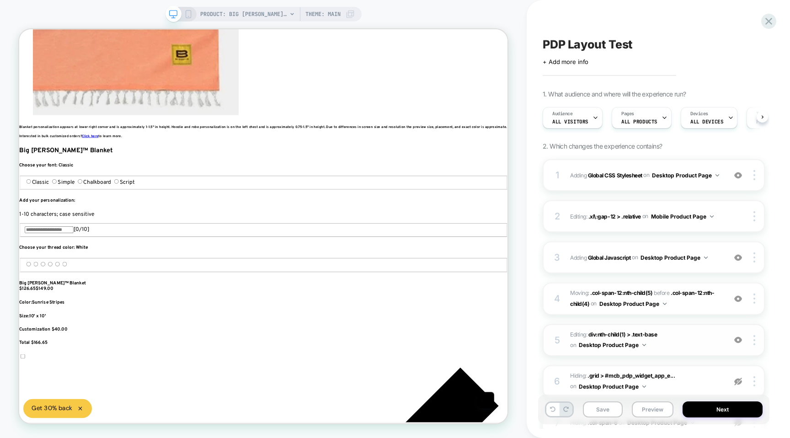
scroll to position [0, 0]
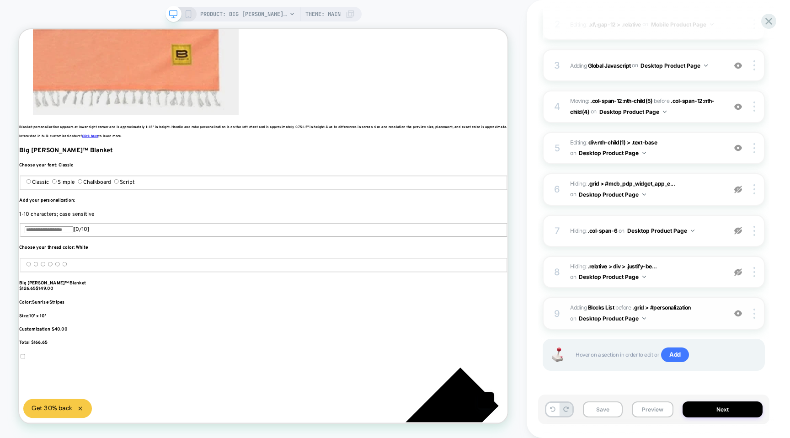
click at [669, 319] on span "#_loomi_addon_1755134772743 Adding Blocks List BEFORE .grid > #personalization …" at bounding box center [645, 313] width 151 height 21
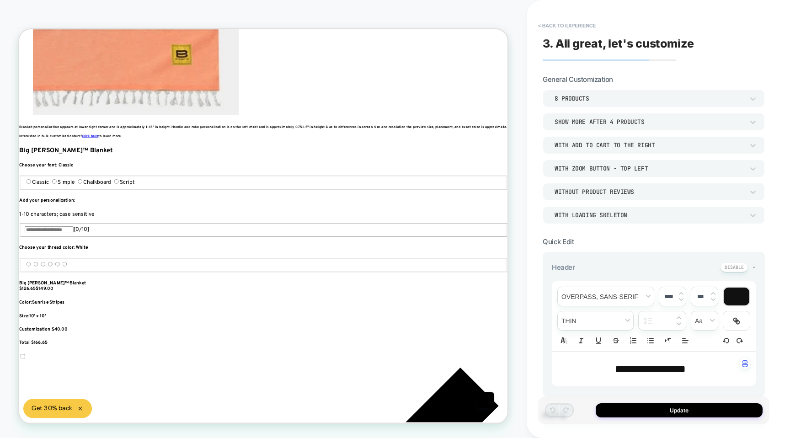
click at [550, 17] on div "**********" at bounding box center [653, 219] width 231 height 420
click at [550, 23] on button "< Back to experience" at bounding box center [567, 25] width 67 height 15
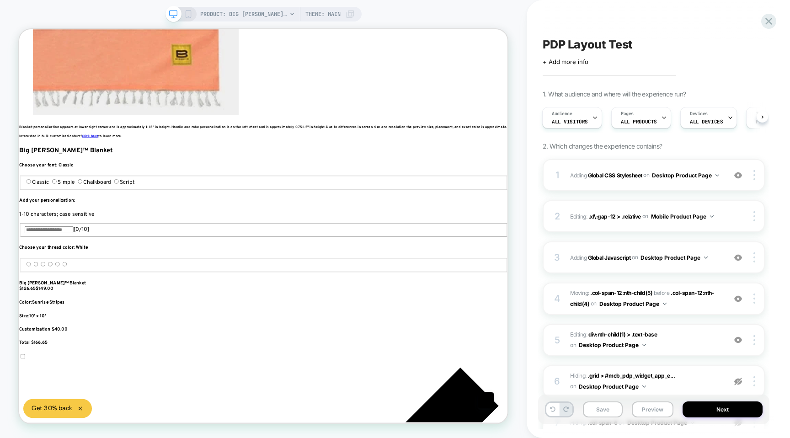
drag, startPoint x: 756, startPoint y: 174, endPoint x: 741, endPoint y: 199, distance: 29.5
click at [747, 280] on div "1 Adding Global CSS Stylesheet on Desktop Product Page Add Before Add After Cop…" at bounding box center [654, 372] width 222 height 427
drag, startPoint x: 740, startPoint y: 183, endPoint x: 736, endPoint y: 210, distance: 27.7
click at [733, 238] on div "1 Adding Global CSS Stylesheet on Desktop Product Page Add Before Add After Cop…" at bounding box center [654, 372] width 222 height 427
drag, startPoint x: 751, startPoint y: 175, endPoint x: 748, endPoint y: 214, distance: 39.0
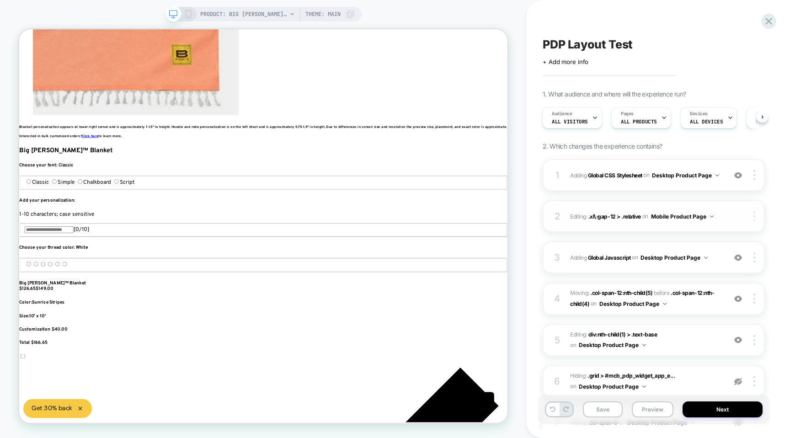
click at [749, 214] on div "1 Adding Global CSS Stylesheet on Desktop Product Page Add Before Add After Cop…" at bounding box center [654, 372] width 222 height 427
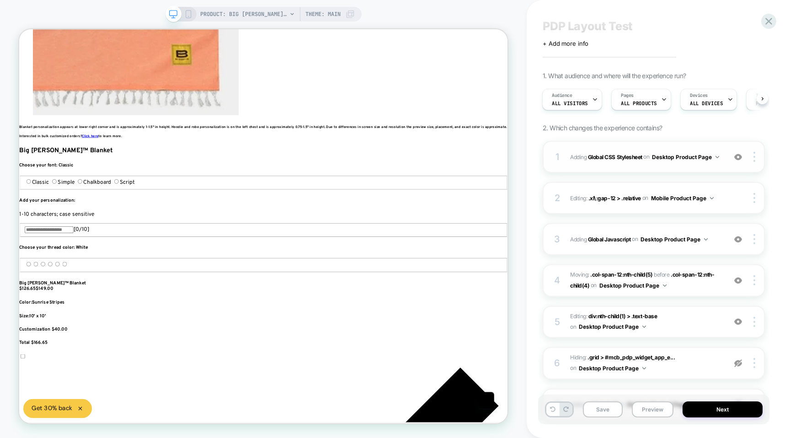
click at [579, 167] on div "1 Adding Global CSS Stylesheet on Desktop Product Page Add Before Add After Cop…" at bounding box center [654, 157] width 222 height 32
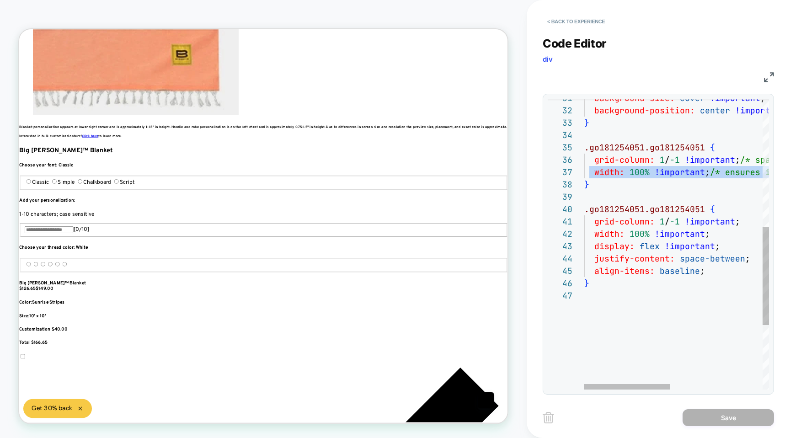
drag, startPoint x: 625, startPoint y: 302, endPoint x: 590, endPoint y: 175, distance: 131.2
click at [590, 175] on div "} align-items: baseline ; justify-content: space-between ; display: flex !impor…" at bounding box center [775, 151] width 382 height 859
click at [608, 269] on div "} align-items: baseline ; justify-content: space-between ; display: flex !impor…" at bounding box center [775, 151] width 382 height 859
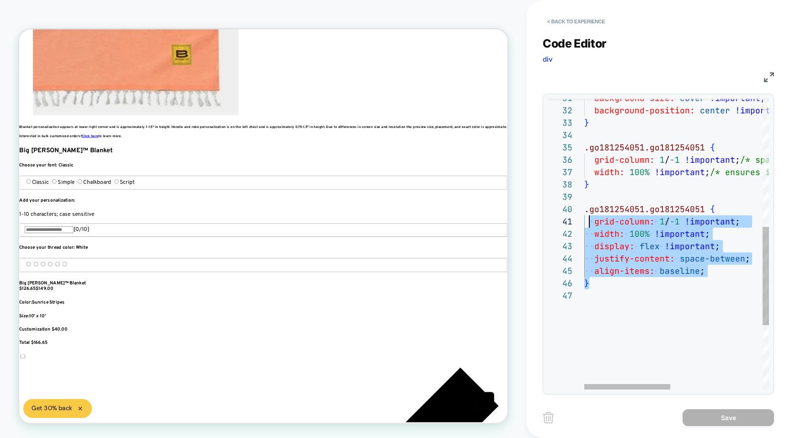
scroll to position [111, 0]
type textarea "**********"
drag, startPoint x: 644, startPoint y: 287, endPoint x: 584, endPoint y: 210, distance: 97.7
click at [584, 210] on div "} align-items: baseline ; justify-content: space-between ; display: flex !impor…" at bounding box center [775, 151] width 382 height 859
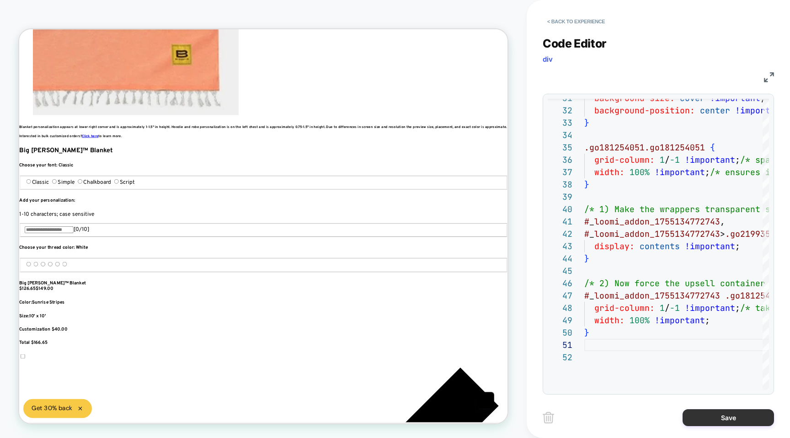
click at [706, 420] on button "Save" at bounding box center [728, 417] width 91 height 17
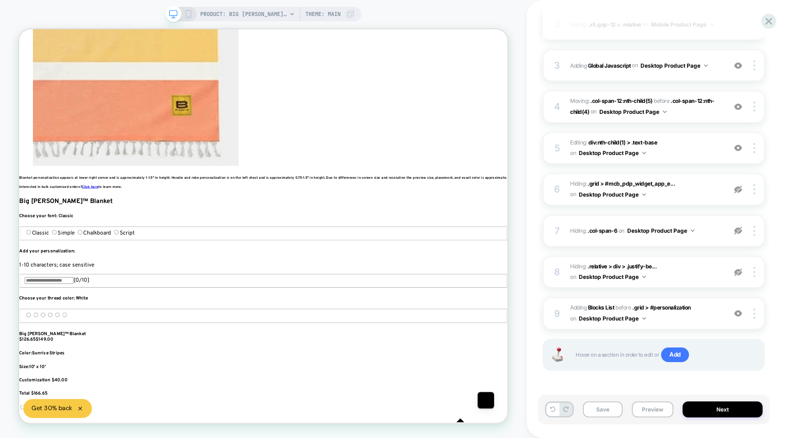
scroll to position [0, 611]
click at [654, 412] on button "Preview" at bounding box center [653, 410] width 42 height 16
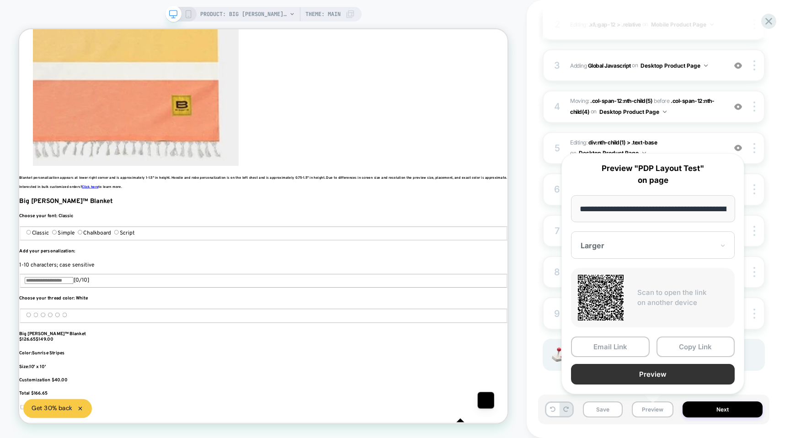
scroll to position [0, 1222]
click at [644, 376] on button "Preview" at bounding box center [653, 374] width 164 height 21
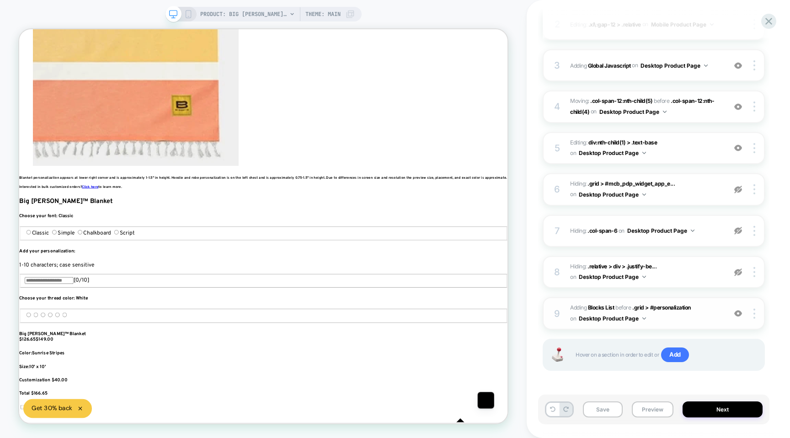
scroll to position [0, 0]
click at [571, 316] on span "on" at bounding box center [573, 319] width 6 height 10
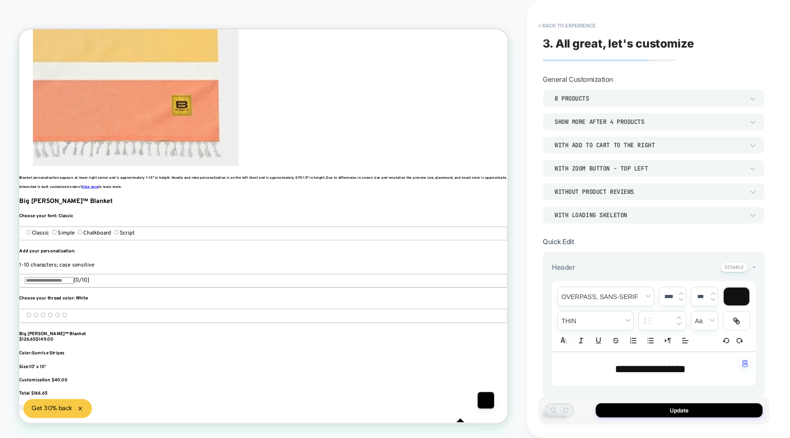
scroll to position [0, 611]
click at [548, 25] on button "< Back to experience" at bounding box center [567, 25] width 67 height 15
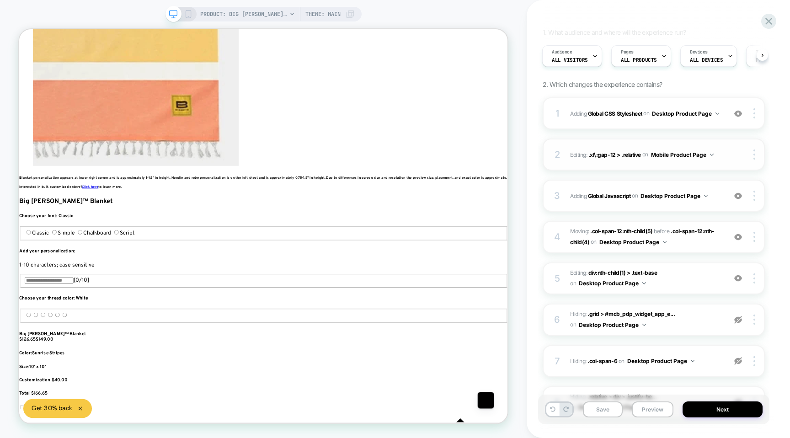
scroll to position [192, 0]
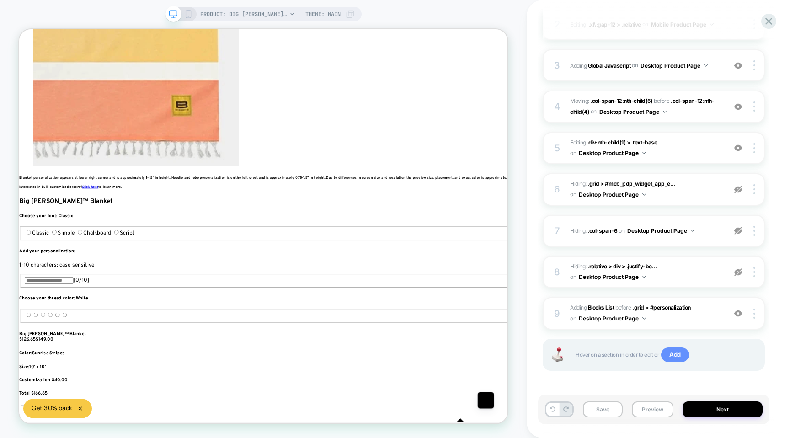
click at [674, 356] on span "Add" at bounding box center [675, 355] width 28 height 15
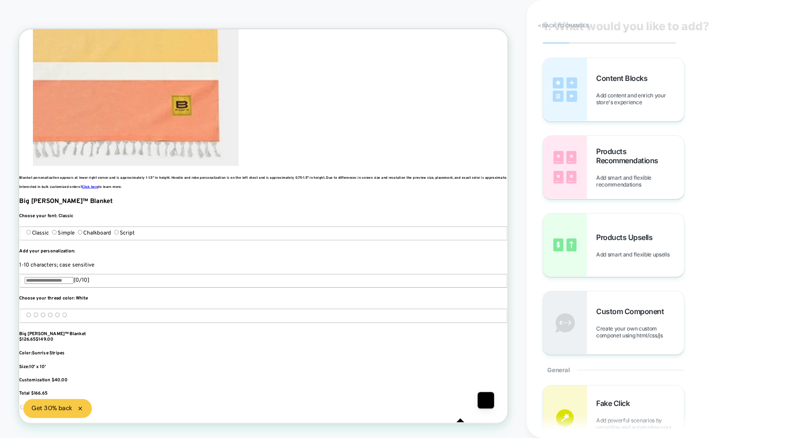
scroll to position [18, 0]
click at [597, 241] on span "Products Upsells" at bounding box center [626, 236] width 61 height 9
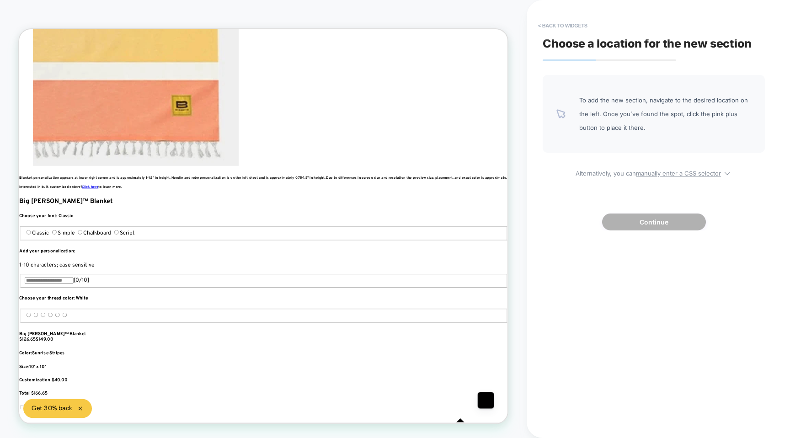
scroll to position [0, 1833]
click at [562, 175] on div at bounding box center [539, 174] width 230 height 9
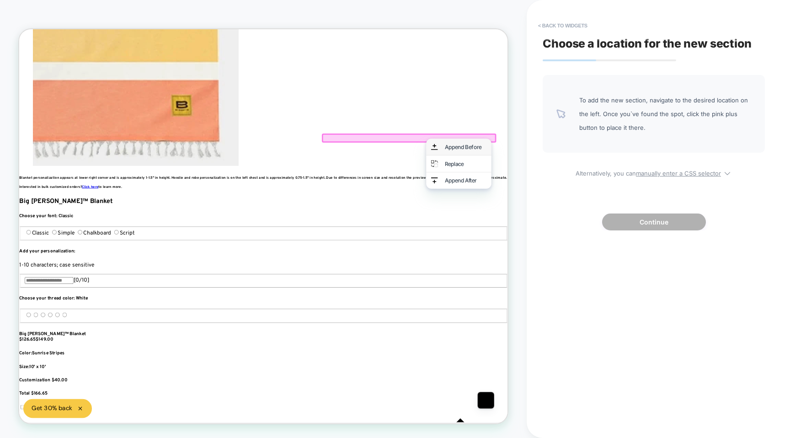
scroll to position [0, 0]
click at [578, 234] on div "Append After" at bounding box center [605, 231] width 87 height 22
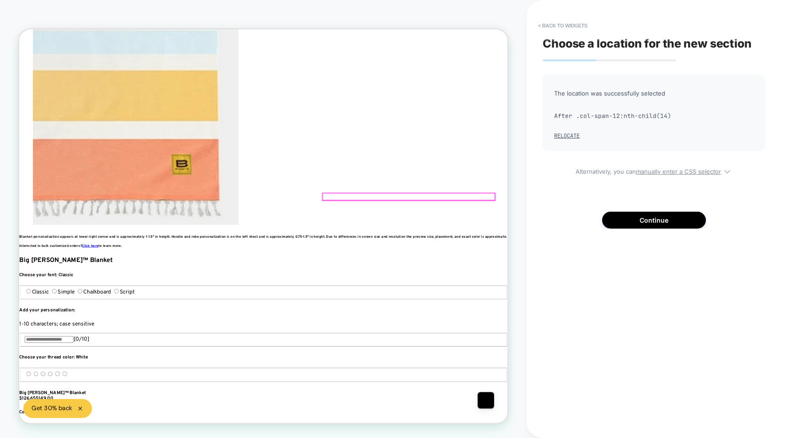
scroll to position [64, 0]
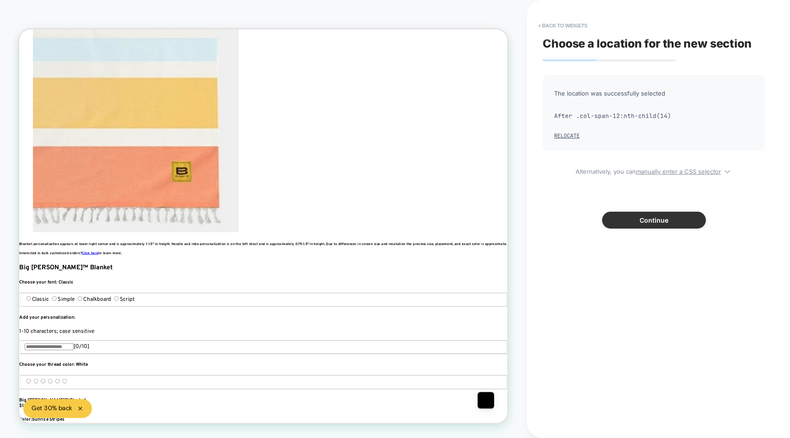
click at [626, 222] on button "Continue" at bounding box center [654, 220] width 104 height 17
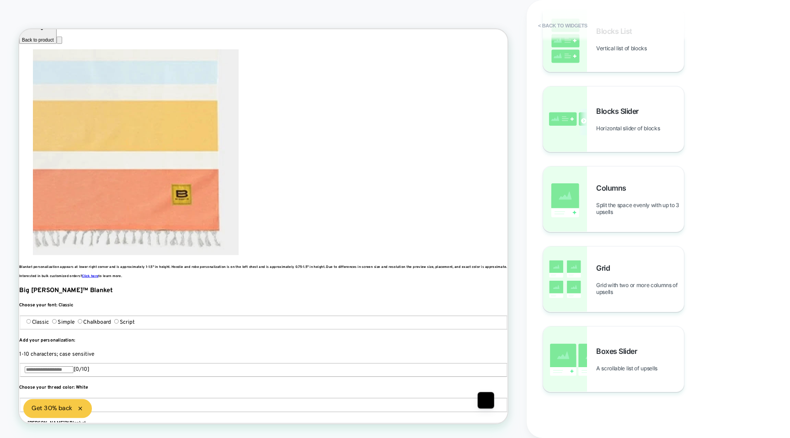
scroll to position [0, 611]
click at [589, 357] on div "Boxes Slider A scrollable list of upsells" at bounding box center [613, 359] width 141 height 65
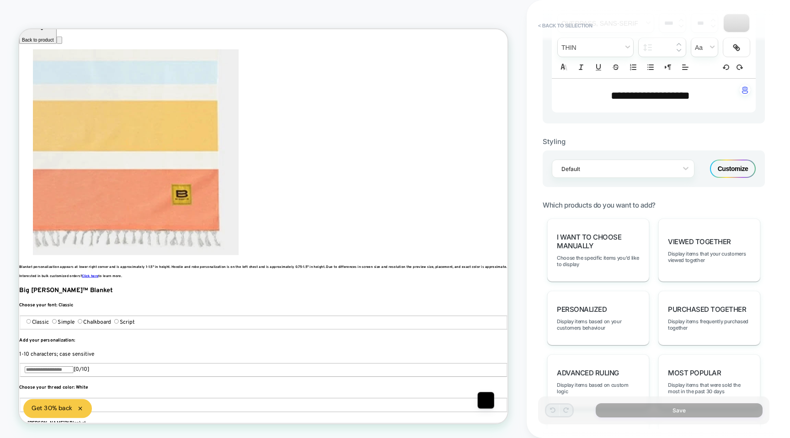
scroll to position [245, 0]
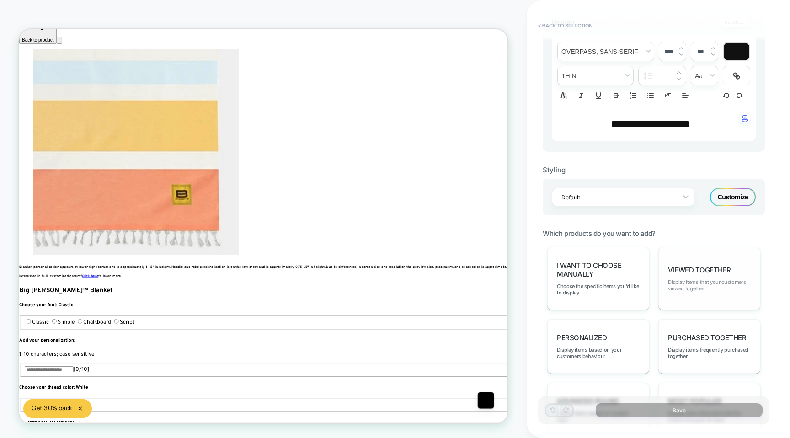
click at [684, 279] on span "Display items that your customers viewed together" at bounding box center [709, 285] width 83 height 13
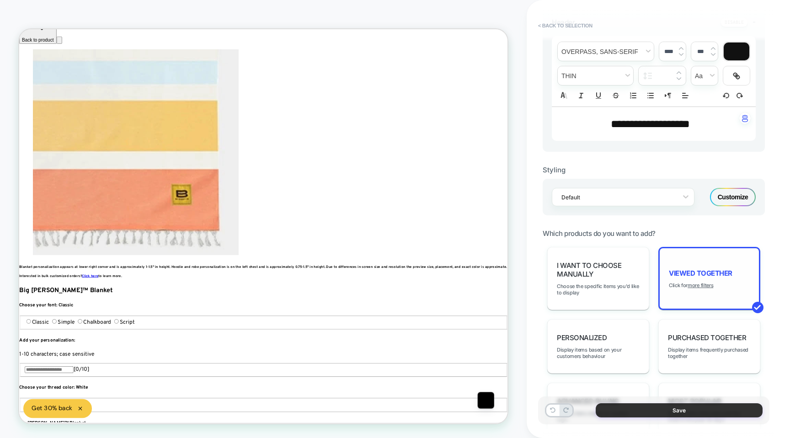
click at [664, 409] on button "Save" at bounding box center [679, 410] width 167 height 14
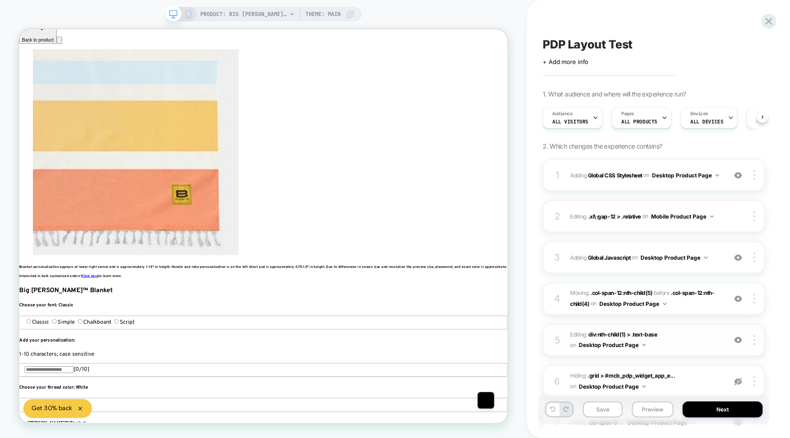
scroll to position [0, 0]
click at [645, 409] on button "Preview" at bounding box center [653, 410] width 42 height 16
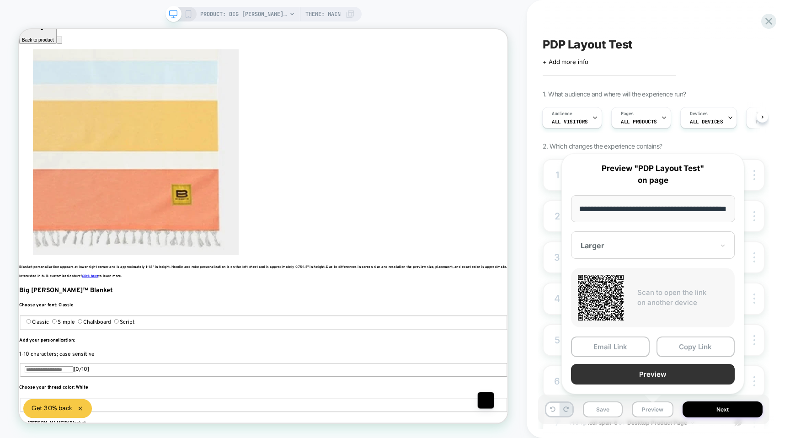
scroll to position [0, 0]
click at [605, 371] on button "Preview" at bounding box center [653, 374] width 164 height 21
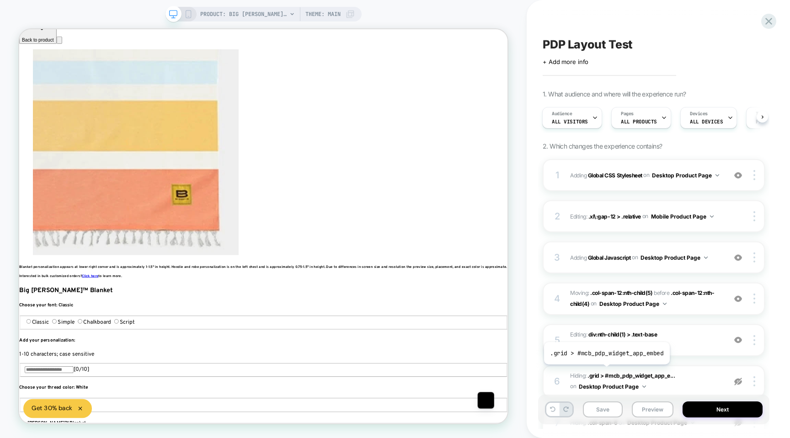
scroll to position [0, 1833]
click at [581, 184] on div "1 Adding Global CSS Stylesheet on Desktop Product Page Add Before Add After Cop…" at bounding box center [654, 175] width 222 height 32
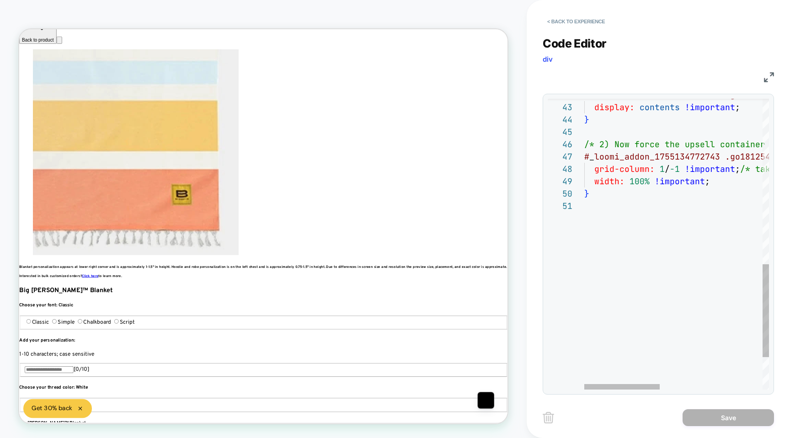
scroll to position [0, 0]
click at [613, 234] on div "} width: 100% !important ; grid-column: 1 / -1 !important ; /* take all columns…" at bounding box center [802, 36] width 436 height 908
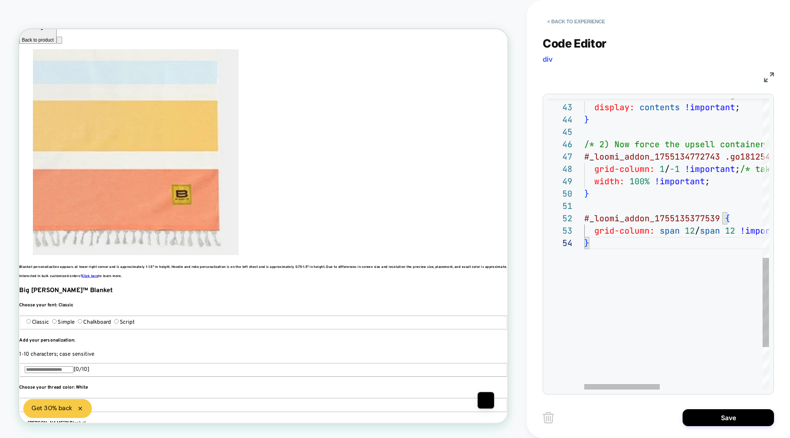
click at [624, 265] on div "} width: 100% !important ; grid-column: 1 / -1 !important ; /* take all columns…" at bounding box center [802, 54] width 436 height 945
type textarea "**********"
click at [716, 419] on button "Save" at bounding box center [728, 417] width 91 height 17
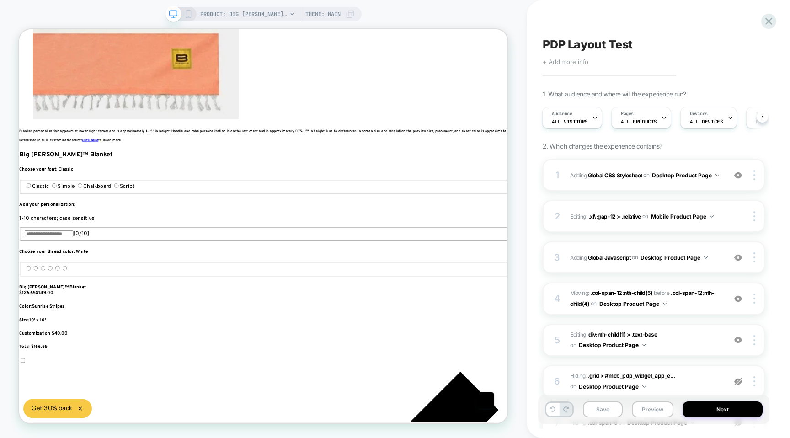
scroll to position [0, 1833]
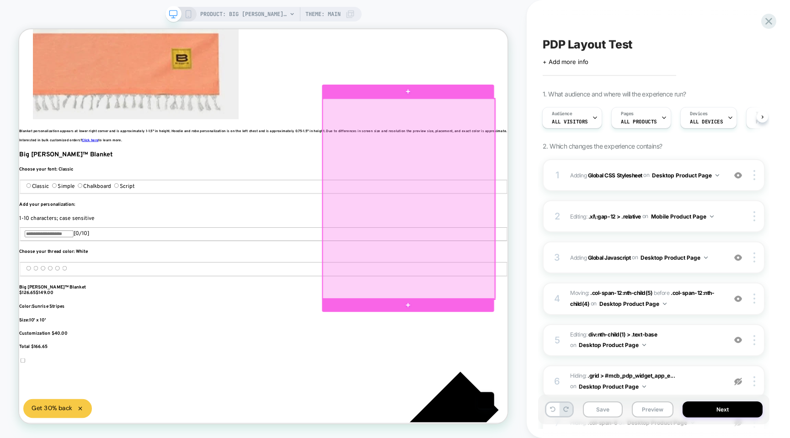
click at [596, 333] on div at bounding box center [539, 256] width 230 height 268
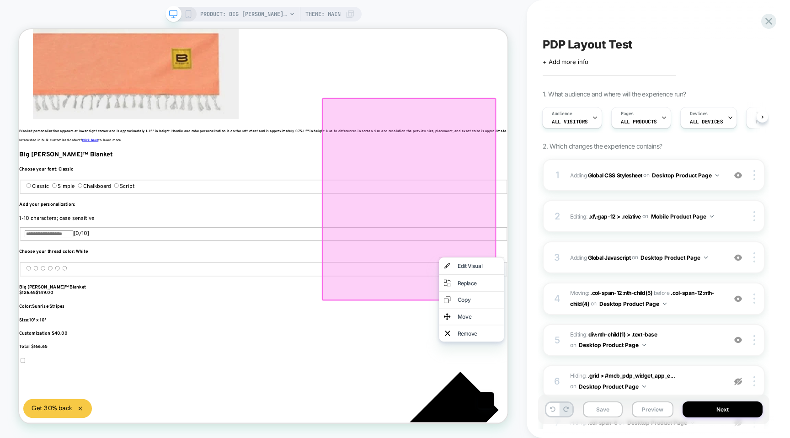
scroll to position [0, 0]
click at [567, 318] on div at bounding box center [539, 256] width 232 height 270
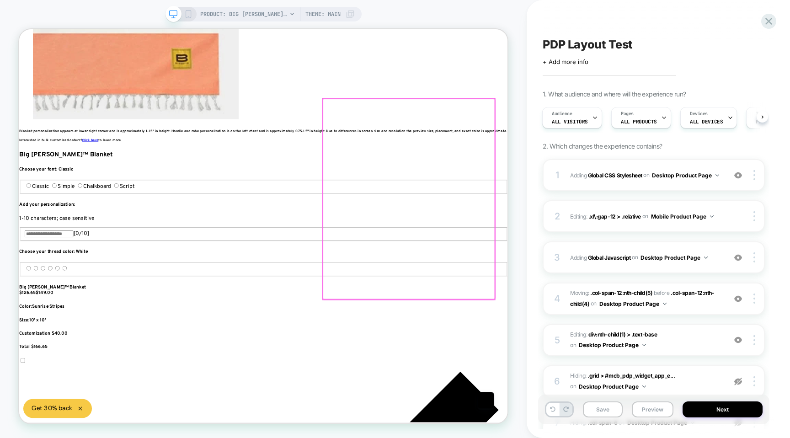
click at [567, 318] on div at bounding box center [539, 256] width 230 height 268
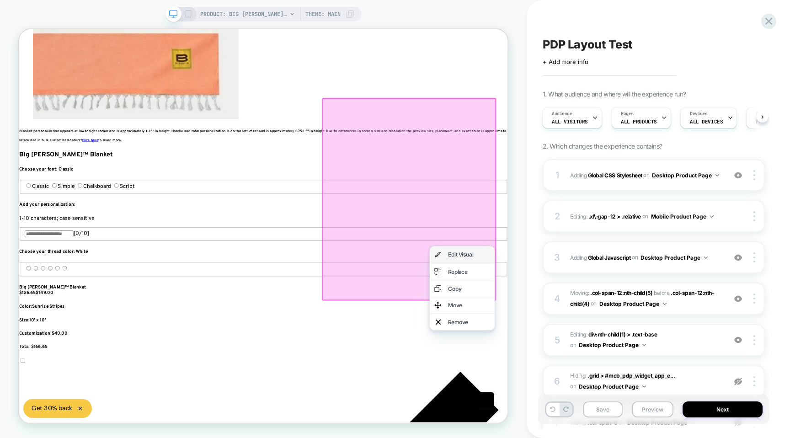
click at [586, 327] on div "Edit Visual" at bounding box center [610, 330] width 87 height 22
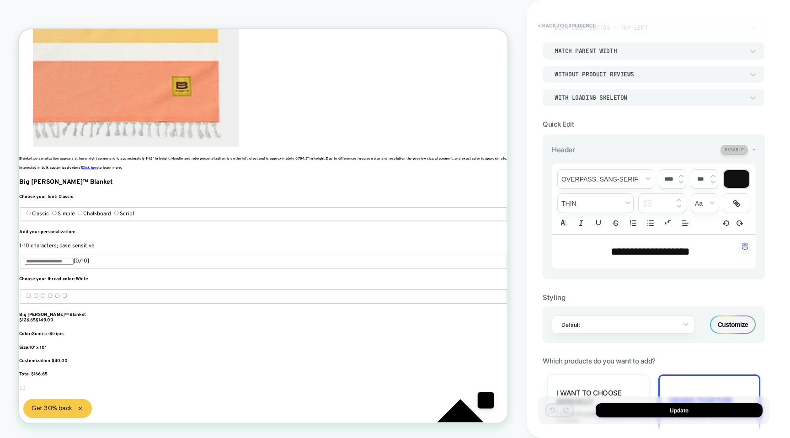
scroll to position [0, 611]
click at [734, 150] on button at bounding box center [734, 150] width 27 height 10
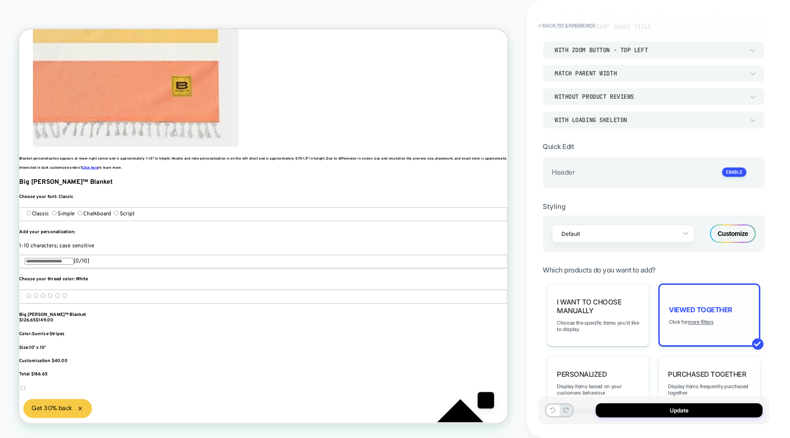
scroll to position [41, 0]
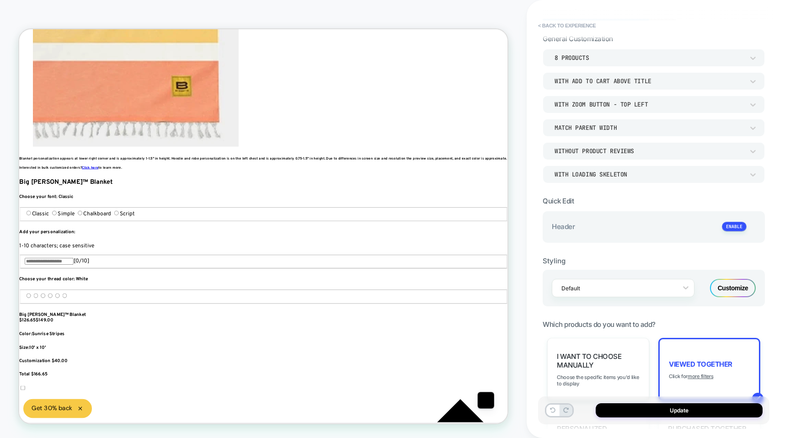
click at [733, 279] on div "Customize" at bounding box center [733, 288] width 46 height 18
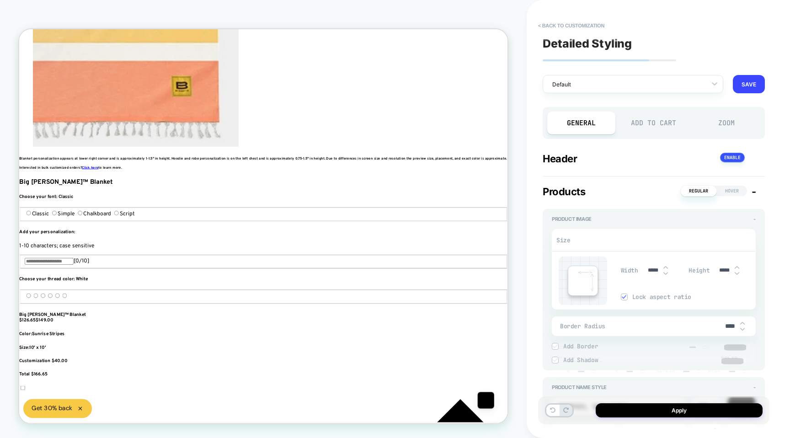
scroll to position [0, 1222]
click at [653, 272] on input "*****" at bounding box center [653, 270] width 21 height 7
type textarea "*"
type input "****"
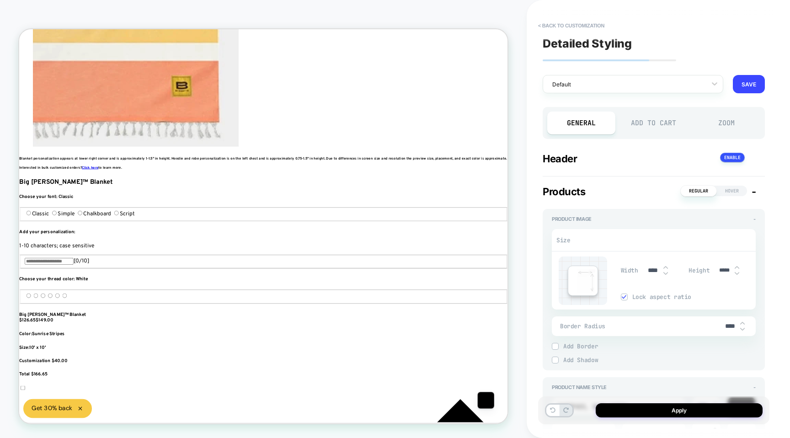
type textarea "*"
type input "***"
type input "*****"
click at [652, 271] on input "*****" at bounding box center [653, 270] width 21 height 7
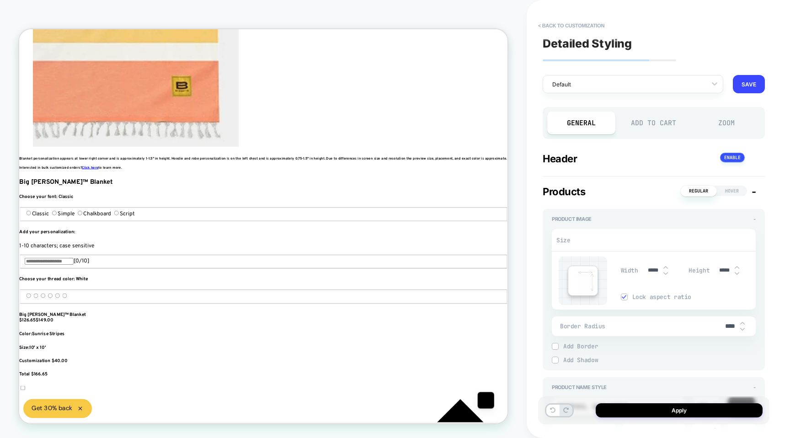
click at [652, 271] on input "*****" at bounding box center [653, 270] width 21 height 7
type input "***"
type textarea "*"
type input "***"
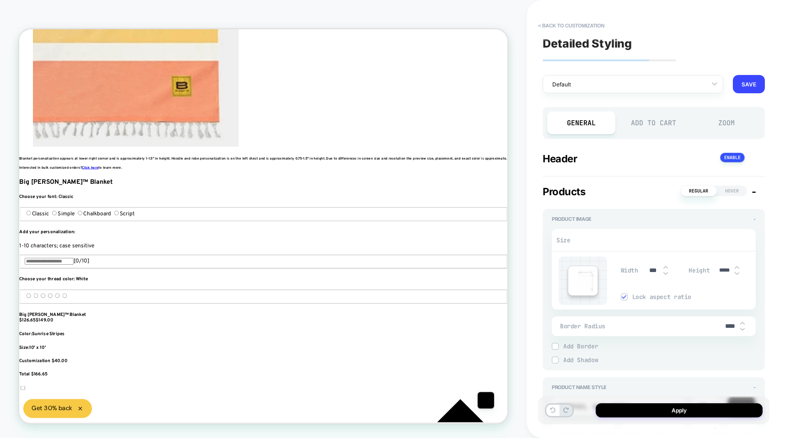
type textarea "*"
type input "****"
type textarea "*"
type input "*****"
type input "****"
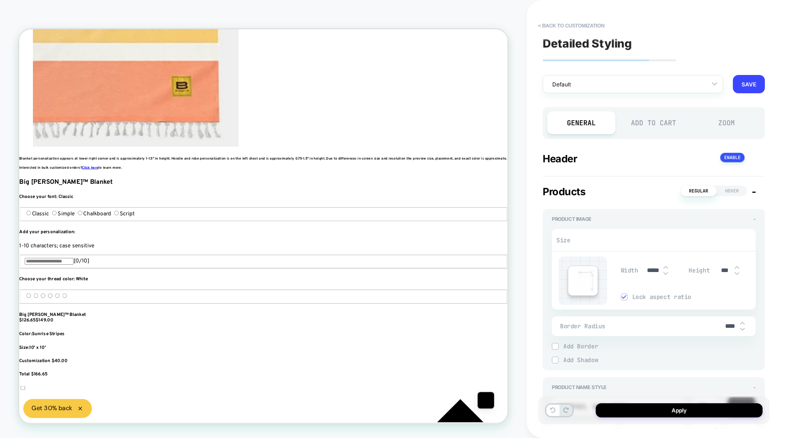
type textarea "*"
type input "******"
type input "*****"
type textarea "*"
type input "*****"
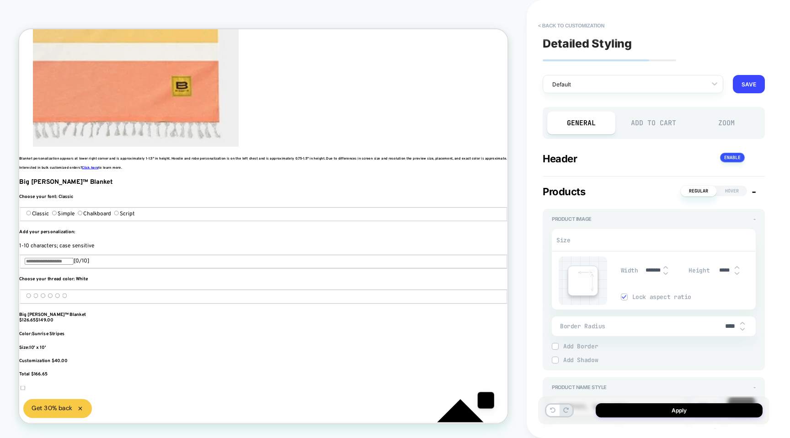
type textarea "*"
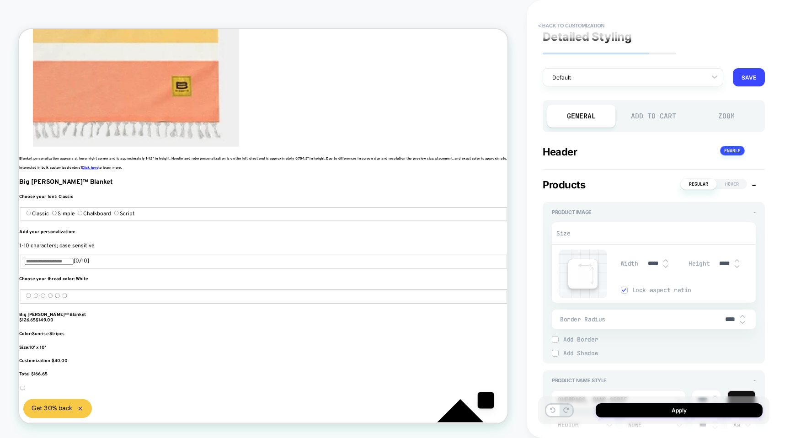
scroll to position [7, 0]
type input "*****"
click at [573, 339] on span "Add Border" at bounding box center [659, 339] width 193 height 8
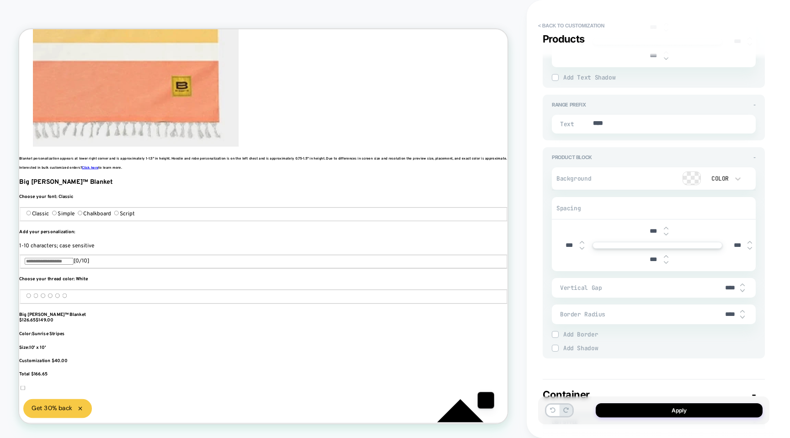
scroll to position [0, 1833]
click at [577, 331] on span "Add Border" at bounding box center [659, 335] width 193 height 8
type textarea "*"
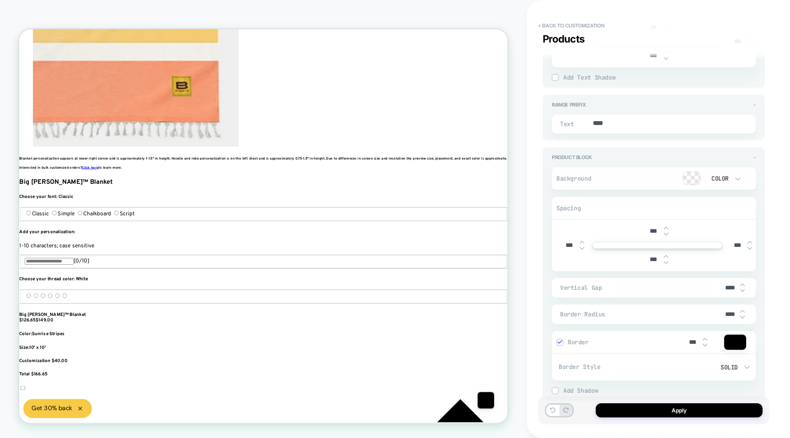
click at [665, 232] on img at bounding box center [666, 234] width 5 height 4
type input "****"
type textarea "*"
click at [665, 232] on img at bounding box center [666, 234] width 5 height 4
type input "****"
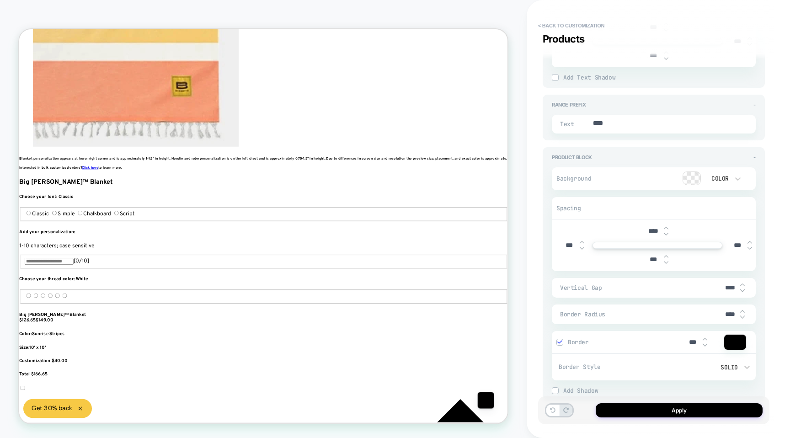
type textarea "*"
click at [667, 222] on div "****" at bounding box center [657, 231] width 28 height 19
click at [664, 235] on div "****" at bounding box center [657, 231] width 28 height 19
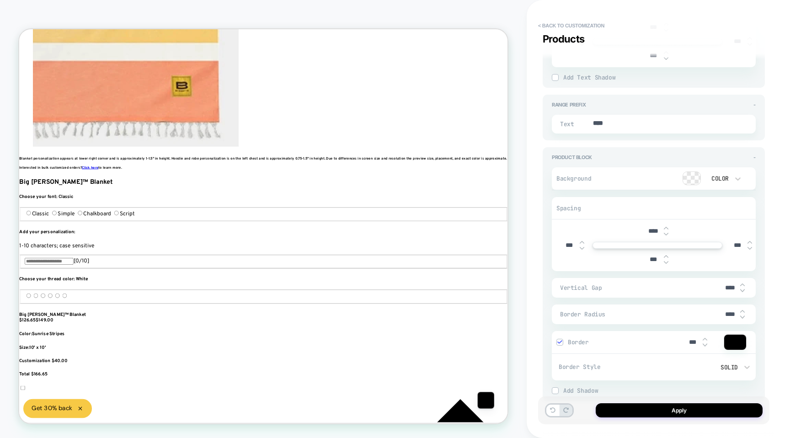
click at [664, 235] on div "****" at bounding box center [657, 231] width 28 height 19
click at [664, 232] on img at bounding box center [666, 234] width 5 height 4
type input "****"
type textarea "*"
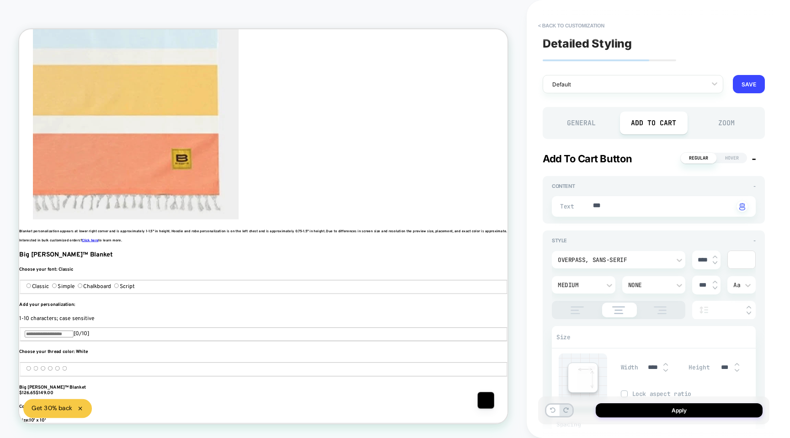
click at [561, 18] on div "Detailed Styling Default RENAME SAVE General Add to Cart Zoom Add to Cart Butto…" at bounding box center [653, 219] width 231 height 420
click at [560, 19] on button "< Back to customization" at bounding box center [571, 25] width 75 height 15
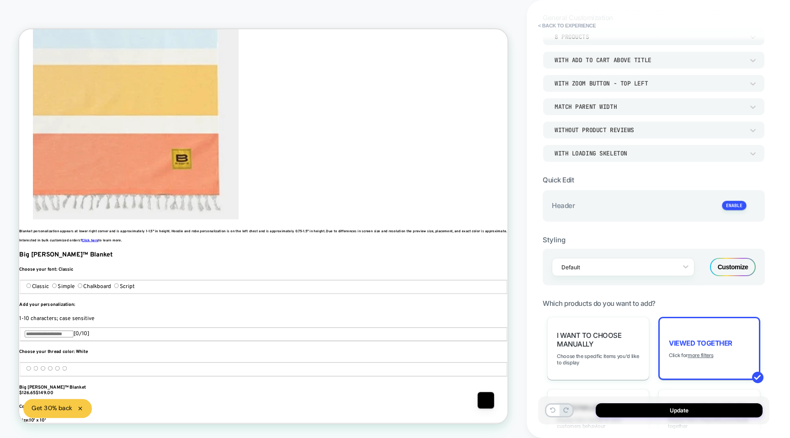
scroll to position [0, 611]
drag, startPoint x: 723, startPoint y: 264, endPoint x: 632, endPoint y: 165, distance: 135.0
click at [632, 165] on div "**********" at bounding box center [654, 371] width 222 height 716
click at [629, 154] on div "WITH LOADING SKELETON" at bounding box center [649, 154] width 189 height 8
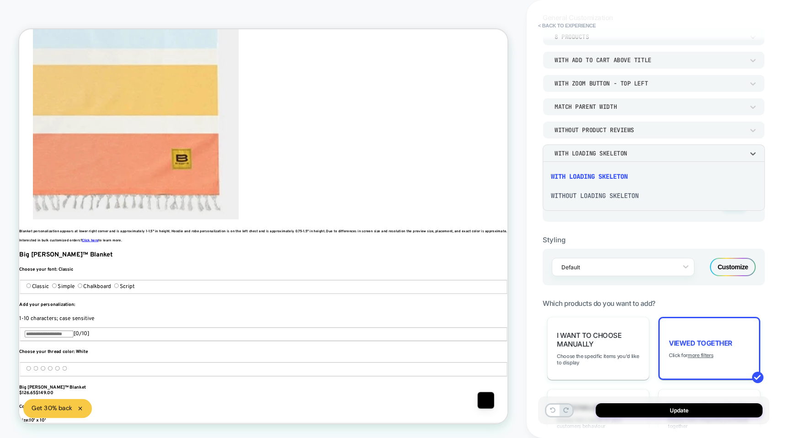
click at [629, 152] on div at bounding box center [395, 219] width 790 height 438
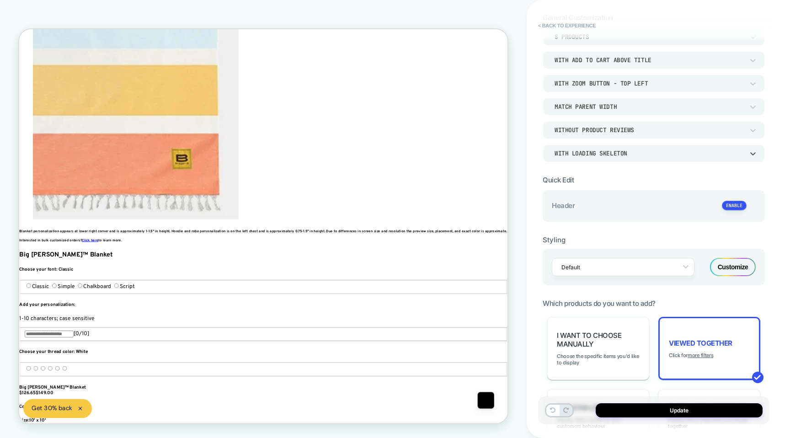
click at [624, 153] on div "WITH LOADING SKELETON" at bounding box center [649, 154] width 189 height 8
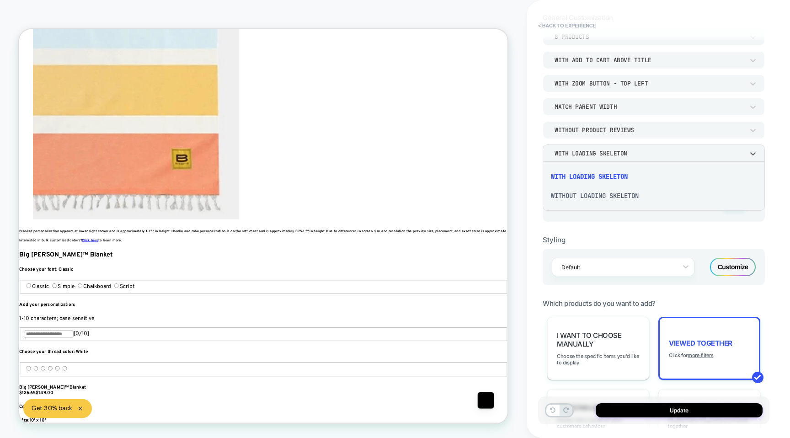
click at [622, 144] on div at bounding box center [395, 219] width 790 height 438
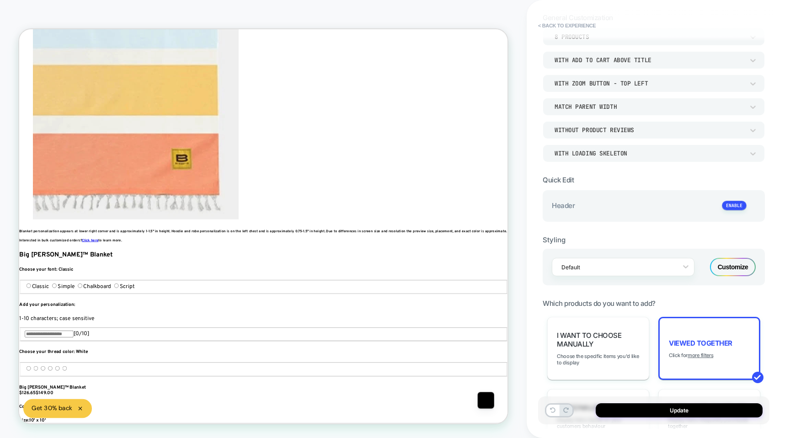
click at [616, 106] on div "Match Parent Width" at bounding box center [649, 107] width 189 height 8
click at [601, 132] on div "Match Screen Width" at bounding box center [653, 129] width 215 height 19
click at [608, 111] on div "Match Screen Width" at bounding box center [649, 107] width 198 height 10
click at [596, 150] on div "Match Parent Width" at bounding box center [653, 148] width 215 height 19
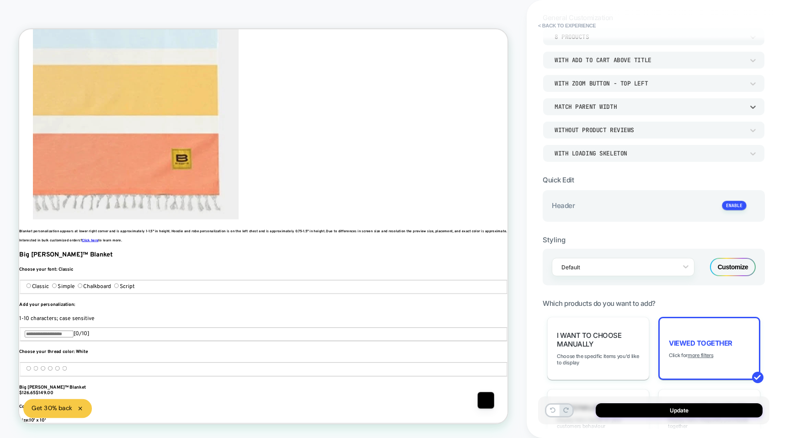
click at [603, 79] on div "With Zoom Button - Top Left" at bounding box center [649, 84] width 198 height 10
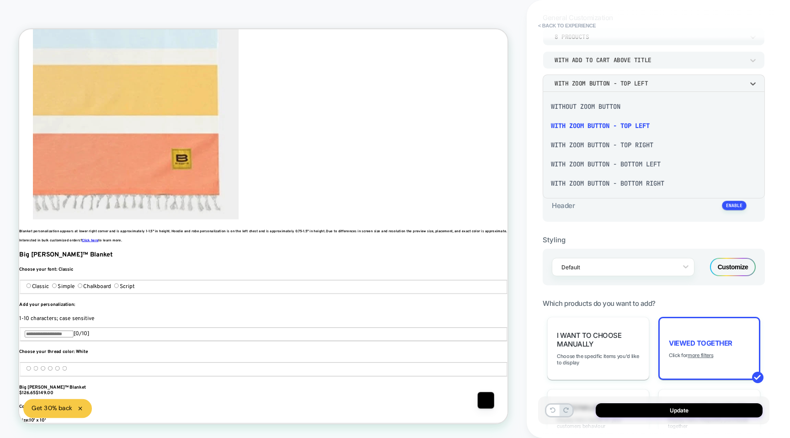
click at [603, 78] on div at bounding box center [395, 219] width 790 height 438
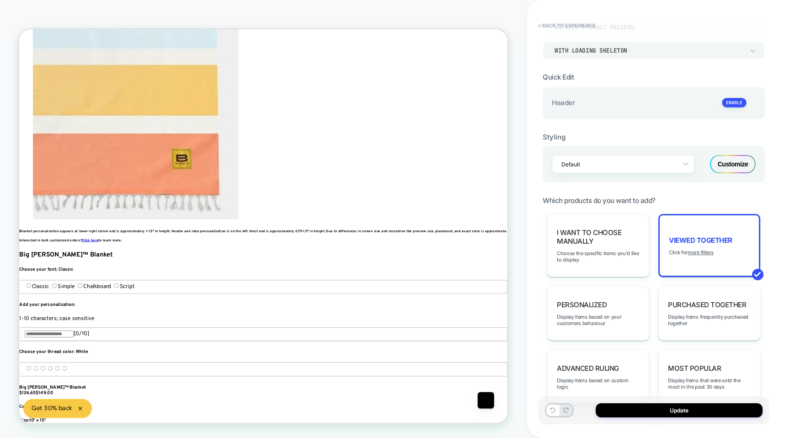
scroll to position [166, 0]
click at [721, 159] on div "Customize" at bounding box center [733, 163] width 46 height 18
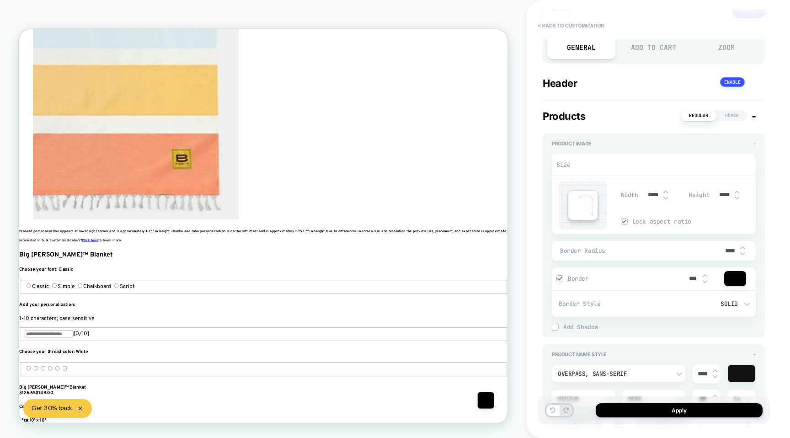
scroll to position [0, 329]
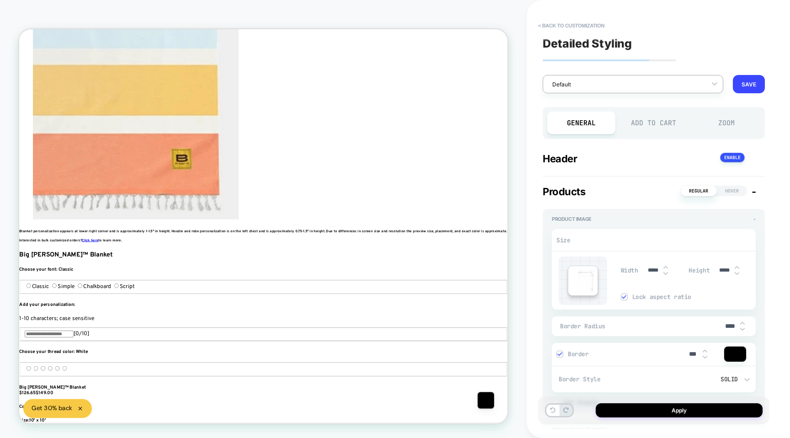
click at [677, 83] on div at bounding box center [627, 84] width 150 height 9
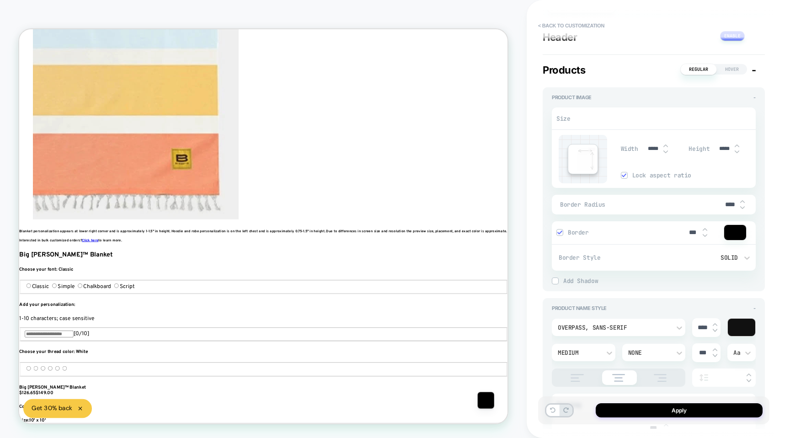
type textarea "*"
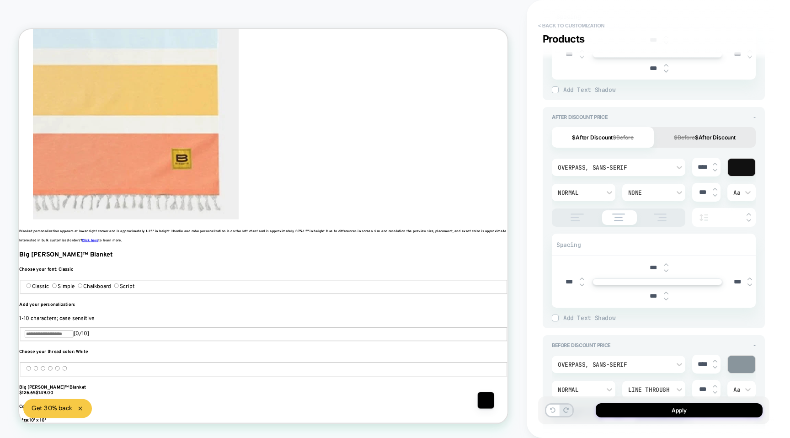
click at [544, 26] on button "< Back to customization" at bounding box center [571, 25] width 75 height 15
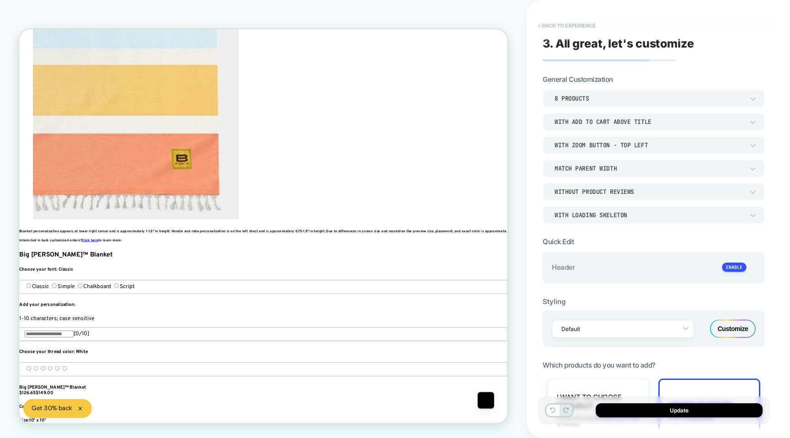
click at [551, 19] on button "< Back to experience" at bounding box center [567, 25] width 67 height 15
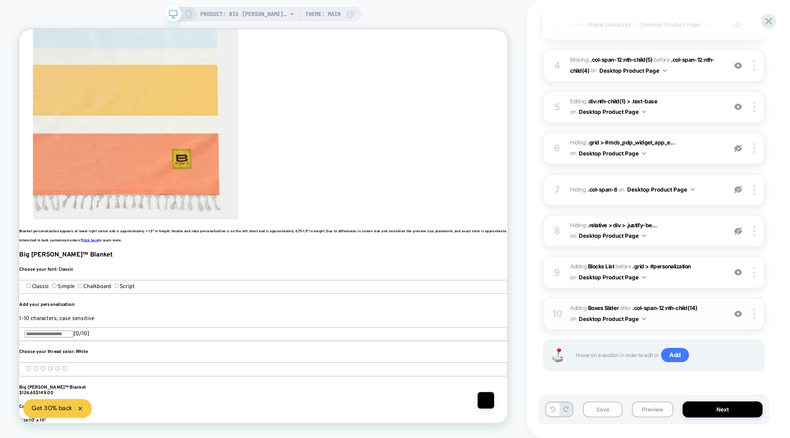
click at [738, 315] on img at bounding box center [738, 314] width 8 height 8
click at [736, 276] on div at bounding box center [738, 273] width 17 height 10
click at [680, 353] on span "Add" at bounding box center [675, 355] width 28 height 15
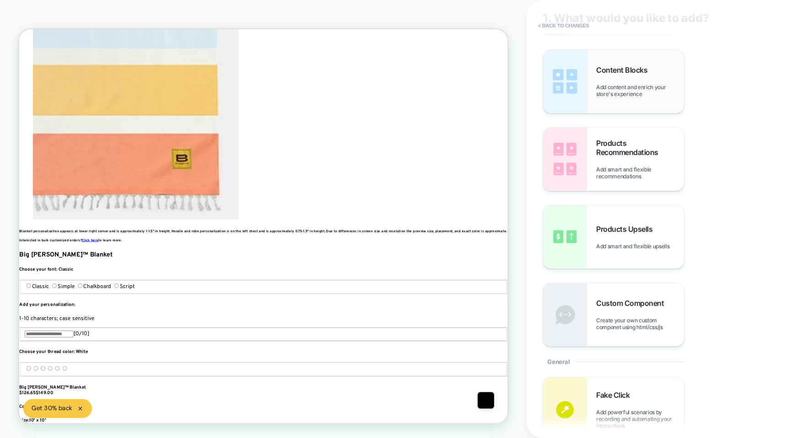
click at [611, 85] on span "Add content and enrich your store's experience" at bounding box center [640, 91] width 88 height 14
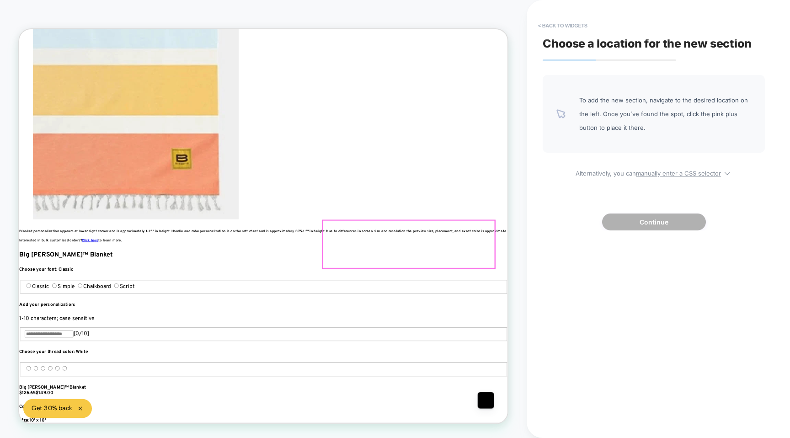
scroll to position [0, 611]
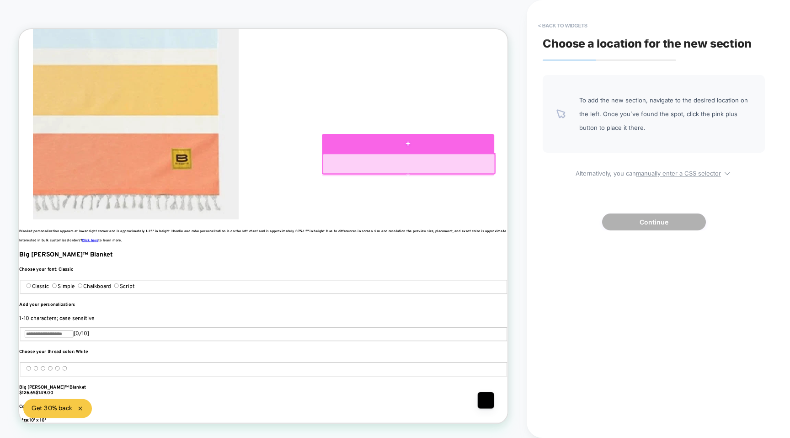
click at [515, 187] on div at bounding box center [538, 182] width 230 height 26
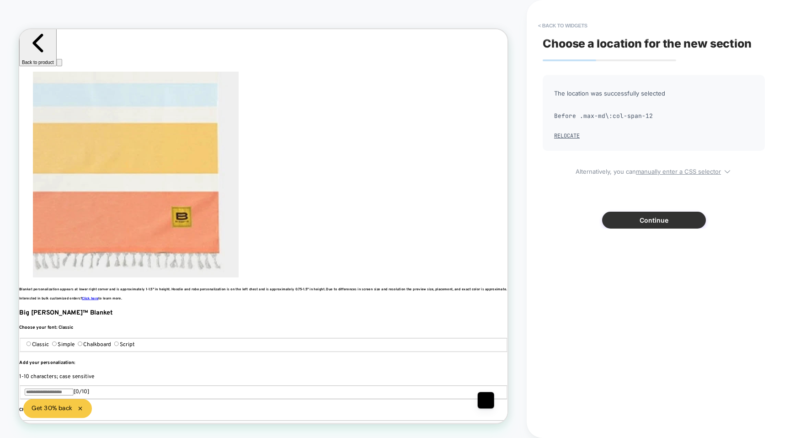
scroll to position [0, 1222]
click at [615, 222] on button "Continue" at bounding box center [654, 220] width 104 height 17
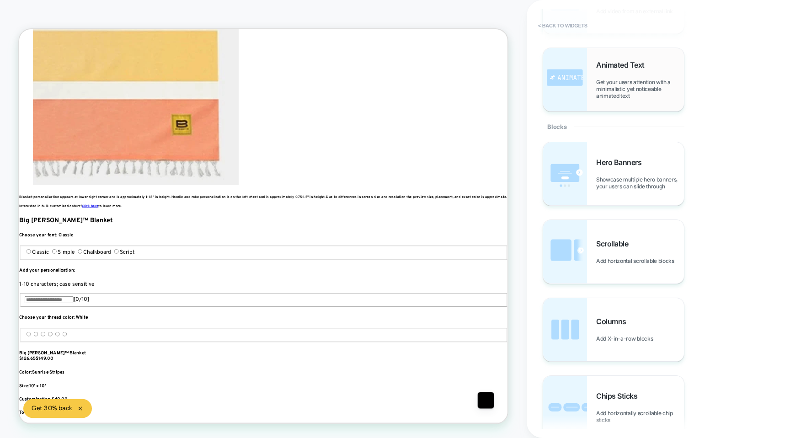
scroll to position [0, 1833]
click at [624, 76] on div "Animated Text Get your users attention with a minimalistic yet noticeable anima…" at bounding box center [640, 79] width 88 height 39
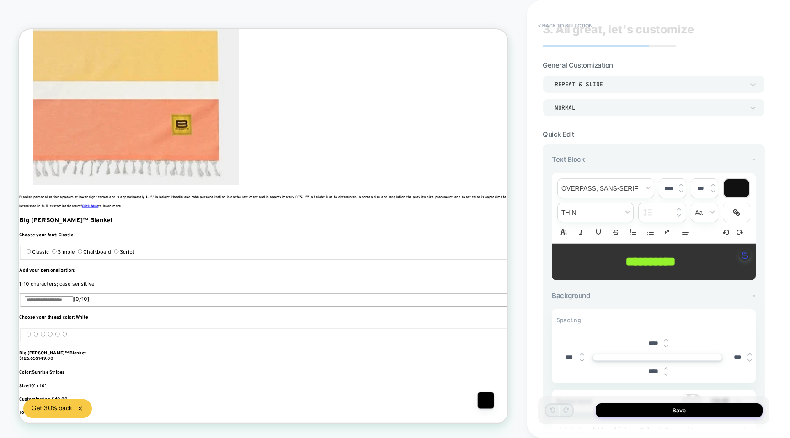
scroll to position [15, 0]
click at [602, 86] on div "Repeat & Slide" at bounding box center [649, 84] width 189 height 8
click at [602, 83] on div at bounding box center [395, 219] width 790 height 438
click at [590, 107] on div "Normal" at bounding box center [649, 107] width 189 height 8
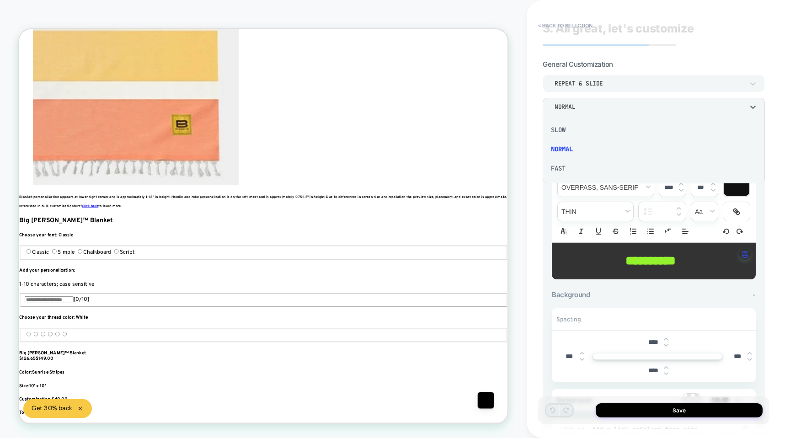
click at [590, 107] on div at bounding box center [395, 219] width 790 height 438
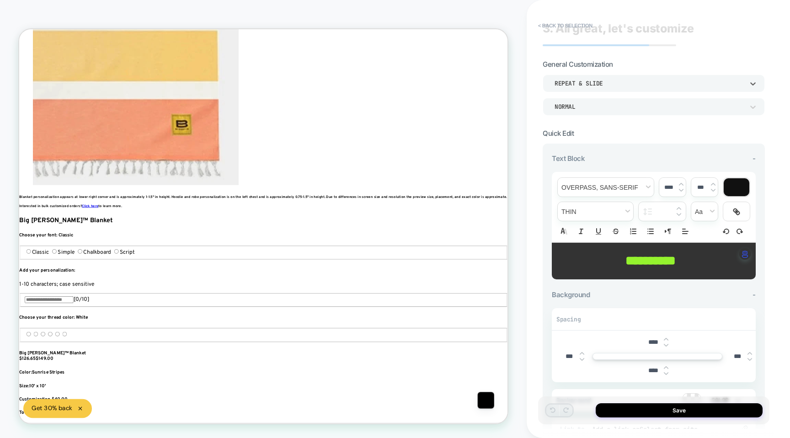
click at [587, 87] on div "Repeat & Slide" at bounding box center [649, 84] width 198 height 10
click at [586, 86] on div at bounding box center [395, 219] width 790 height 438
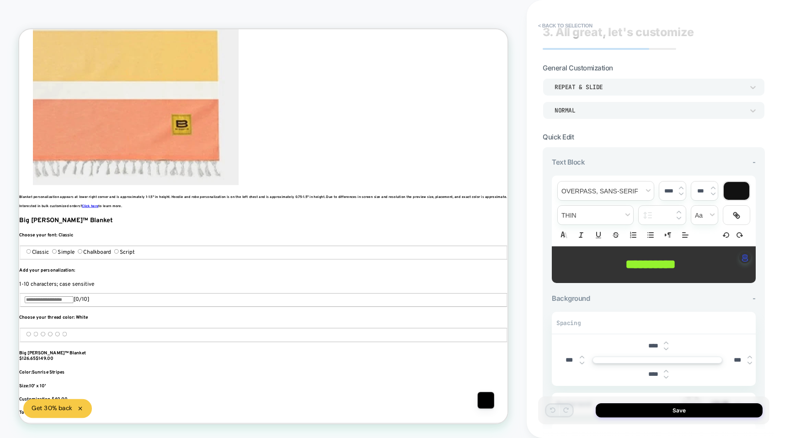
scroll to position [0, 0]
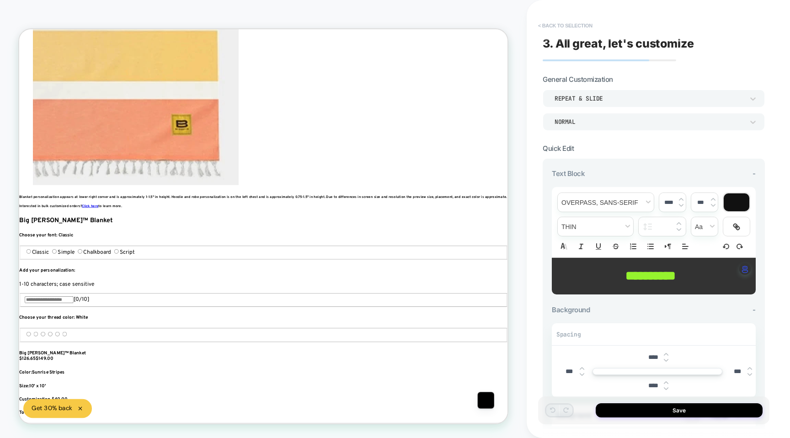
click at [548, 27] on button "< Back to selection" at bounding box center [566, 25] width 64 height 15
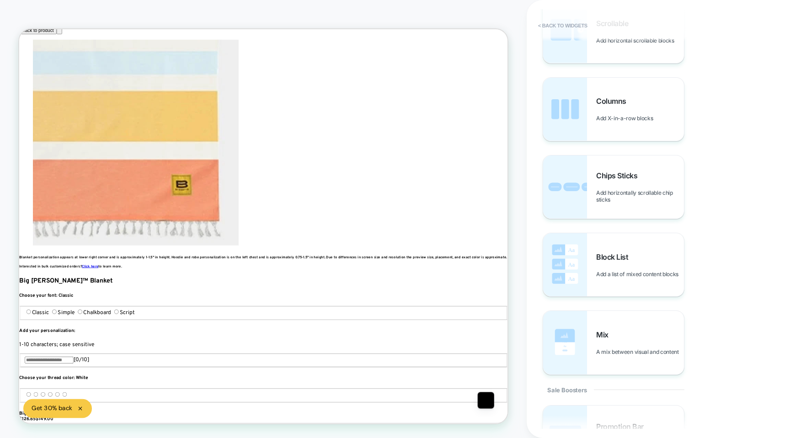
scroll to position [496, 0]
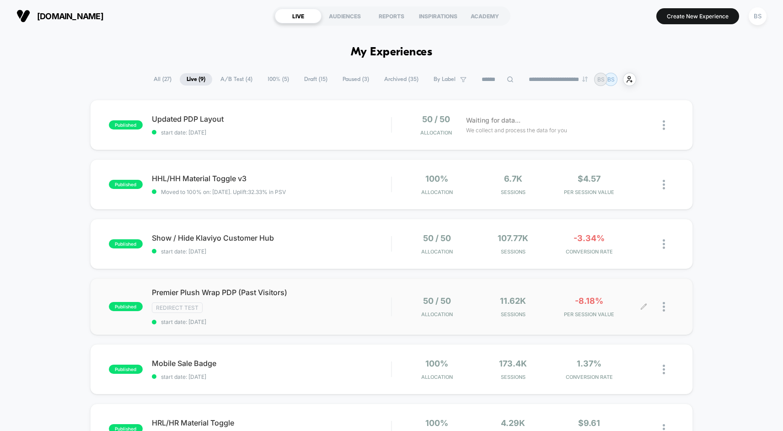
click at [488, 315] on span "Sessions" at bounding box center [513, 314] width 72 height 6
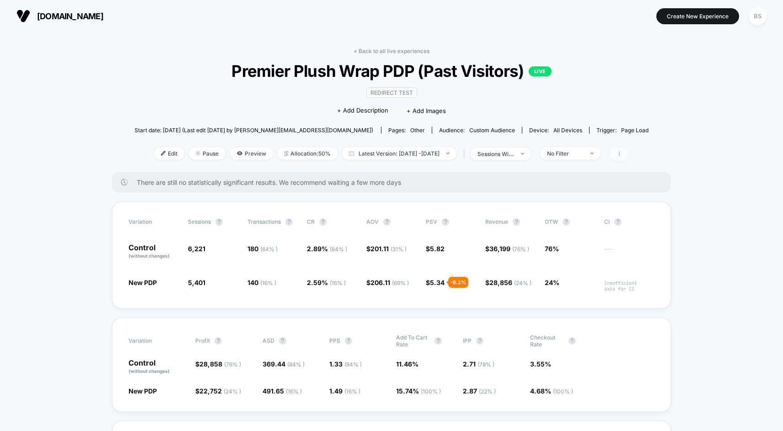
click at [622, 154] on icon at bounding box center [618, 153] width 5 height 5
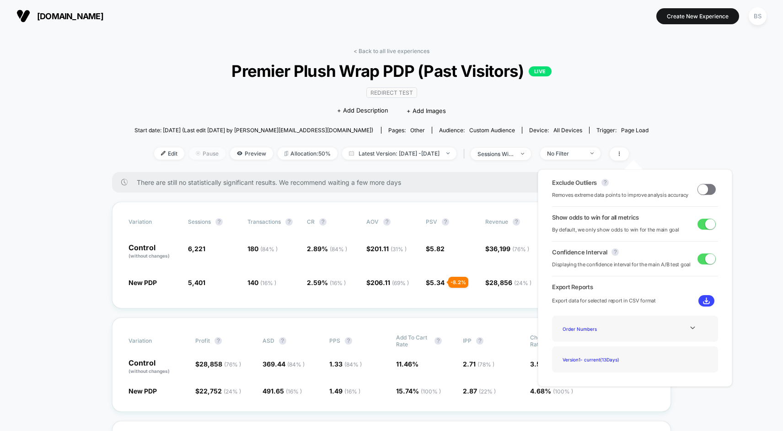
click at [195, 153] on span "Pause" at bounding box center [207, 153] width 37 height 12
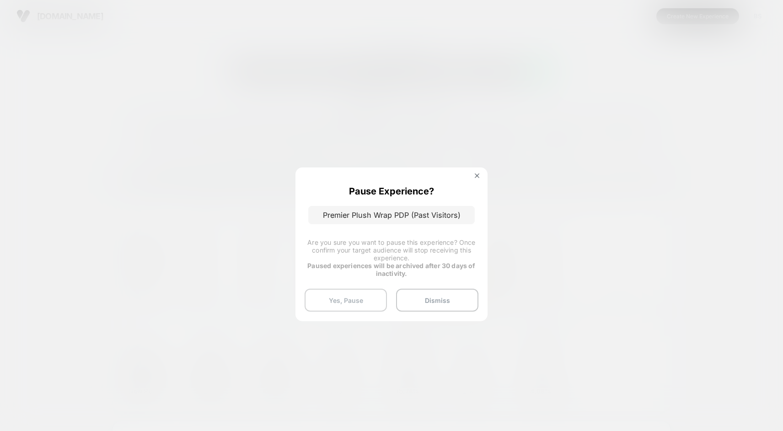
click at [363, 300] on button "Yes, Pause" at bounding box center [346, 300] width 82 height 23
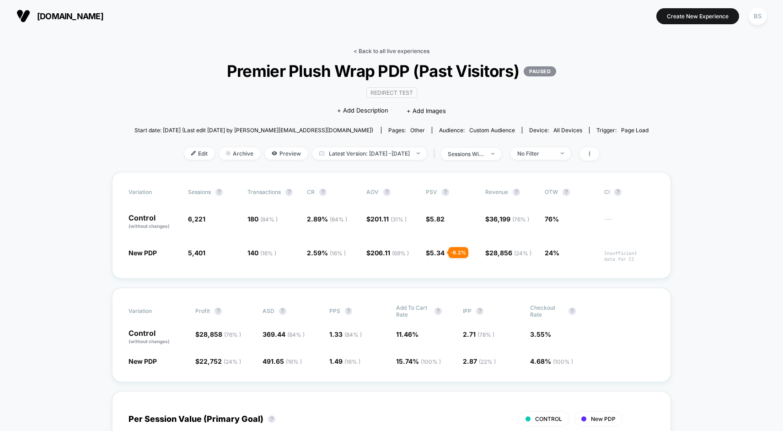
click at [405, 48] on link "< Back to all live experiences" at bounding box center [391, 51] width 76 height 7
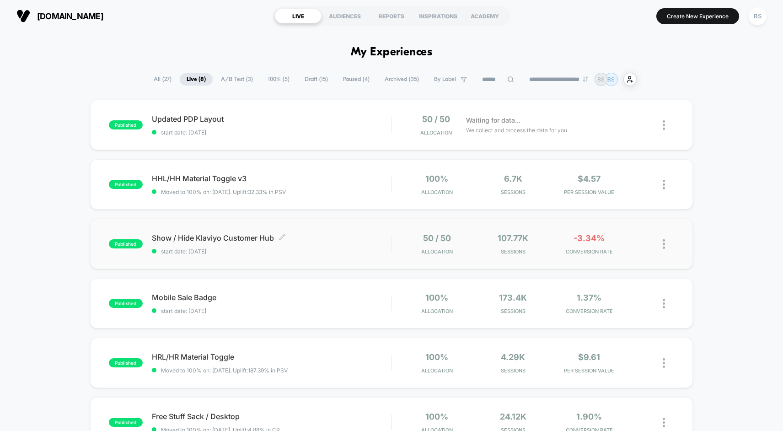
click at [366, 242] on div "Show / Hide Klaviyo Customer Hub Click to edit experience details Click to edit…" at bounding box center [271, 243] width 239 height 21
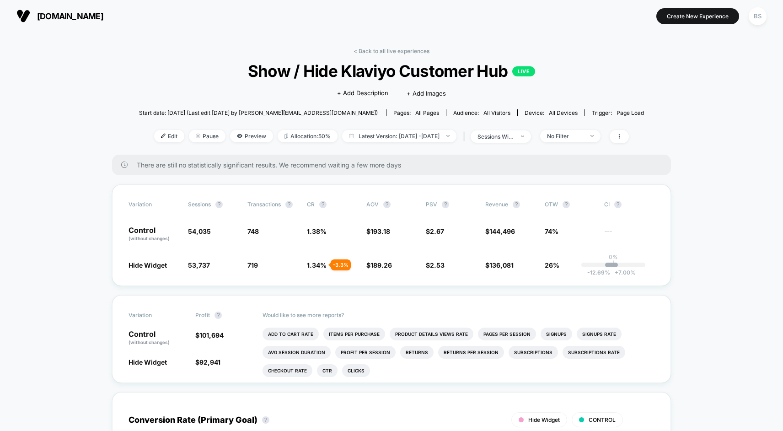
click at [373, 49] on link "< Back to all live experiences" at bounding box center [391, 51] width 76 height 7
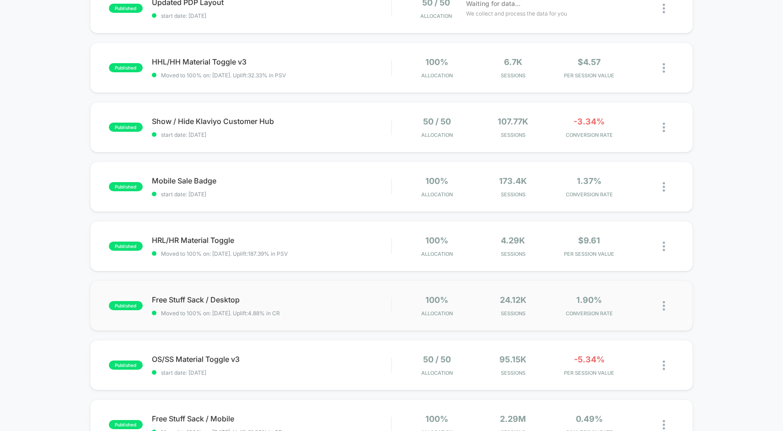
scroll to position [39, 0]
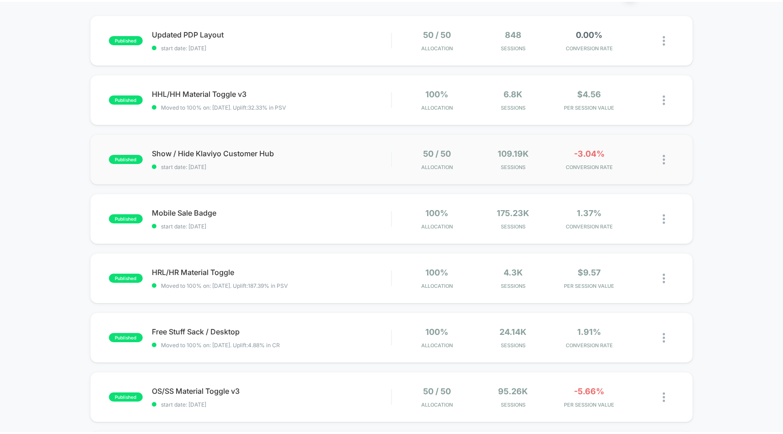
scroll to position [90, 0]
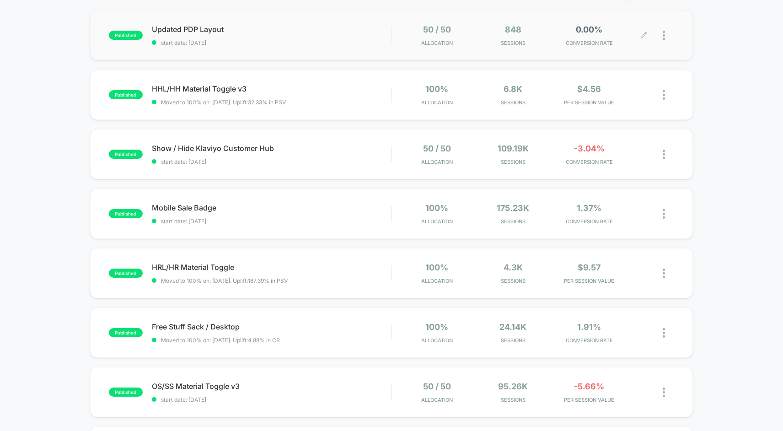
click at [609, 43] on span "CONVERSION RATE" at bounding box center [589, 43] width 72 height 6
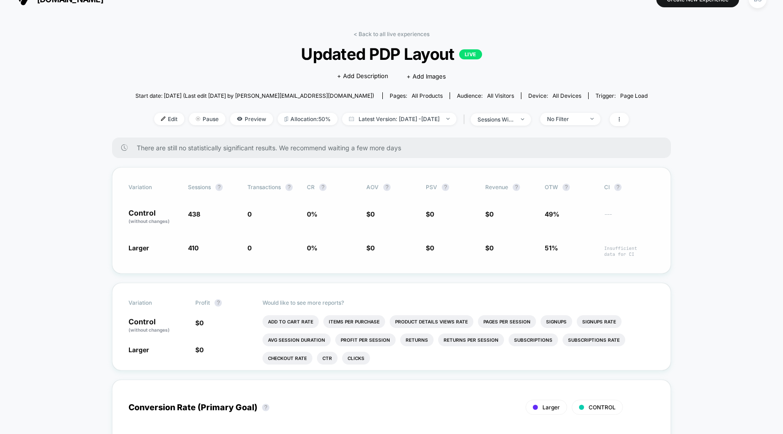
scroll to position [17, 0]
click at [383, 35] on link "< Back to all live experiences" at bounding box center [391, 33] width 76 height 7
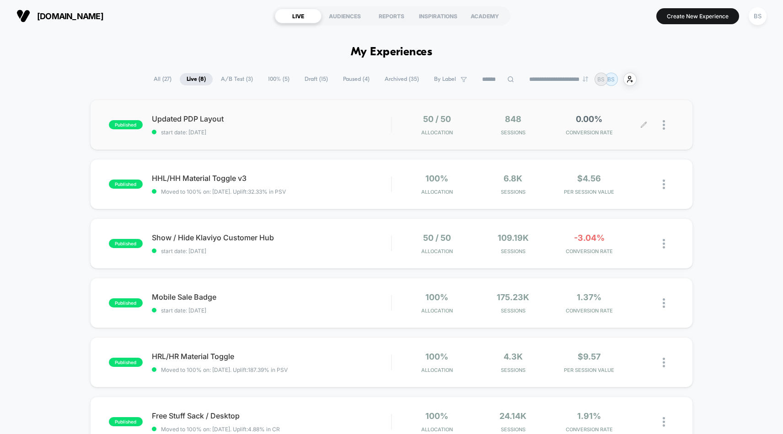
scroll to position [11, 0]
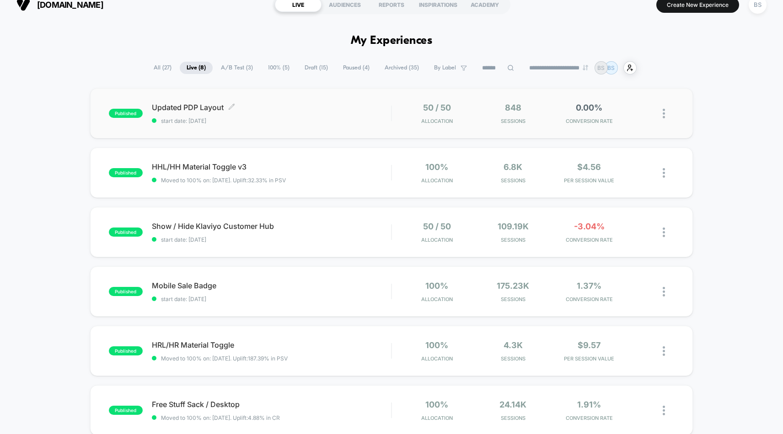
click at [388, 119] on span "start date: [DATE]" at bounding box center [271, 121] width 239 height 7
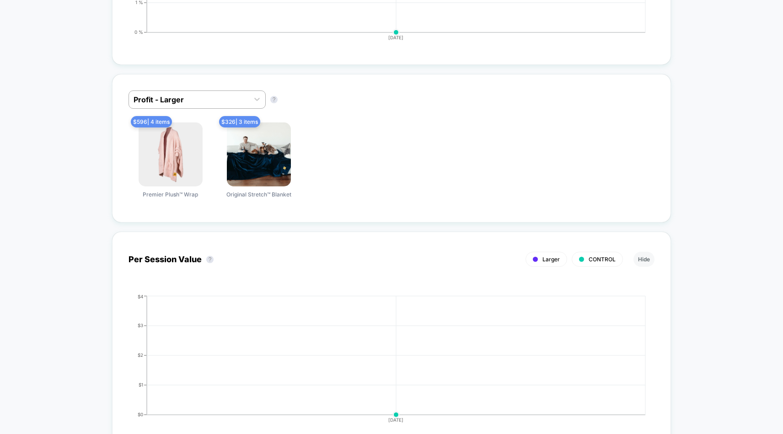
scroll to position [559, 0]
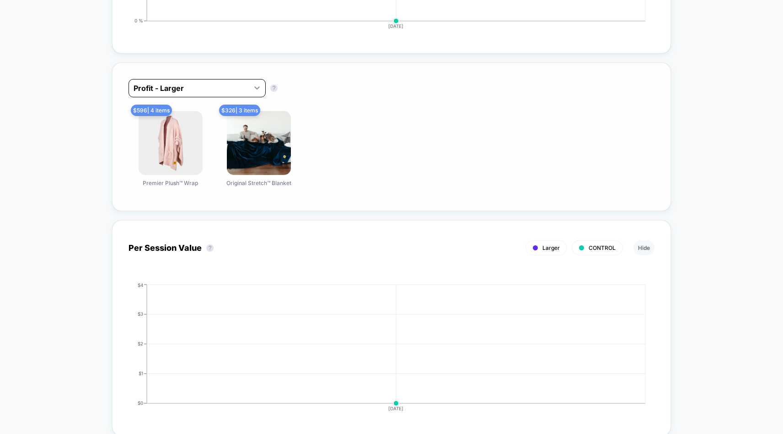
click at [257, 86] on icon at bounding box center [256, 87] width 9 height 9
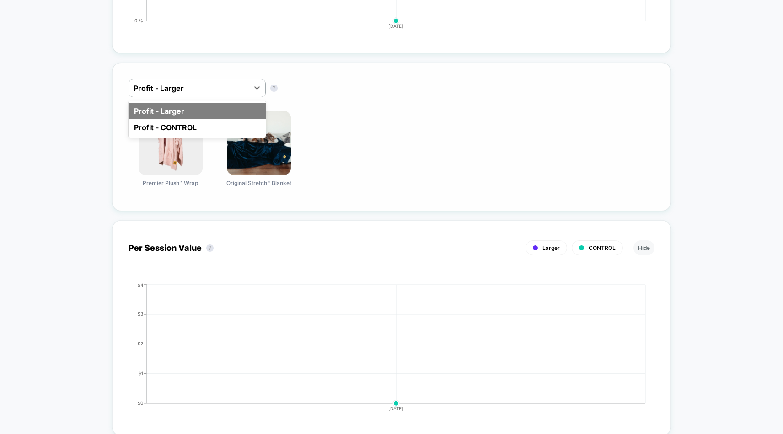
click at [247, 111] on div "Profit - Larger" at bounding box center [197, 111] width 137 height 16
click at [241, 90] on div at bounding box center [189, 88] width 111 height 11
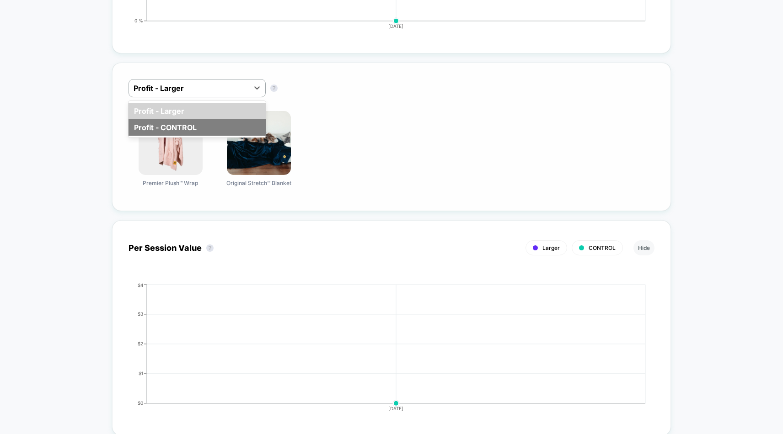
click at [226, 123] on div "Profit - CONTROL" at bounding box center [197, 127] width 137 height 16
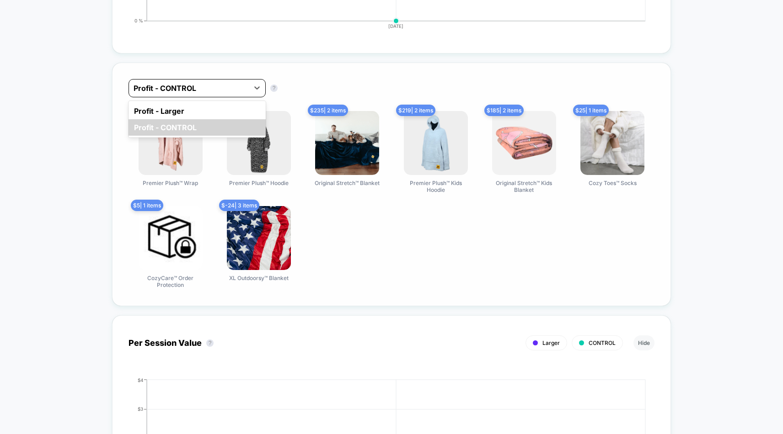
click at [241, 85] on div at bounding box center [189, 88] width 111 height 11
click at [240, 111] on div "Profit - Larger" at bounding box center [197, 111] width 137 height 16
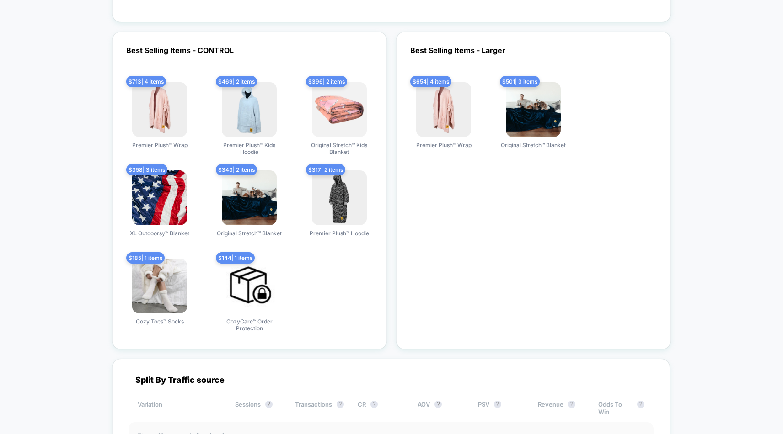
scroll to position [1197, 0]
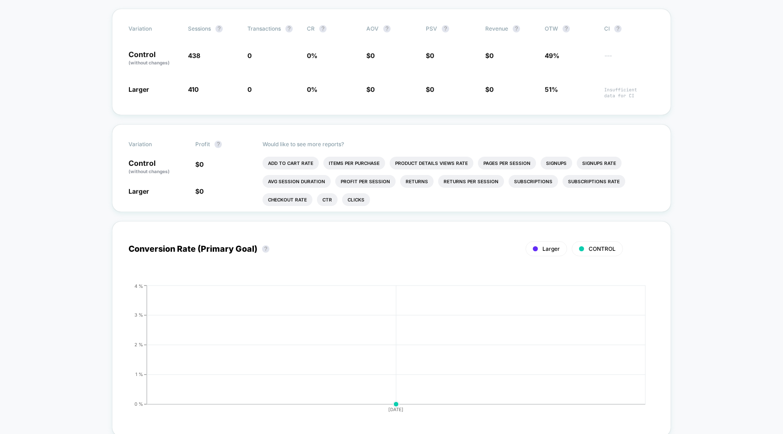
scroll to position [386, 0]
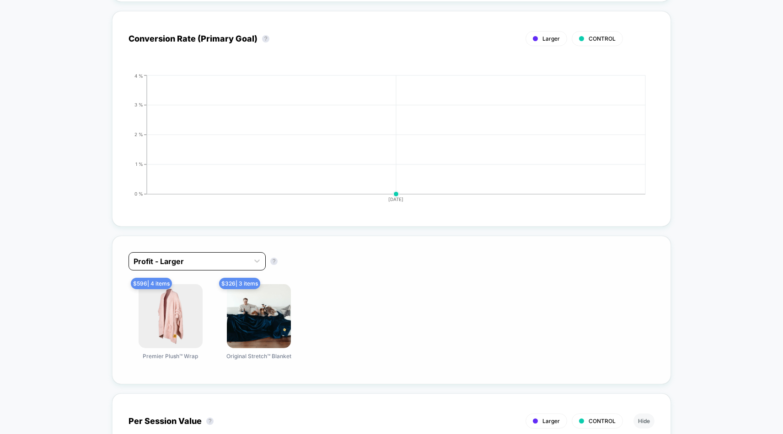
click at [199, 259] on div at bounding box center [189, 261] width 111 height 11
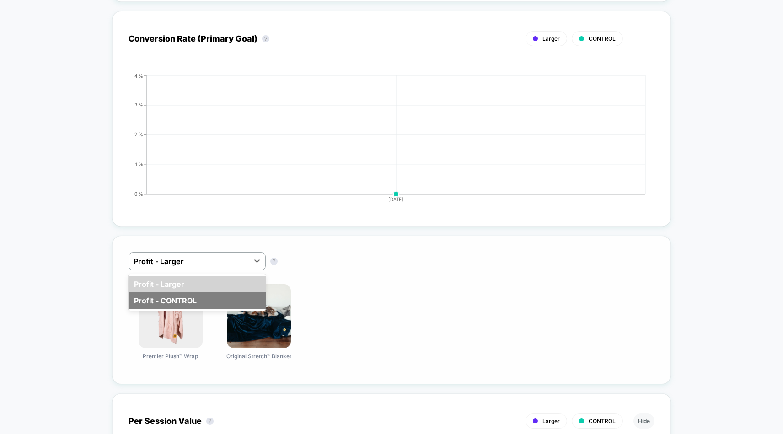
click at [195, 298] on div "Profit - CONTROL" at bounding box center [197, 301] width 137 height 16
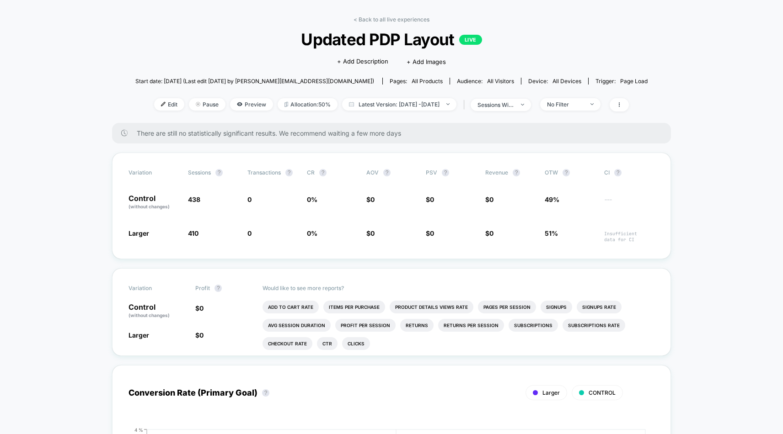
scroll to position [29, 0]
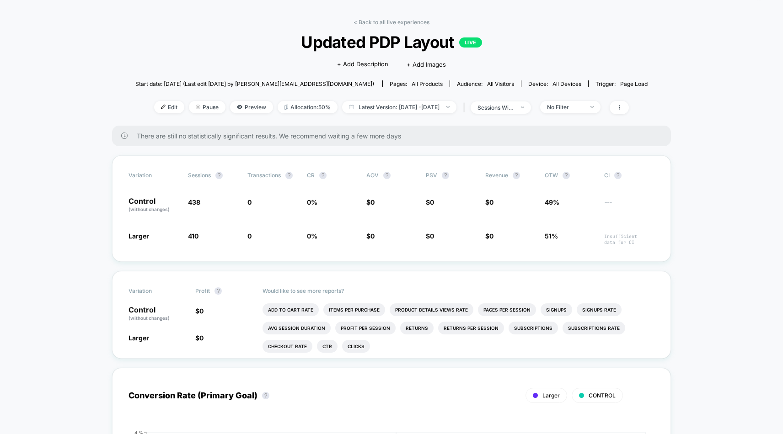
click at [627, 105] on div at bounding box center [617, 107] width 24 height 13
click at [629, 107] on span at bounding box center [619, 107] width 19 height 13
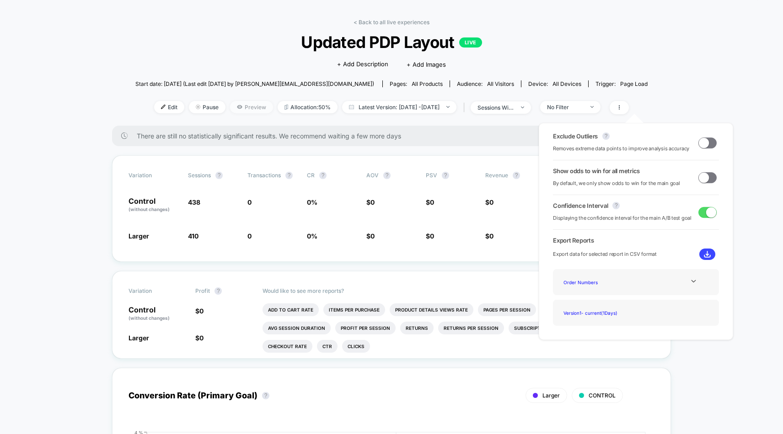
click at [230, 106] on span "Preview" at bounding box center [251, 107] width 43 height 12
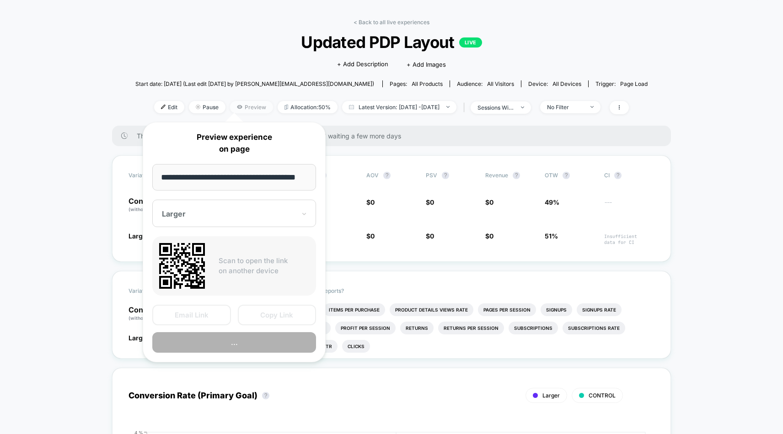
scroll to position [0, 10]
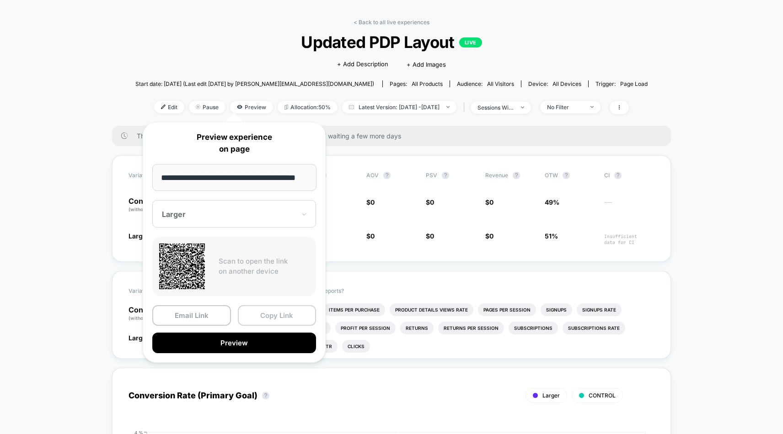
click at [284, 319] on button "Copy Link" at bounding box center [277, 315] width 79 height 21
